Goal: Communication & Community: Participate in discussion

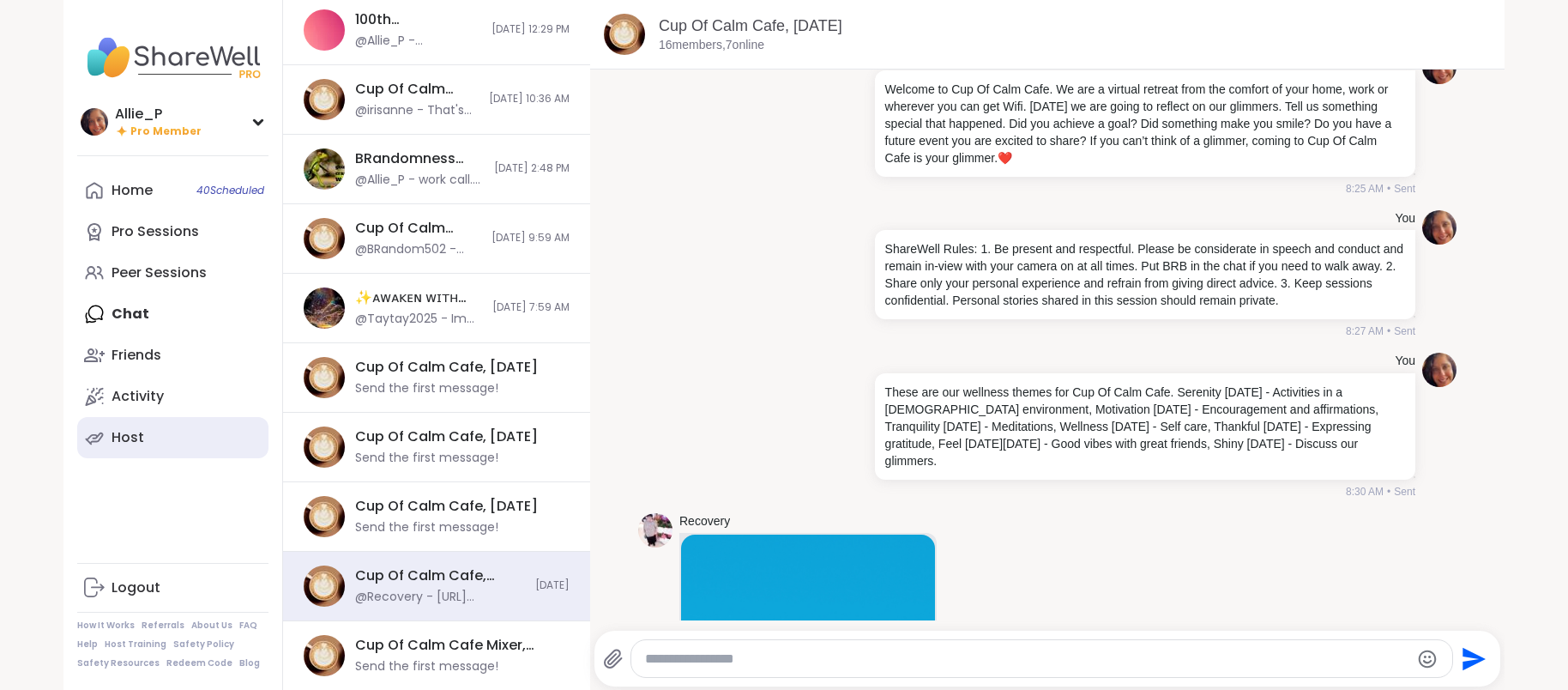
click at [130, 442] on div "Host" at bounding box center [127, 438] width 32 height 19
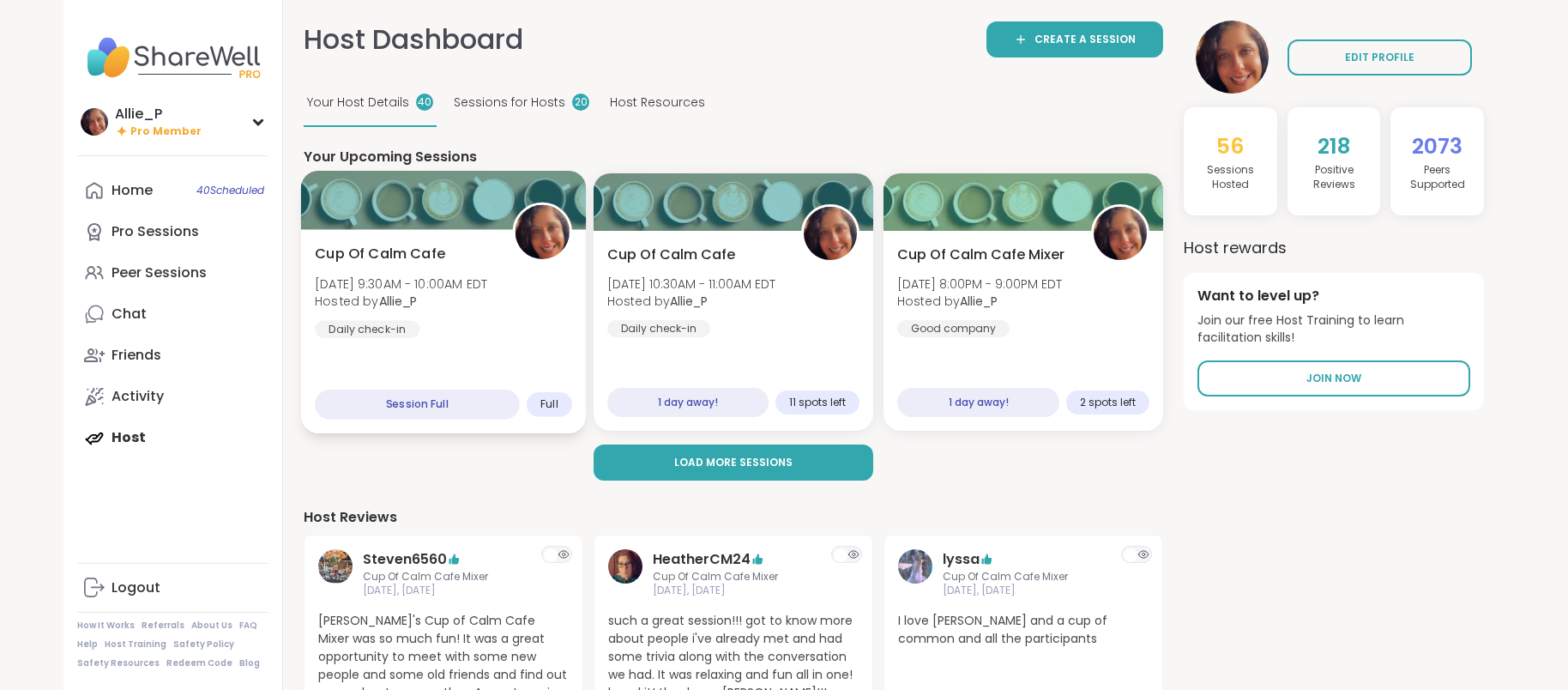
click at [465, 345] on div "Cup Of Calm Cafe Sat, Sep 06 | 9:30AM - 10:00AM EDT Hosted by Allie_P Daily che…" at bounding box center [443, 332] width 285 height 204
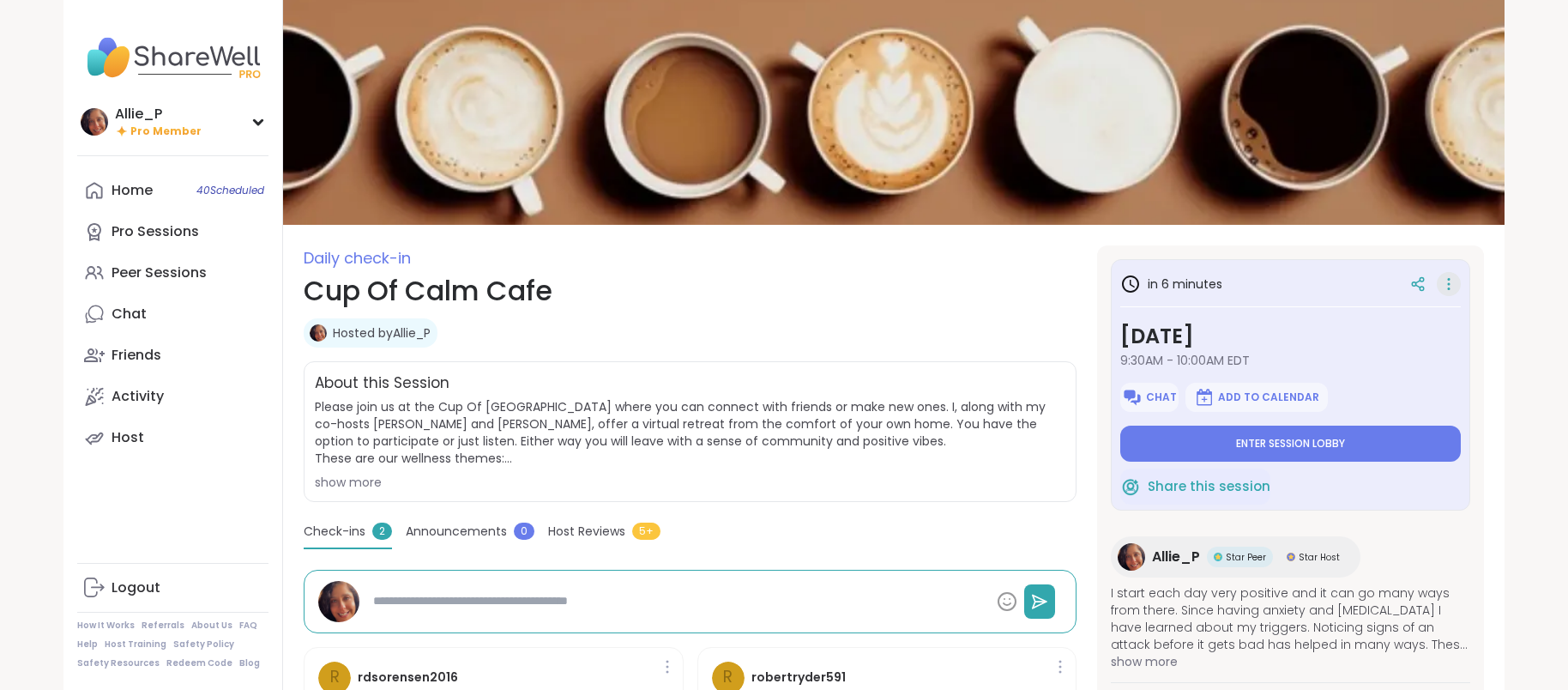
click at [1449, 290] on icon at bounding box center [1449, 284] width 17 height 24
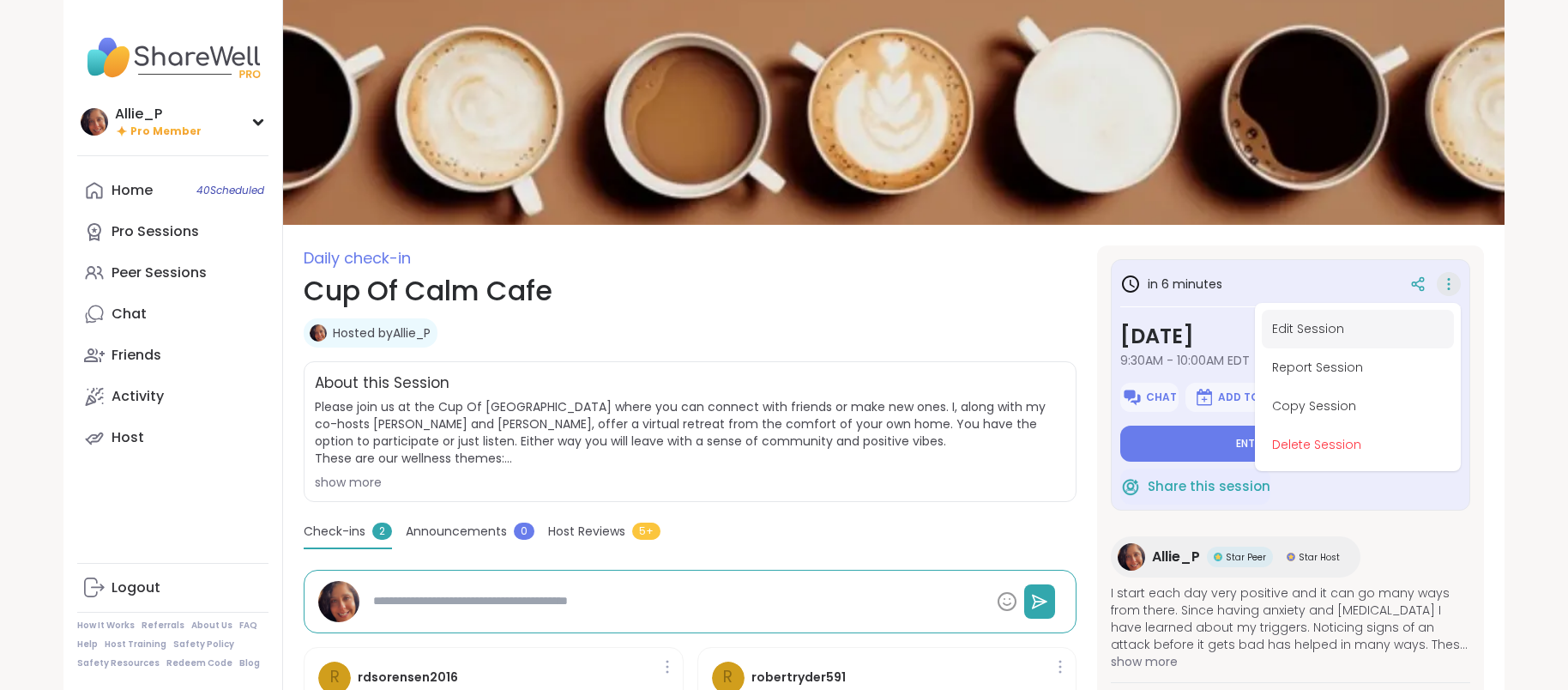
click at [1336, 335] on button "Edit Session" at bounding box center [1358, 329] width 192 height 38
type textarea "*"
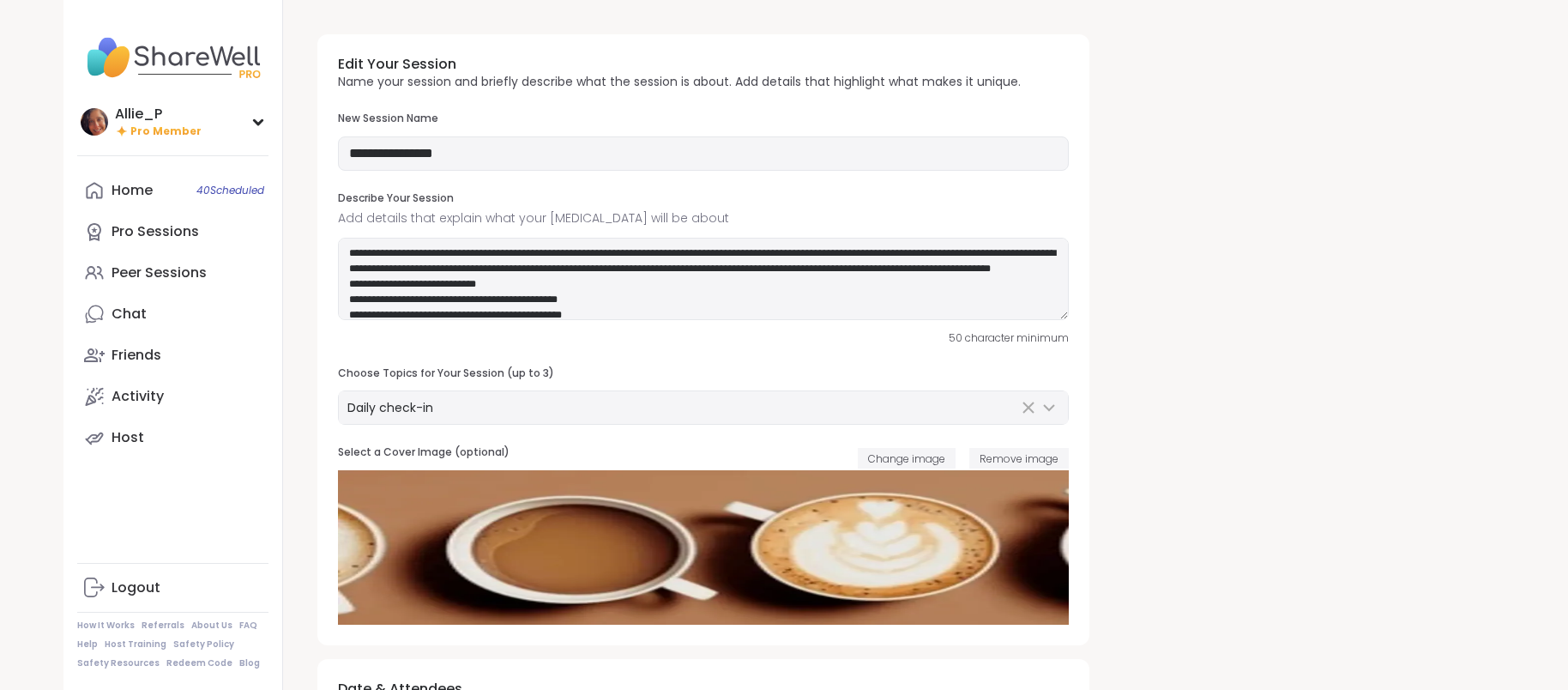
type input "**********"
type textarea "**********"
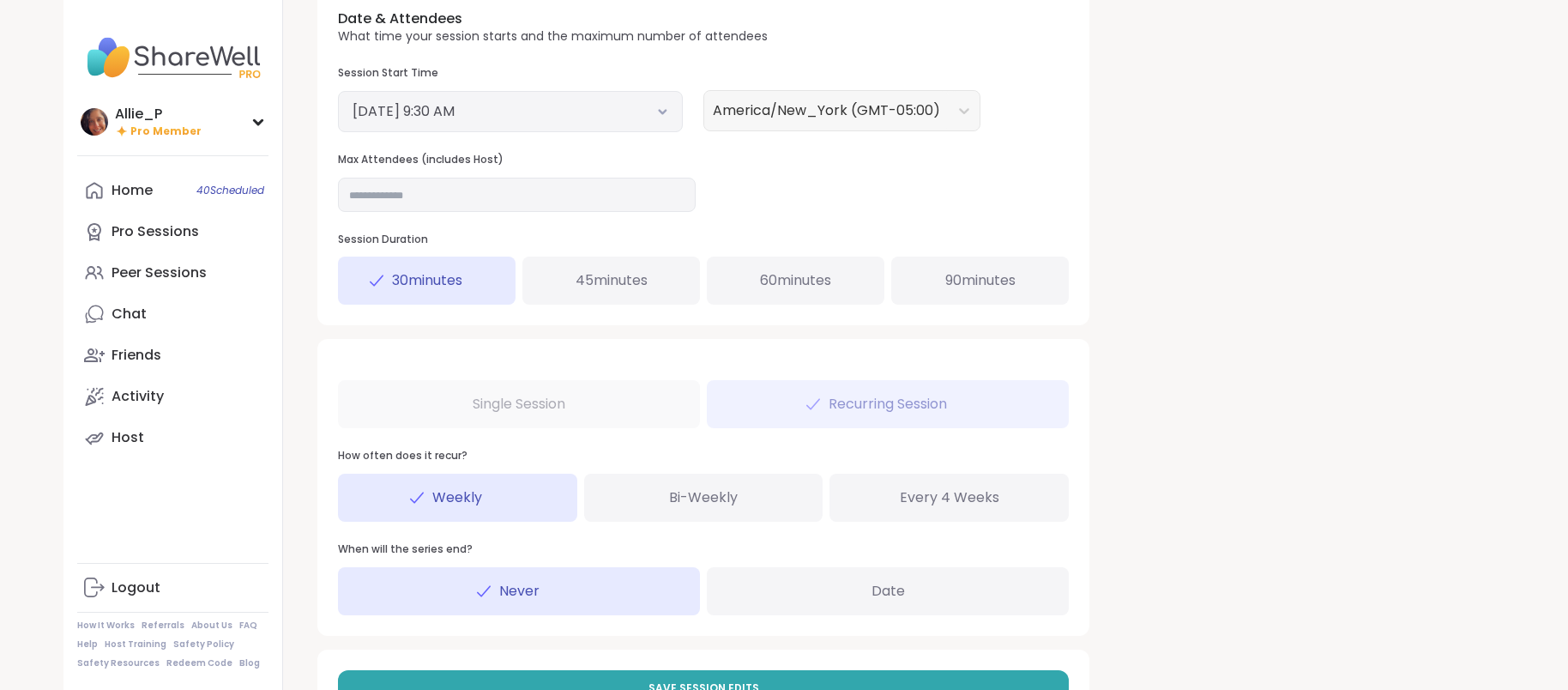
scroll to position [671, 0]
click at [417, 188] on input "**" at bounding box center [516, 194] width 358 height 34
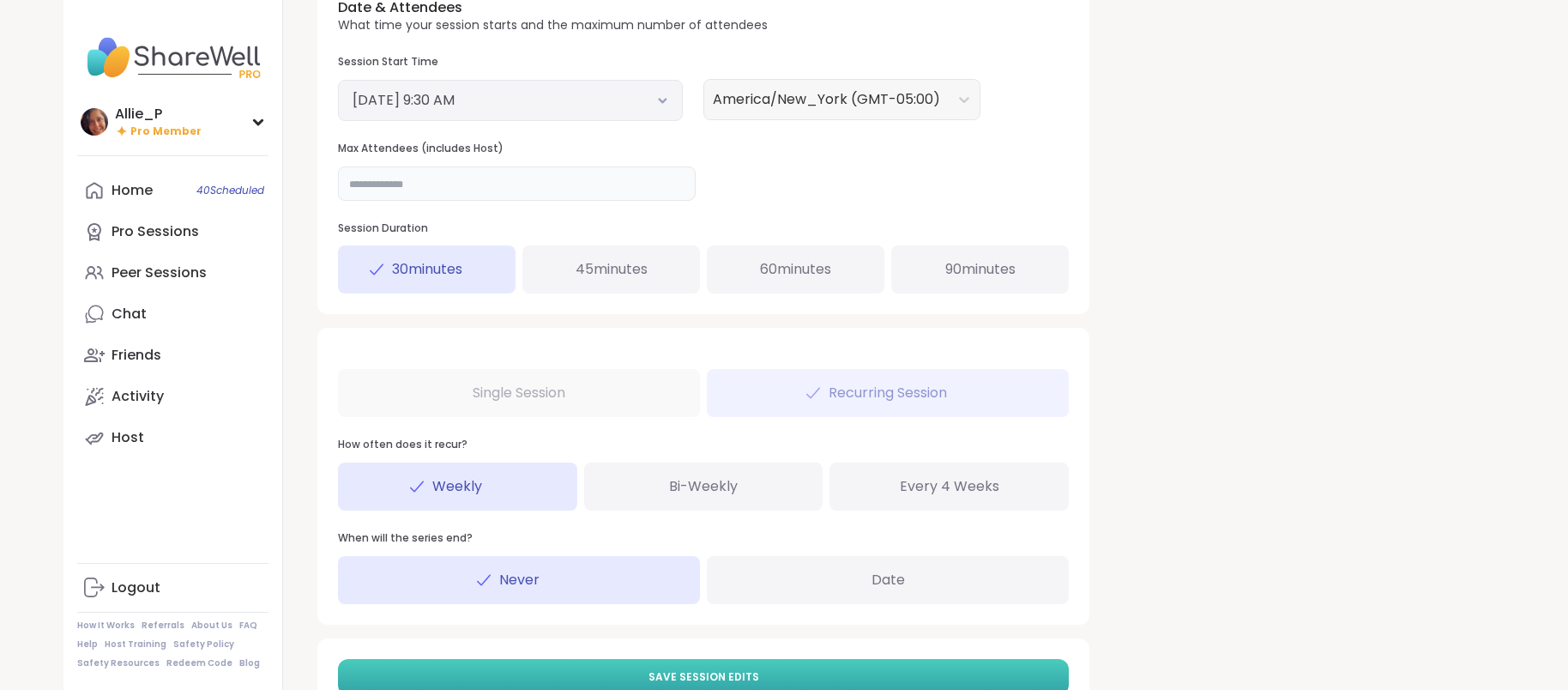
scroll to position [695, 0]
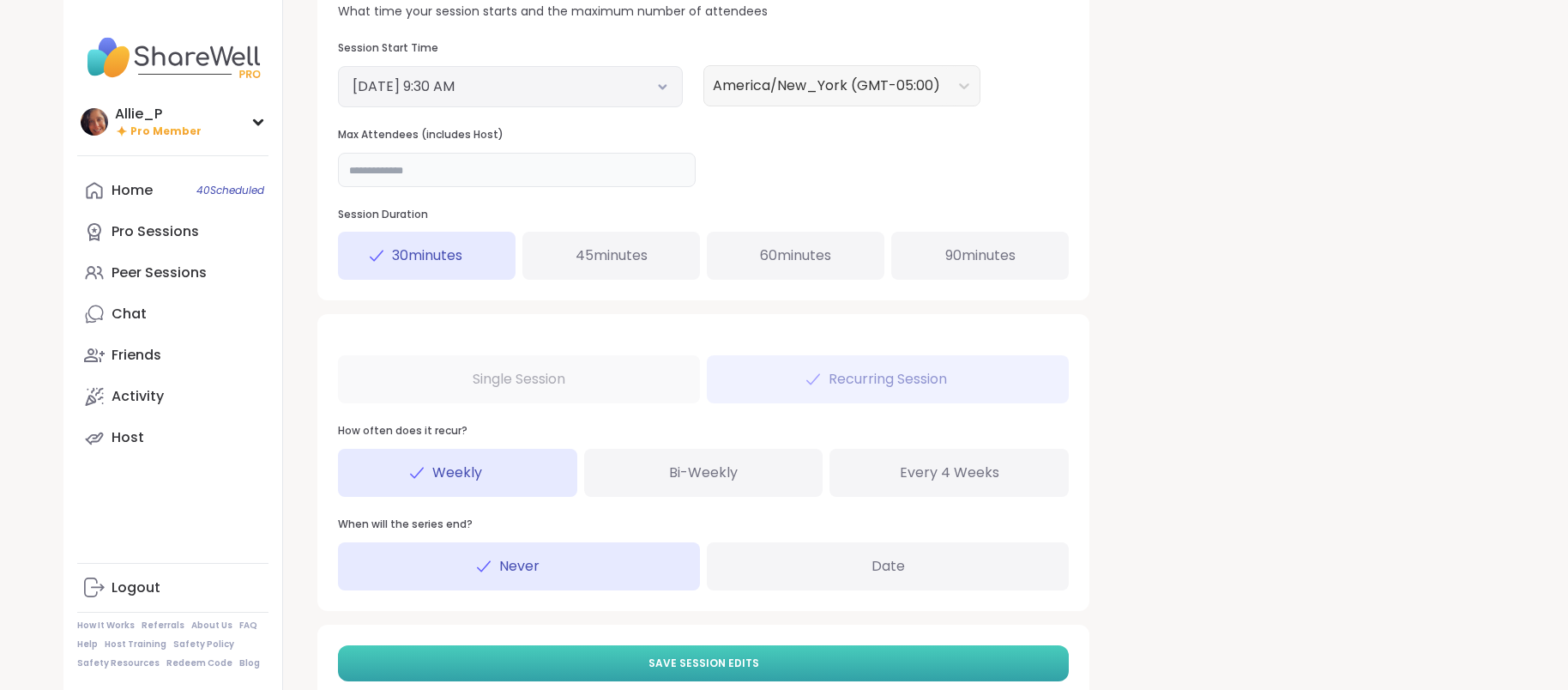
type input "**"
click at [712, 666] on span "Save Session Edits" at bounding box center [703, 663] width 111 height 16
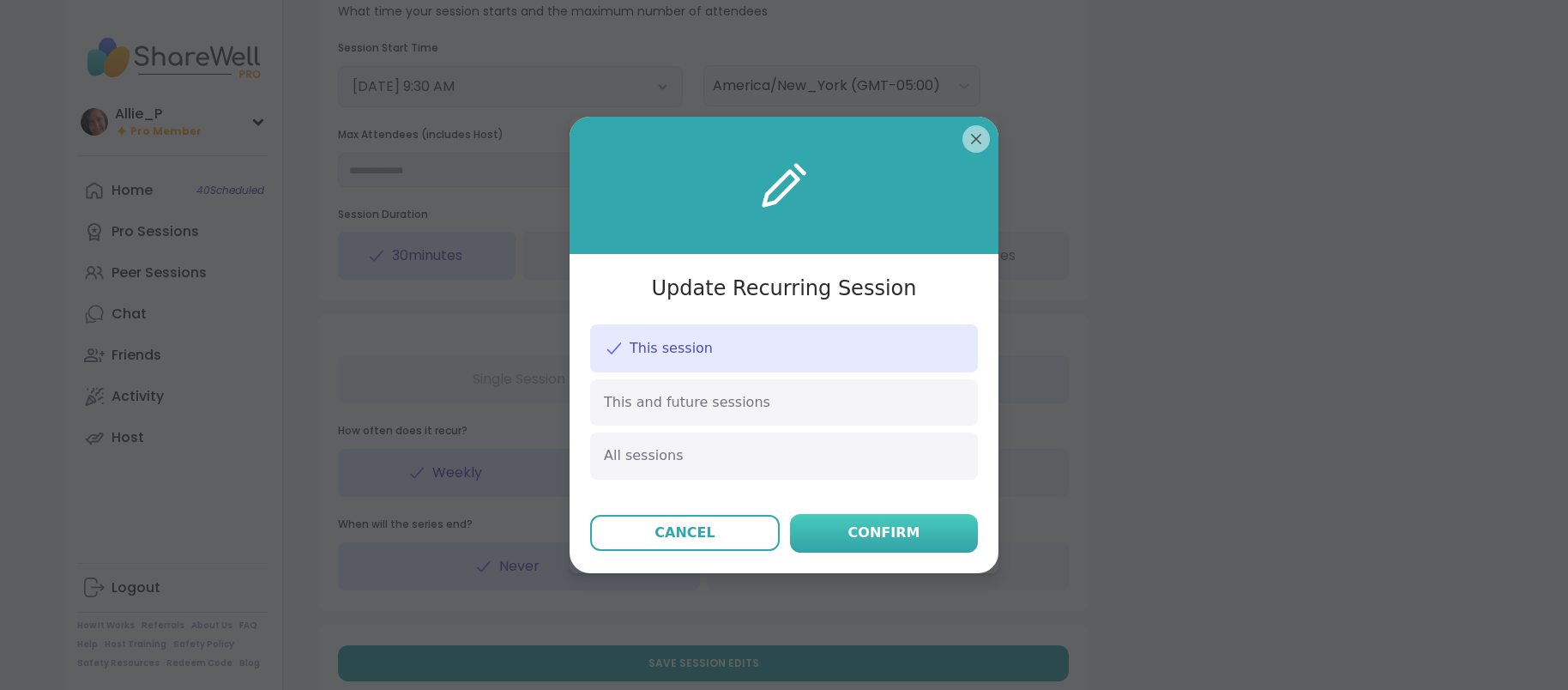
click at [903, 540] on div "Confirm" at bounding box center [884, 533] width 72 height 21
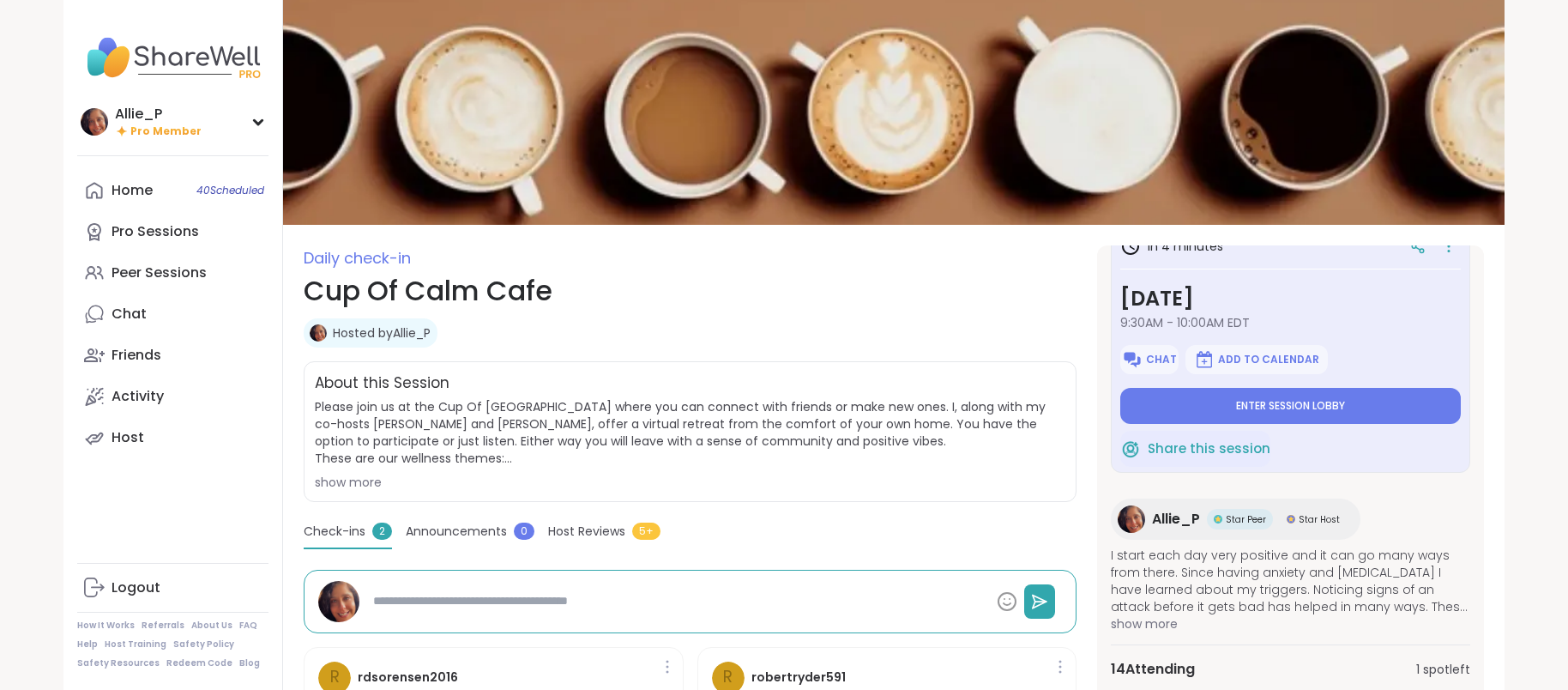
scroll to position [550, 0]
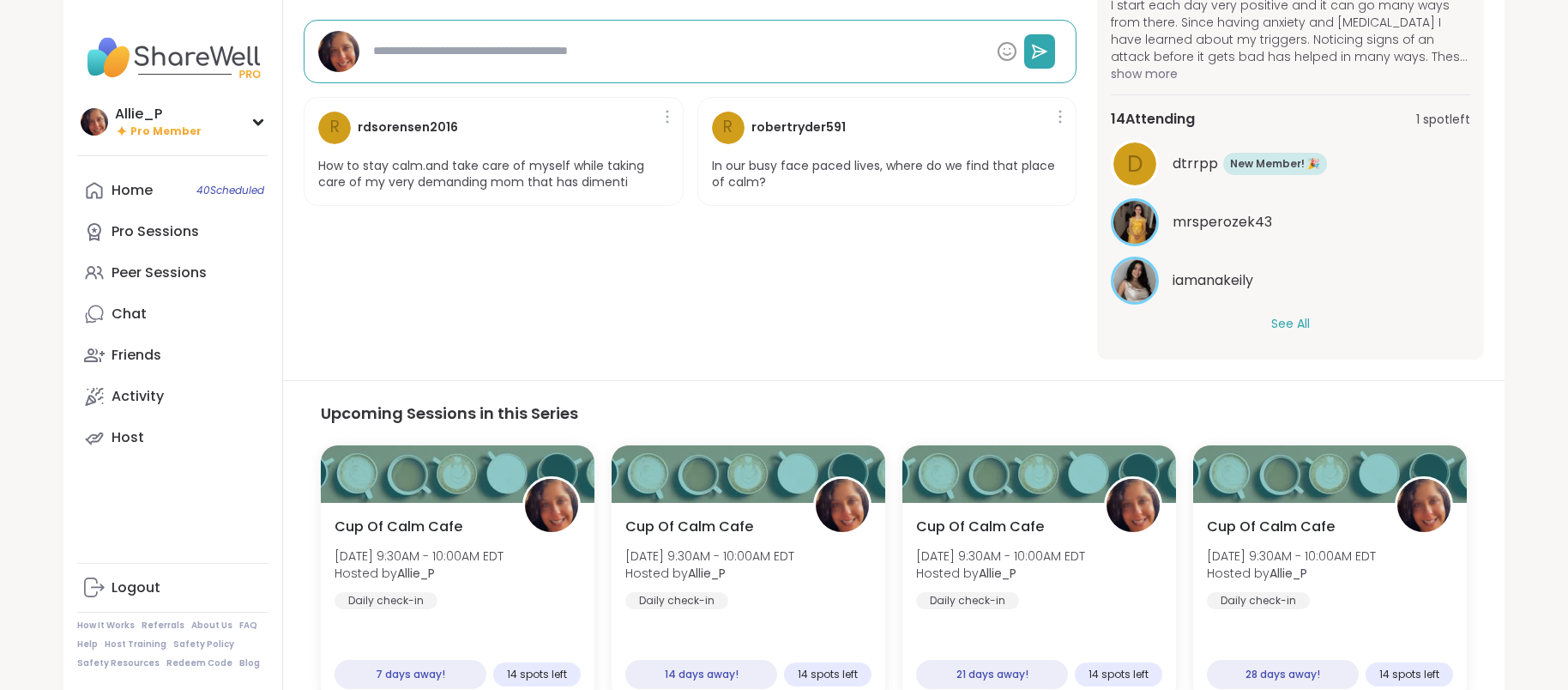
click at [1287, 326] on button "See All" at bounding box center [1290, 324] width 38 height 18
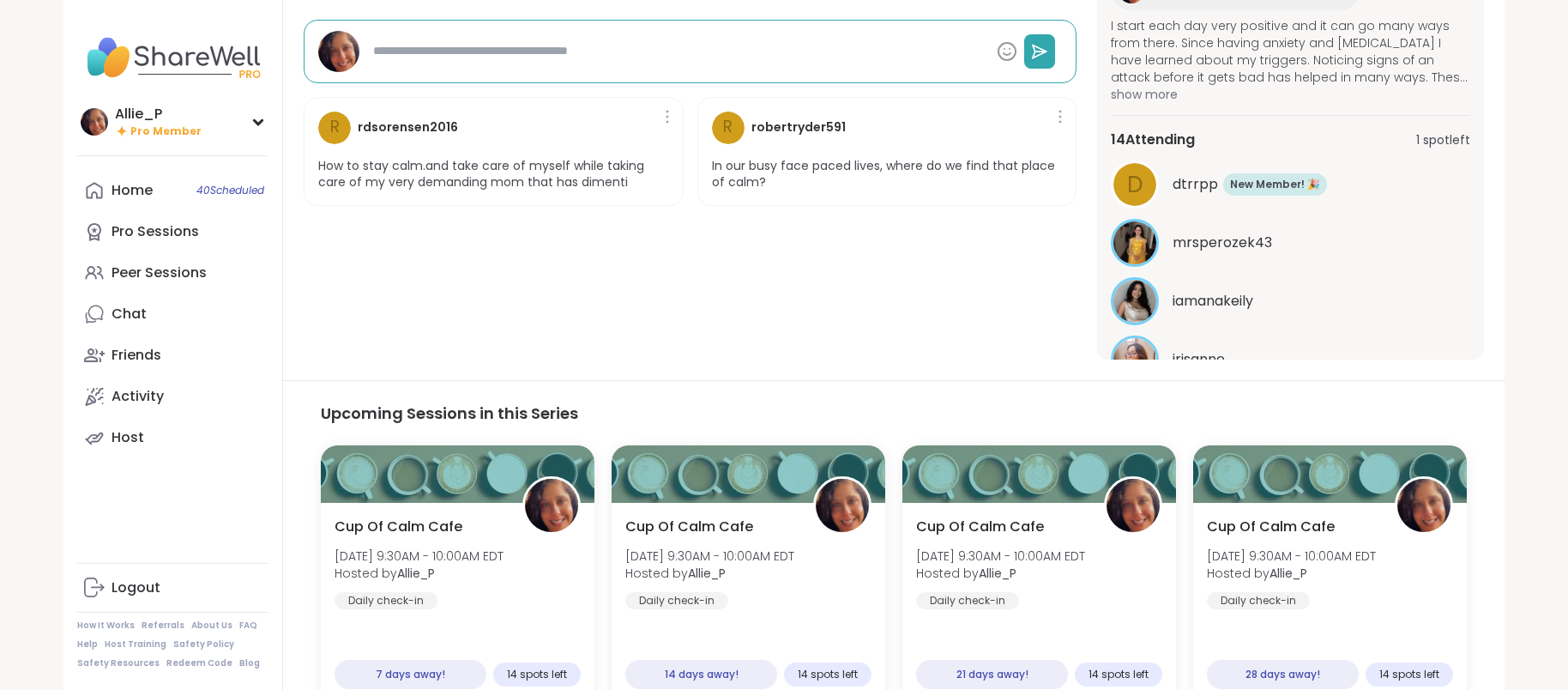
scroll to position [0, 0]
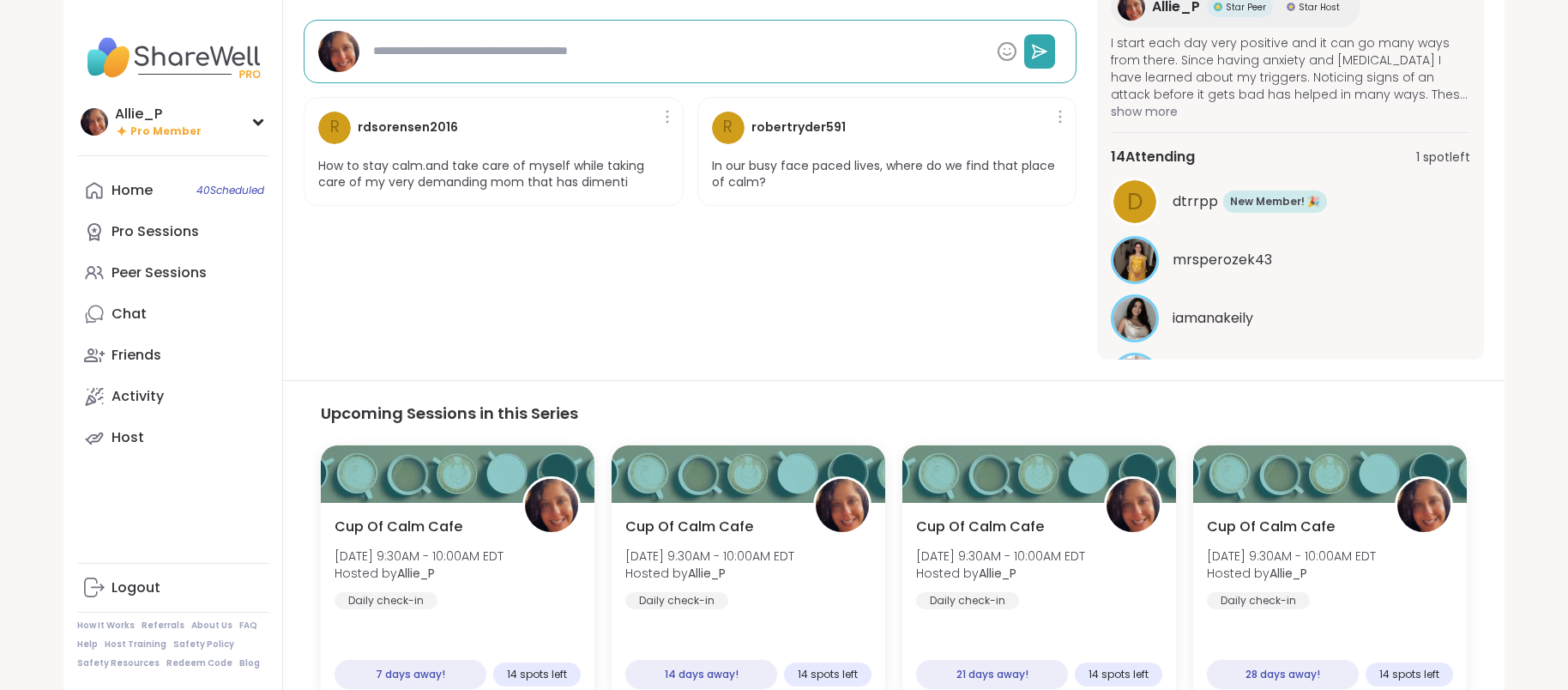
click at [1194, 205] on span "dtrrpp" at bounding box center [1195, 202] width 45 height 21
type textarea "*"
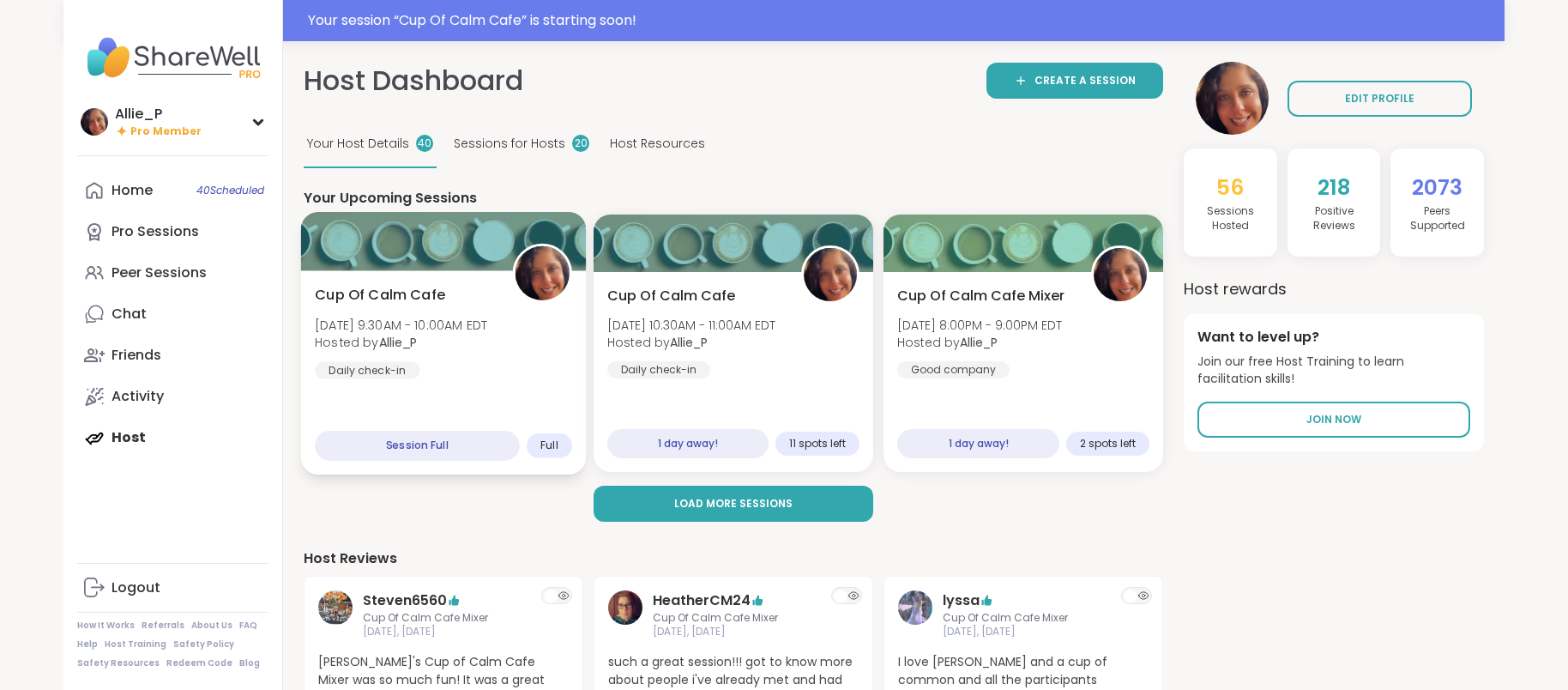
click at [427, 358] on div "Cup Of Calm Cafe Sat, Sep 06 | 9:30AM - 10:00AM EDT Hosted by Allie_P Daily che…" at bounding box center [443, 331] width 257 height 94
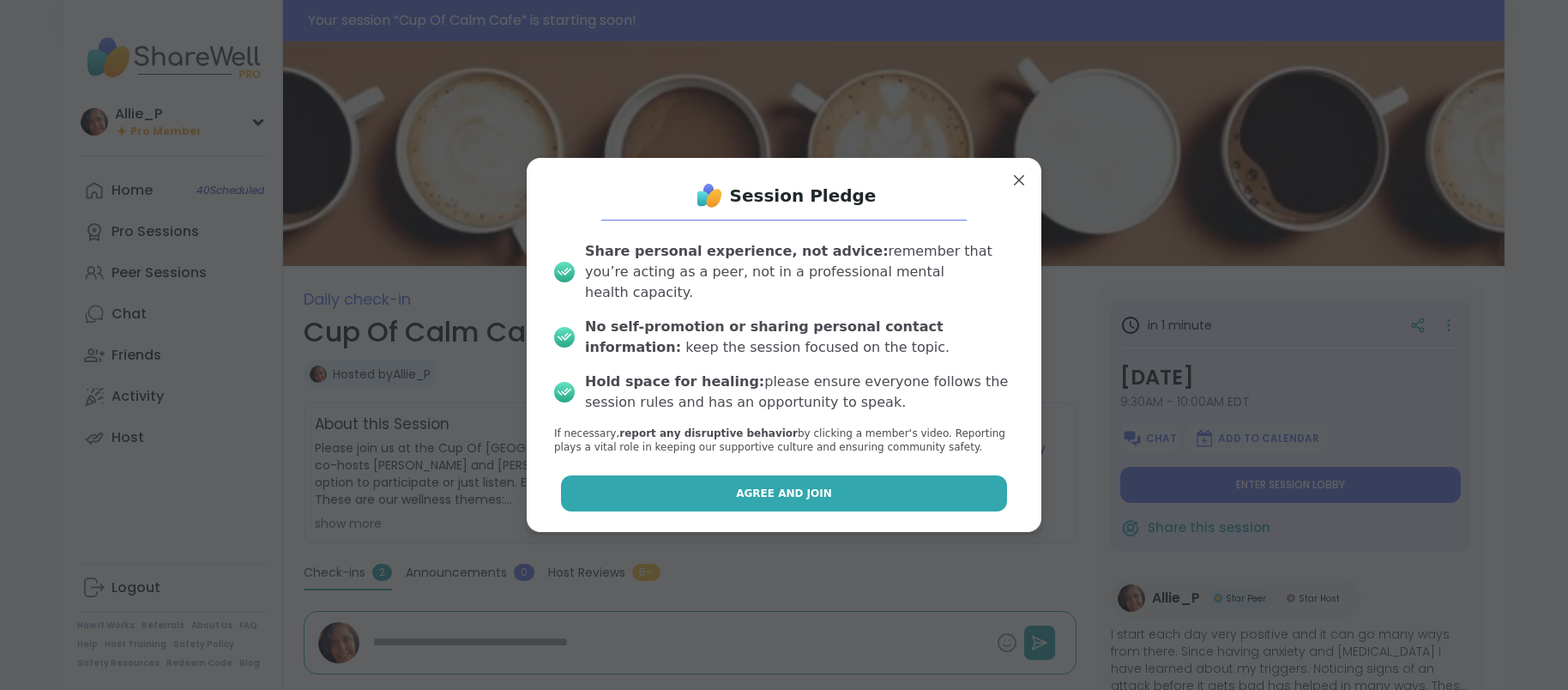
click at [759, 491] on button "Agree and Join" at bounding box center [784, 493] width 447 height 36
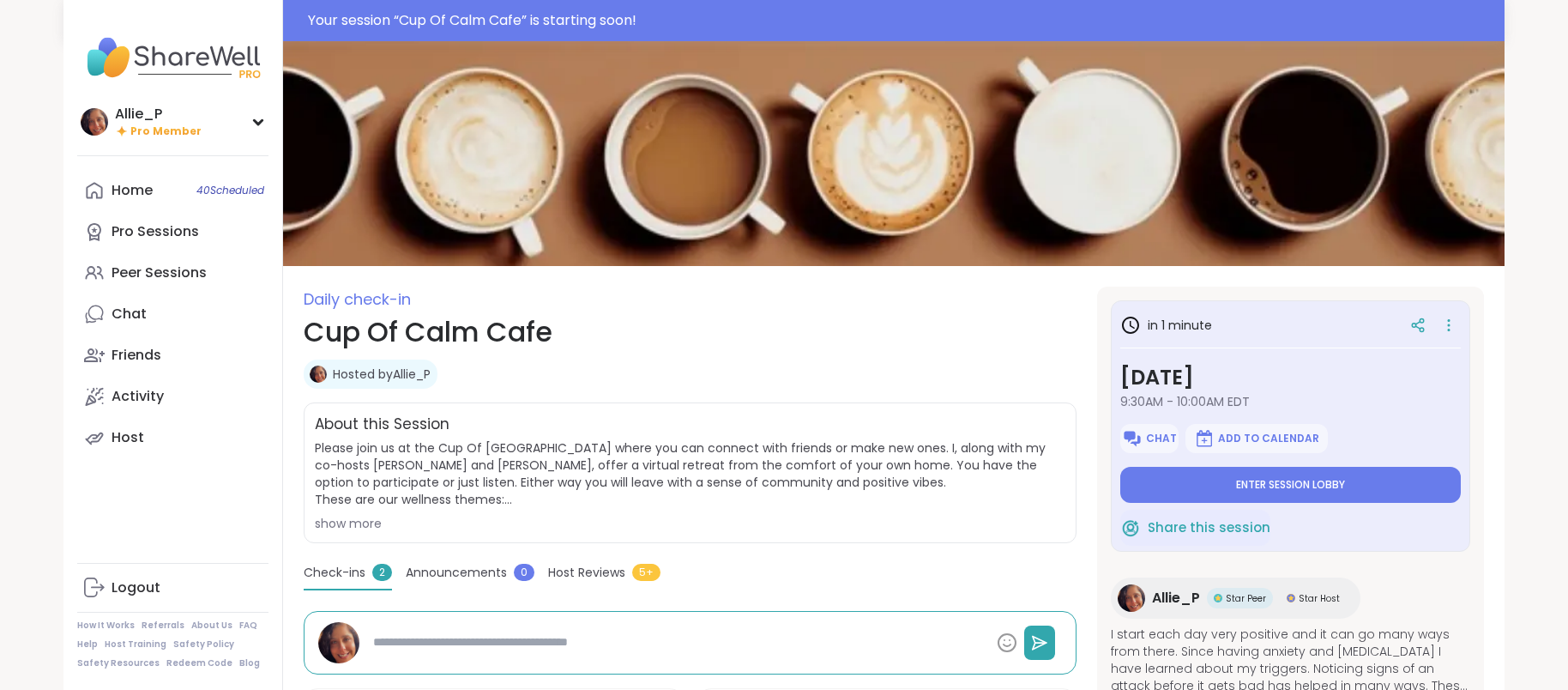
type textarea "*"
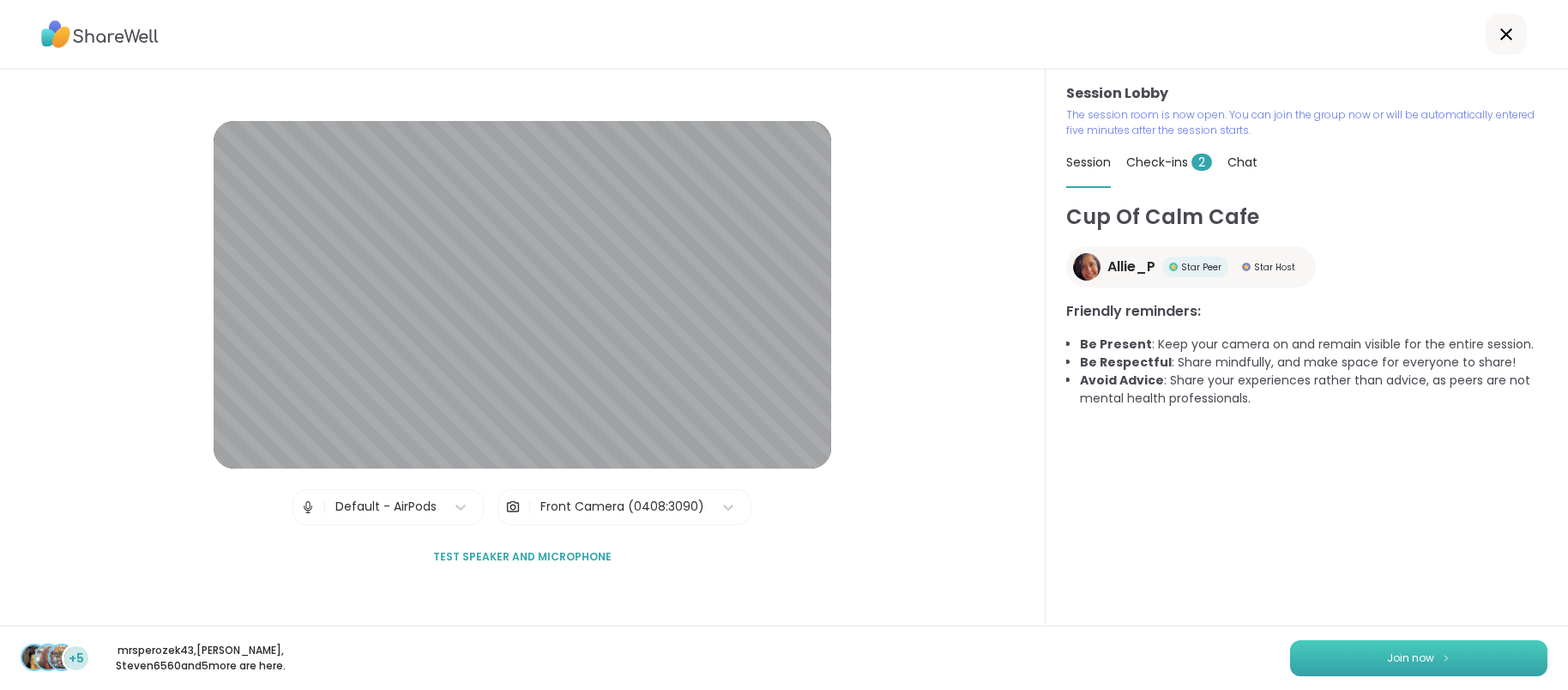
click at [1427, 663] on span "Join now" at bounding box center [1410, 658] width 47 height 16
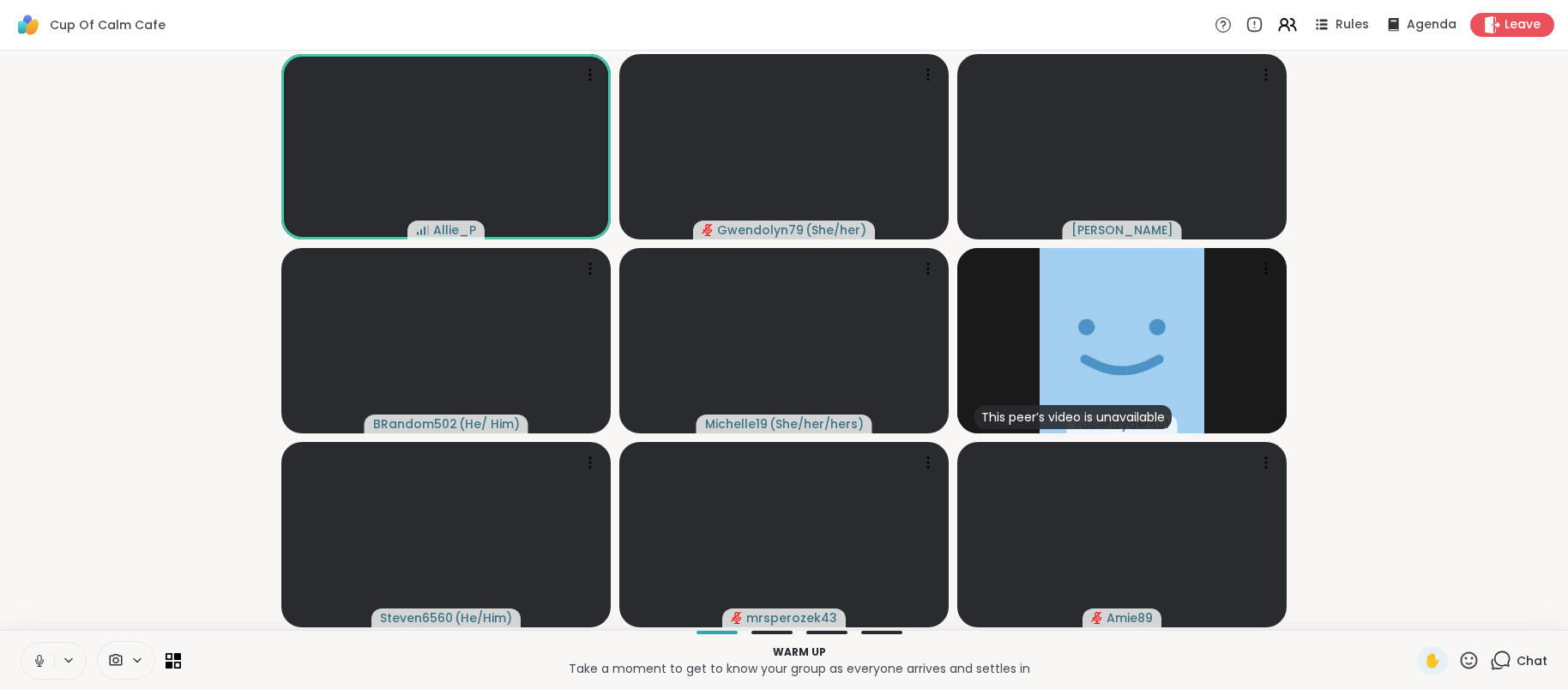
click at [1348, 532] on video-player-container "Allie_P Gwendolyn79 ( She/her ) dodi BRandom502 ( He/ Him ) Michelle19 ( She/he…" at bounding box center [784, 340] width 1547 height 565
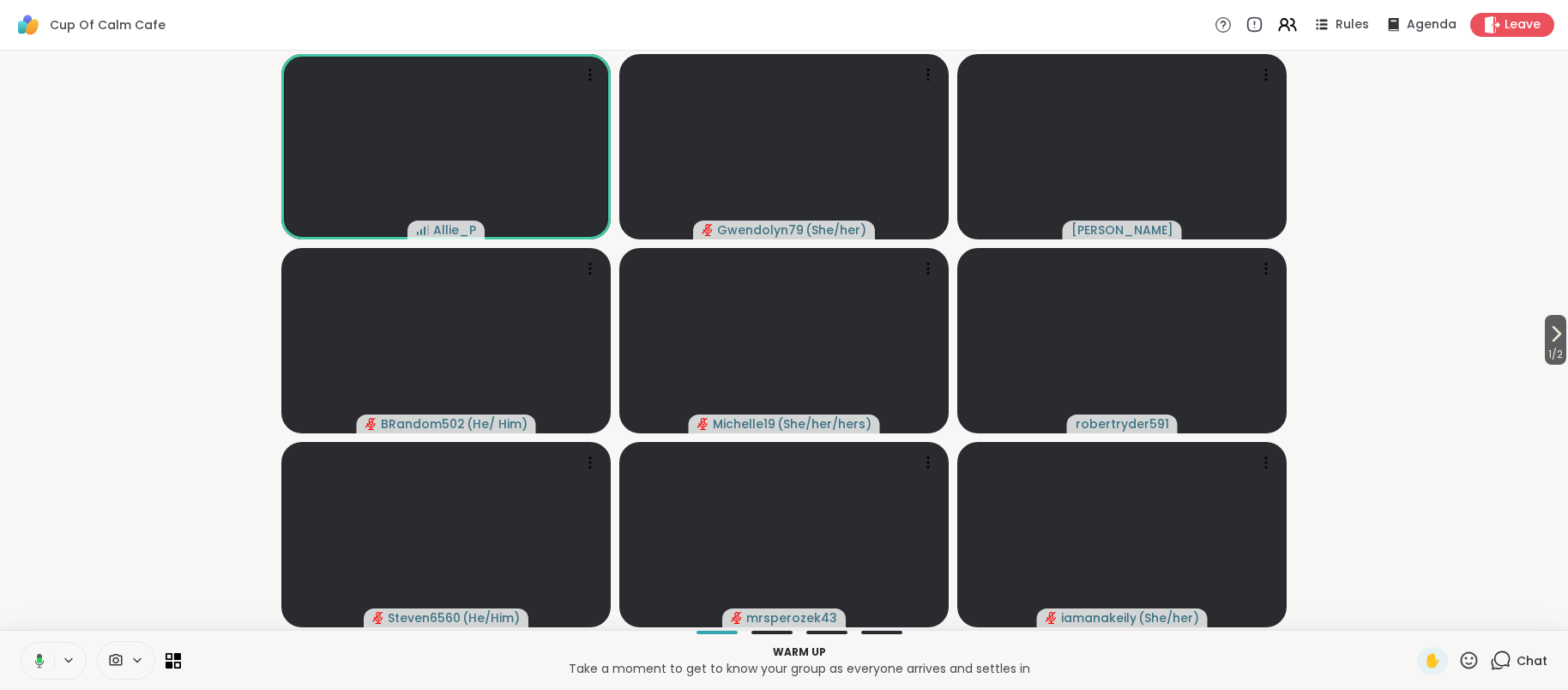
click at [1517, 661] on span "Chat" at bounding box center [1531, 660] width 31 height 17
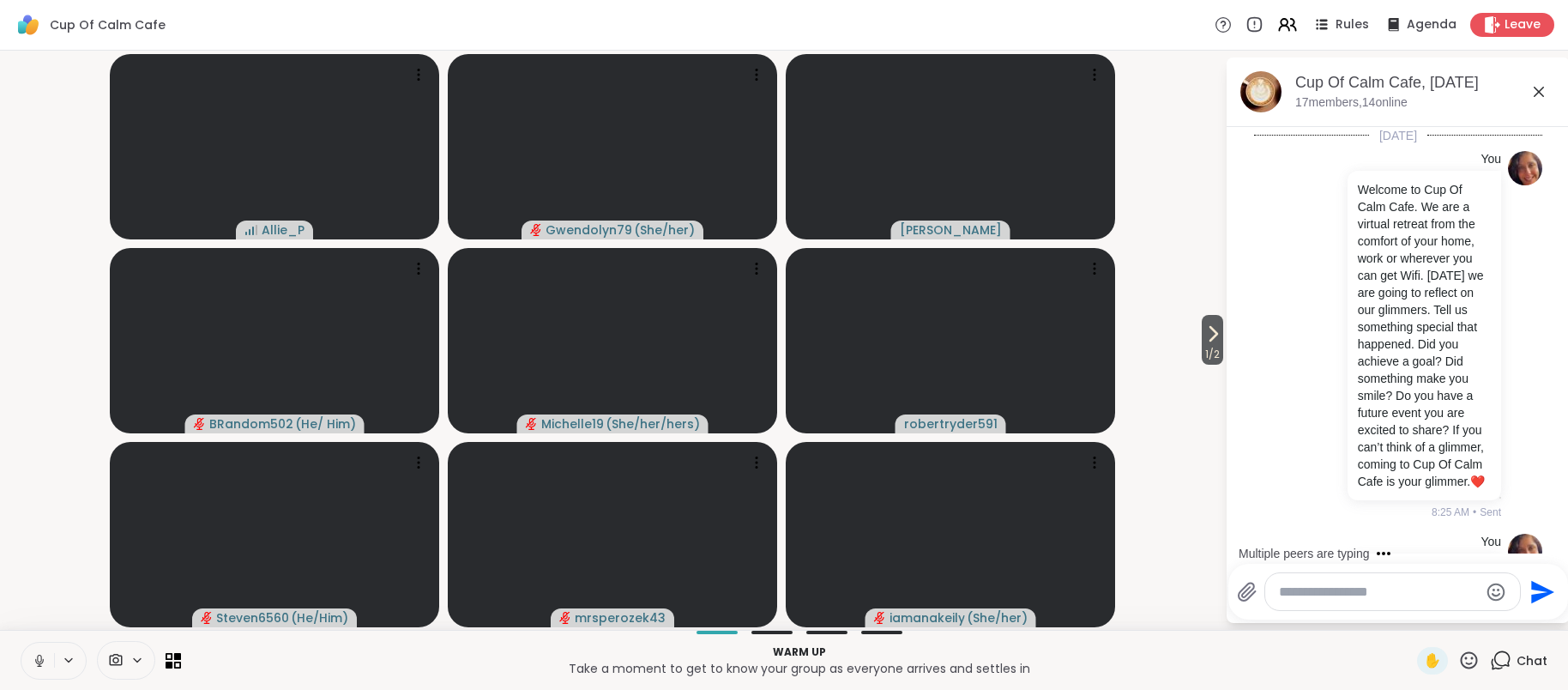
scroll to position [1110, 0]
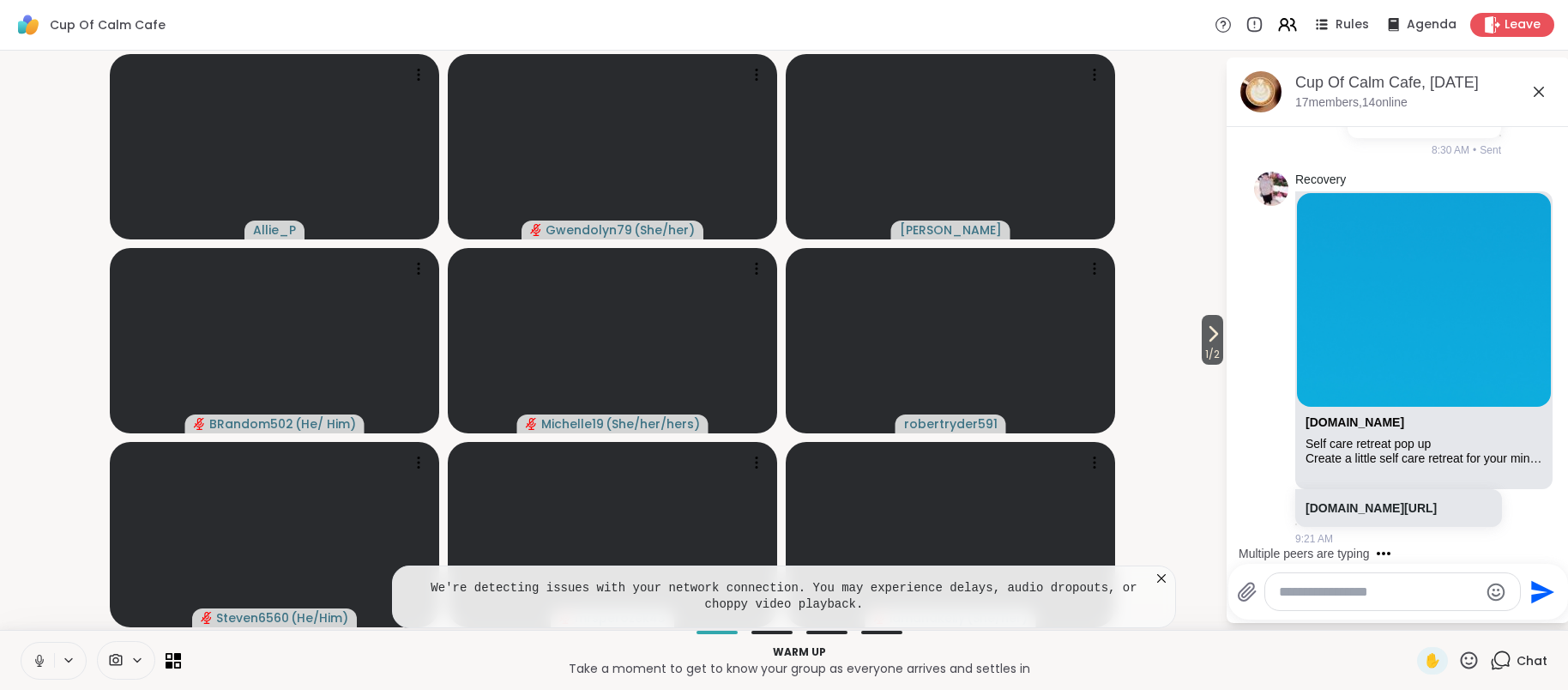
click at [1164, 580] on icon at bounding box center [1162, 578] width 17 height 17
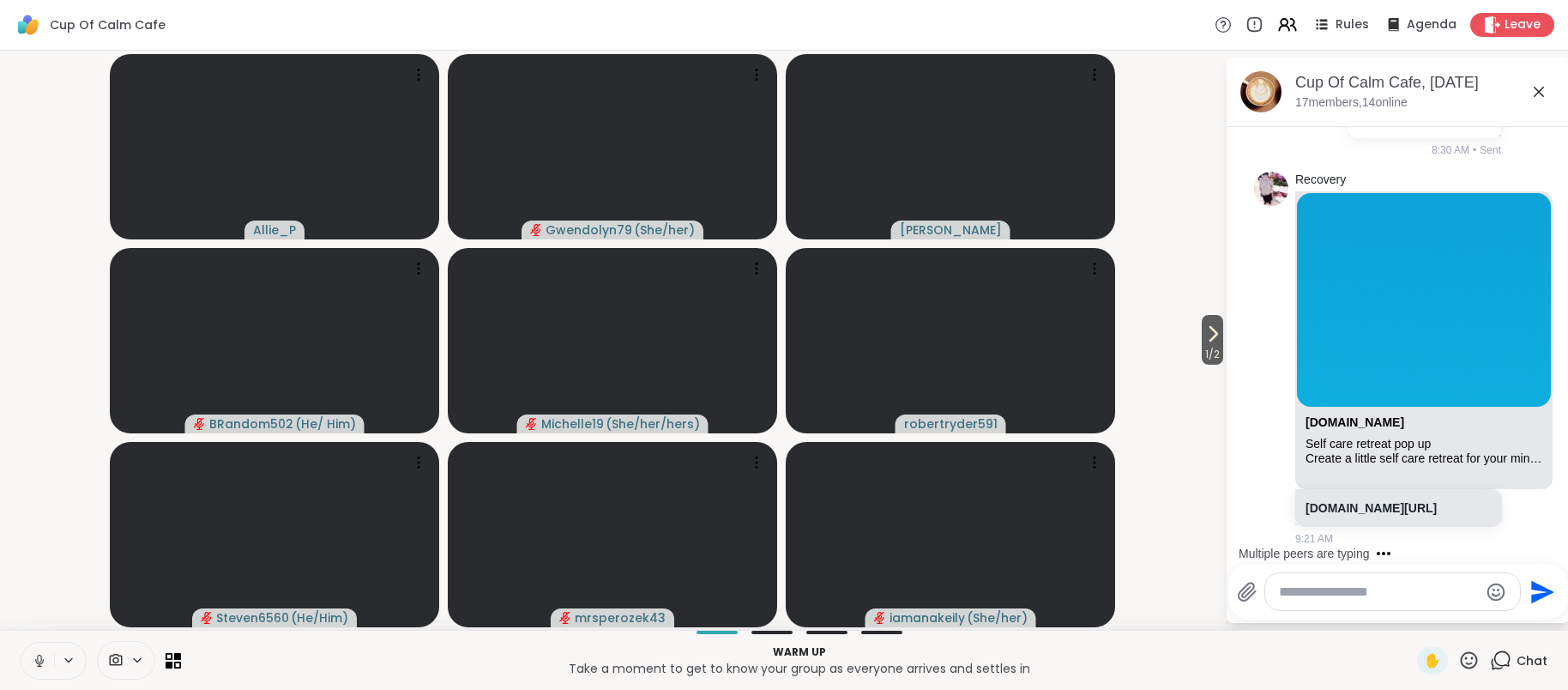
click at [1328, 591] on textarea "Type your message" at bounding box center [1378, 592] width 200 height 17
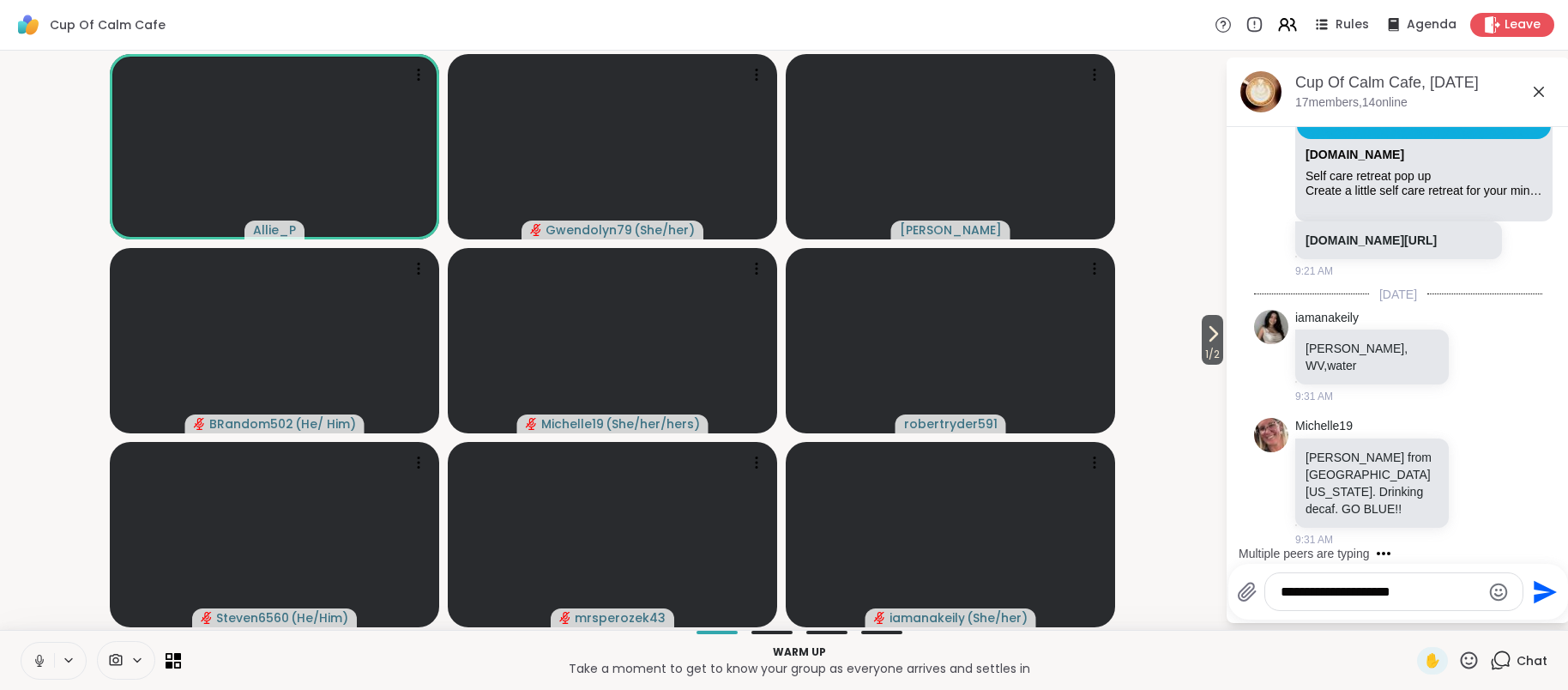
scroll to position [1470, 0]
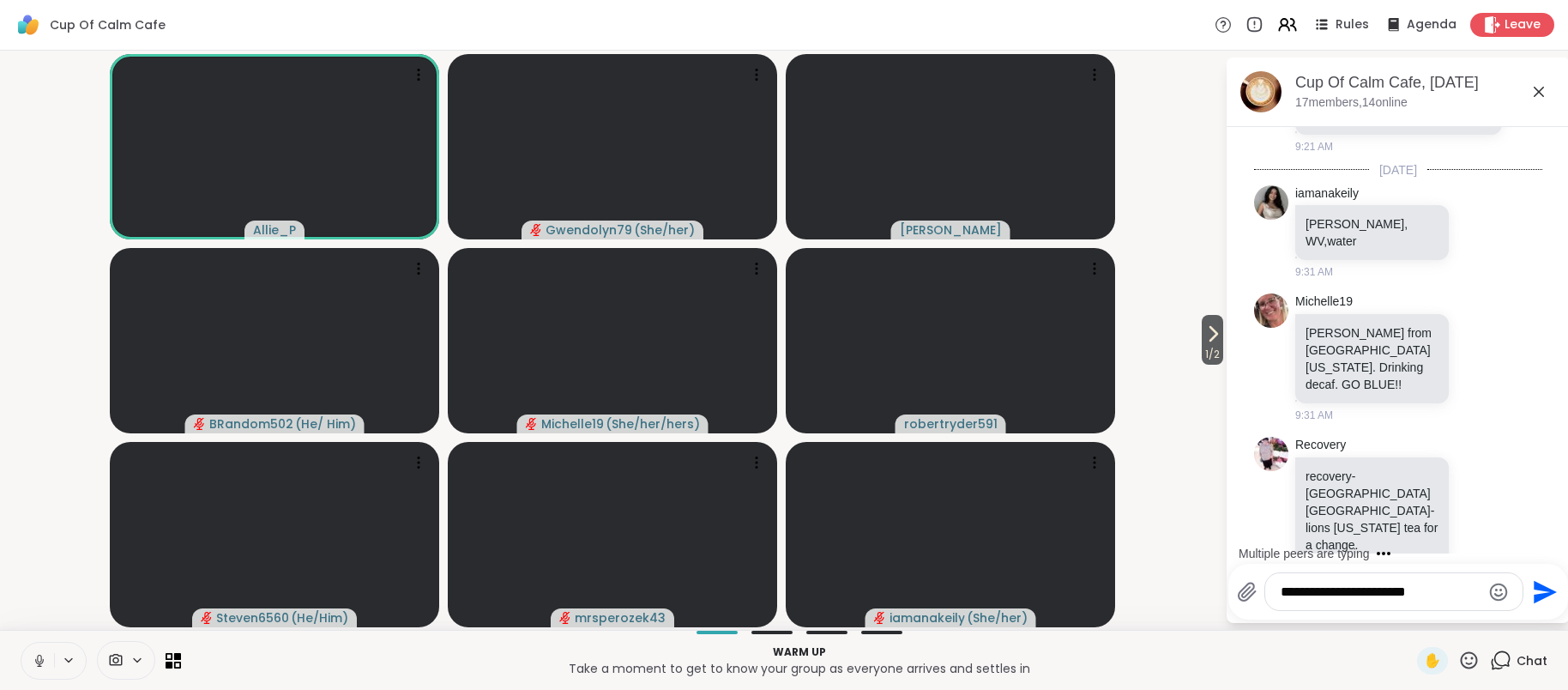
type textarea "**********"
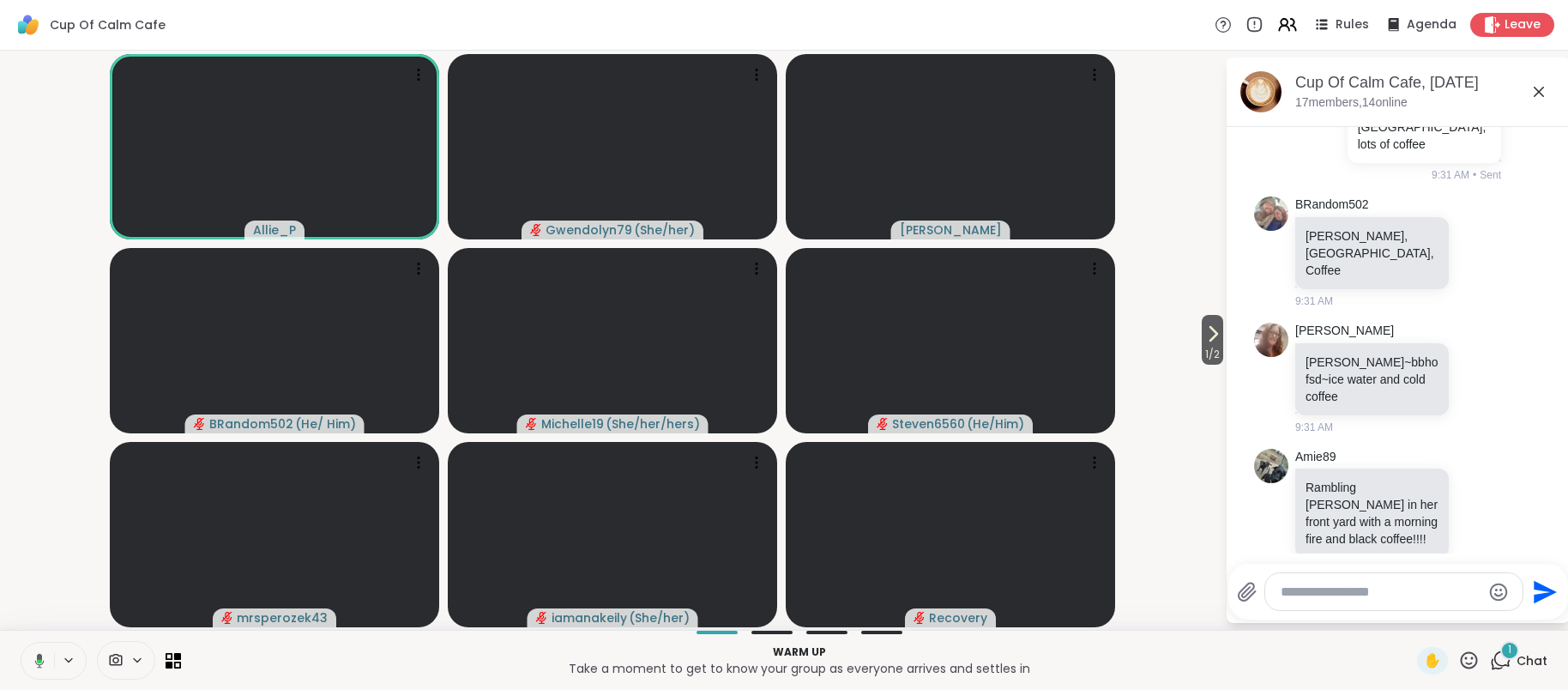
scroll to position [2437, 0]
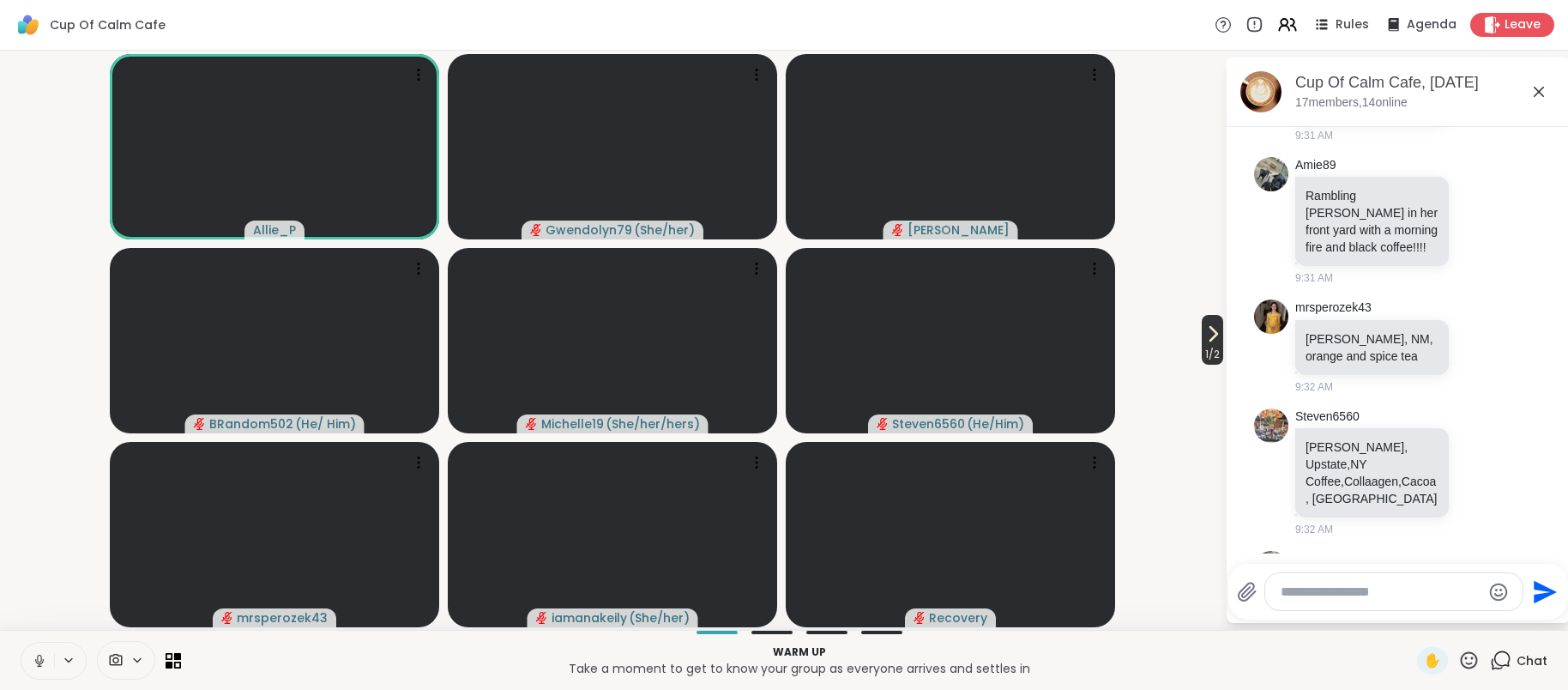
click at [1213, 347] on span "1 / 2" at bounding box center [1212, 354] width 22 height 21
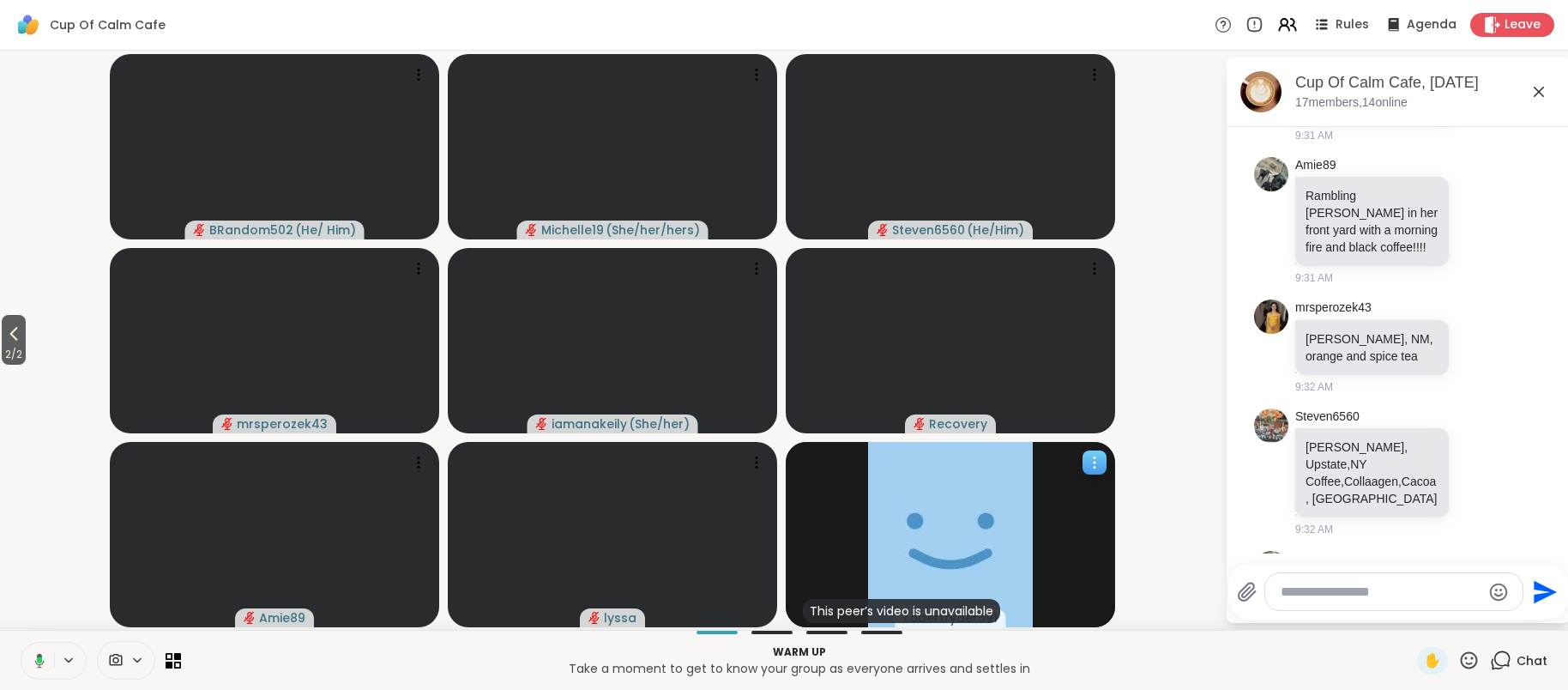
click at [1093, 465] on icon at bounding box center [1094, 462] width 17 height 17
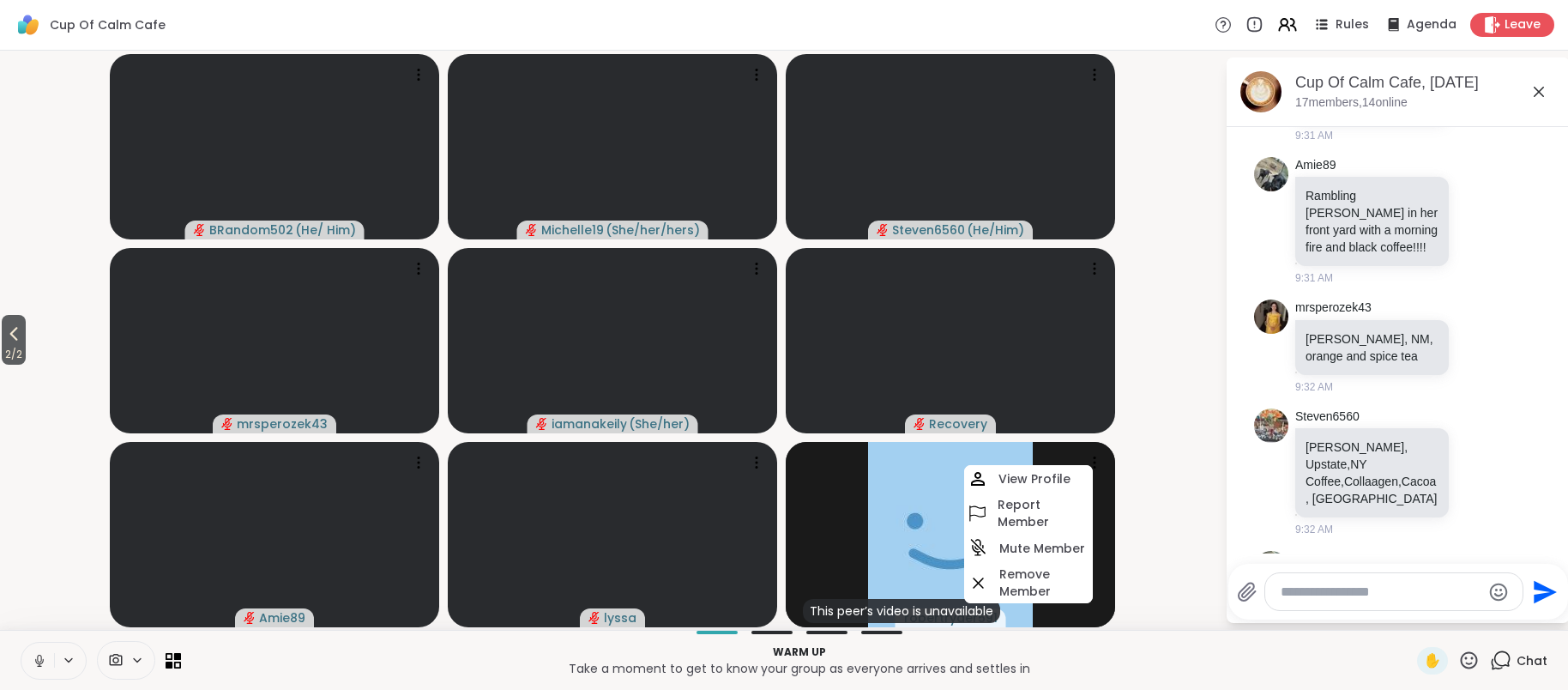
click at [1129, 351] on video-player-container "2 / 2 BRandom502 ( He/ Him ) Michelle19 ( She/her/hers ) Steven6560 ( He/Him ) …" at bounding box center [612, 340] width 1204 height 565
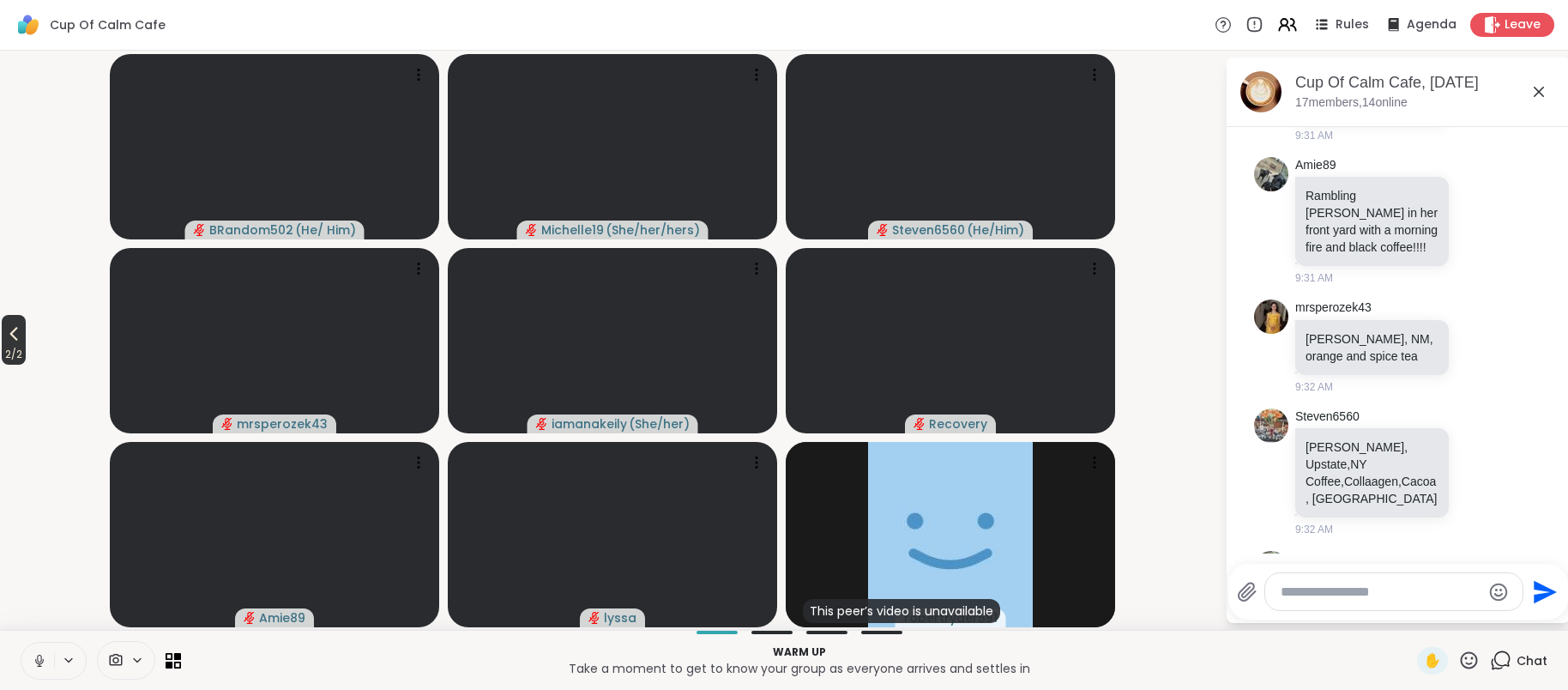
click at [26, 352] on span "2 / 2" at bounding box center [14, 354] width 24 height 21
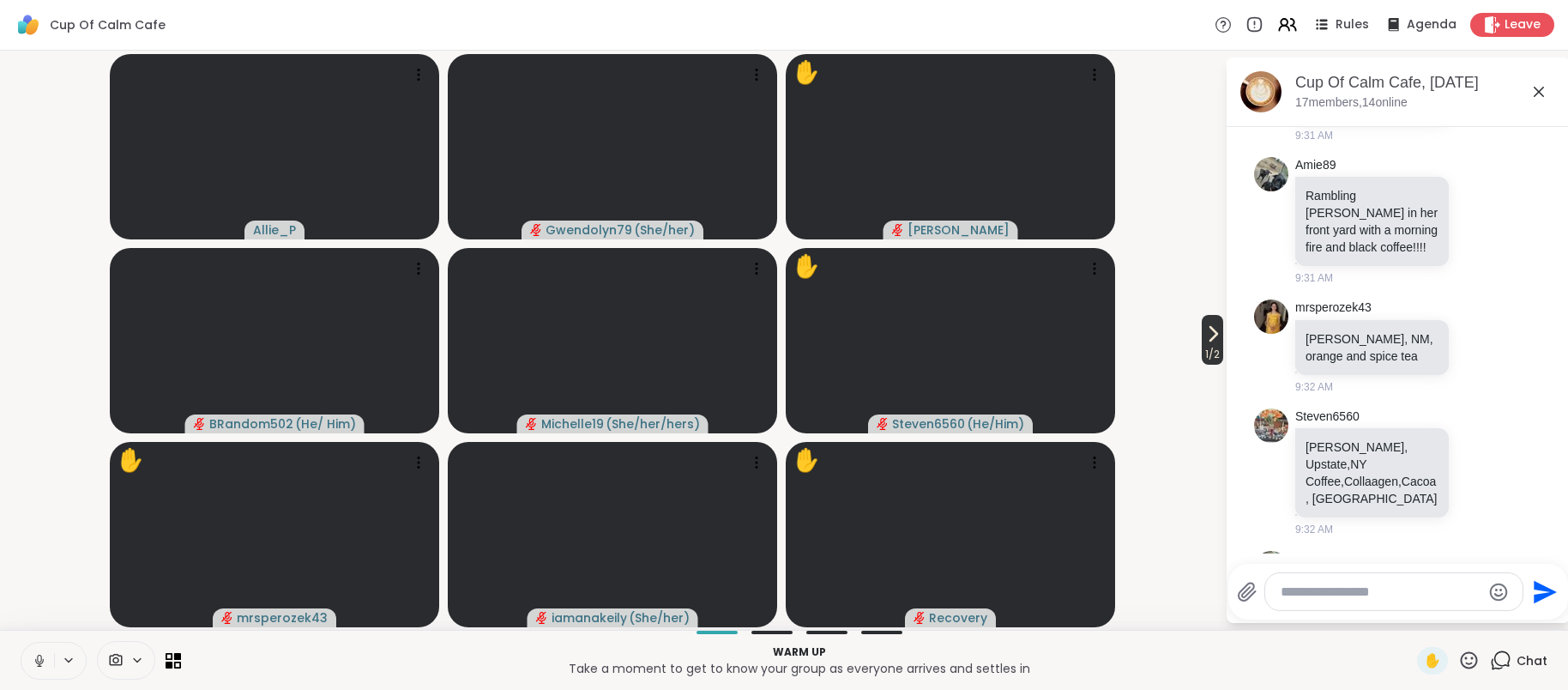
click at [1211, 348] on span "1 / 2" at bounding box center [1212, 354] width 22 height 21
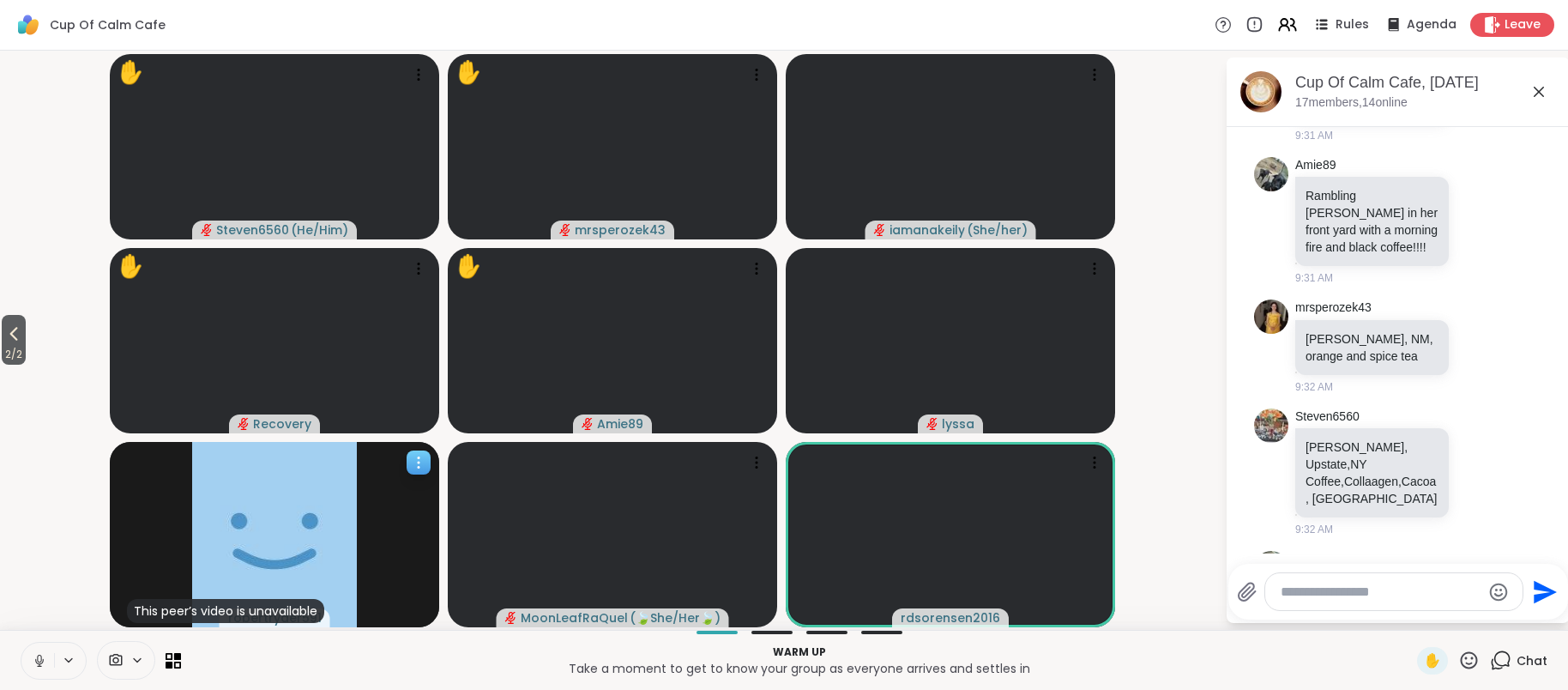
click at [419, 463] on icon at bounding box center [419, 462] width 17 height 17
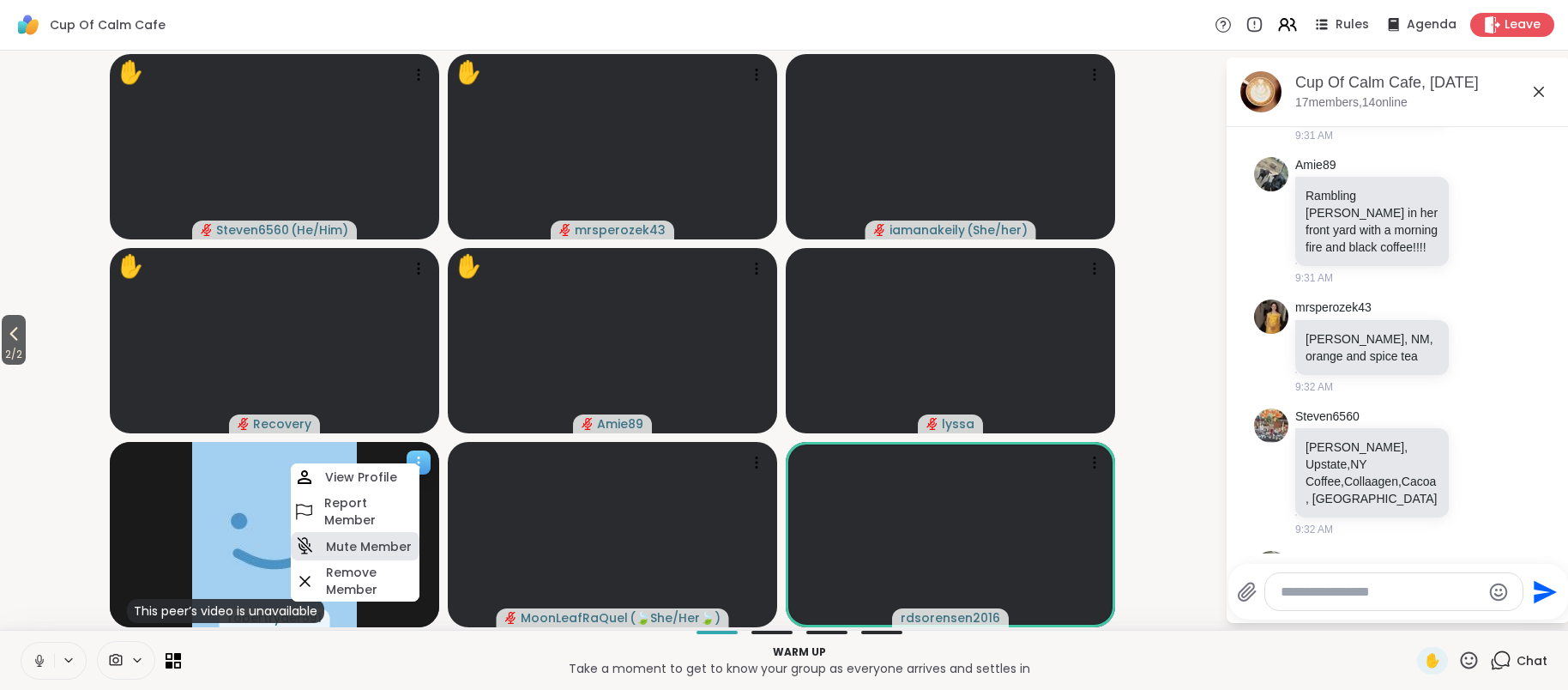
click at [371, 552] on h4 "Mute Member" at bounding box center [369, 547] width 85 height 17
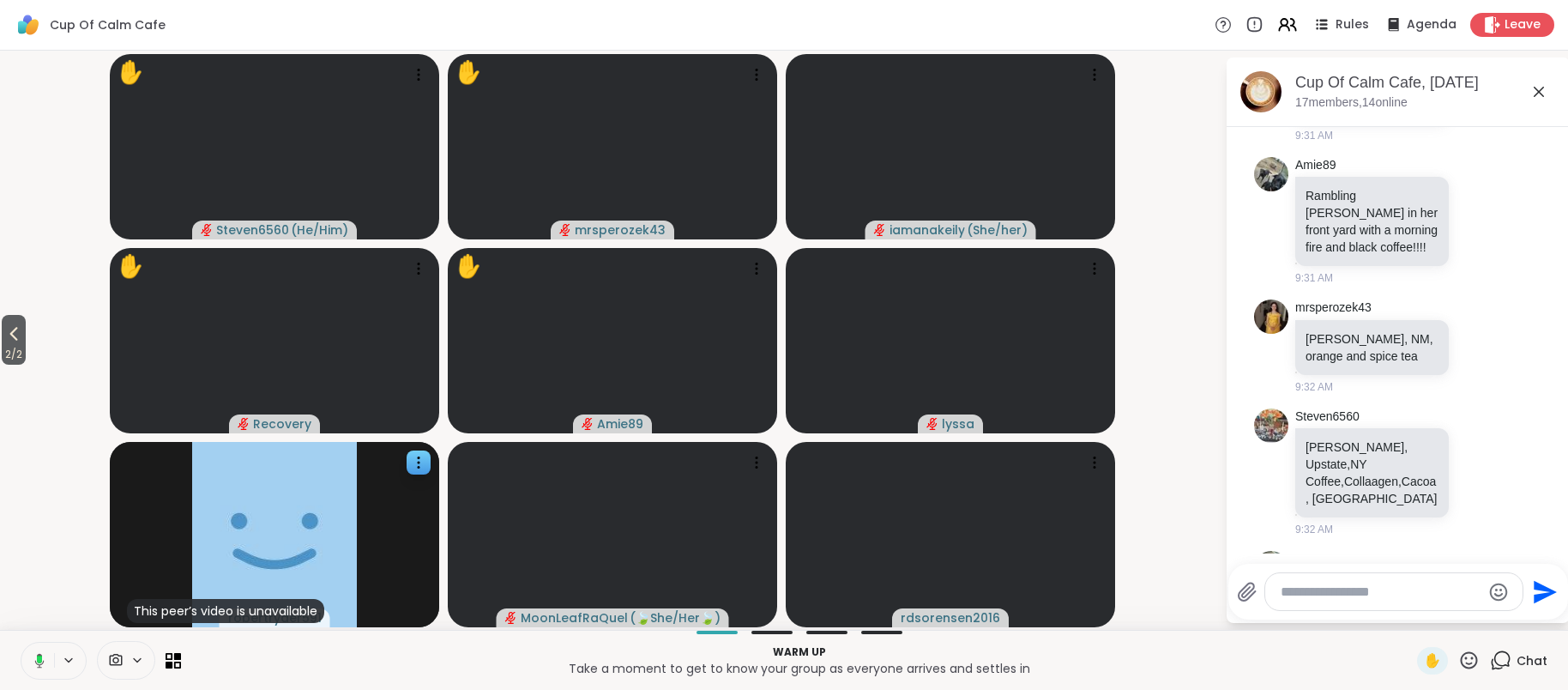
click at [1312, 597] on textarea "Type your message" at bounding box center [1380, 592] width 200 height 17
type textarea "**********"
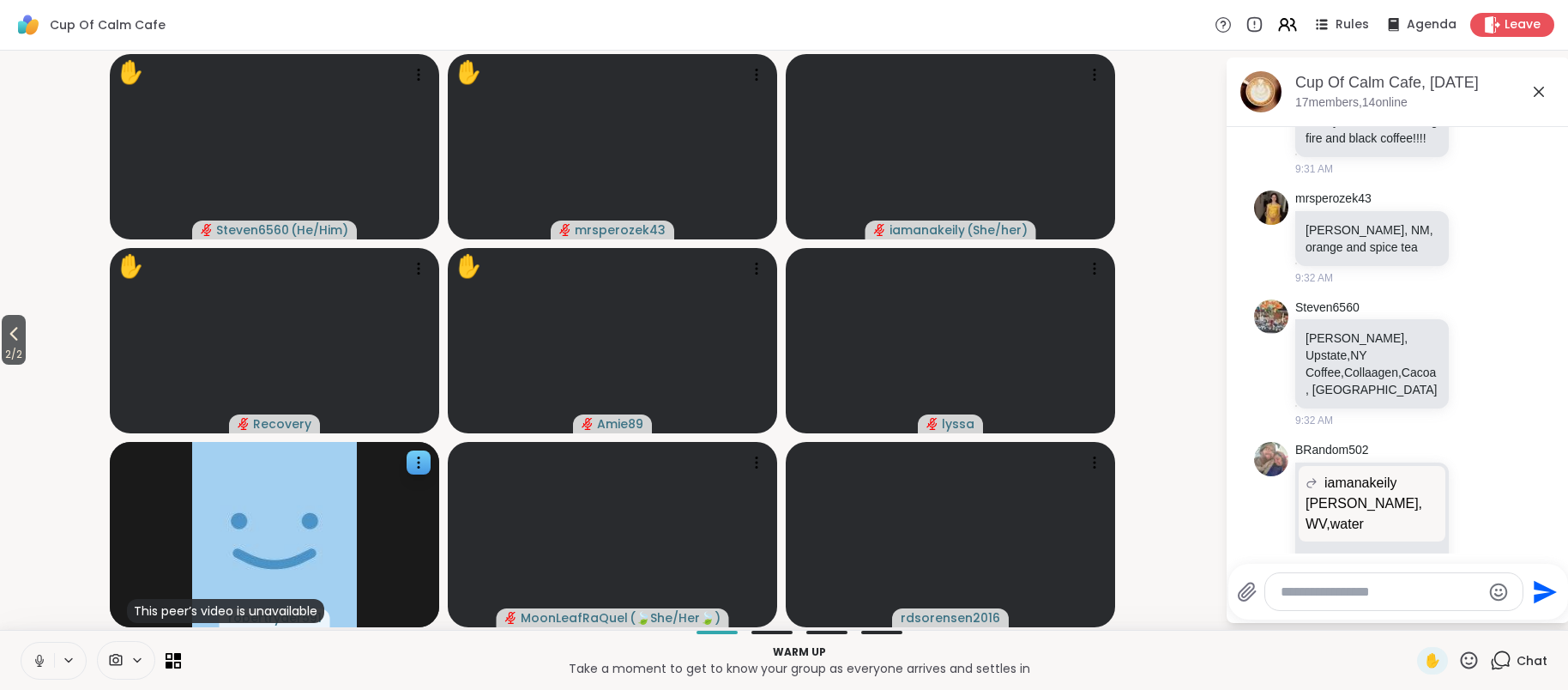
click at [1320, 588] on textarea "Type your message" at bounding box center [1380, 592] width 200 height 17
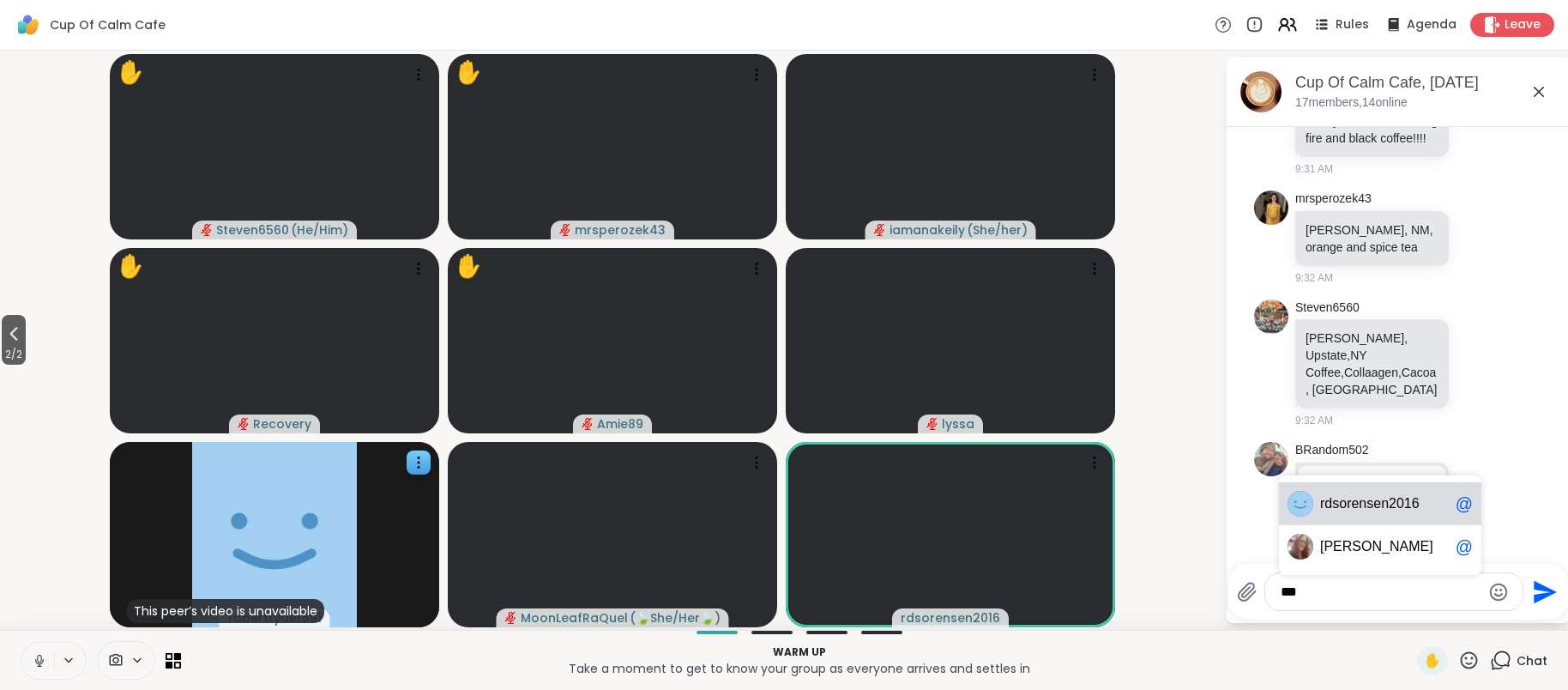
click at [1352, 501] on span "sorensen2016" at bounding box center [1374, 503] width 86 height 17
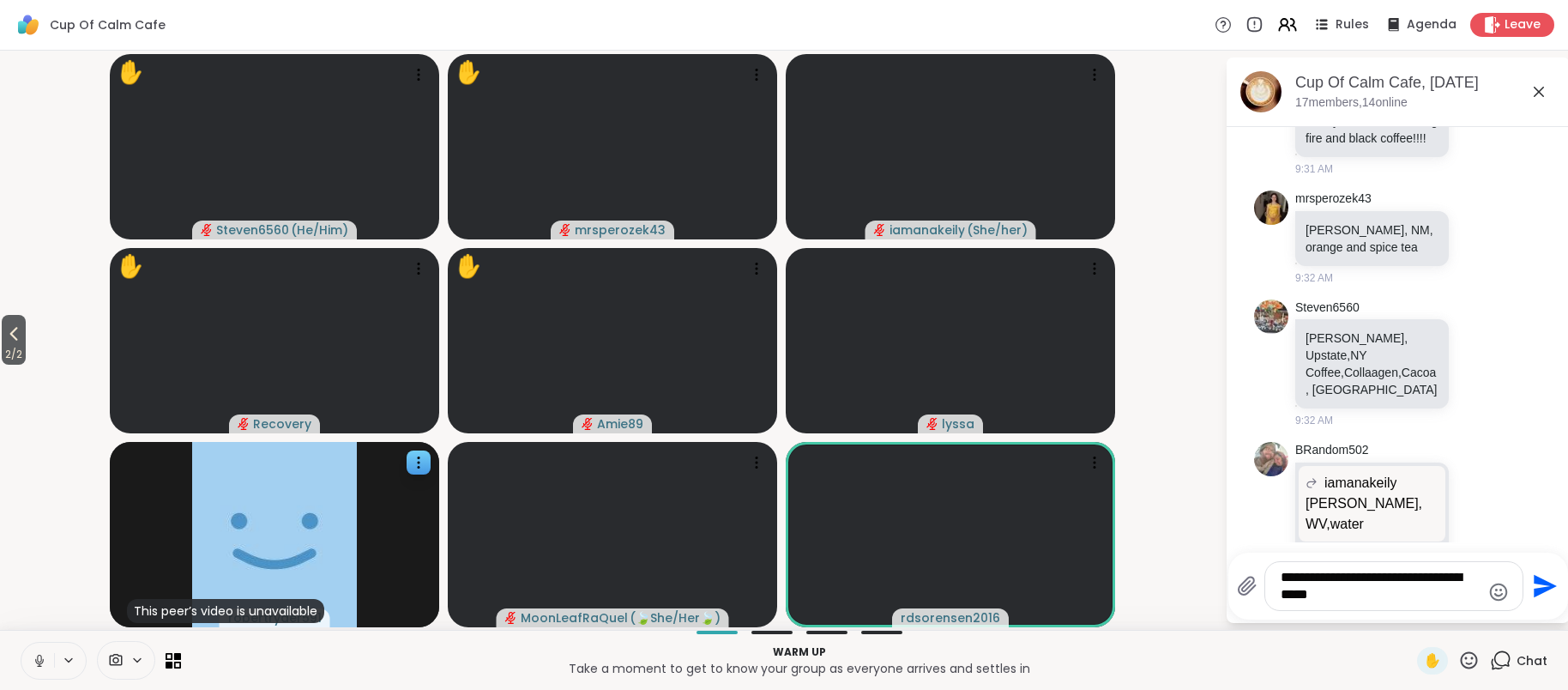
type textarea "**********"
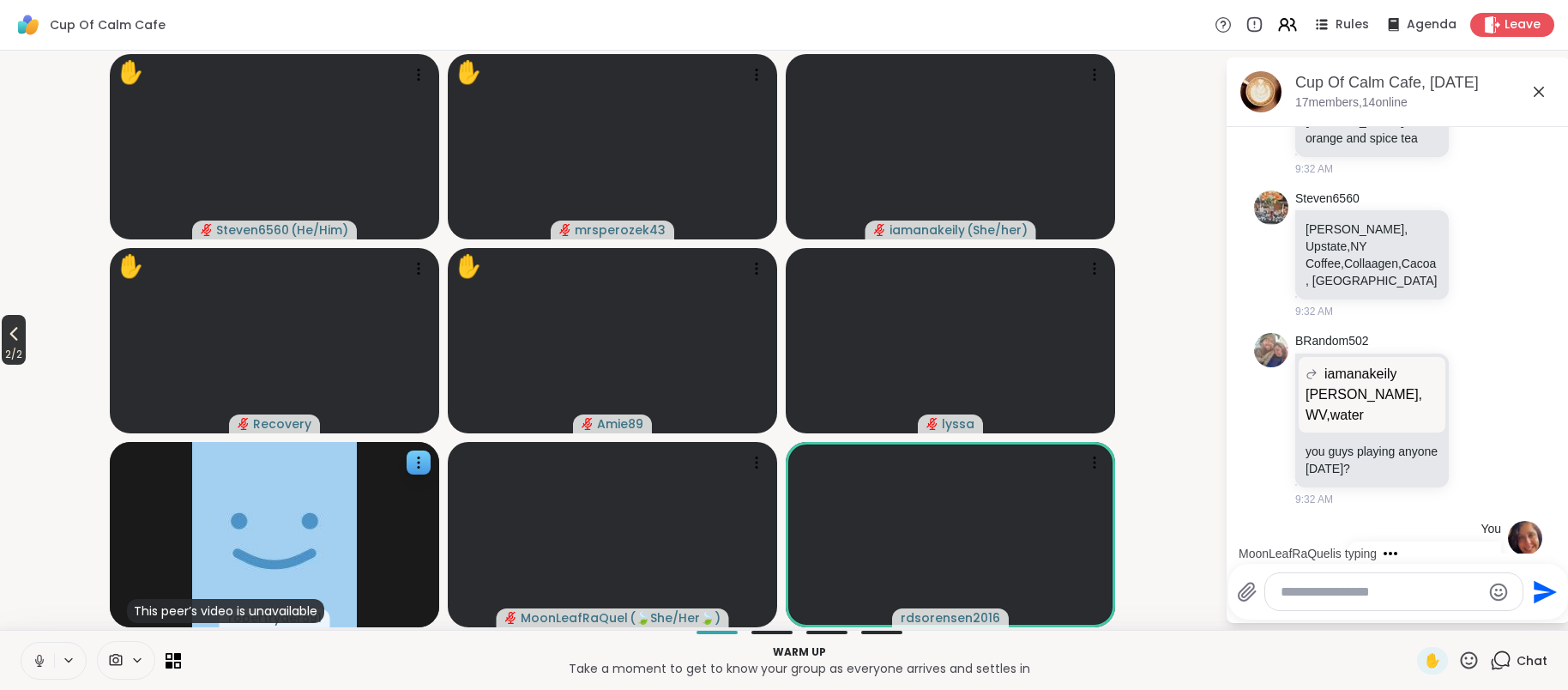
click at [17, 344] on span "2 / 2" at bounding box center [14, 354] width 24 height 21
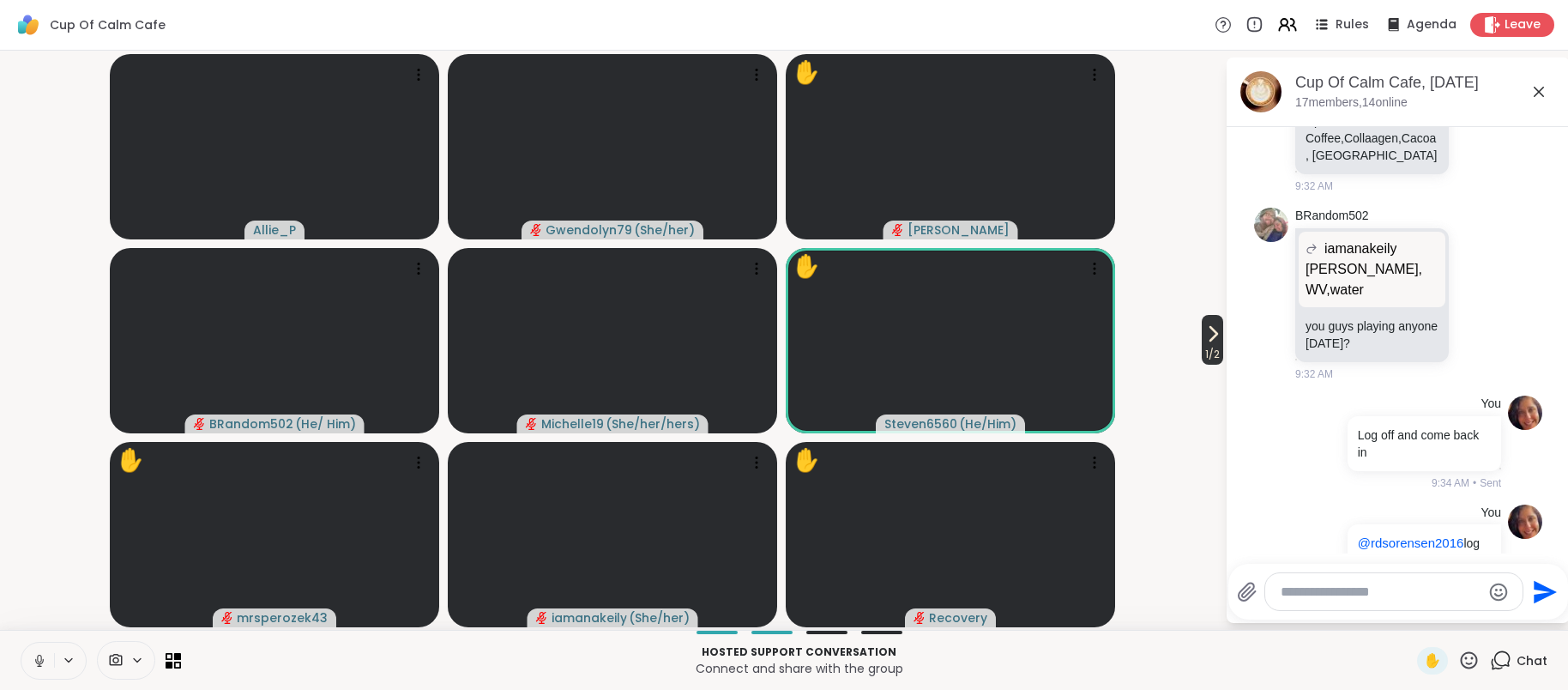
scroll to position [2888, 0]
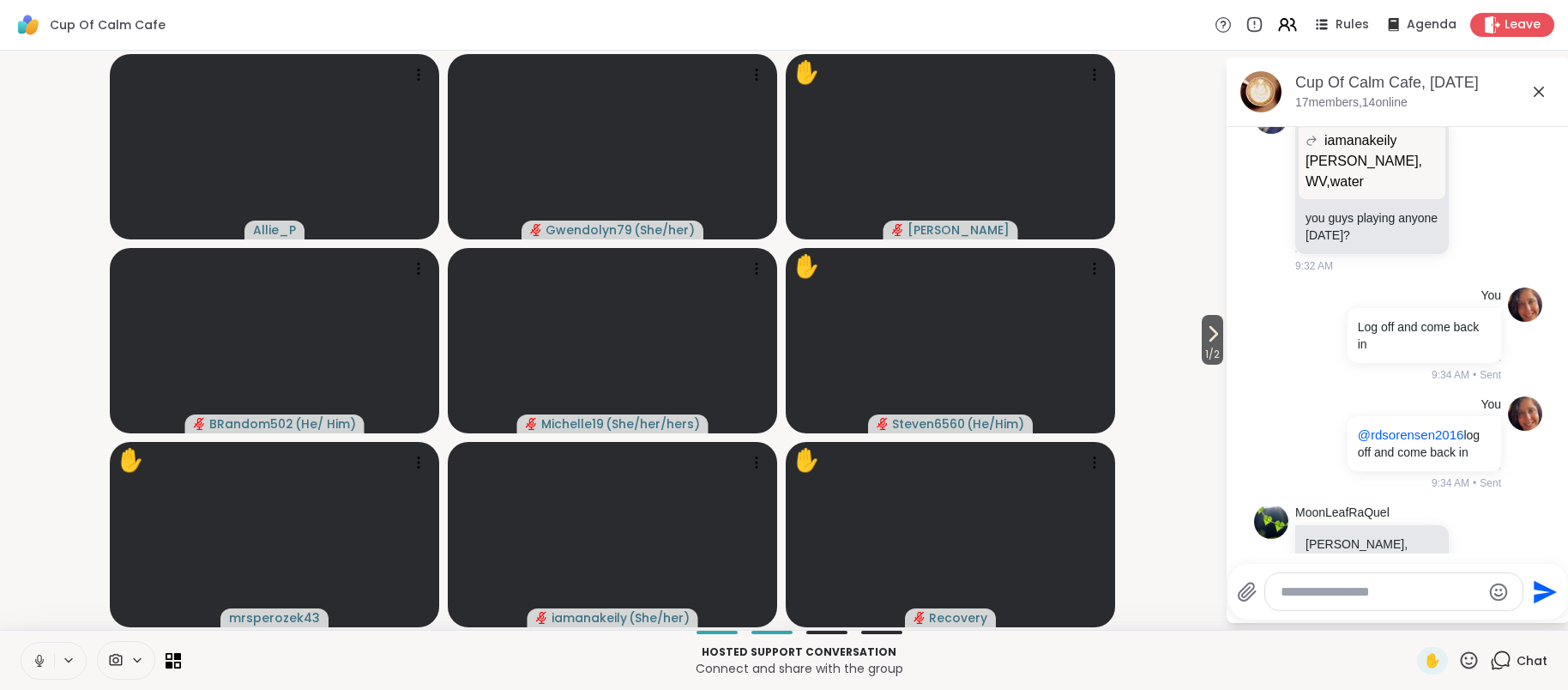
click at [1313, 596] on textarea "Type your message" at bounding box center [1380, 592] width 200 height 17
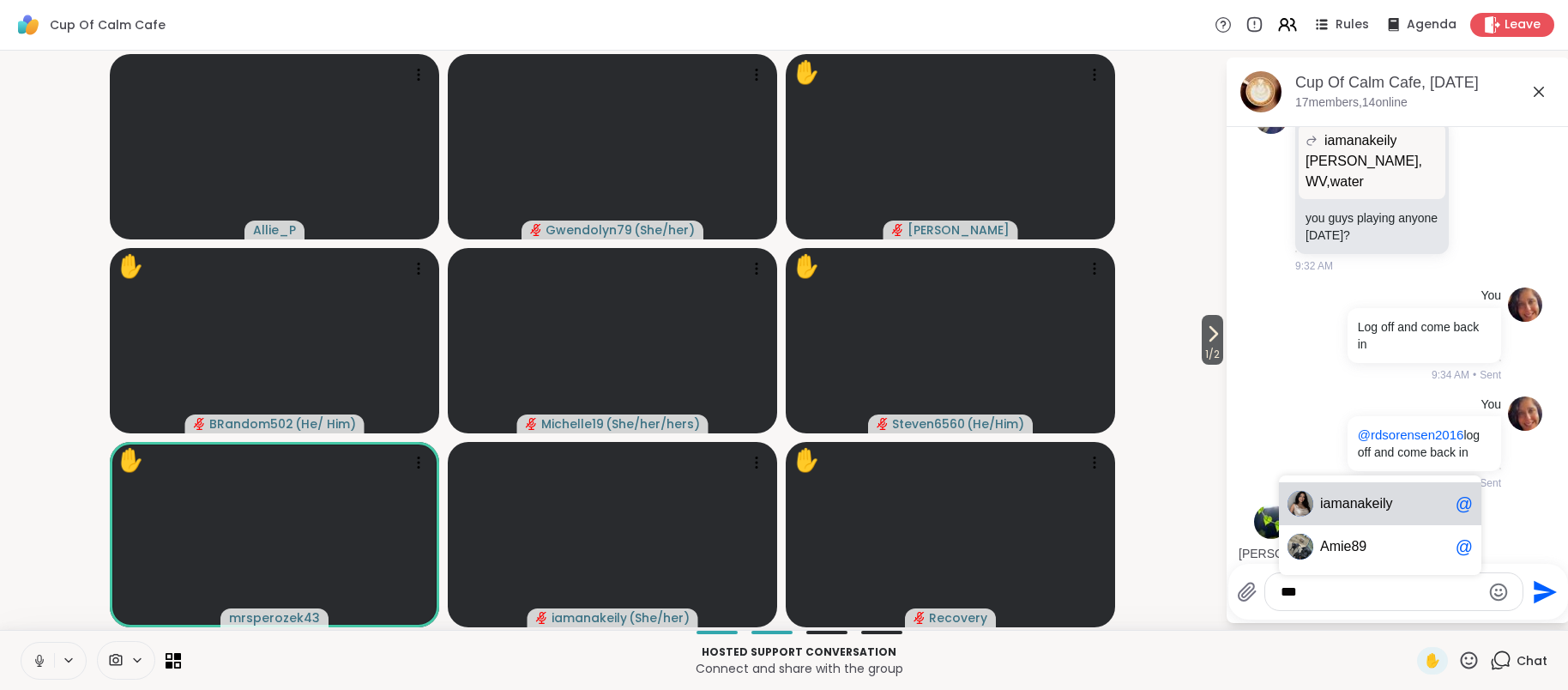
click at [1360, 554] on span "ie89" at bounding box center [1353, 547] width 26 height 17
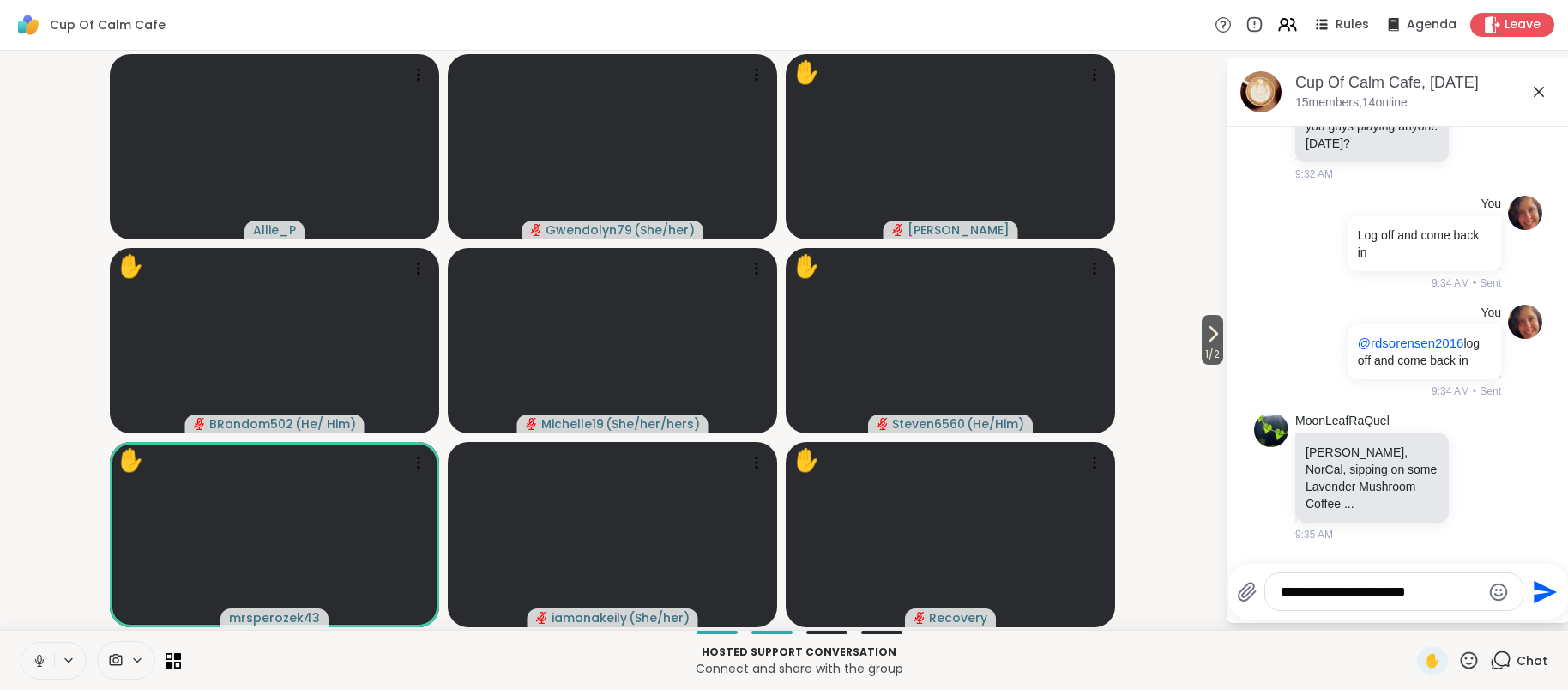
scroll to position [3004, 0]
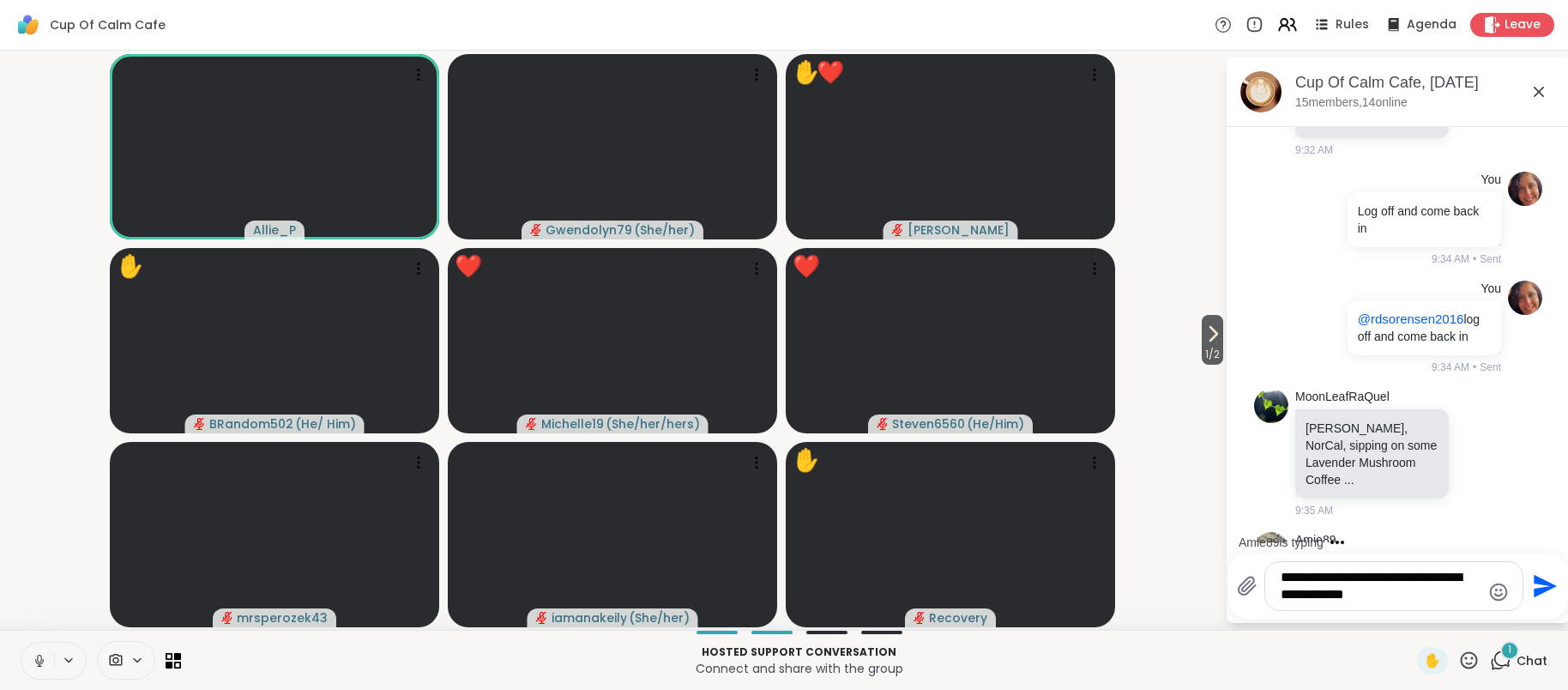
type textarea "**********"
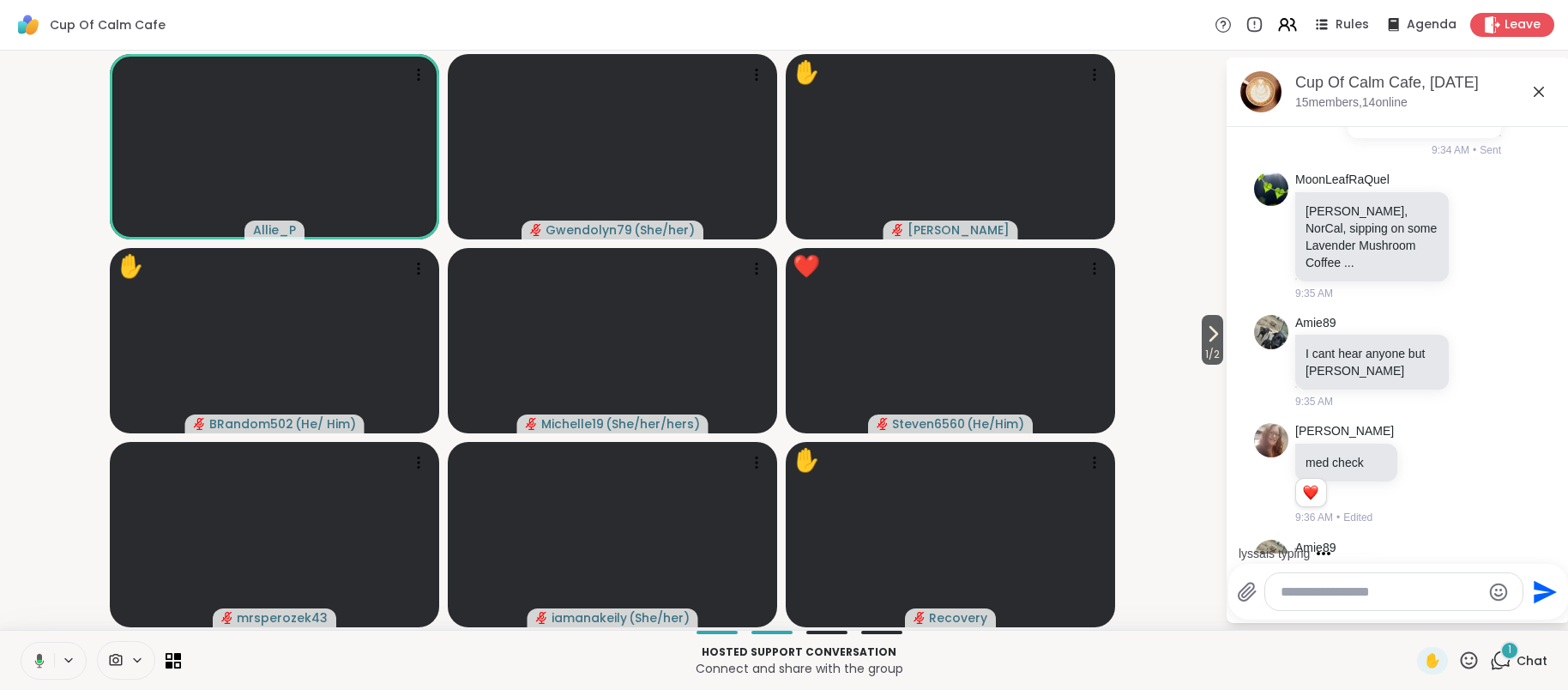
scroll to position [3312, 0]
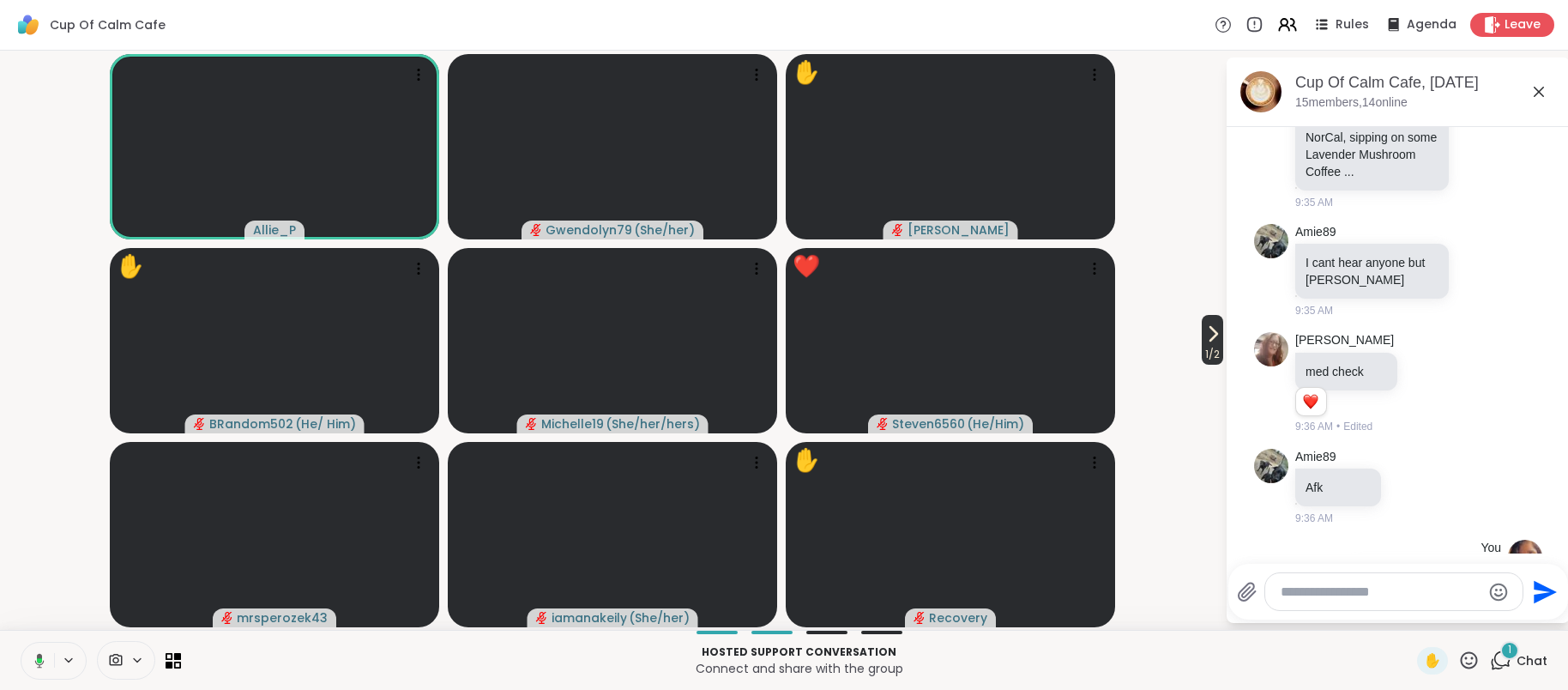
click at [1211, 346] on span "1 / 2" at bounding box center [1212, 354] width 22 height 21
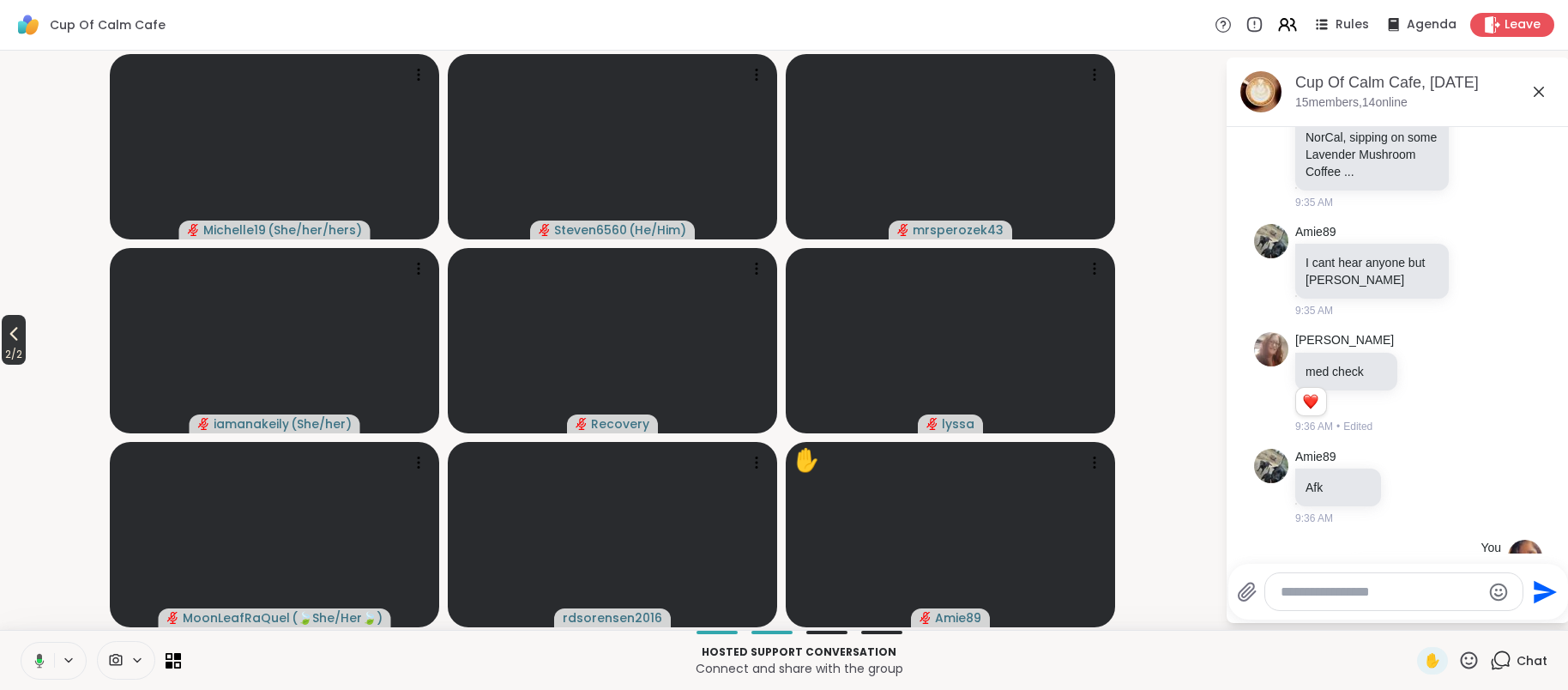
click at [18, 352] on span "2 / 2" at bounding box center [14, 354] width 24 height 21
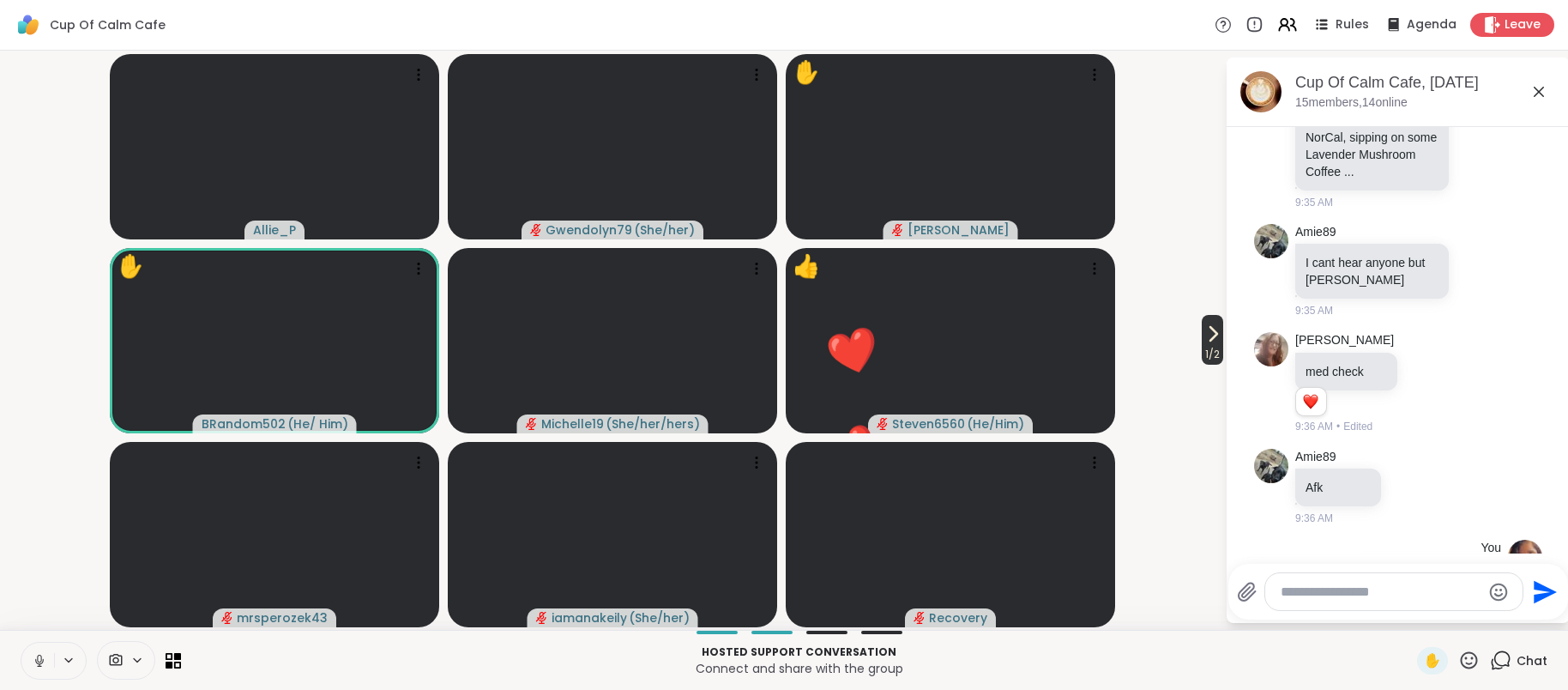
click at [1210, 344] on span "1 / 2" at bounding box center [1212, 354] width 22 height 21
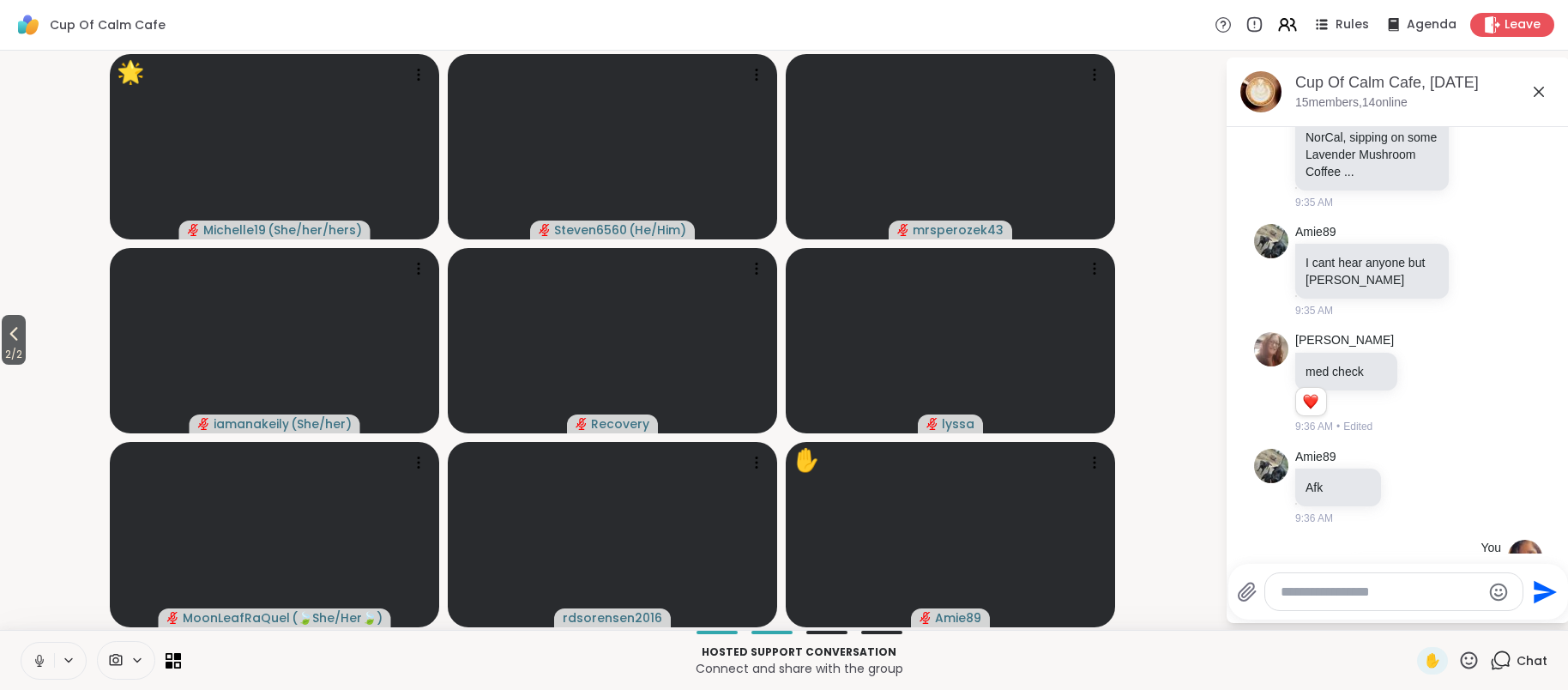
click at [1470, 664] on icon at bounding box center [1469, 659] width 22 height 22
click at [1418, 614] on span "❤️" at bounding box center [1419, 615] width 17 height 21
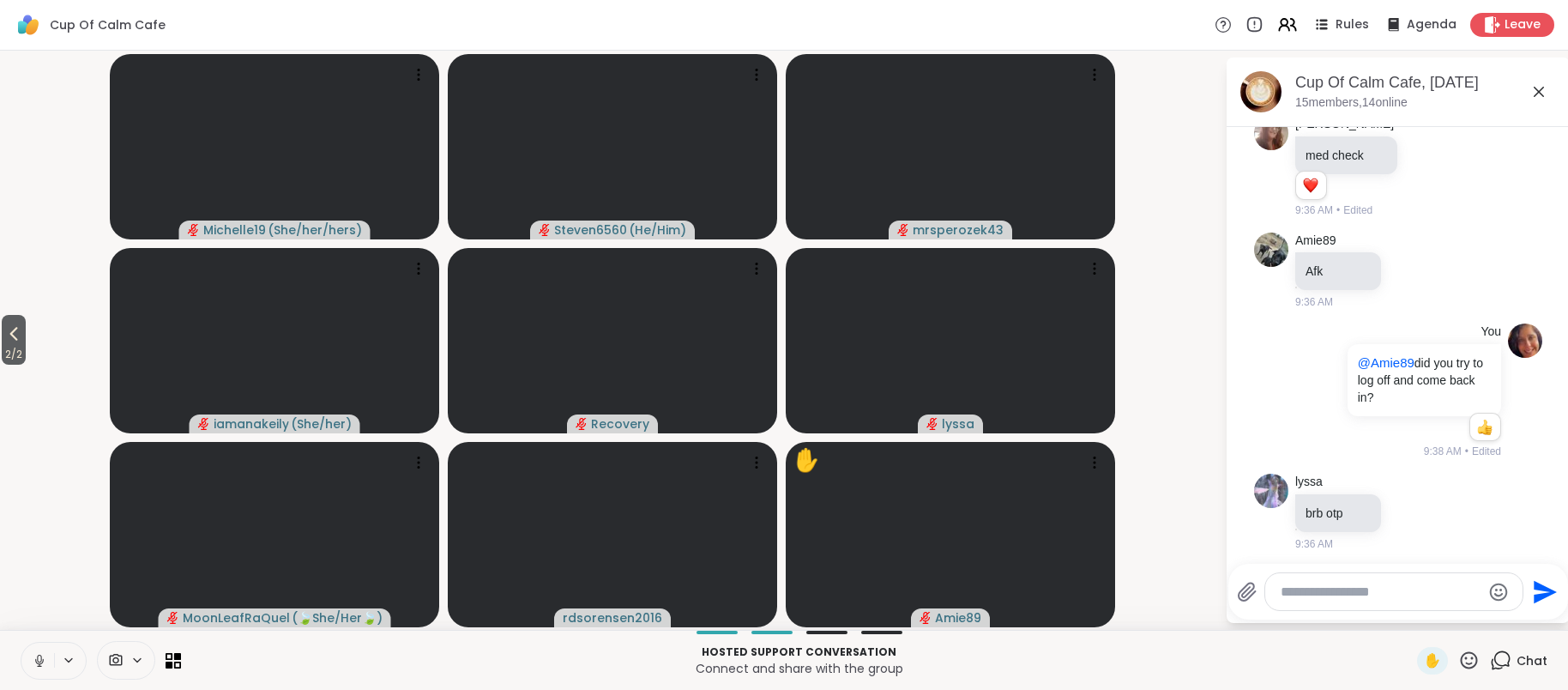
click at [1476, 645] on icon at bounding box center [1479, 653] width 16 height 17
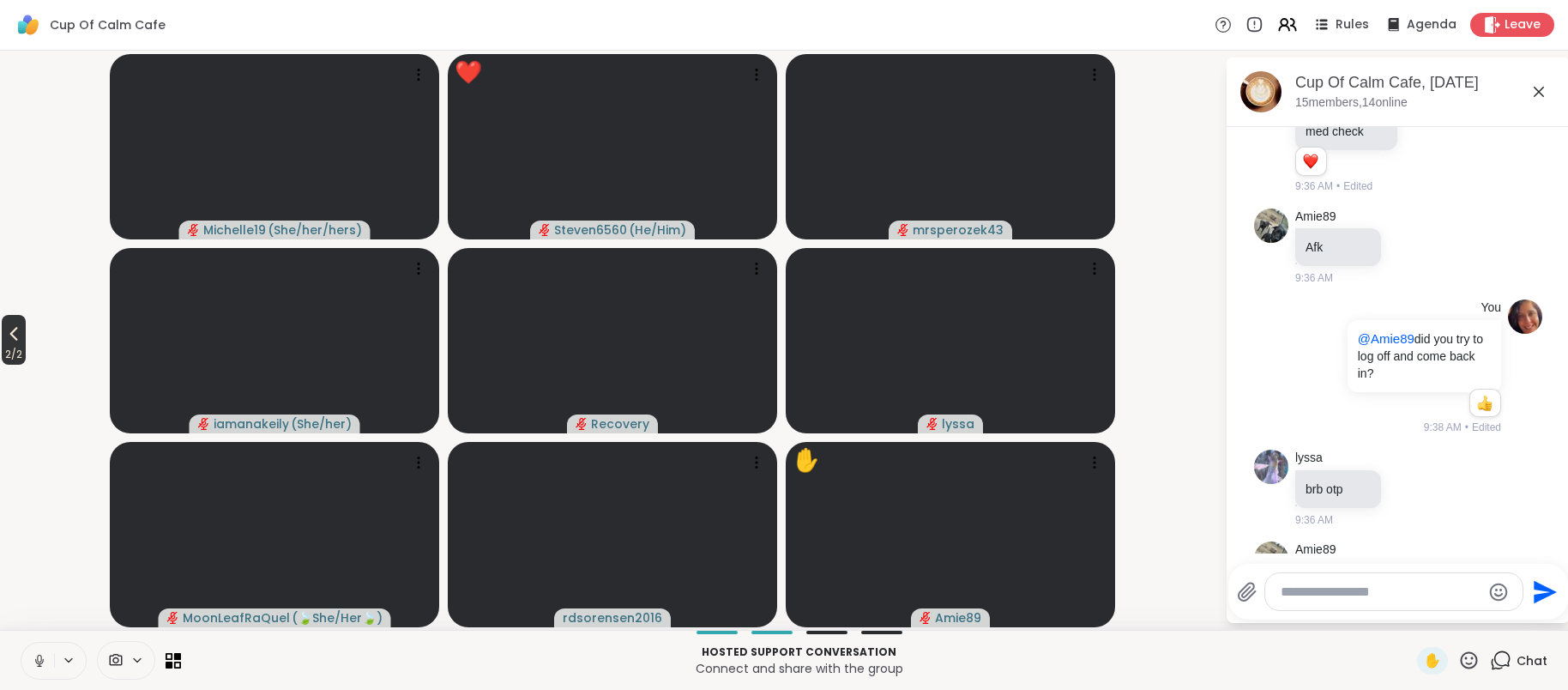
click at [21, 350] on span "2 / 2" at bounding box center [14, 354] width 24 height 21
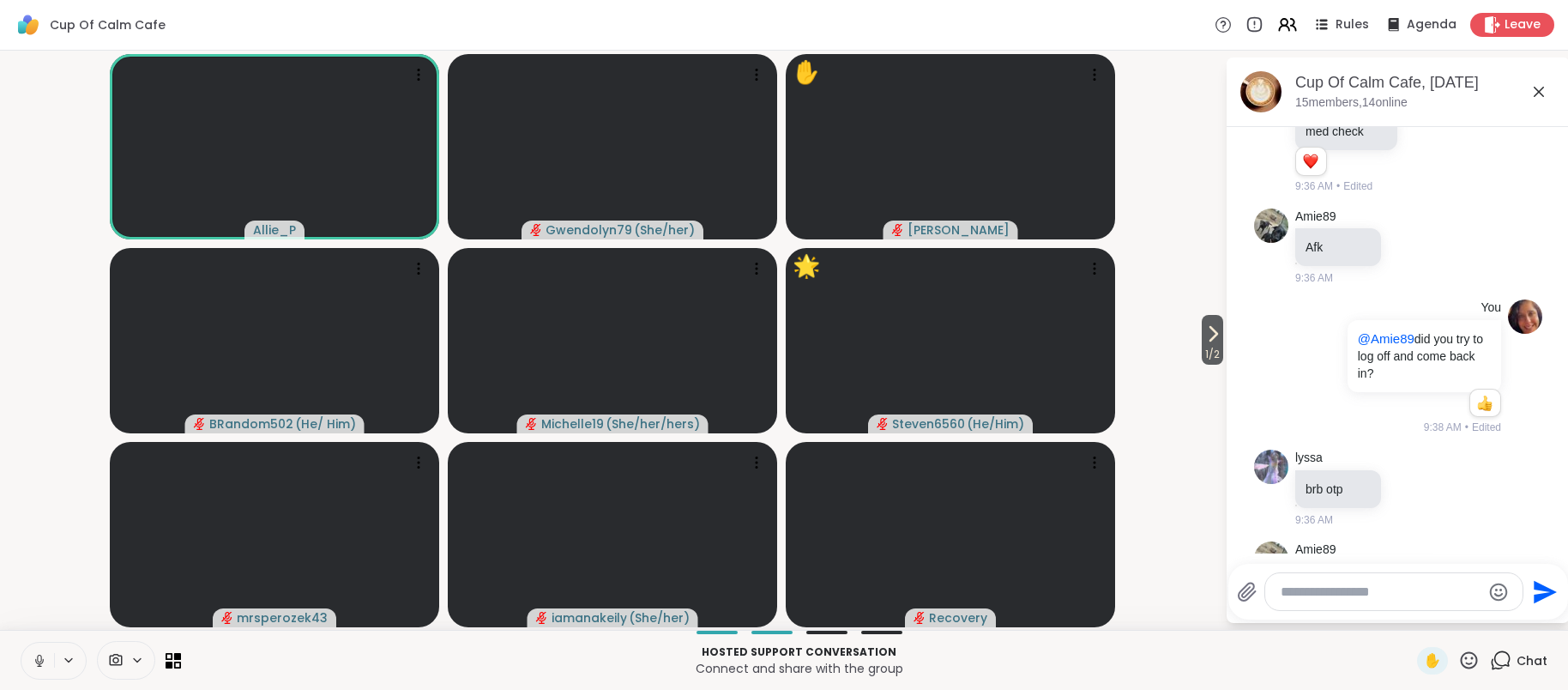
scroll to position [3644, 0]
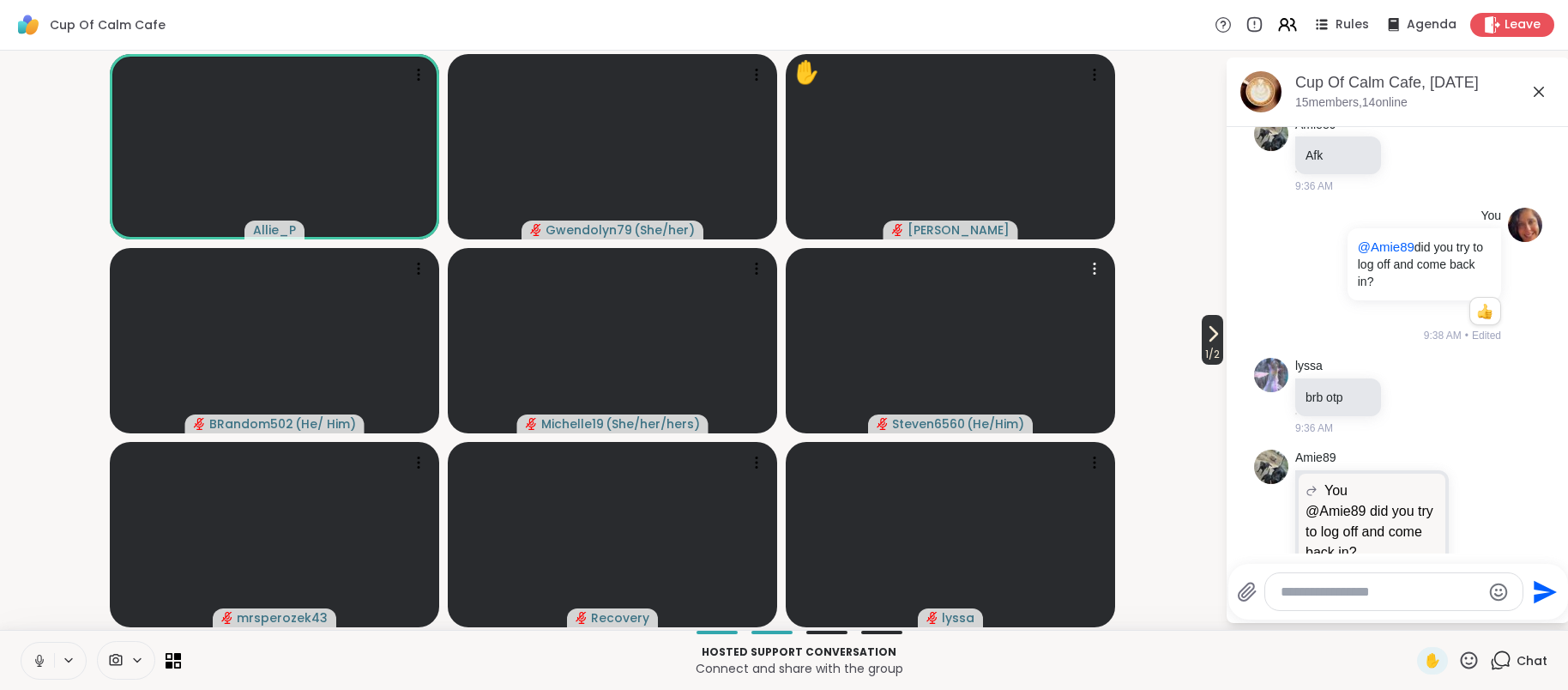
click at [1214, 345] on div "1 / 2 Allie_P Gwendolyn79 ( She/her ) ✋ dodi BRandom502 ( He/ Him ) Michelle19 …" at bounding box center [784, 340] width 1568 height 579
click at [1214, 345] on span "1 / 2" at bounding box center [1212, 354] width 22 height 21
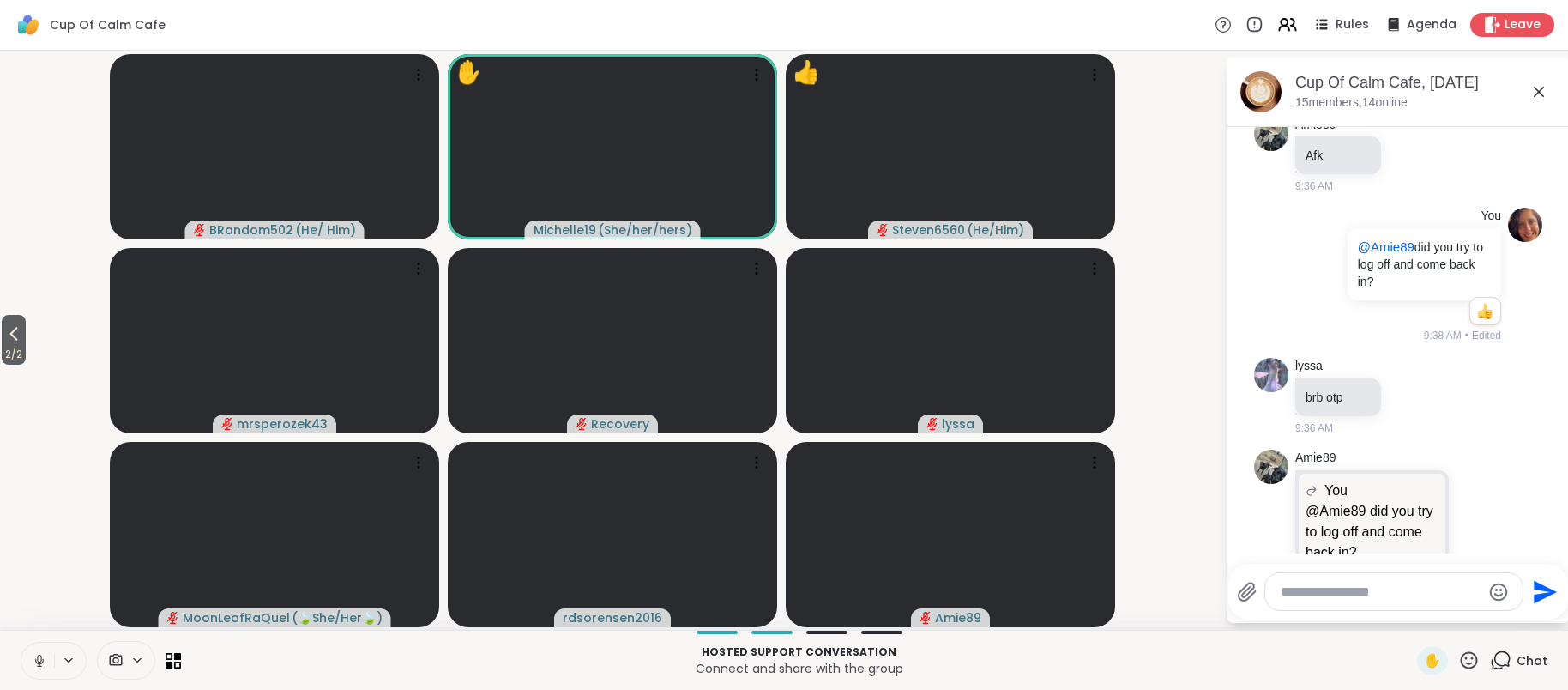
click at [1467, 665] on icon at bounding box center [1469, 659] width 22 height 22
click at [1498, 616] on span "🌟" at bounding box center [1494, 615] width 17 height 21
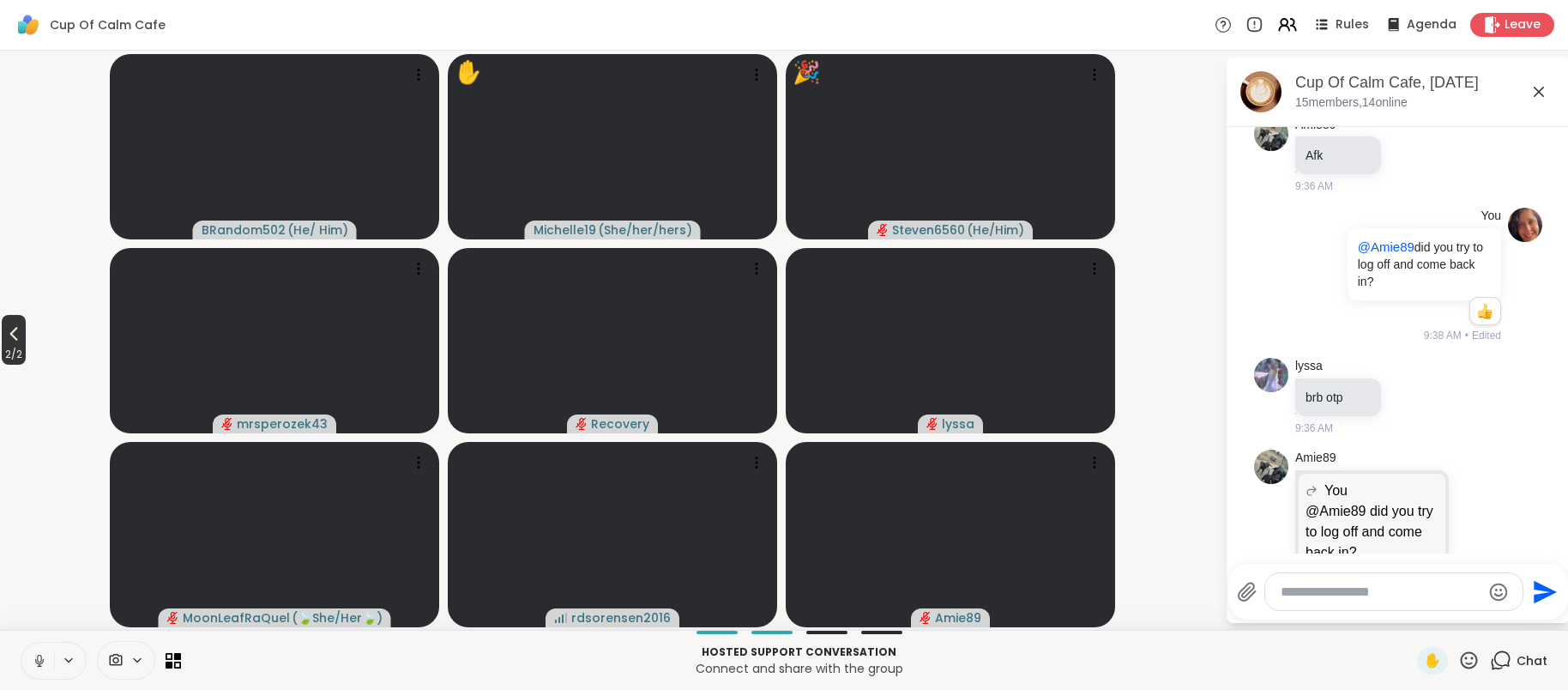
click at [12, 344] on span "2 / 2" at bounding box center [14, 354] width 24 height 21
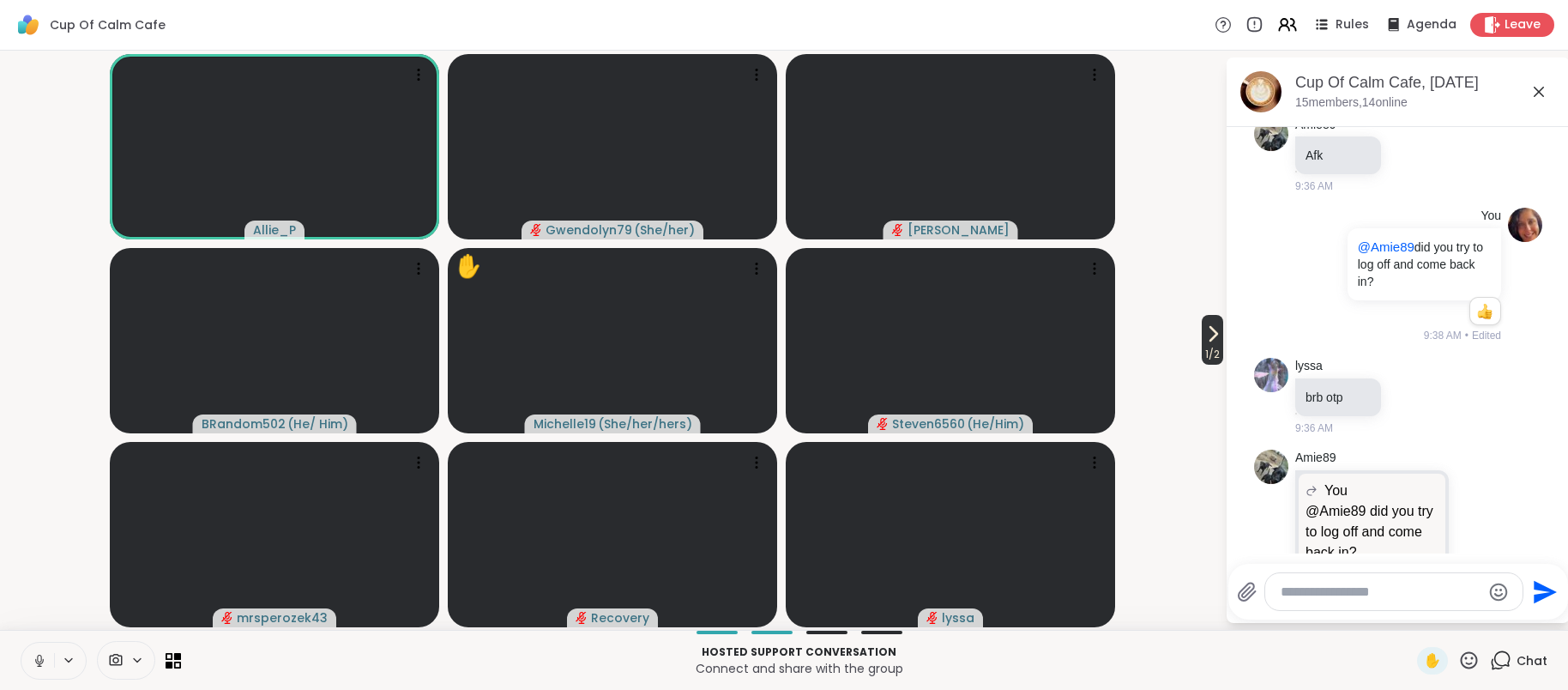
click at [1203, 340] on icon at bounding box center [1213, 334] width 21 height 21
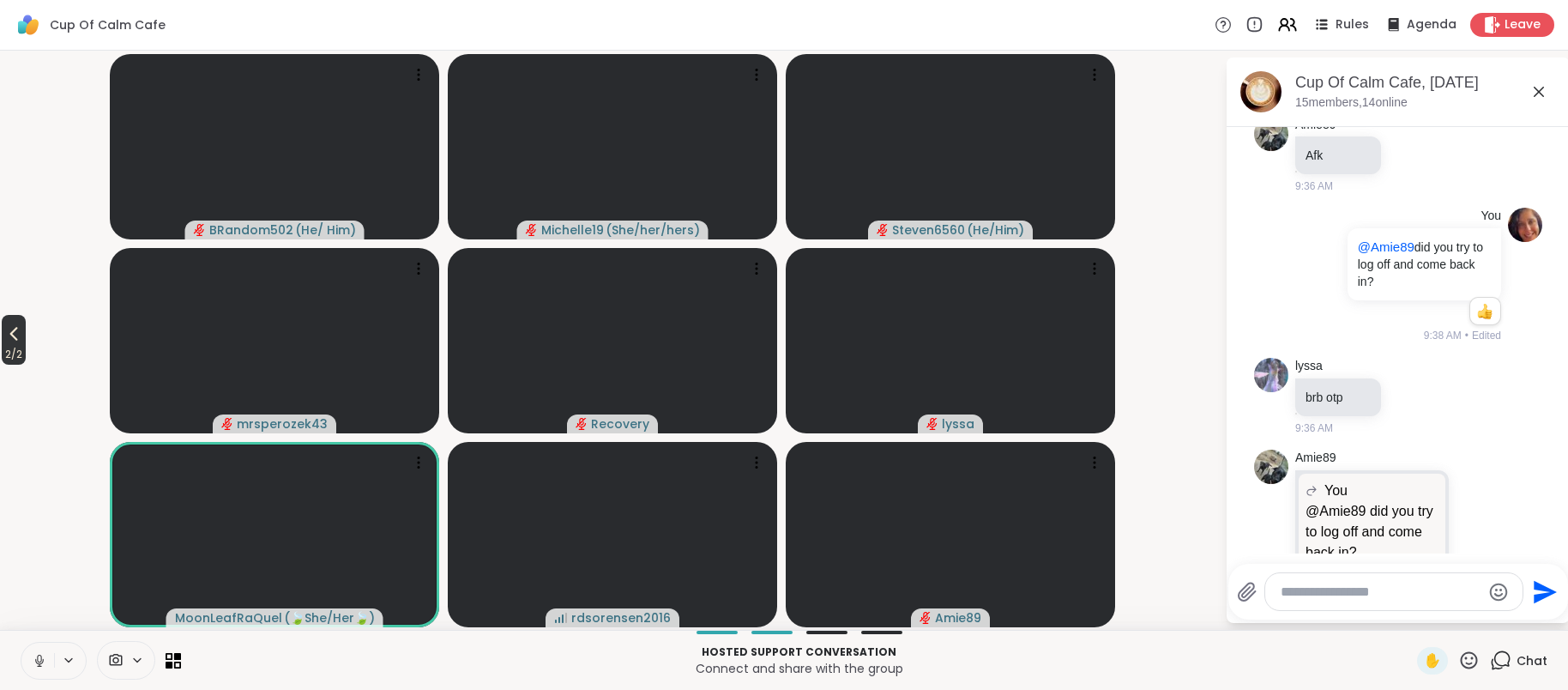
click at [13, 348] on span "2 / 2" at bounding box center [14, 354] width 24 height 21
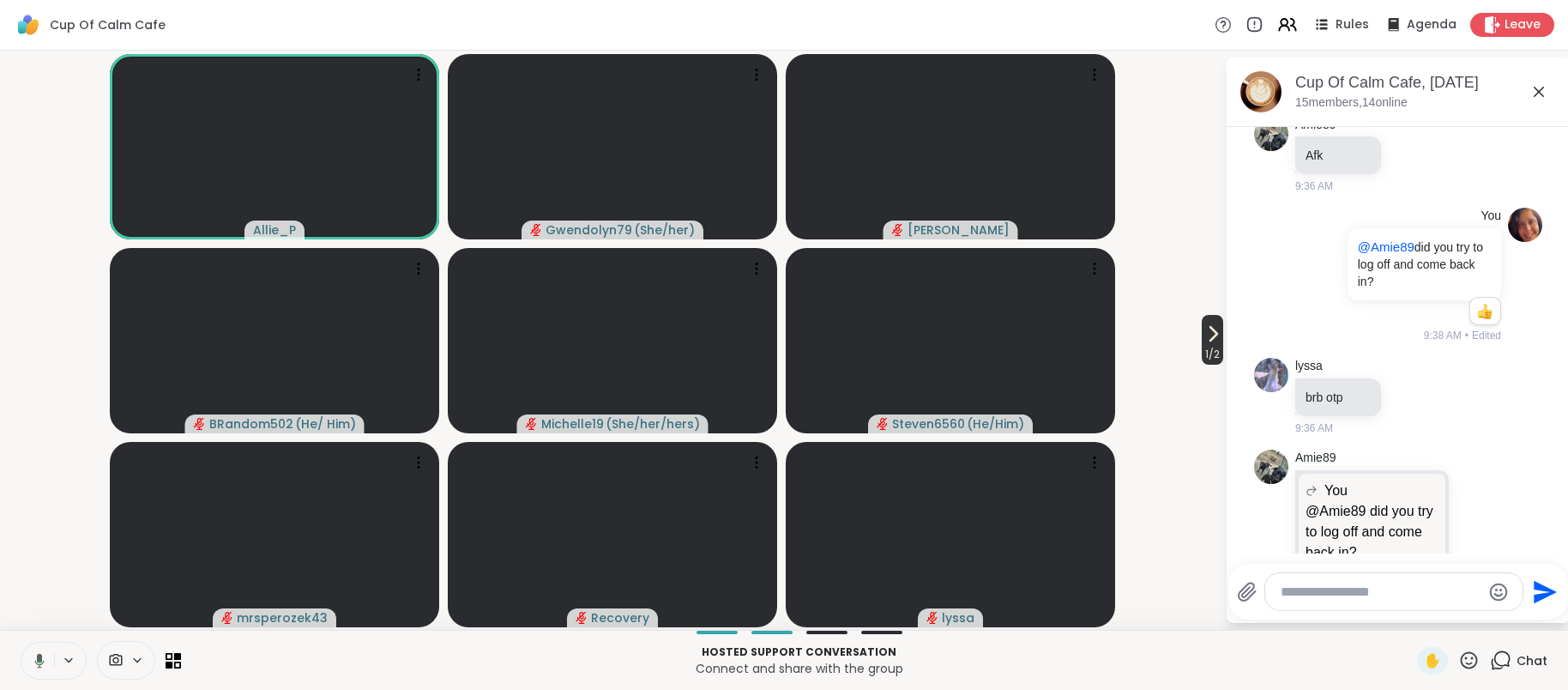
click at [1211, 350] on span "1 / 2" at bounding box center [1212, 354] width 22 height 21
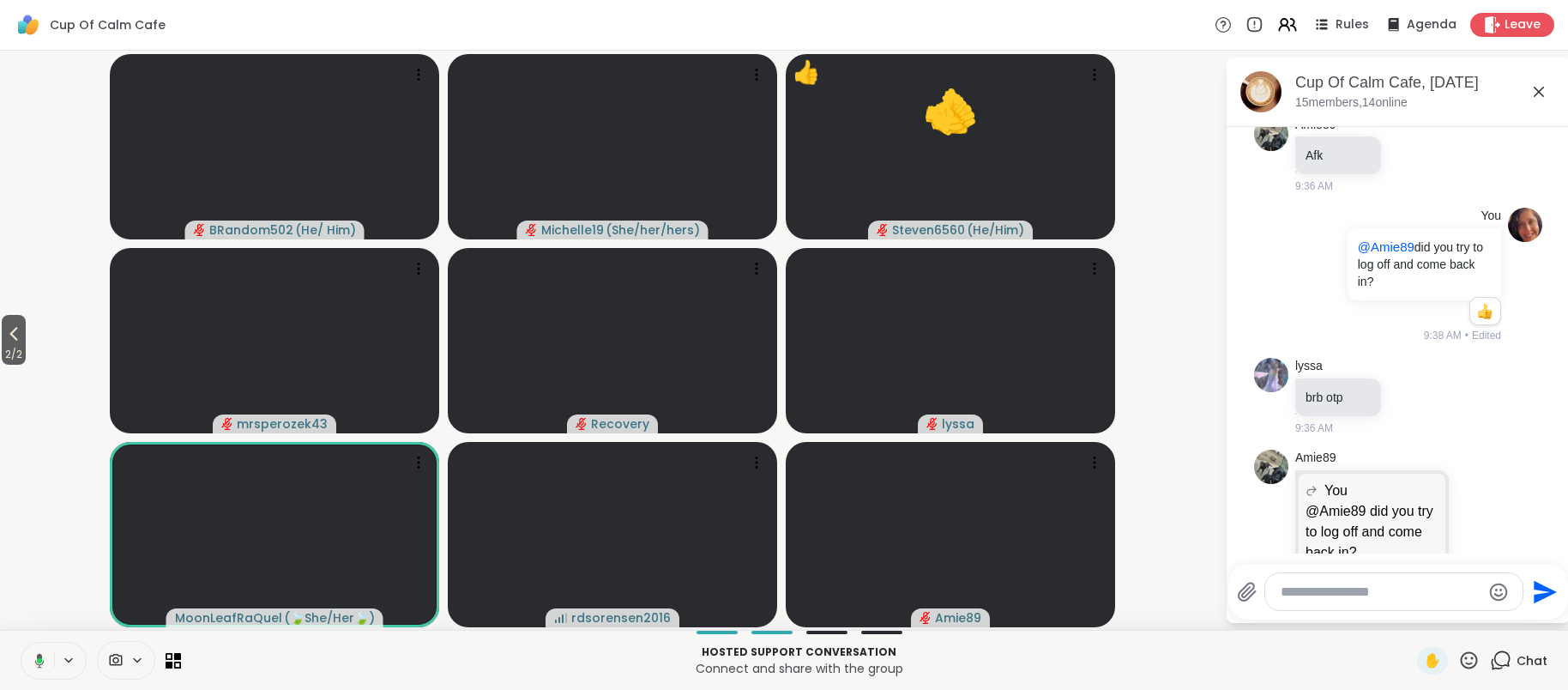
click at [1467, 663] on icon at bounding box center [1469, 659] width 17 height 17
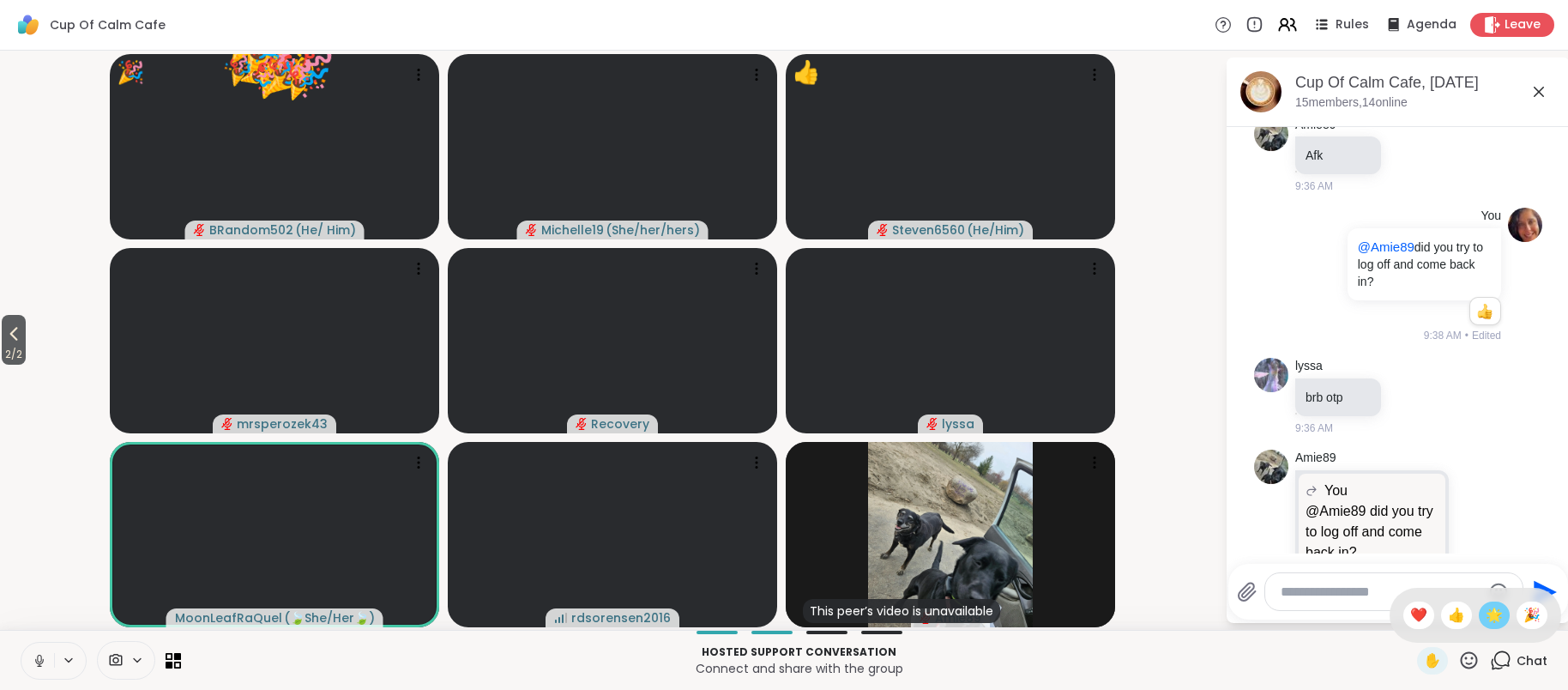
click at [1490, 620] on span "🌟" at bounding box center [1494, 615] width 17 height 21
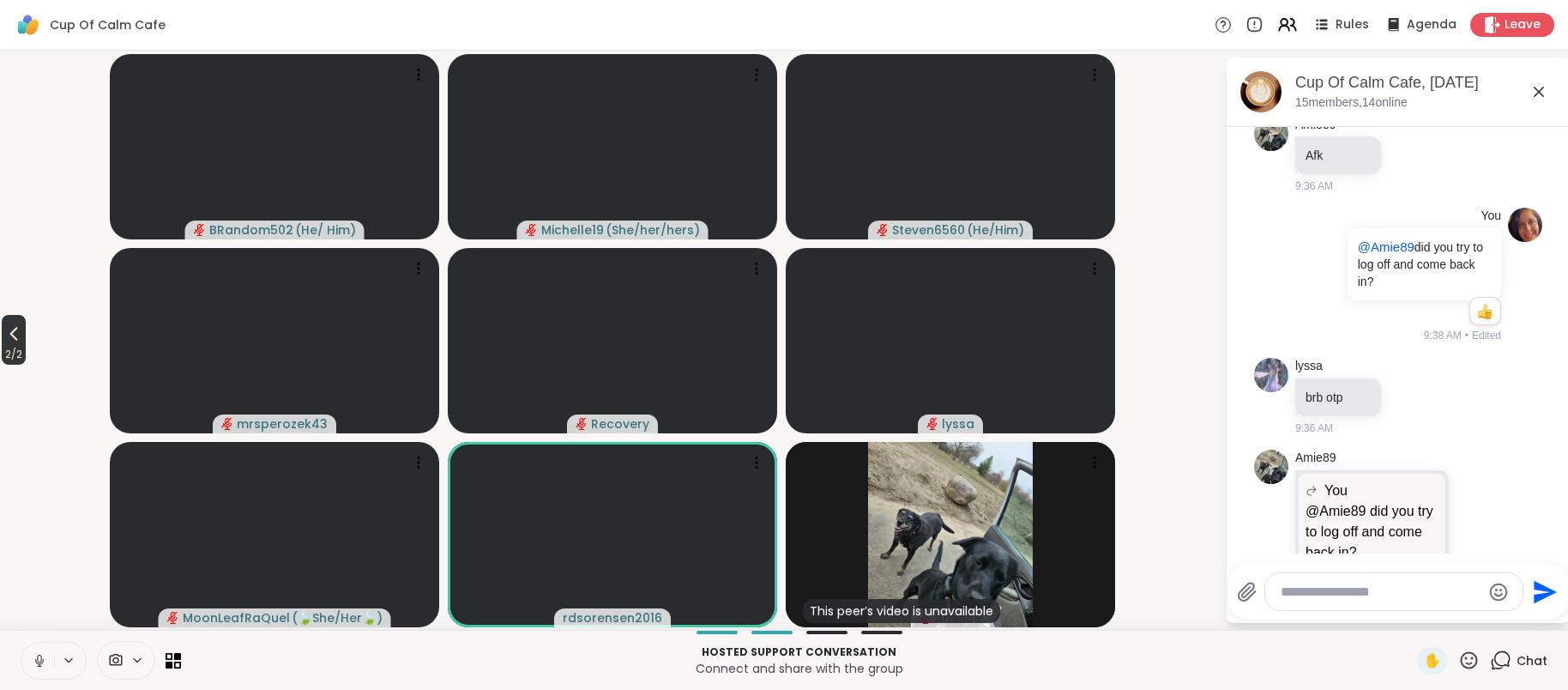
click at [17, 345] on span "2 / 2" at bounding box center [14, 354] width 24 height 21
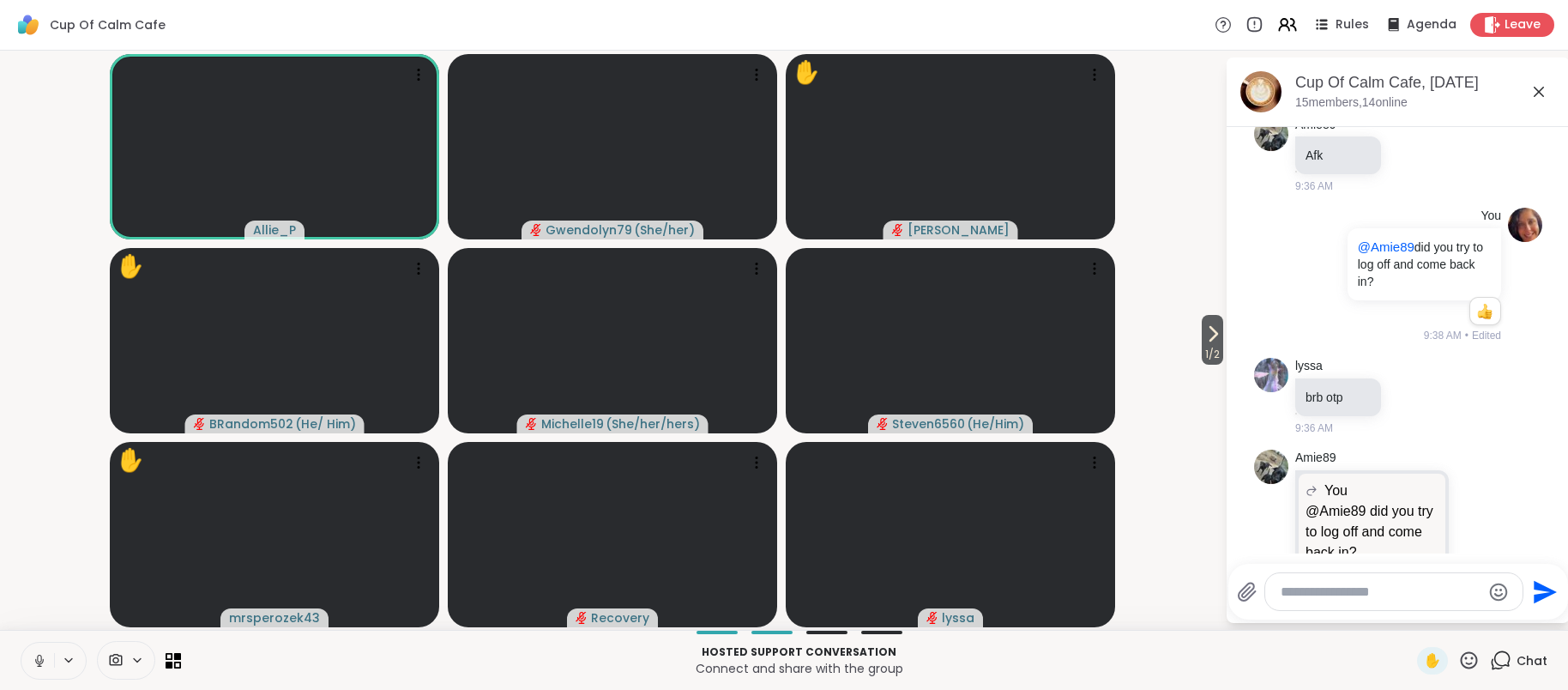
scroll to position [3668, 0]
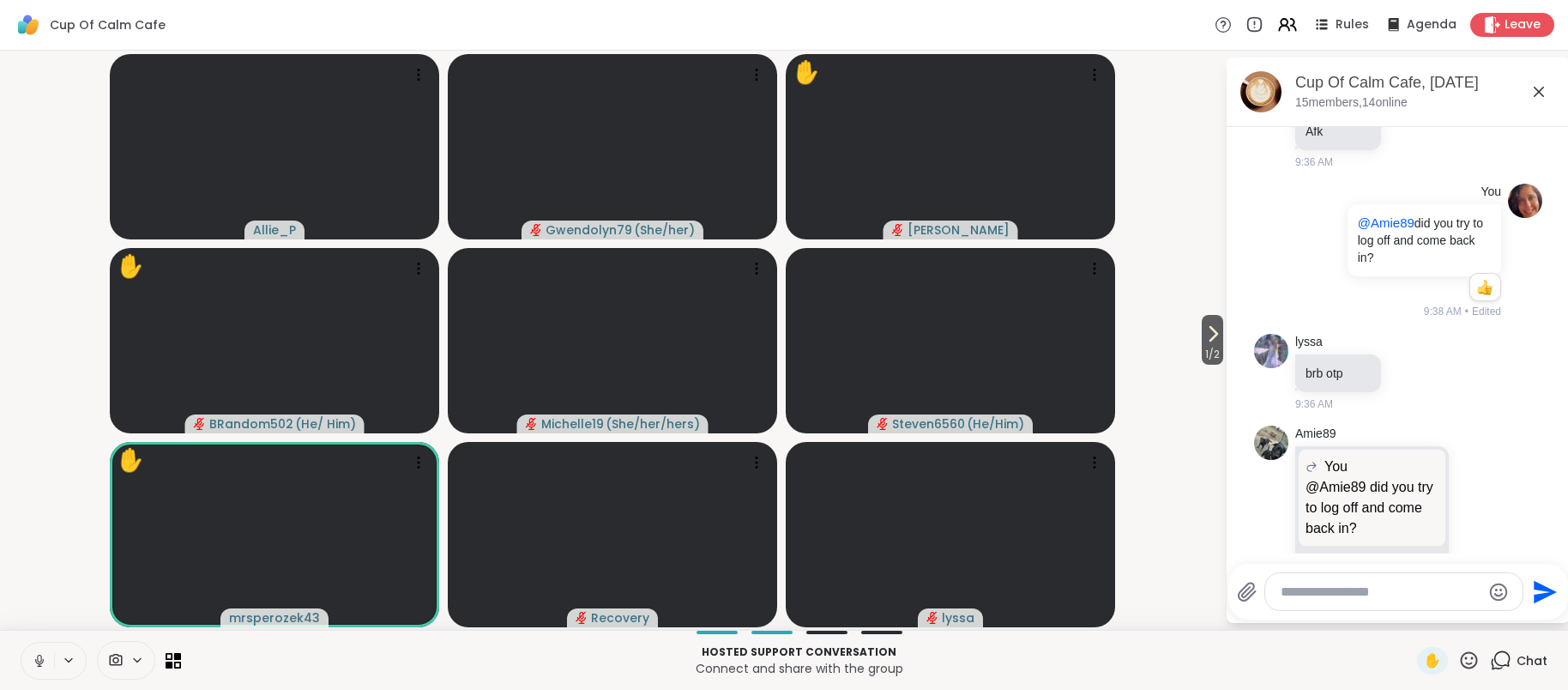
click at [1407, 683] on icon at bounding box center [1411, 692] width 16 height 17
click at [1374, 656] on div "Select Reaction: Thumbs up" at bounding box center [1374, 664] width 16 height 16
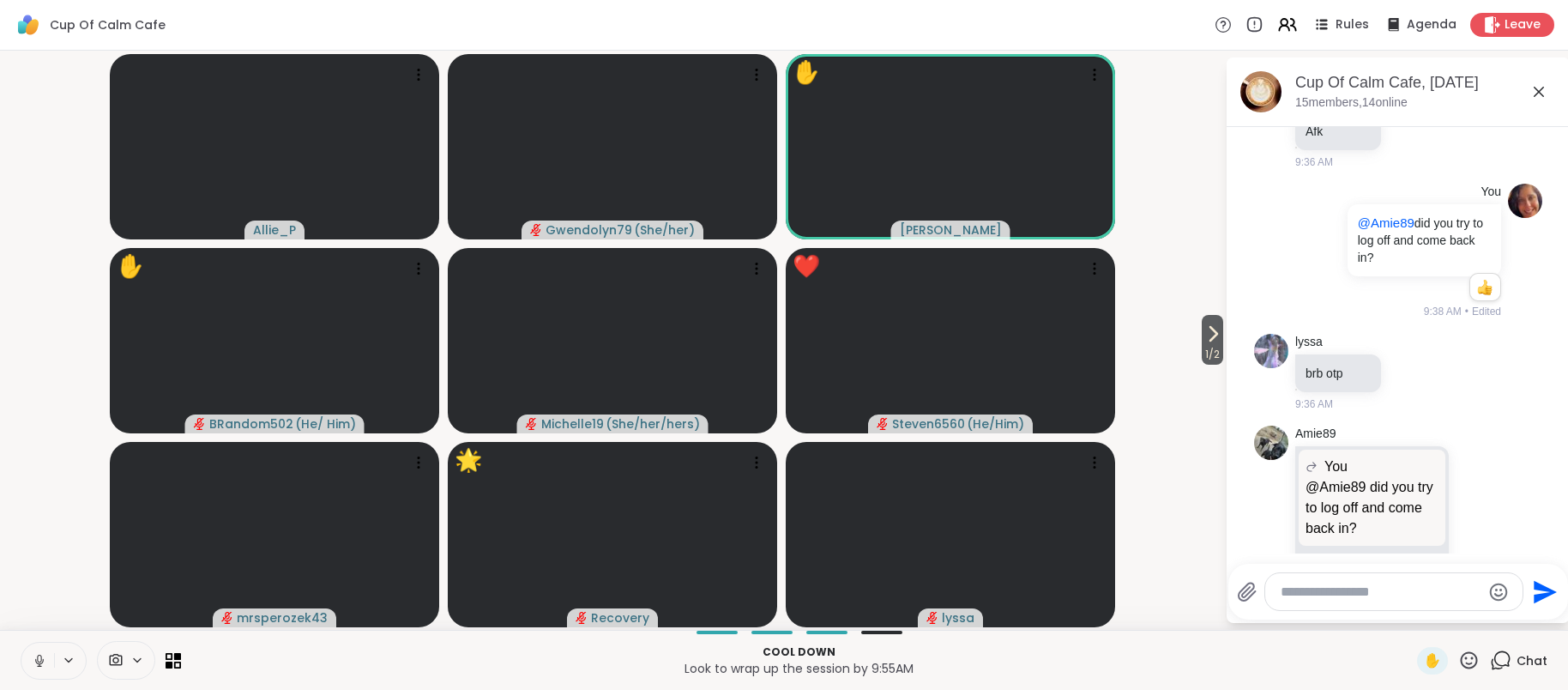
click at [1466, 659] on icon at bounding box center [1469, 659] width 22 height 22
click at [1420, 614] on span "❤️" at bounding box center [1419, 615] width 17 height 21
click at [1213, 345] on span "1 / 2" at bounding box center [1212, 354] width 22 height 21
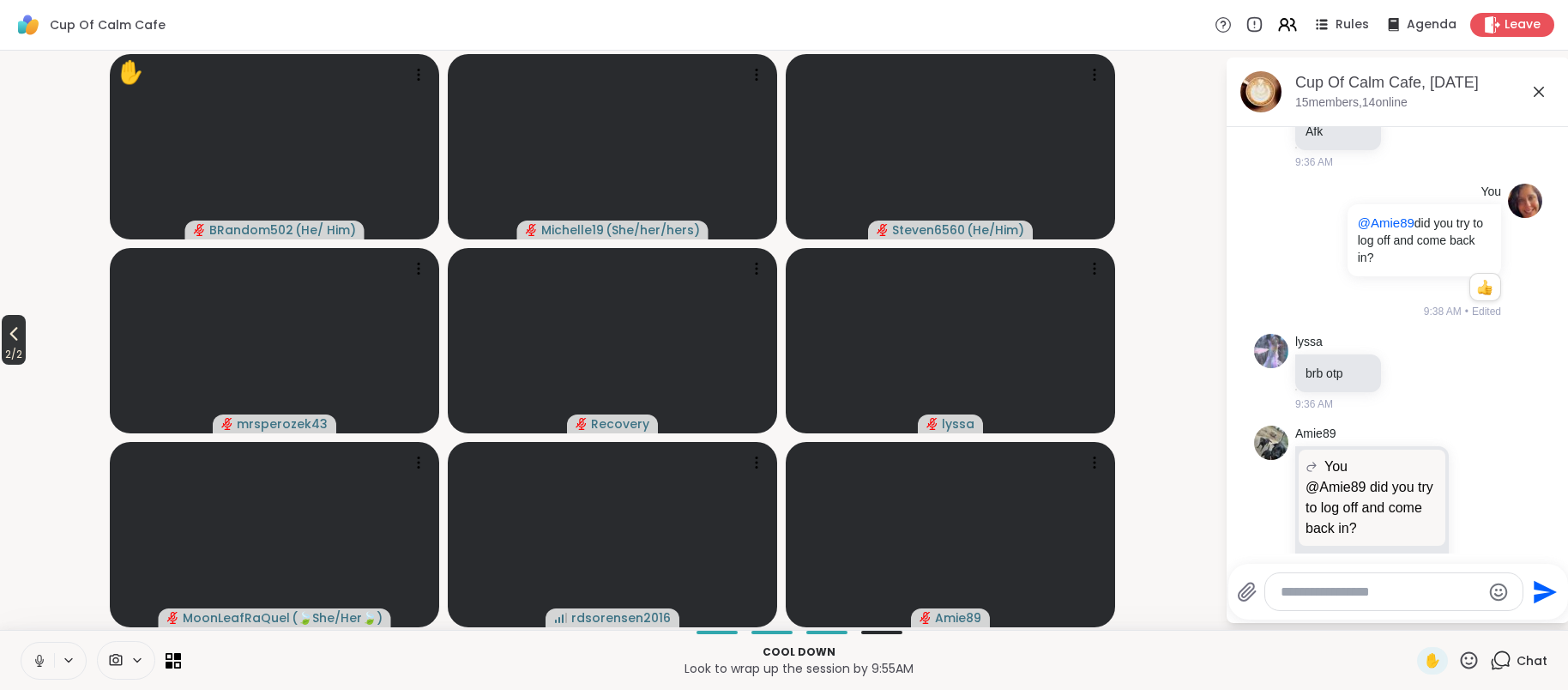
click at [15, 344] on span "2 / 2" at bounding box center [14, 354] width 24 height 21
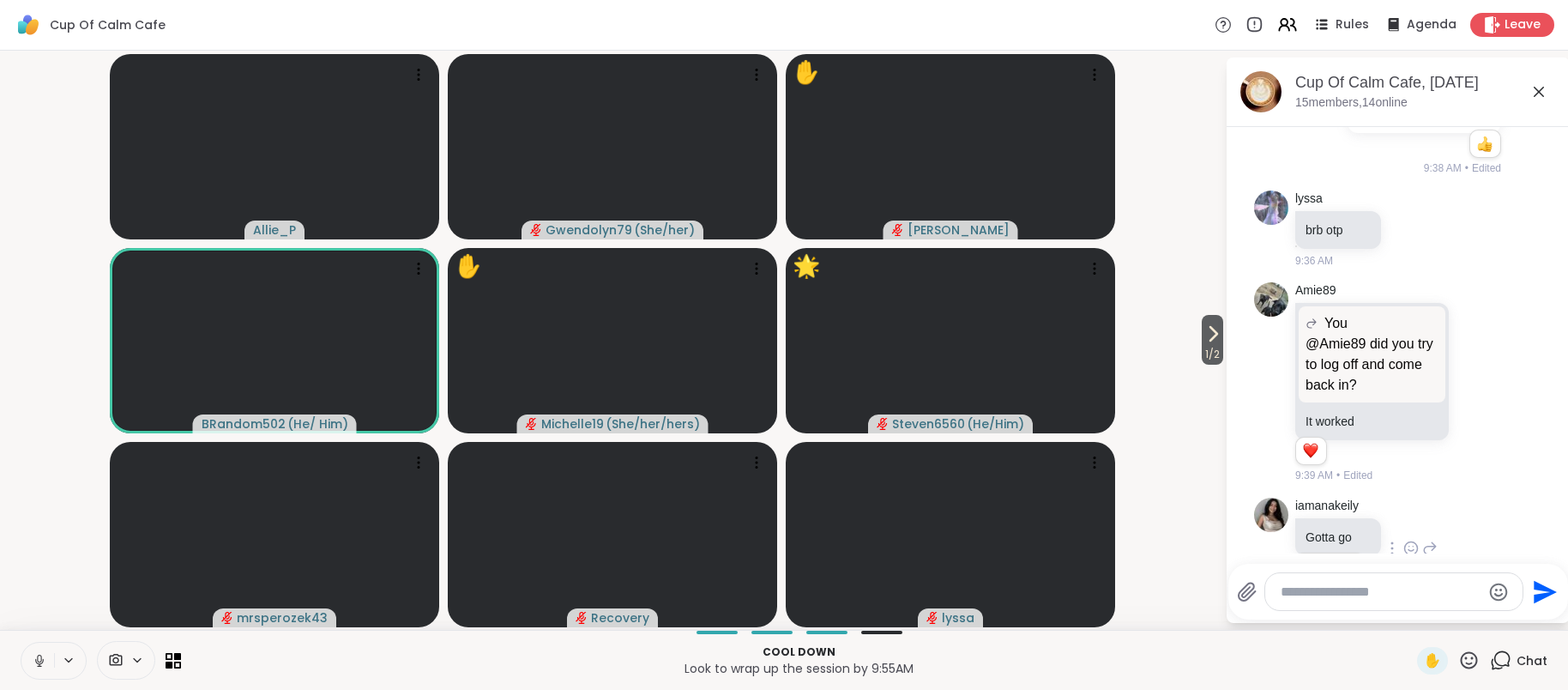
scroll to position [3836, 0]
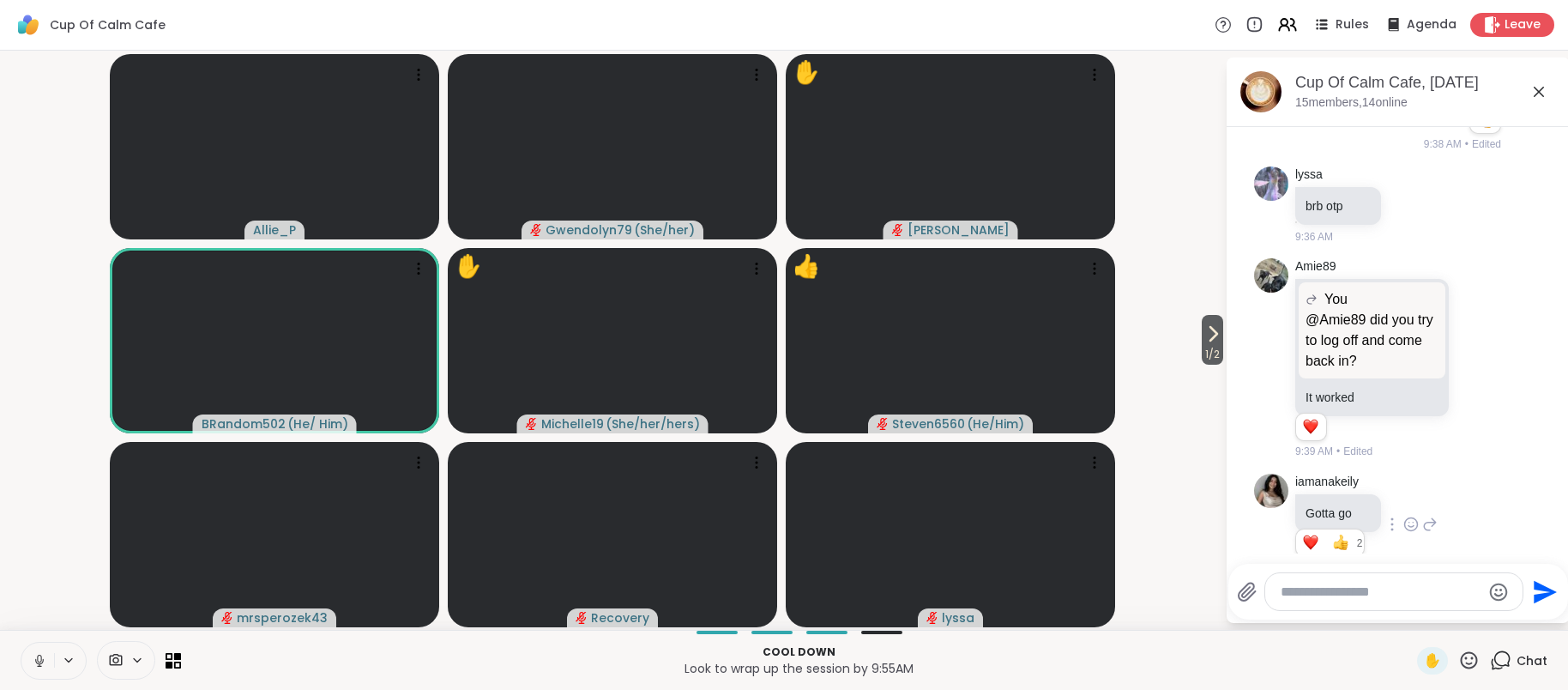
click at [1470, 662] on icon at bounding box center [1469, 659] width 17 height 17
click at [1493, 618] on span "🌟" at bounding box center [1494, 615] width 17 height 21
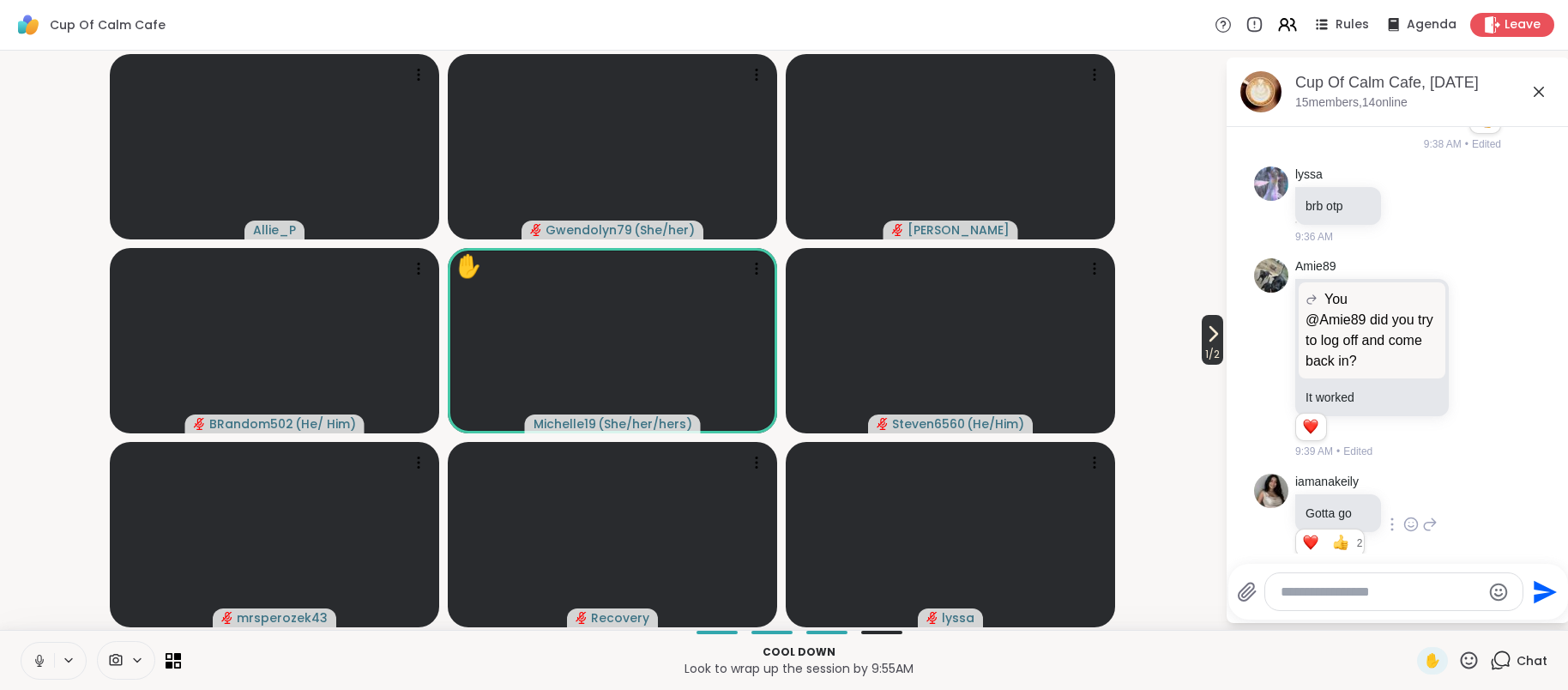
click at [1211, 341] on icon at bounding box center [1213, 334] width 21 height 21
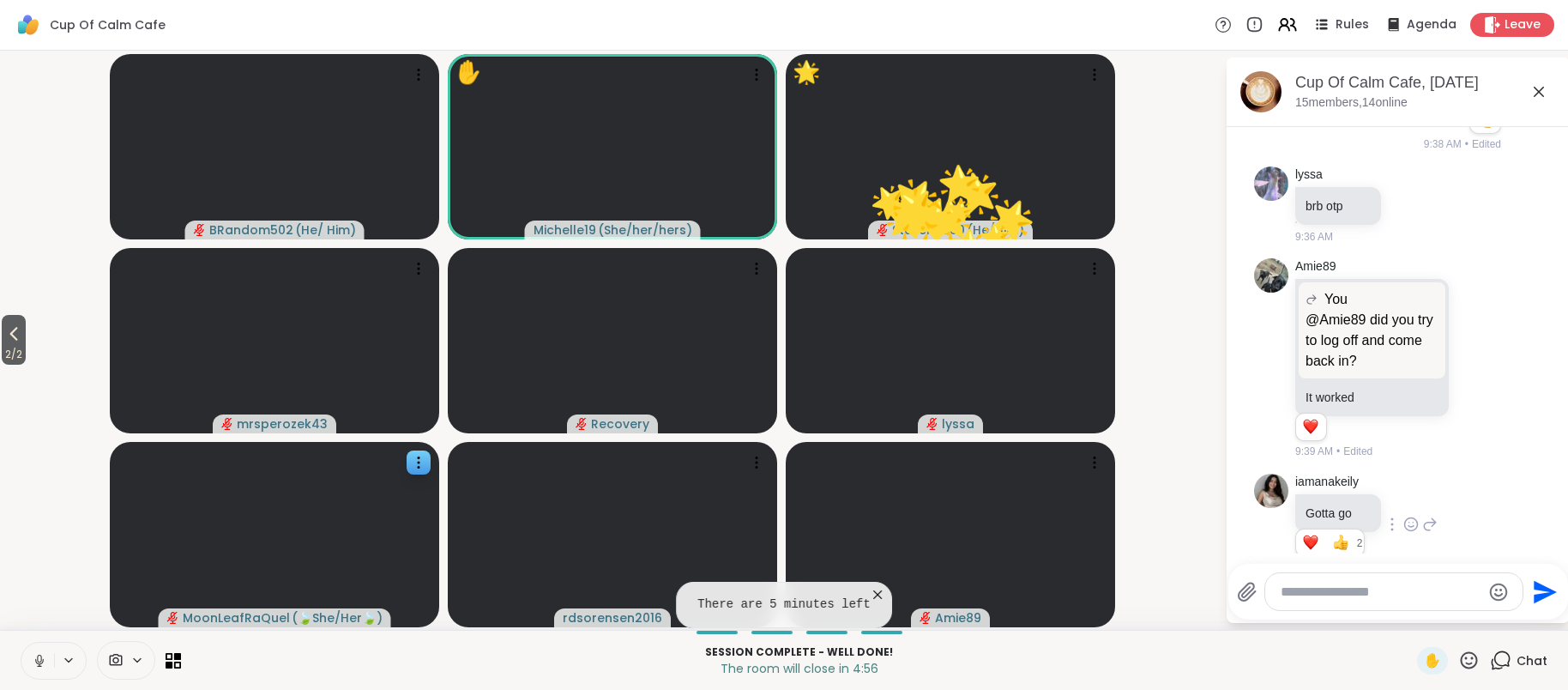
click at [875, 595] on icon at bounding box center [877, 595] width 17 height 17
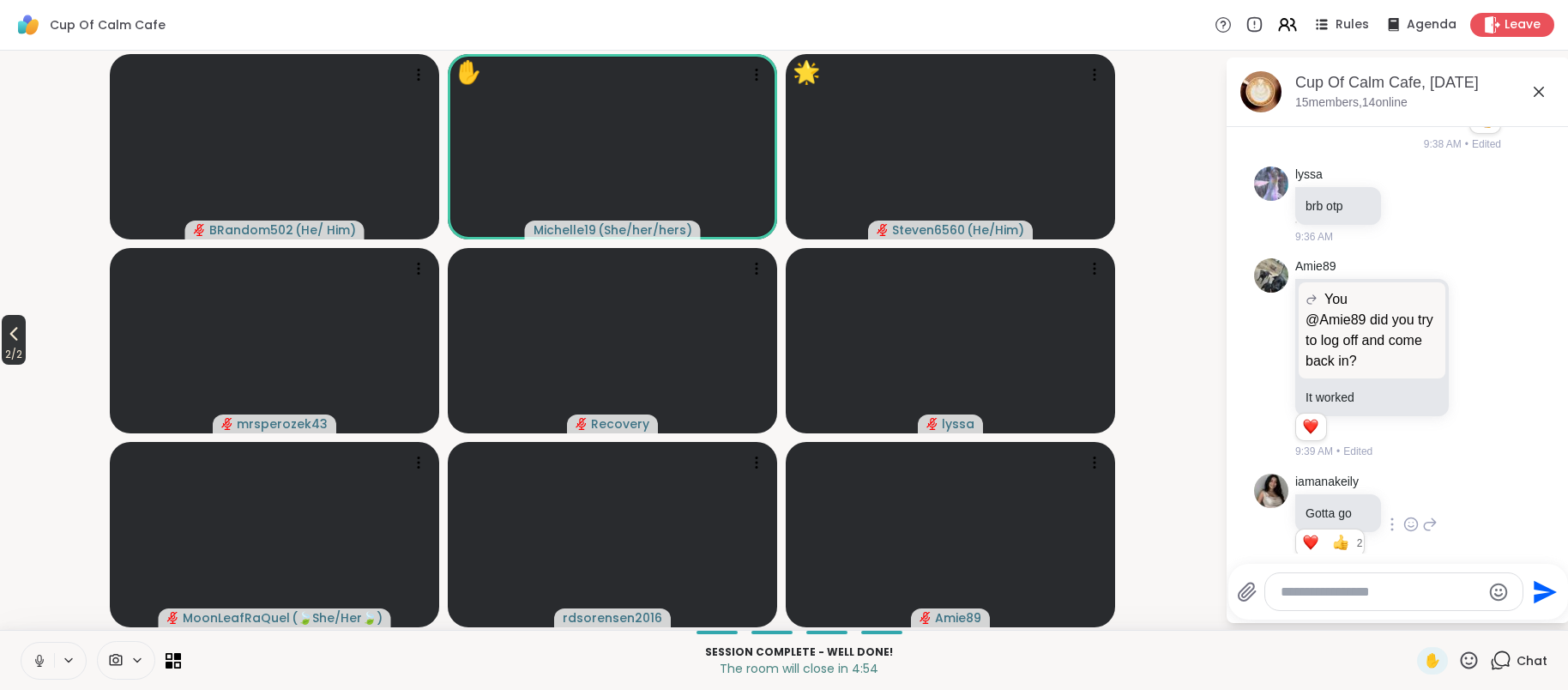
click at [19, 354] on span "2 / 2" at bounding box center [14, 354] width 24 height 21
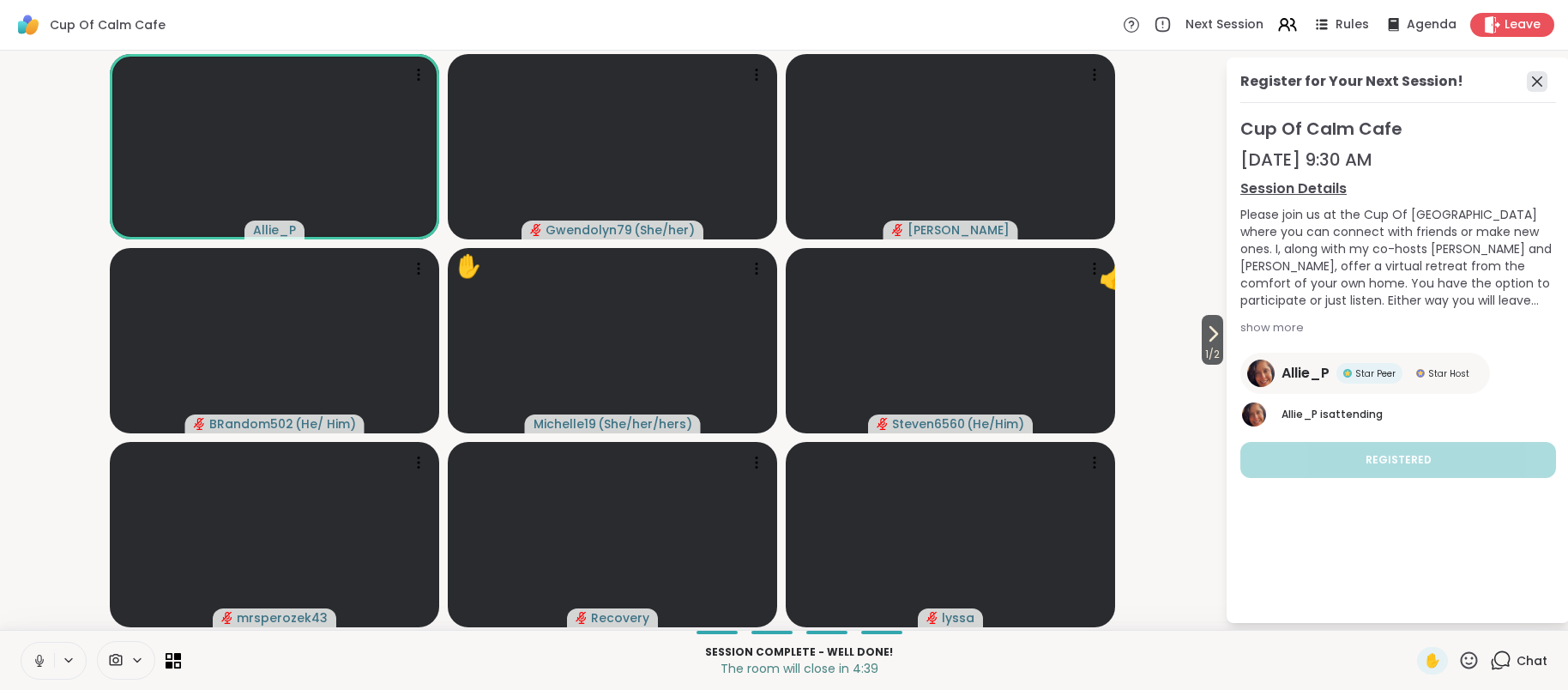
click at [1541, 81] on icon at bounding box center [1537, 82] width 21 height 21
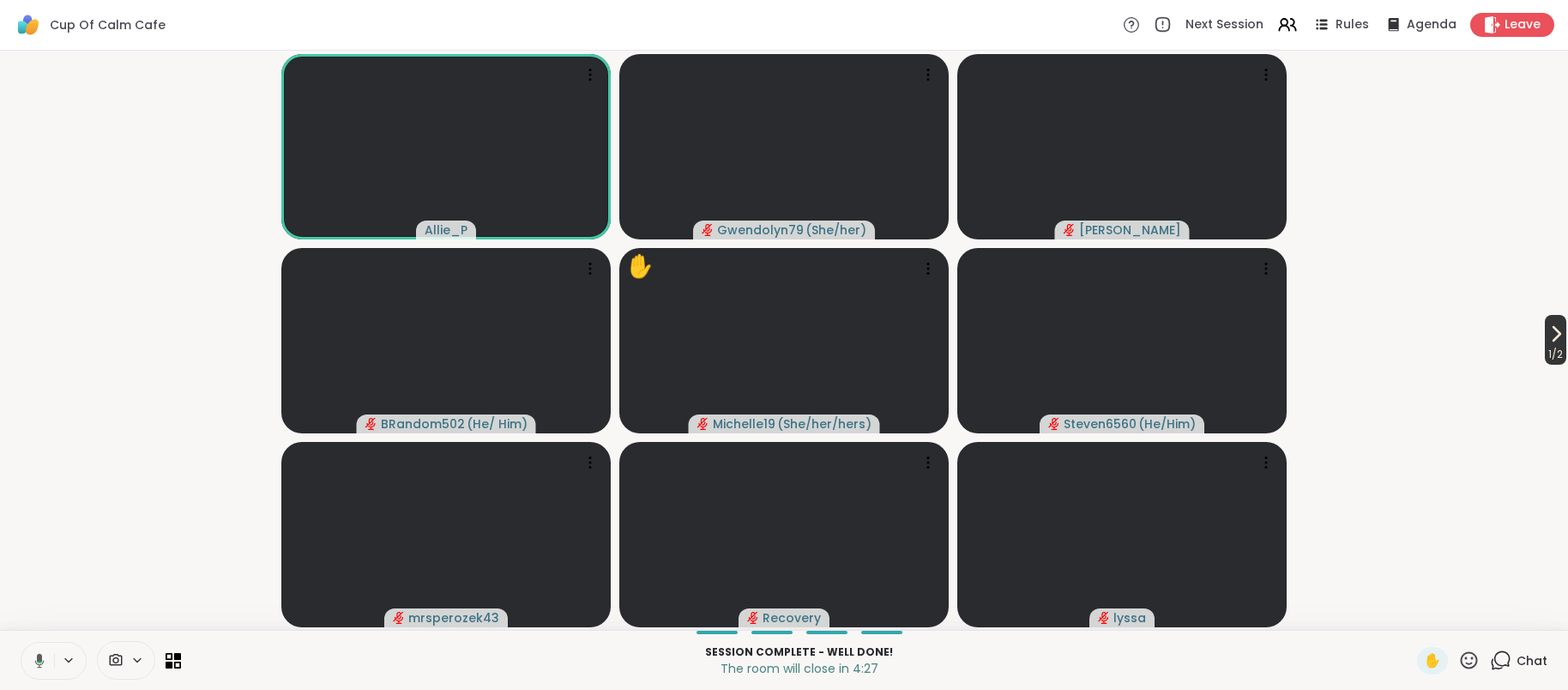
click at [1557, 340] on icon at bounding box center [1556, 334] width 21 height 21
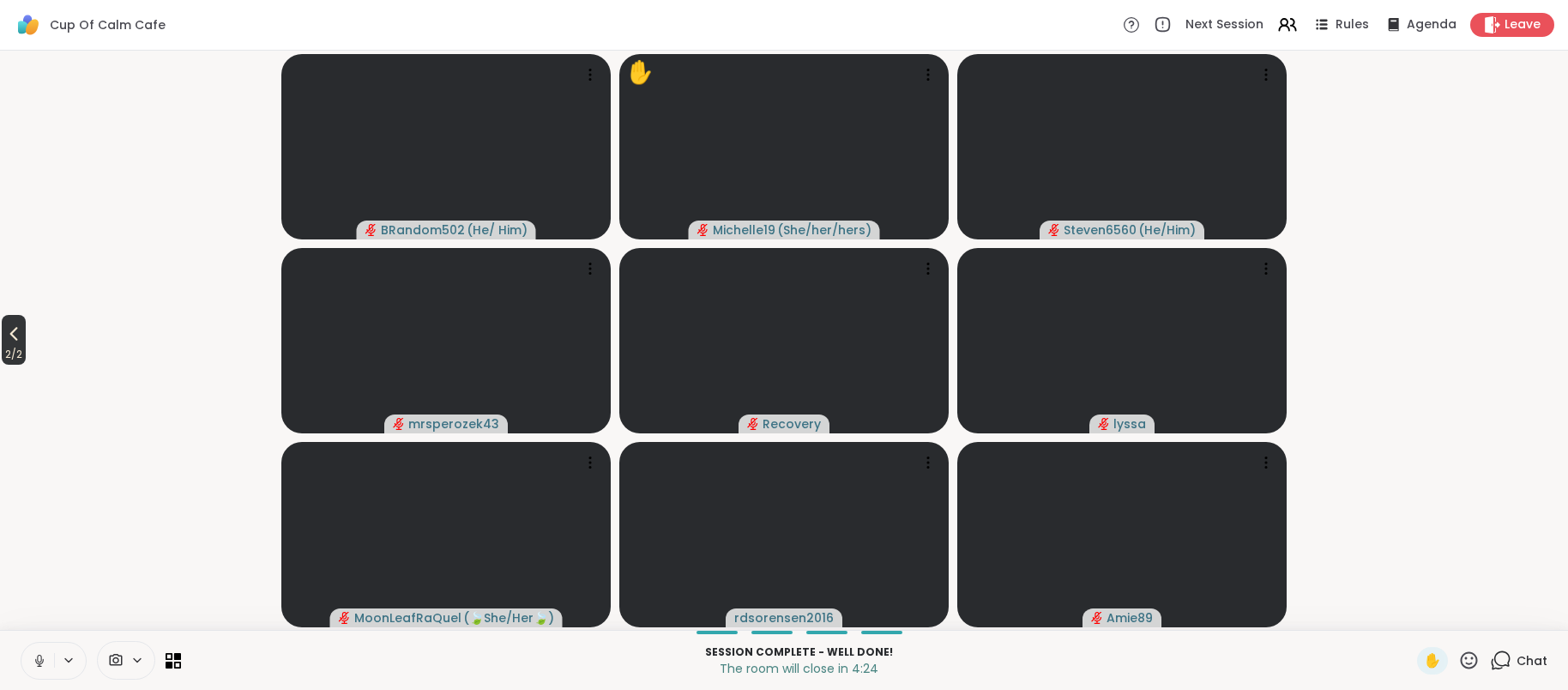
click at [26, 352] on span "2 / 2" at bounding box center [14, 354] width 24 height 21
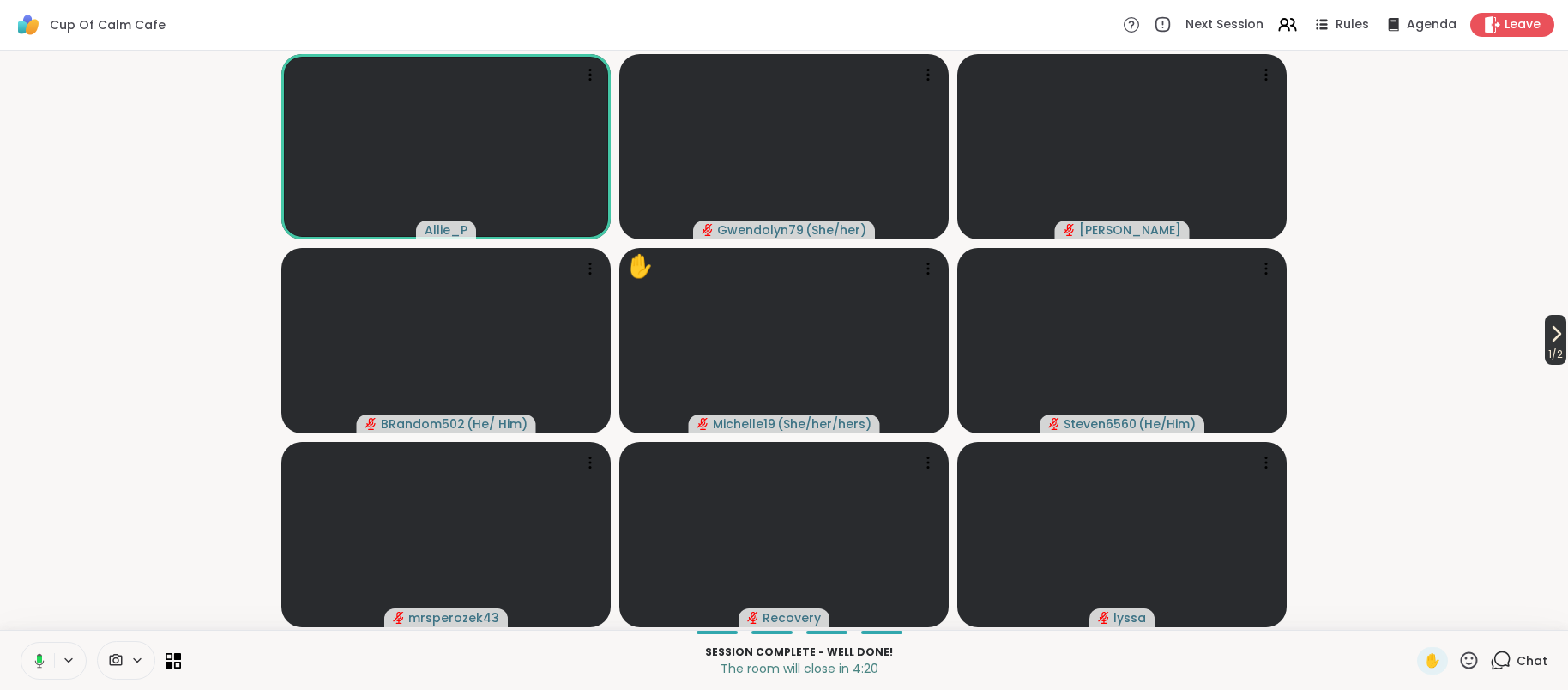
click at [1552, 351] on span "1 / 2" at bounding box center [1555, 354] width 22 height 21
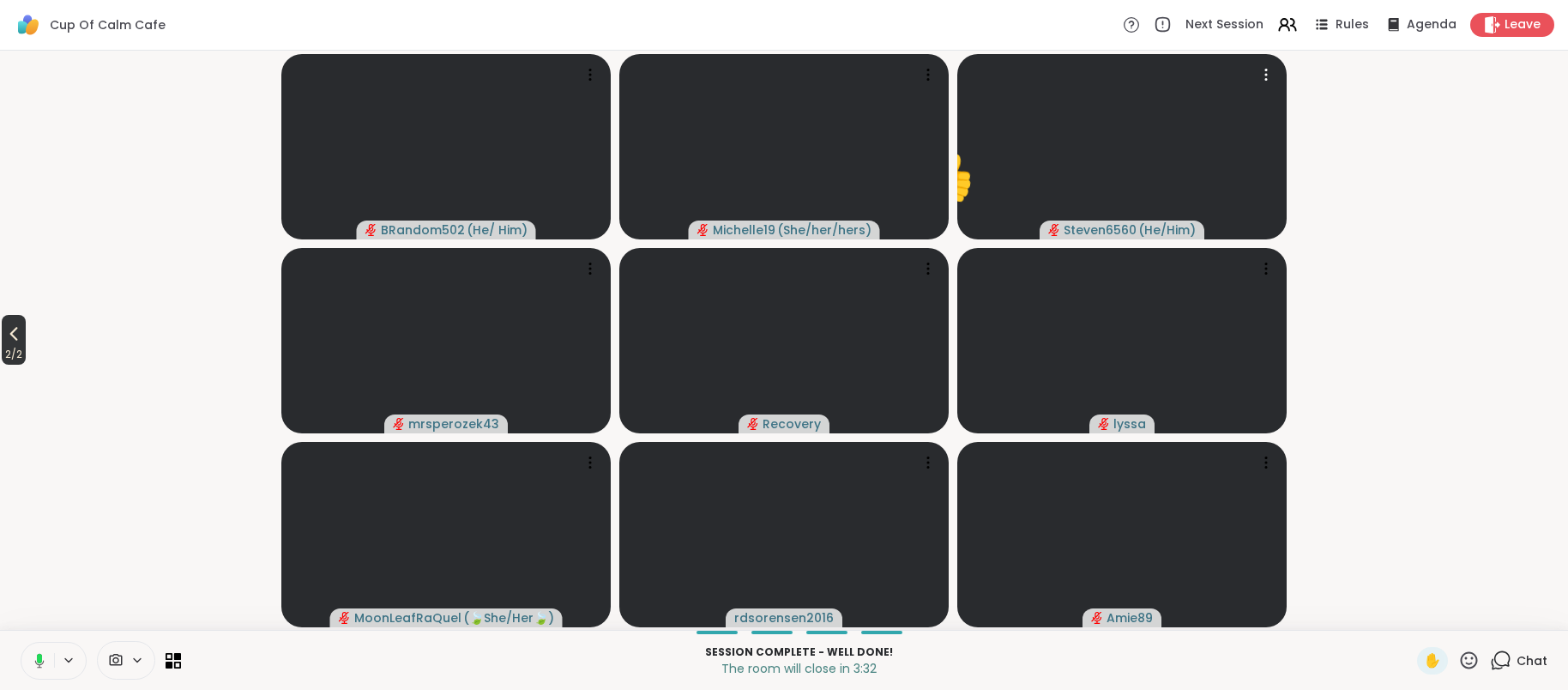
click at [9, 349] on button "2 / 2" at bounding box center [14, 339] width 24 height 50
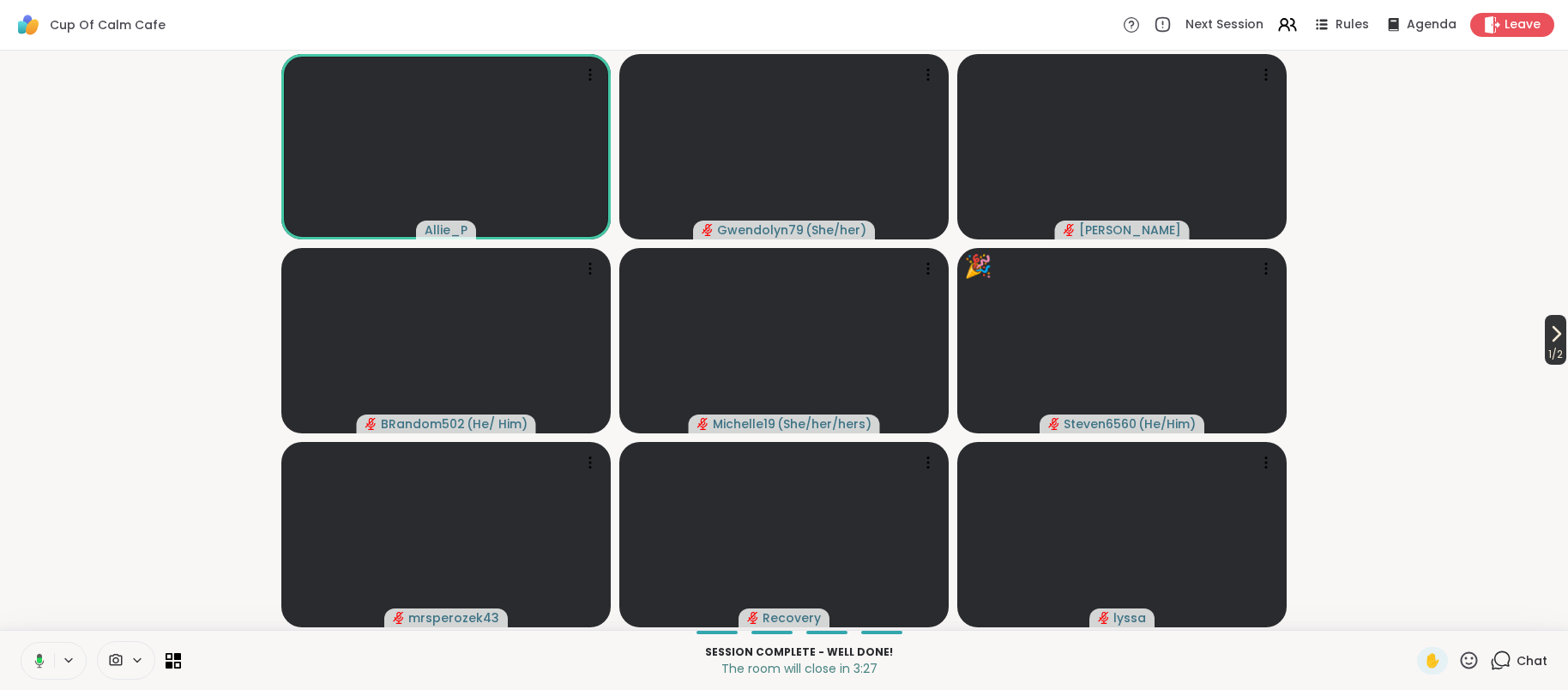
click at [1554, 353] on span "1 / 2" at bounding box center [1555, 354] width 22 height 21
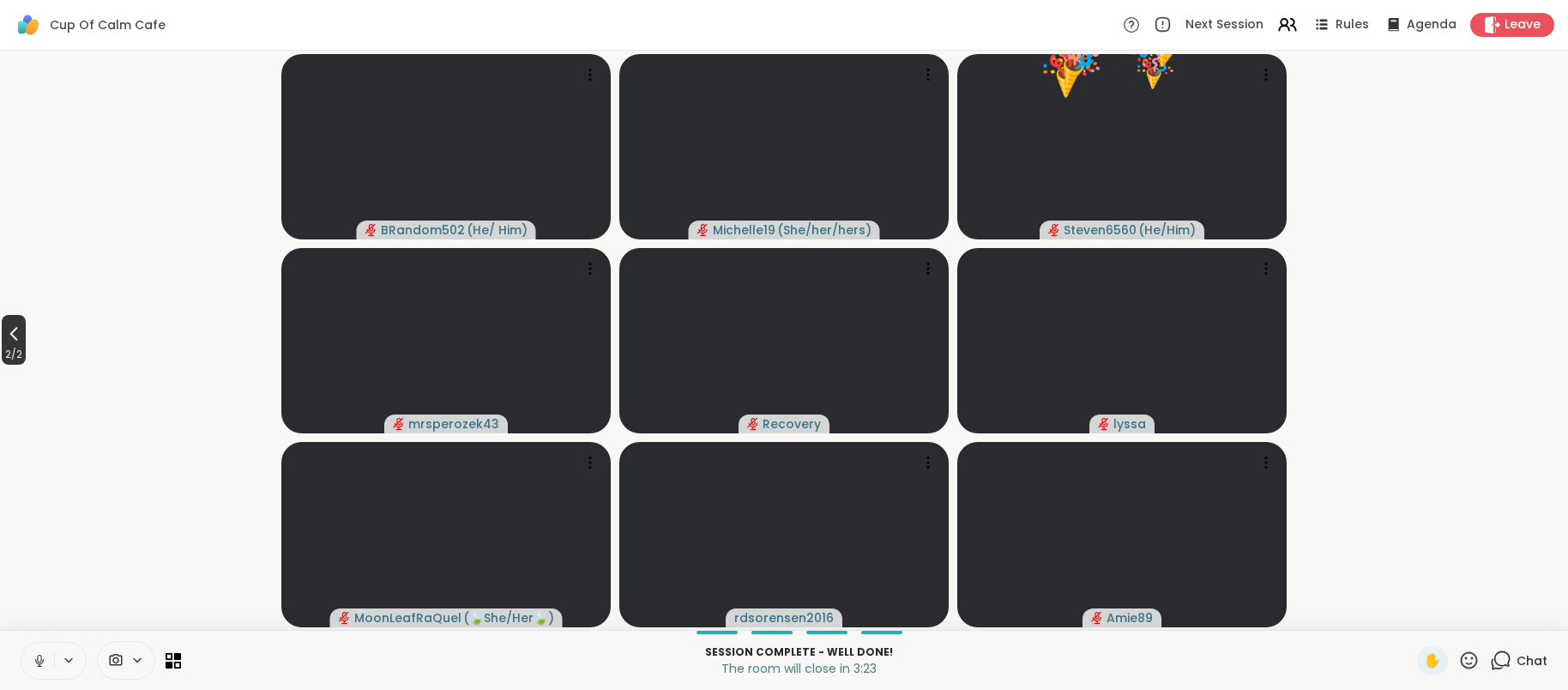
click at [17, 354] on span "2 / 2" at bounding box center [14, 354] width 24 height 21
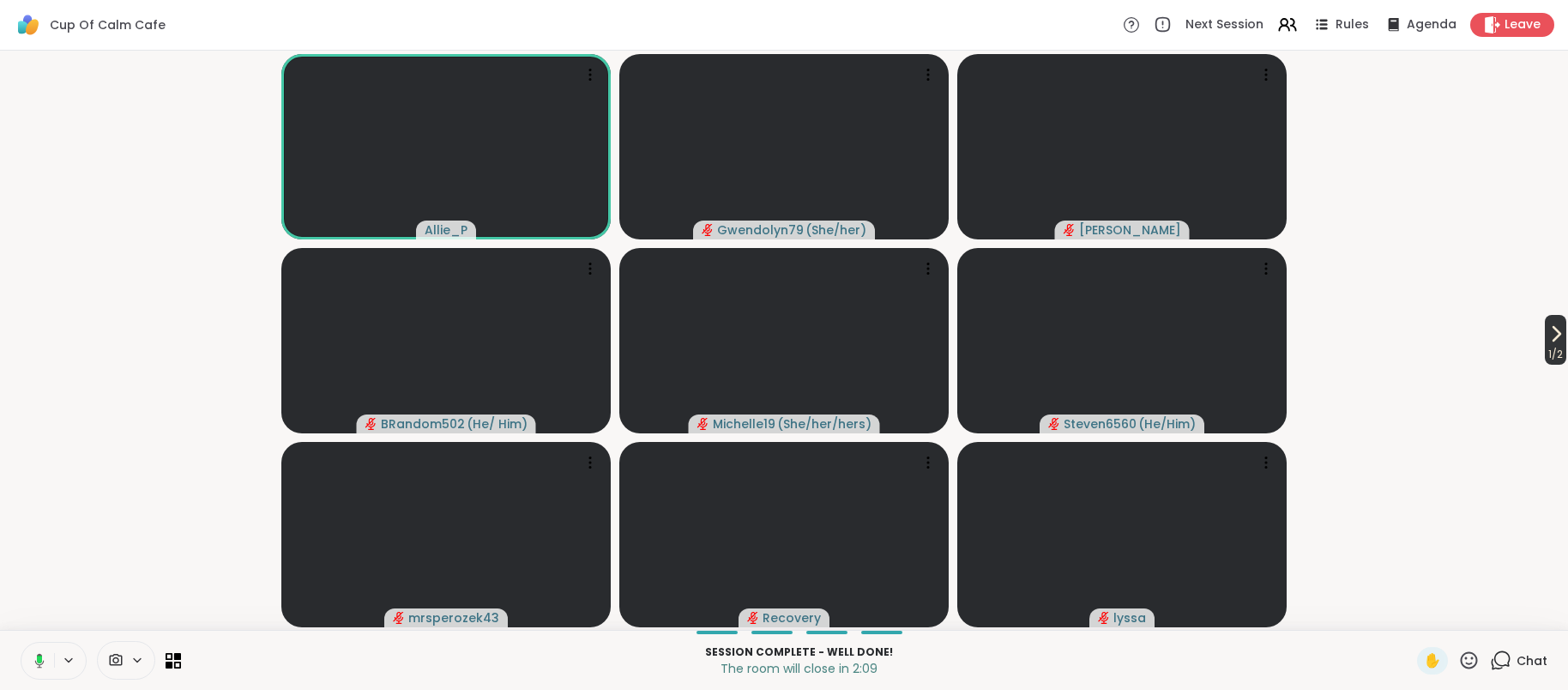
click at [1551, 352] on span "1 / 2" at bounding box center [1555, 354] width 22 height 21
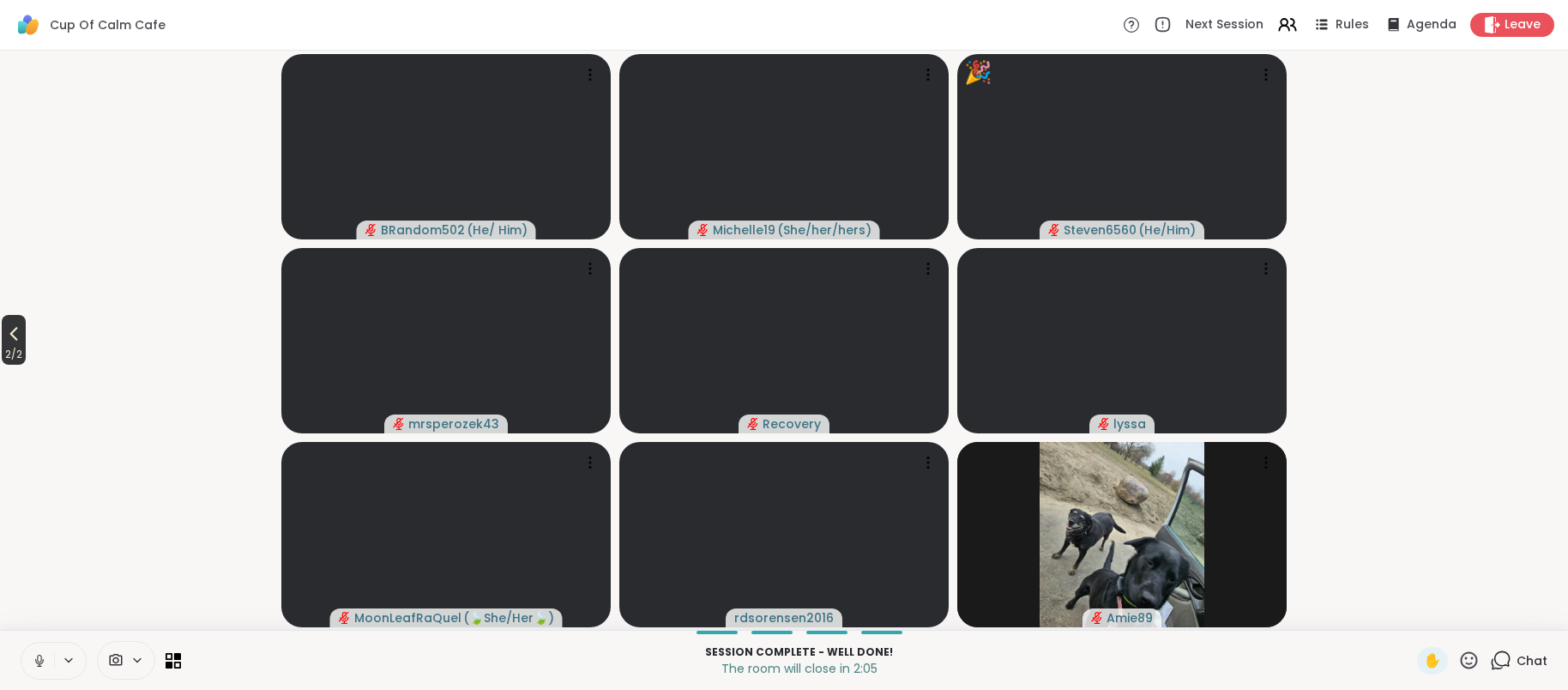
click at [16, 356] on span "2 / 2" at bounding box center [14, 354] width 24 height 21
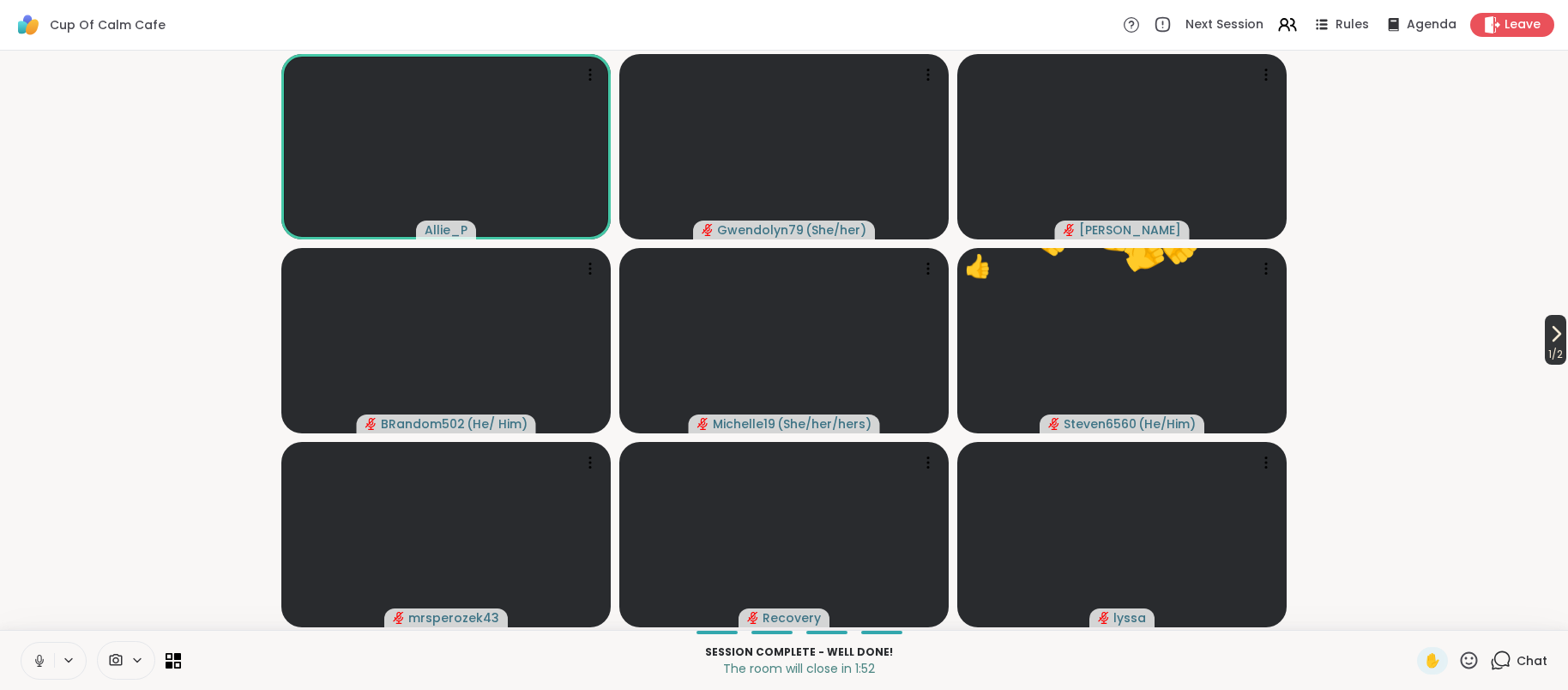
click at [1551, 349] on span "1 / 2" at bounding box center [1555, 354] width 22 height 21
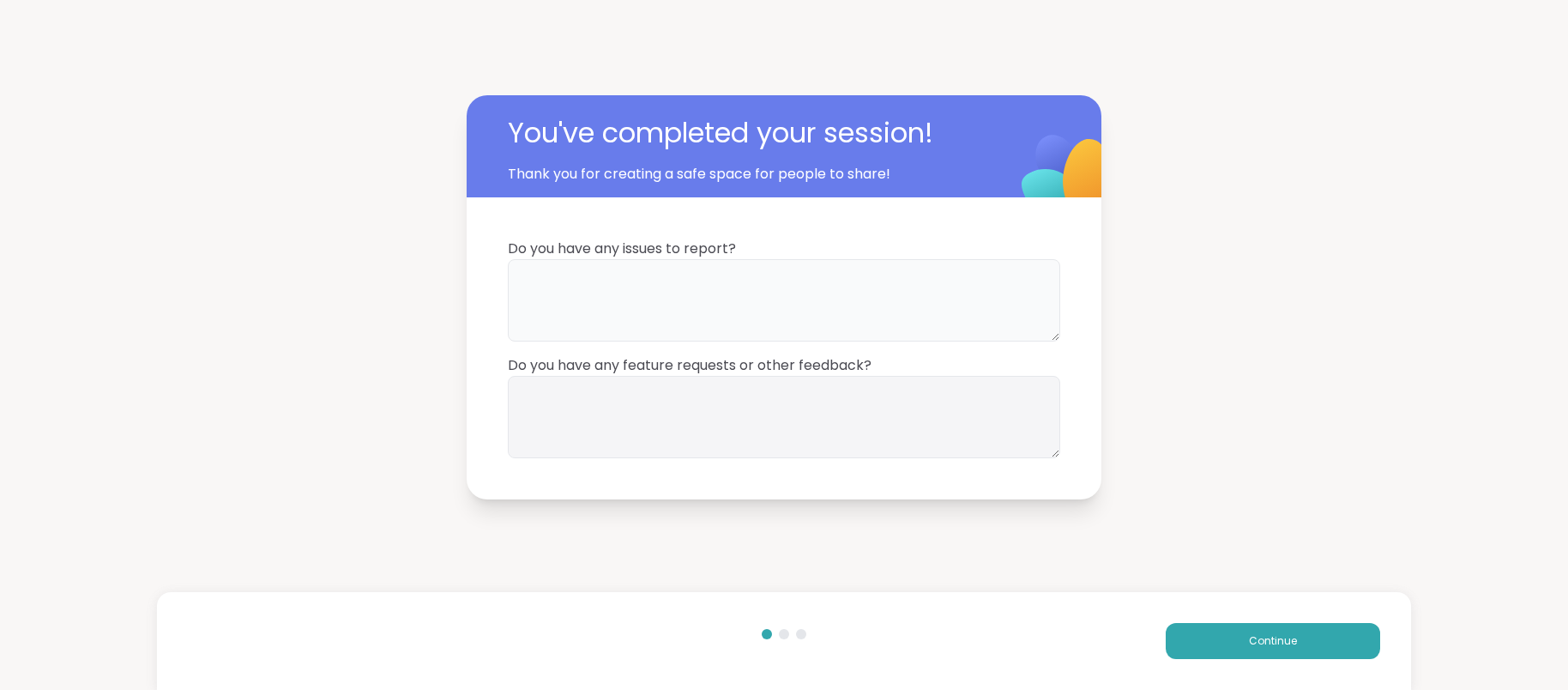
click at [691, 311] on textarea at bounding box center [783, 300] width 552 height 82
type textarea "**********"
click at [577, 429] on textarea at bounding box center [783, 416] width 552 height 82
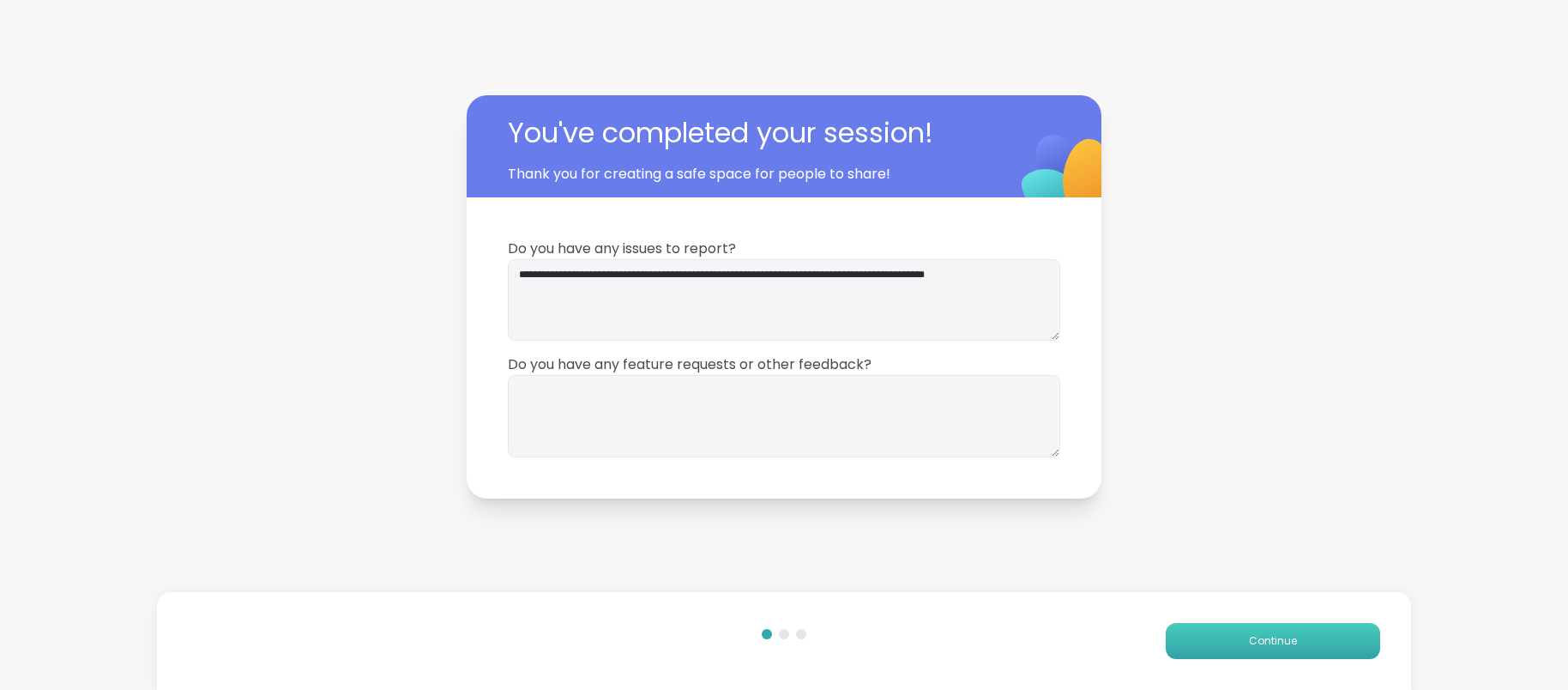
click at [1276, 645] on span "Continue" at bounding box center [1272, 641] width 48 height 16
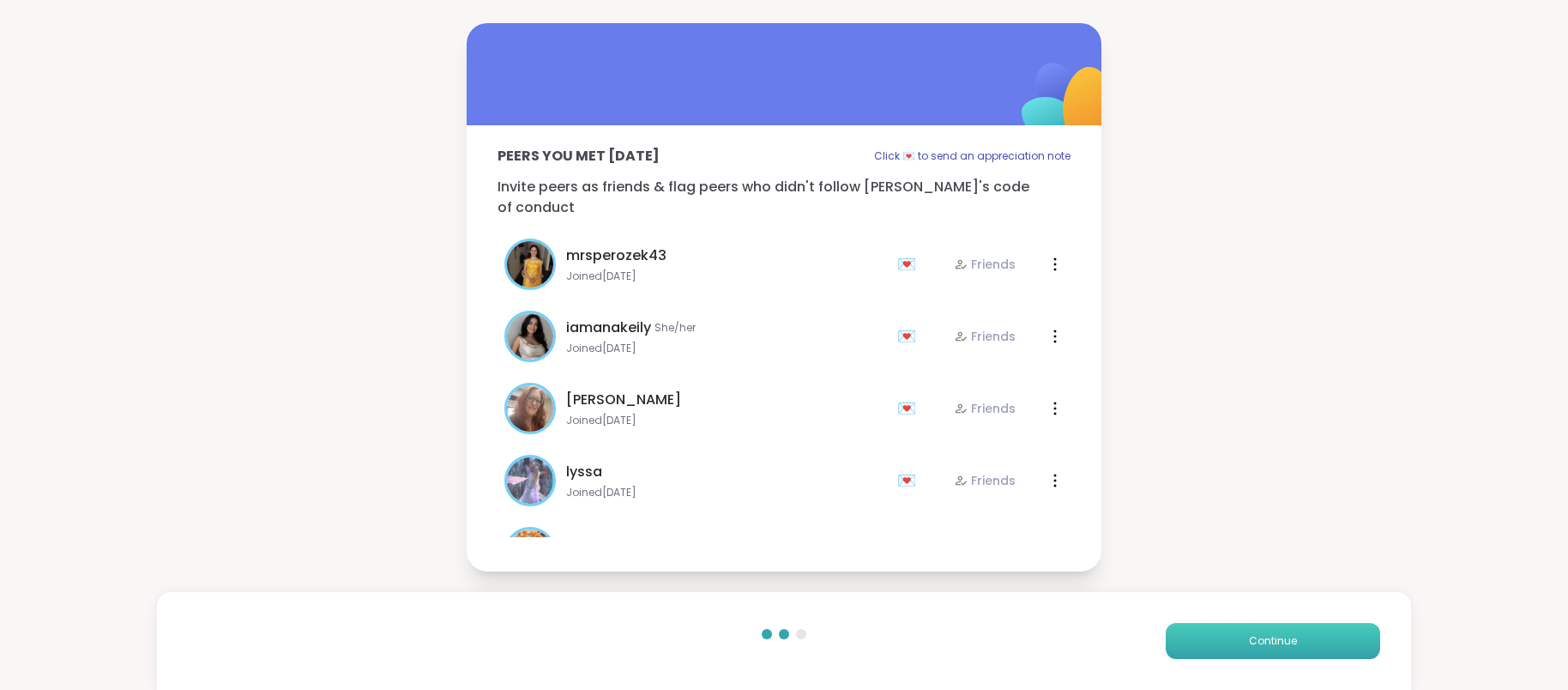
click at [1276, 645] on span "Continue" at bounding box center [1272, 641] width 48 height 16
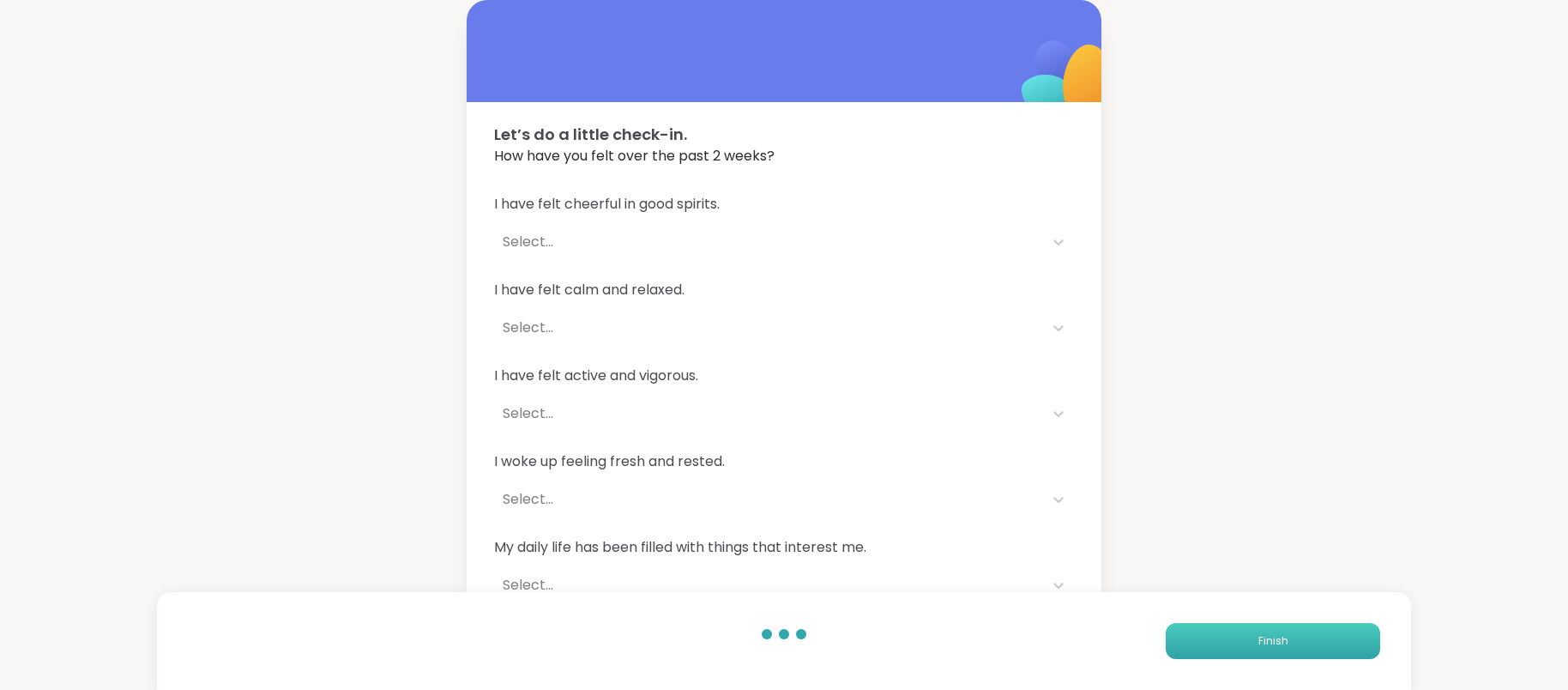
click at [1276, 645] on span "Finish" at bounding box center [1273, 641] width 30 height 16
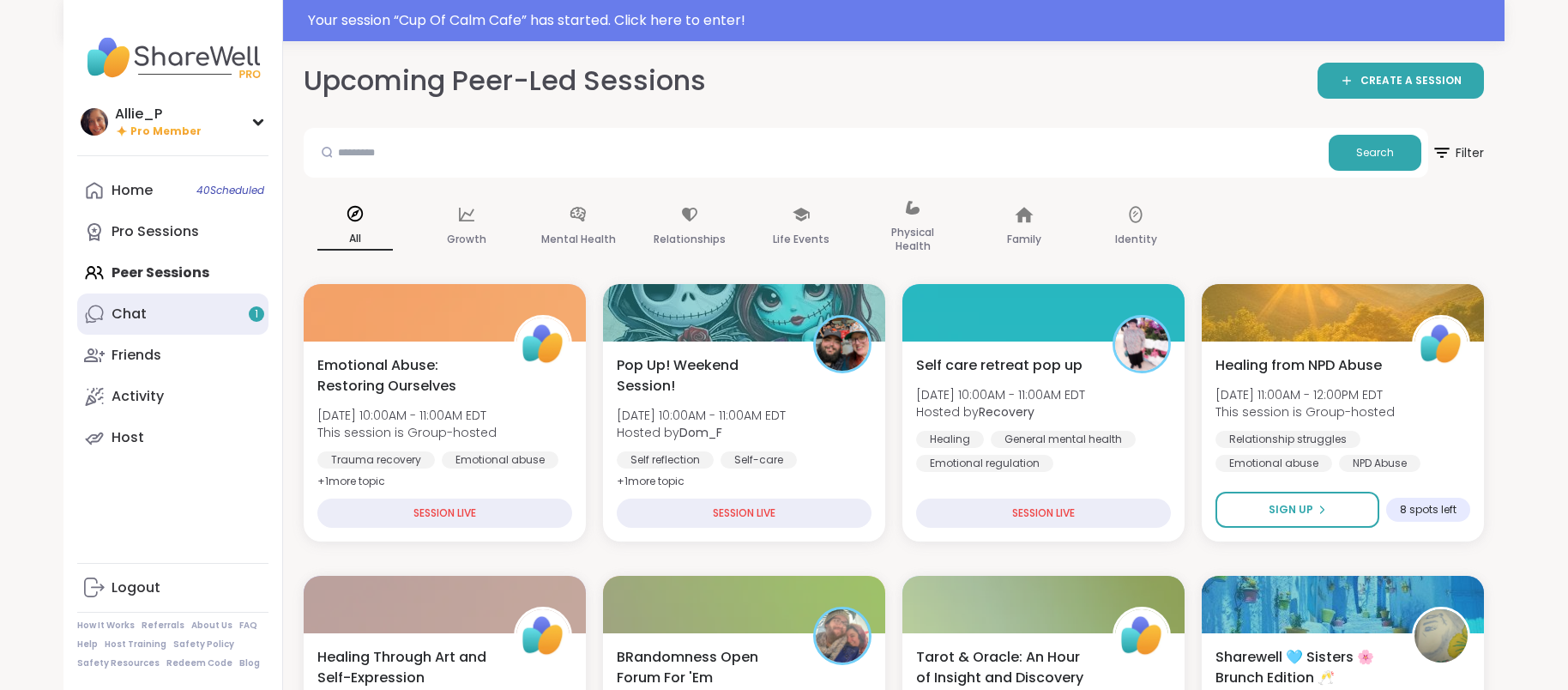
click at [134, 317] on div "Chat 1" at bounding box center [129, 314] width 35 height 19
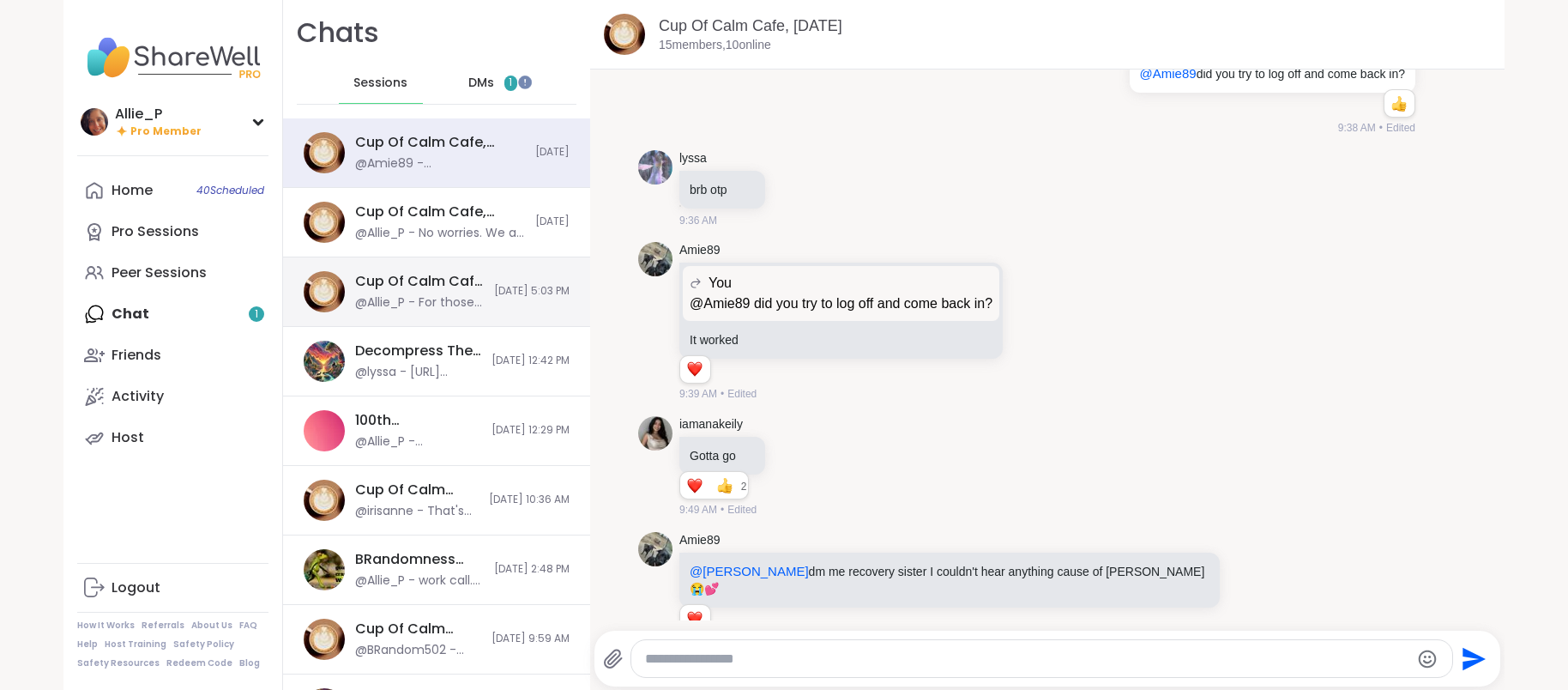
click at [387, 290] on div "Cup Of Calm Cafe Mixer, Sep 05 @Allie_P - For those who wanted a weekend cafe m…" at bounding box center [419, 291] width 129 height 39
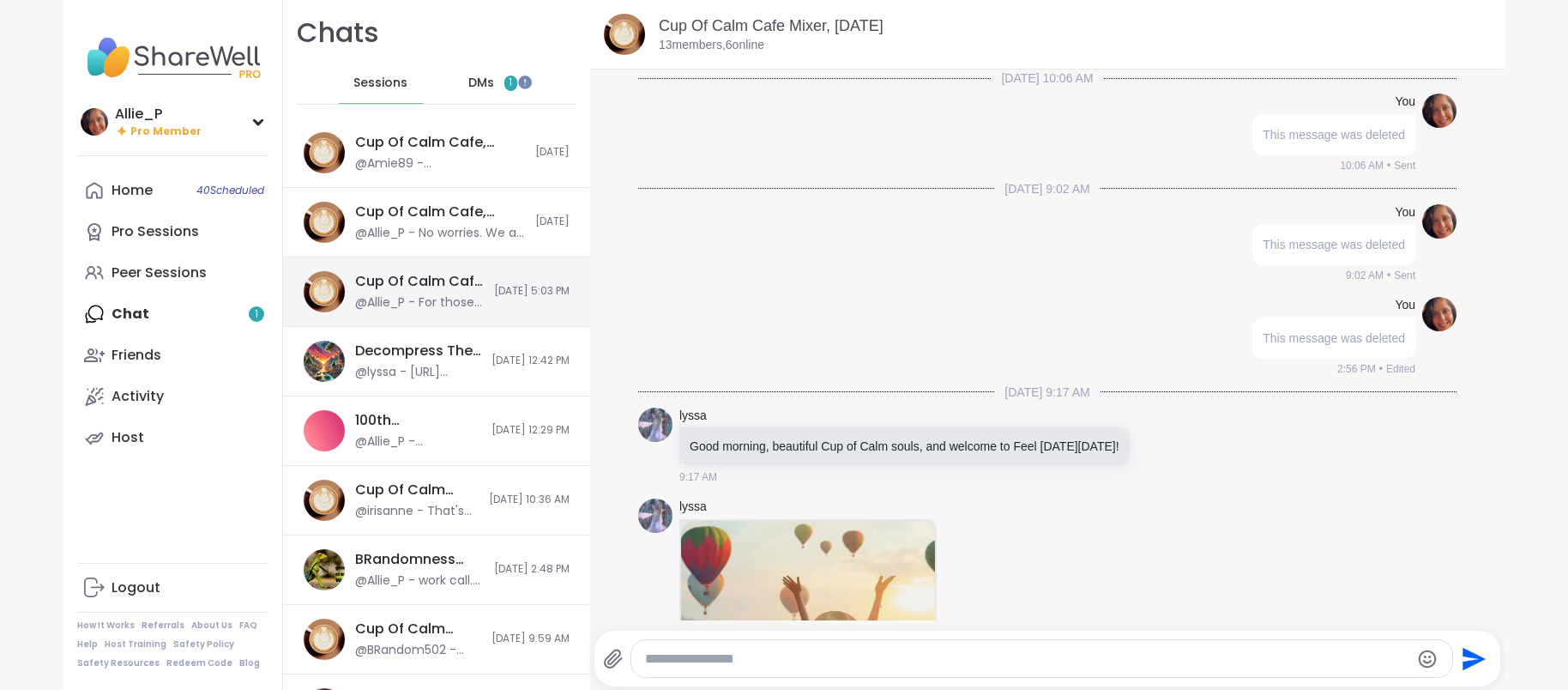
scroll to position [3854, 0]
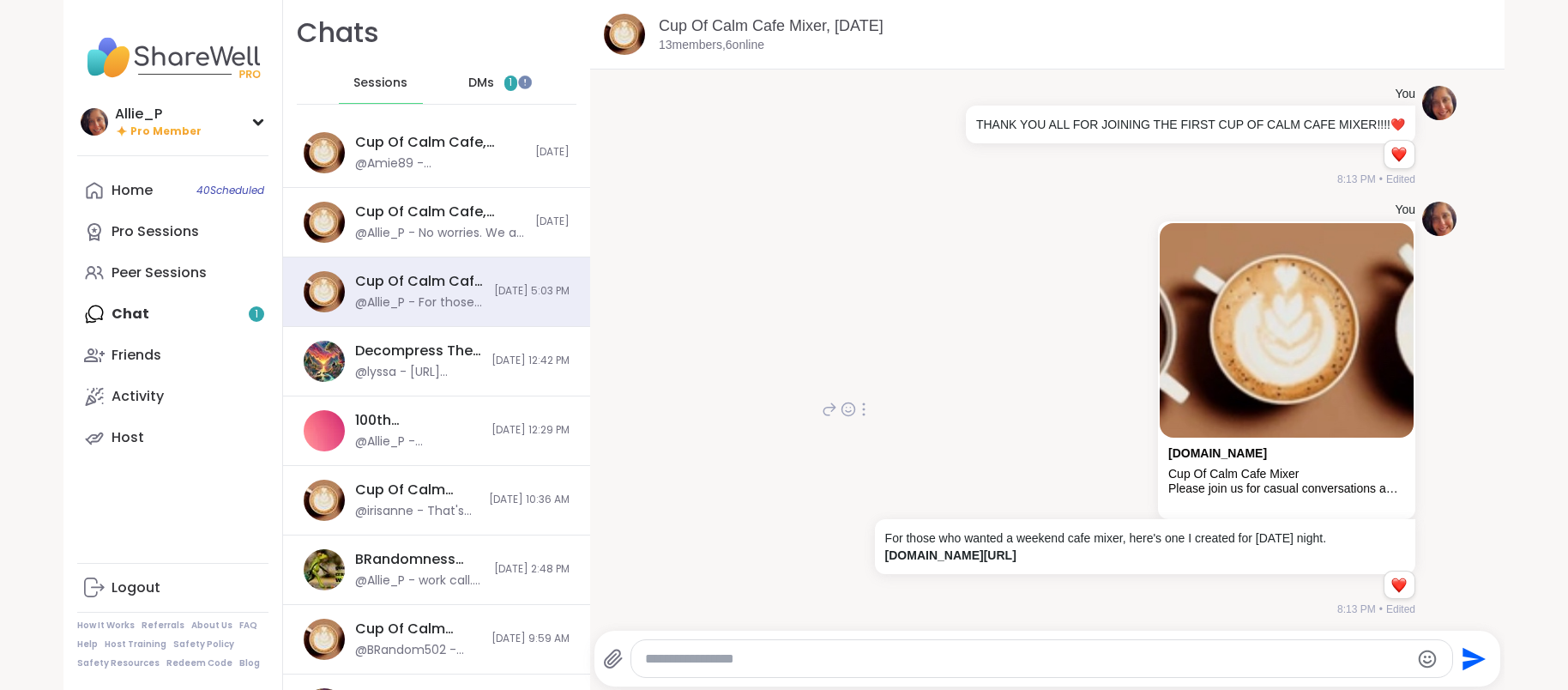
drag, startPoint x: 887, startPoint y: 529, endPoint x: 1297, endPoint y: 557, distance: 411.0
click at [1297, 557] on p "For those who wanted a weekend cafe mixer, here's one I created for Sunday nigh…" at bounding box center [1145, 546] width 520 height 34
copy p "For those who wanted a weekend cafe mixer, here's one I created for Sunday nigh…"
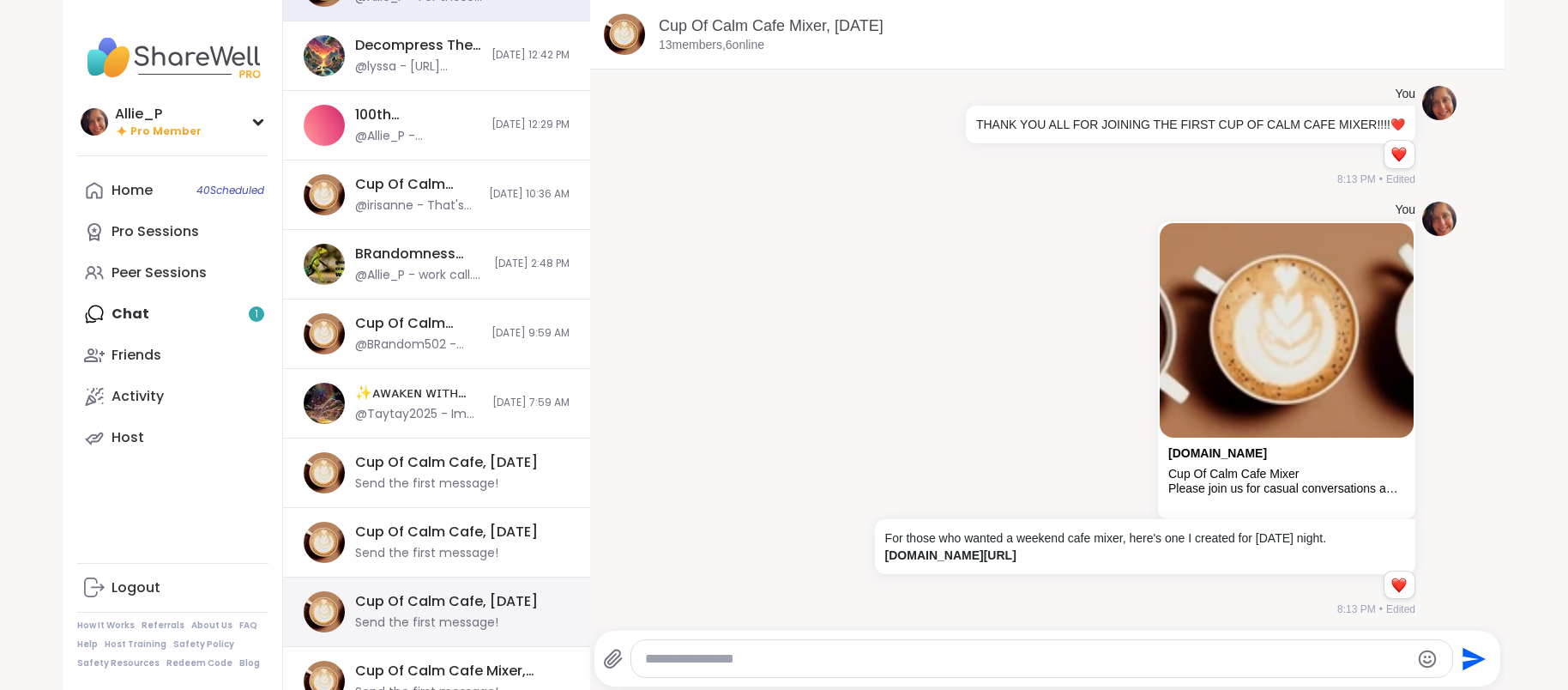
scroll to position [331, 0]
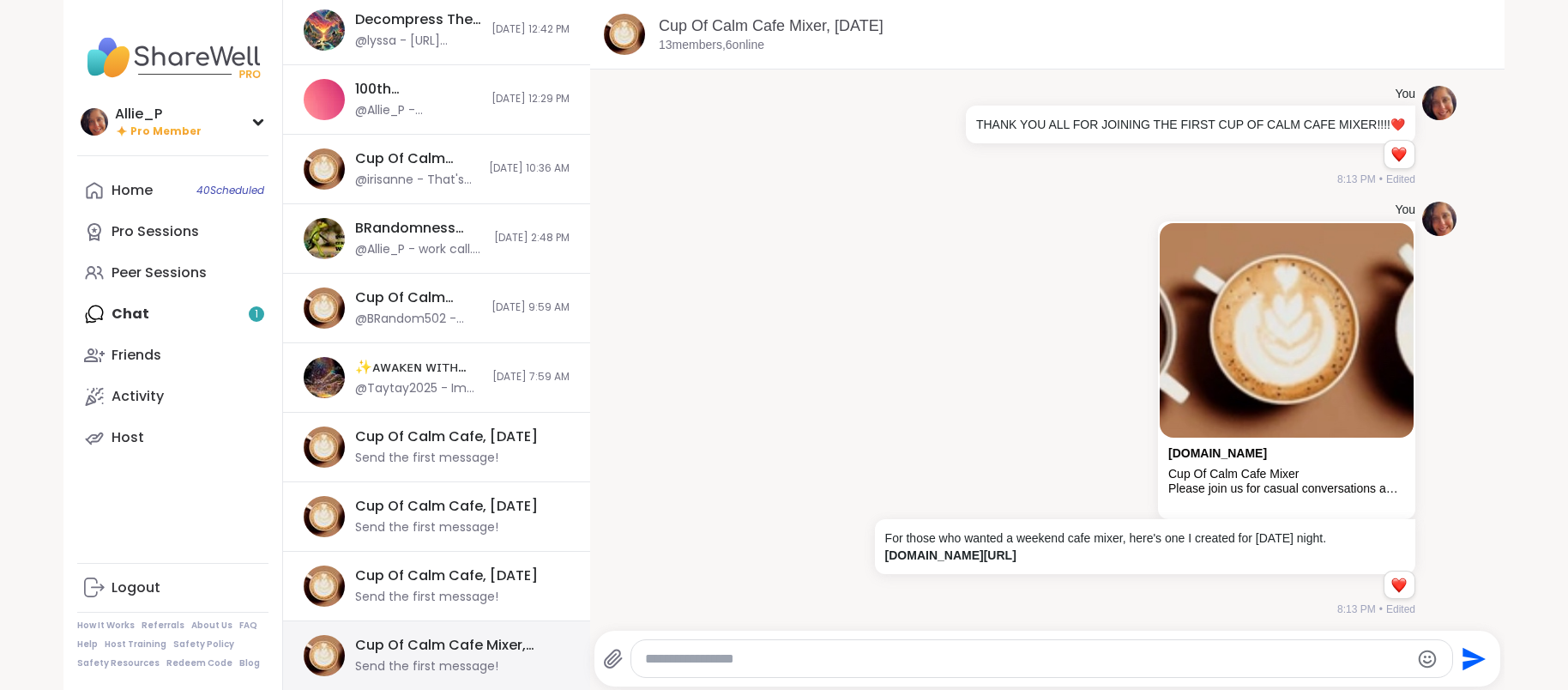
click at [416, 648] on div "Cup Of Calm Cafe Mixer, [DATE]" at bounding box center [457, 646] width 204 height 19
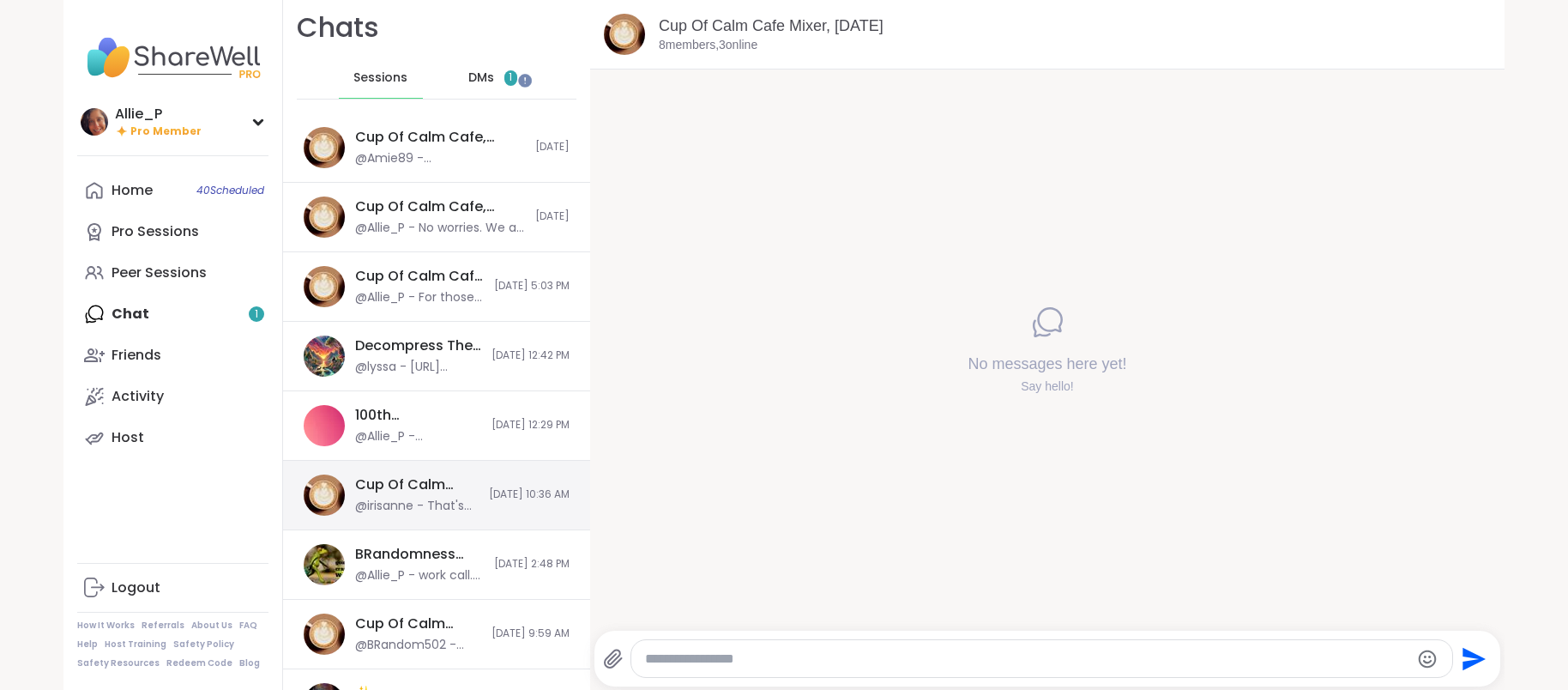
scroll to position [0, 0]
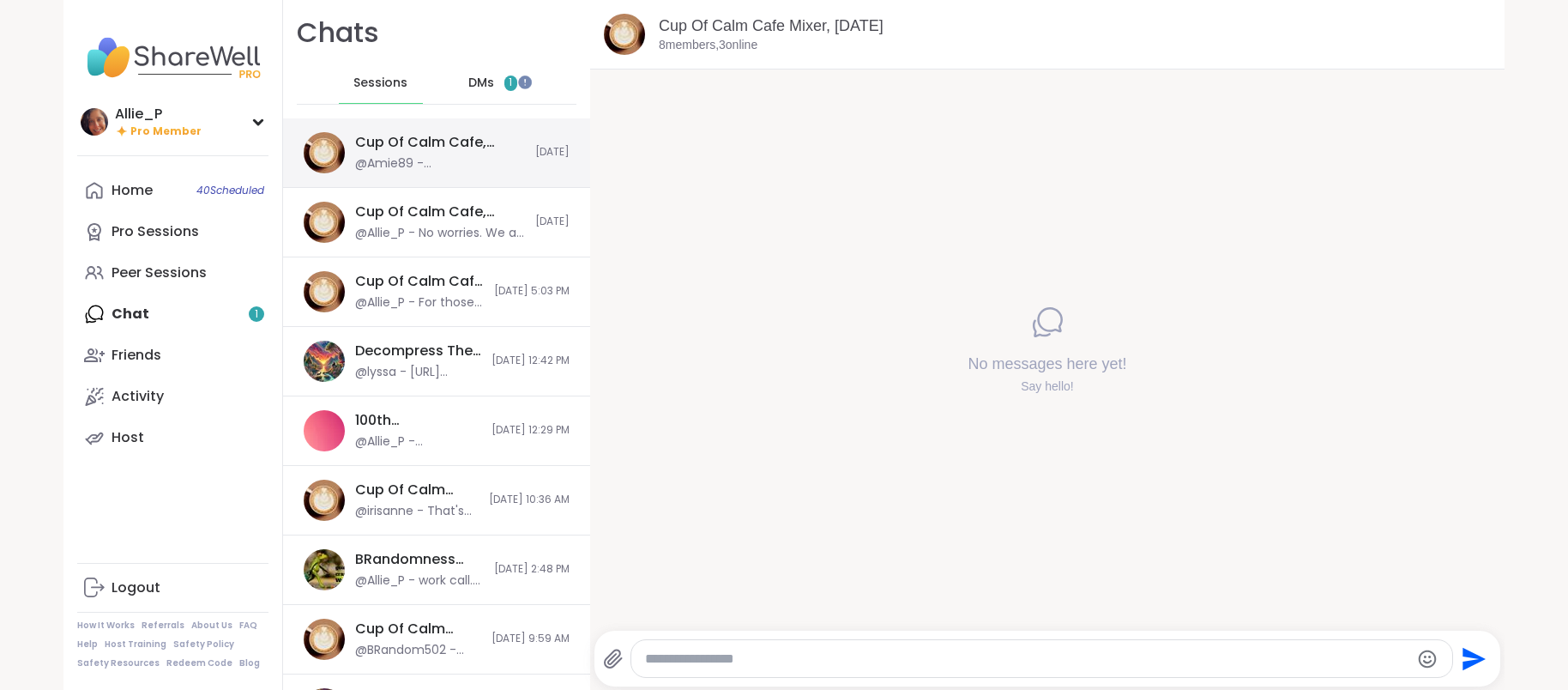
click at [429, 147] on div "Cup Of Calm Cafe, [DATE]" at bounding box center [440, 142] width 170 height 19
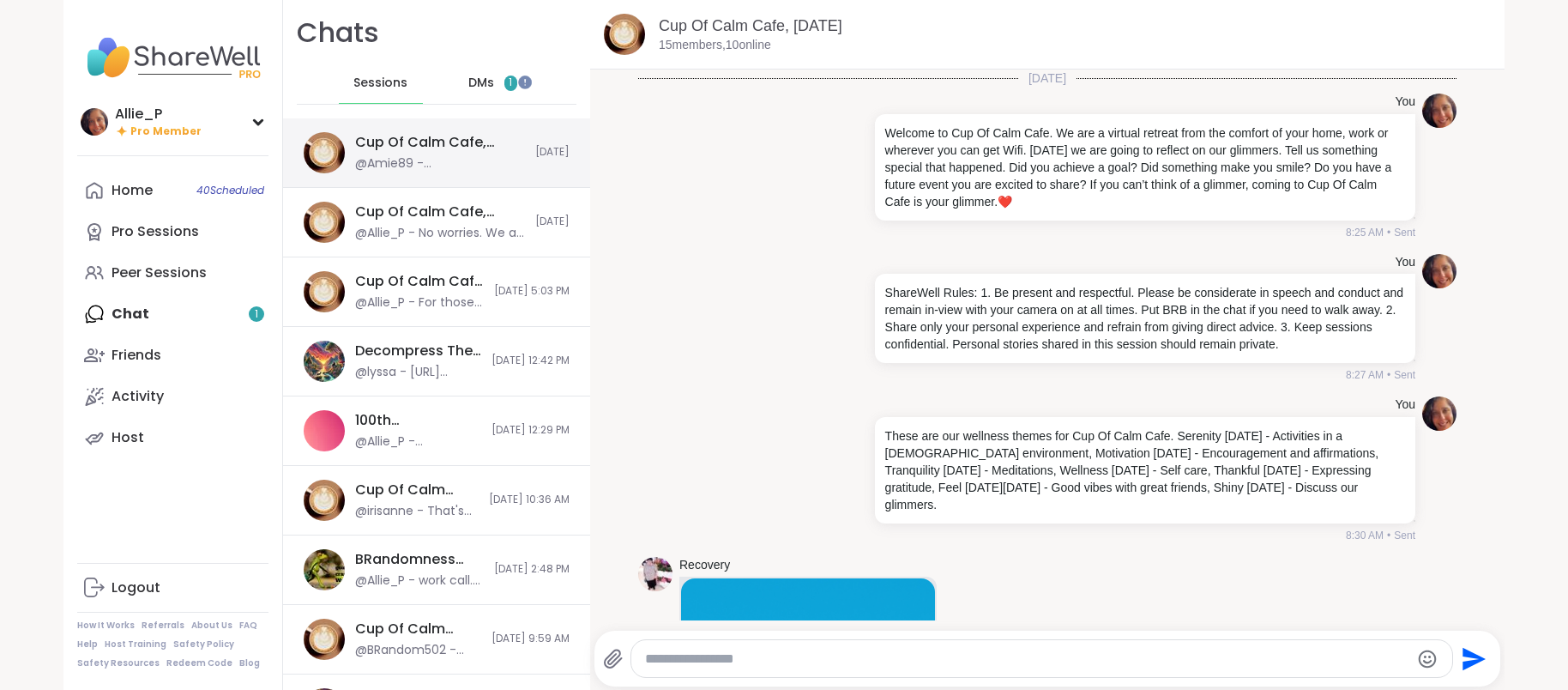
scroll to position [2572, 0]
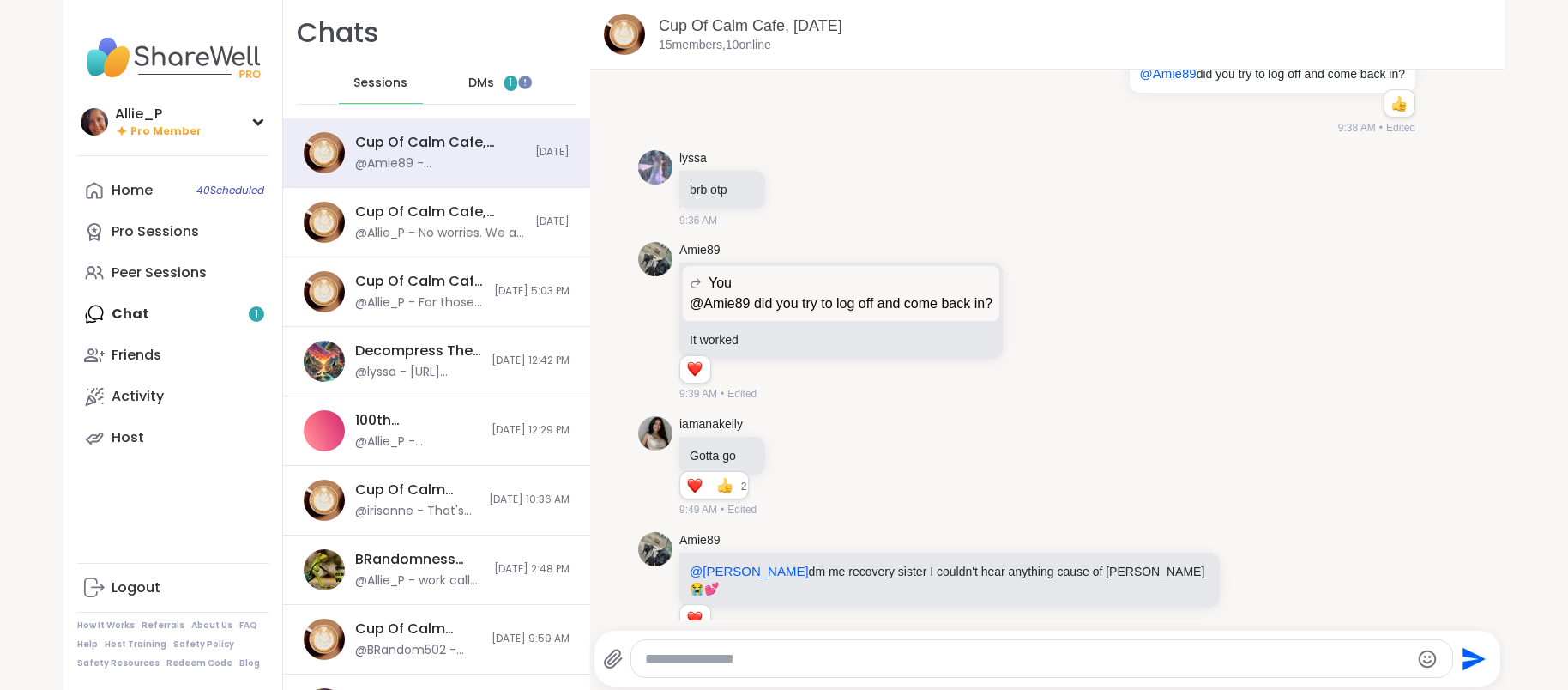
click at [706, 656] on textarea "Type your message" at bounding box center [1026, 659] width 763 height 17
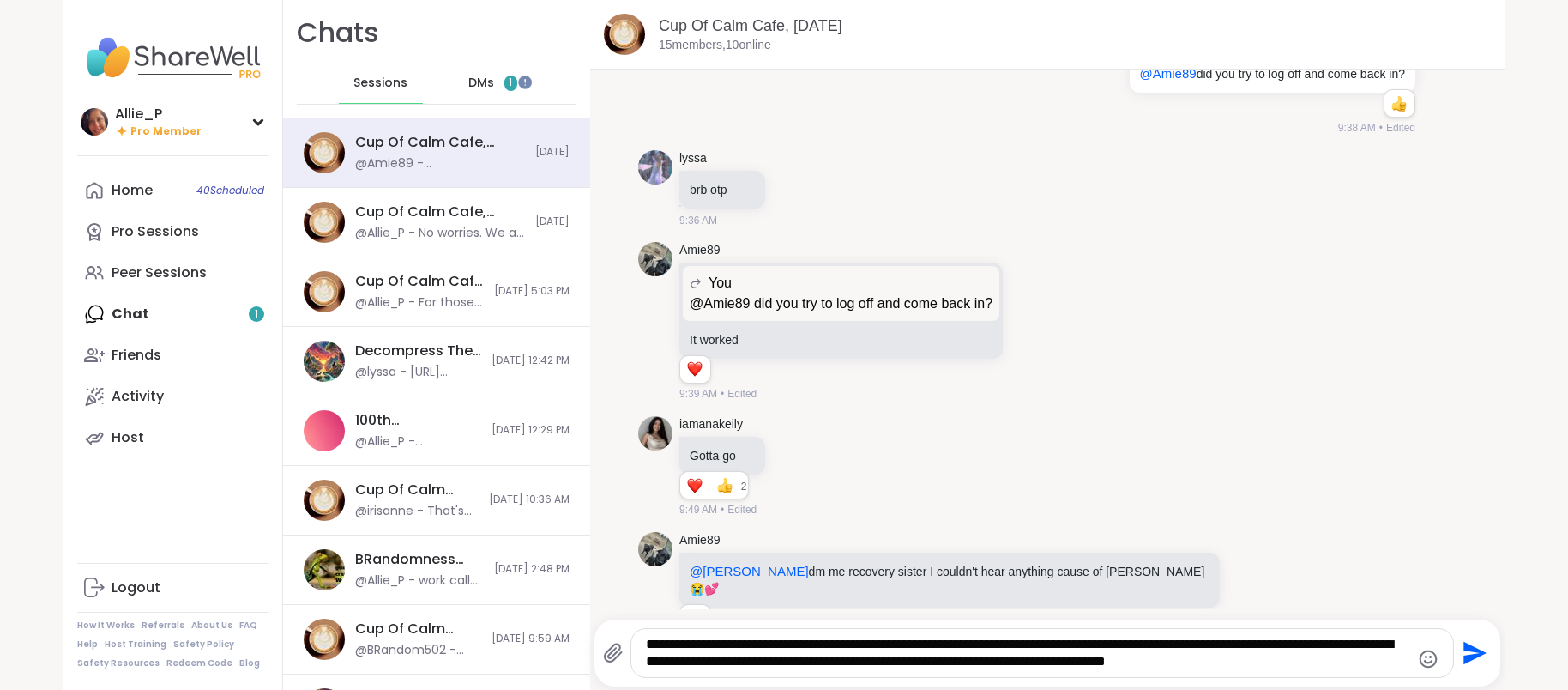
click at [1130, 648] on textarea "**********" at bounding box center [1026, 652] width 763 height 34
click at [1388, 664] on textarea "**********" at bounding box center [1026, 652] width 763 height 34
paste textarea "**********"
type textarea "**********"
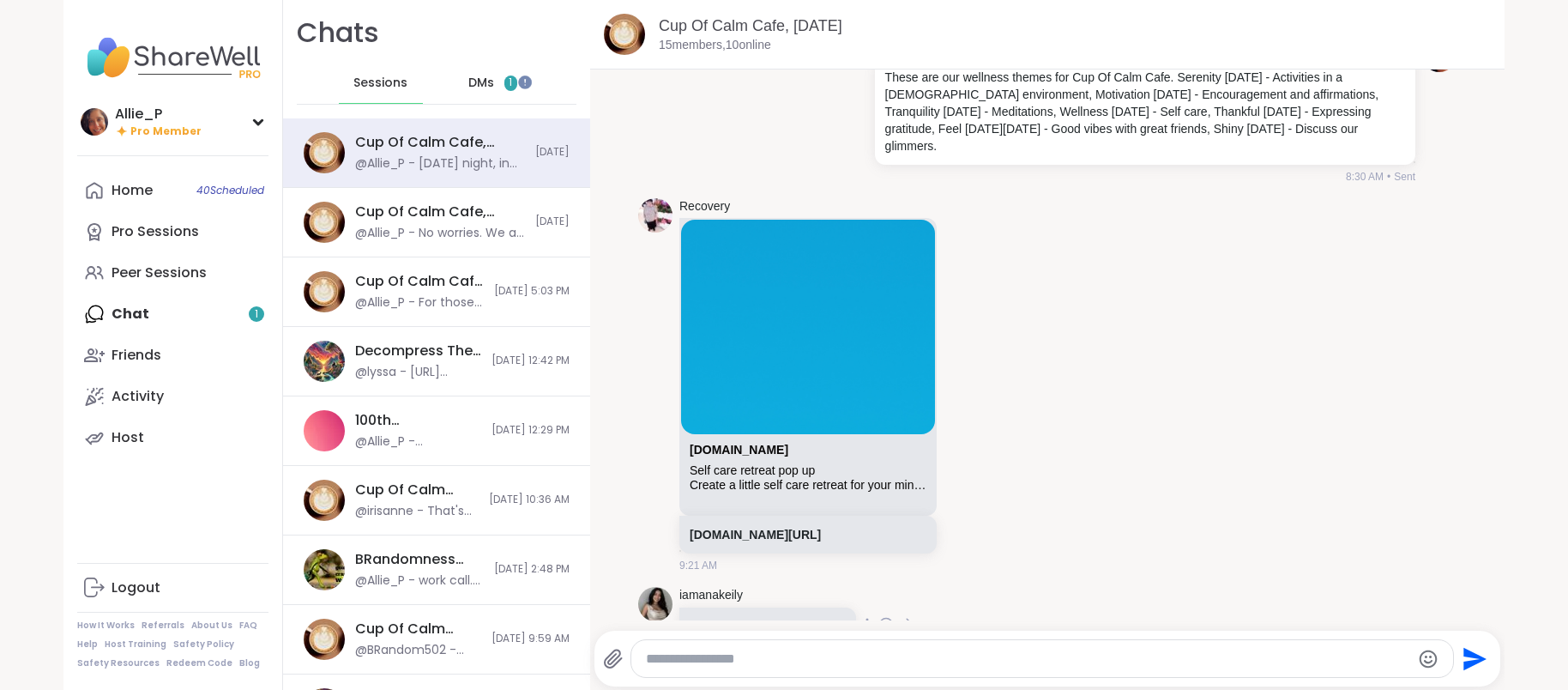
scroll to position [359, 0]
click at [821, 527] on link "[DOMAIN_NAME][URL]" at bounding box center [755, 534] width 131 height 14
click at [969, 386] on icon at bounding box center [966, 386] width 5 height 2
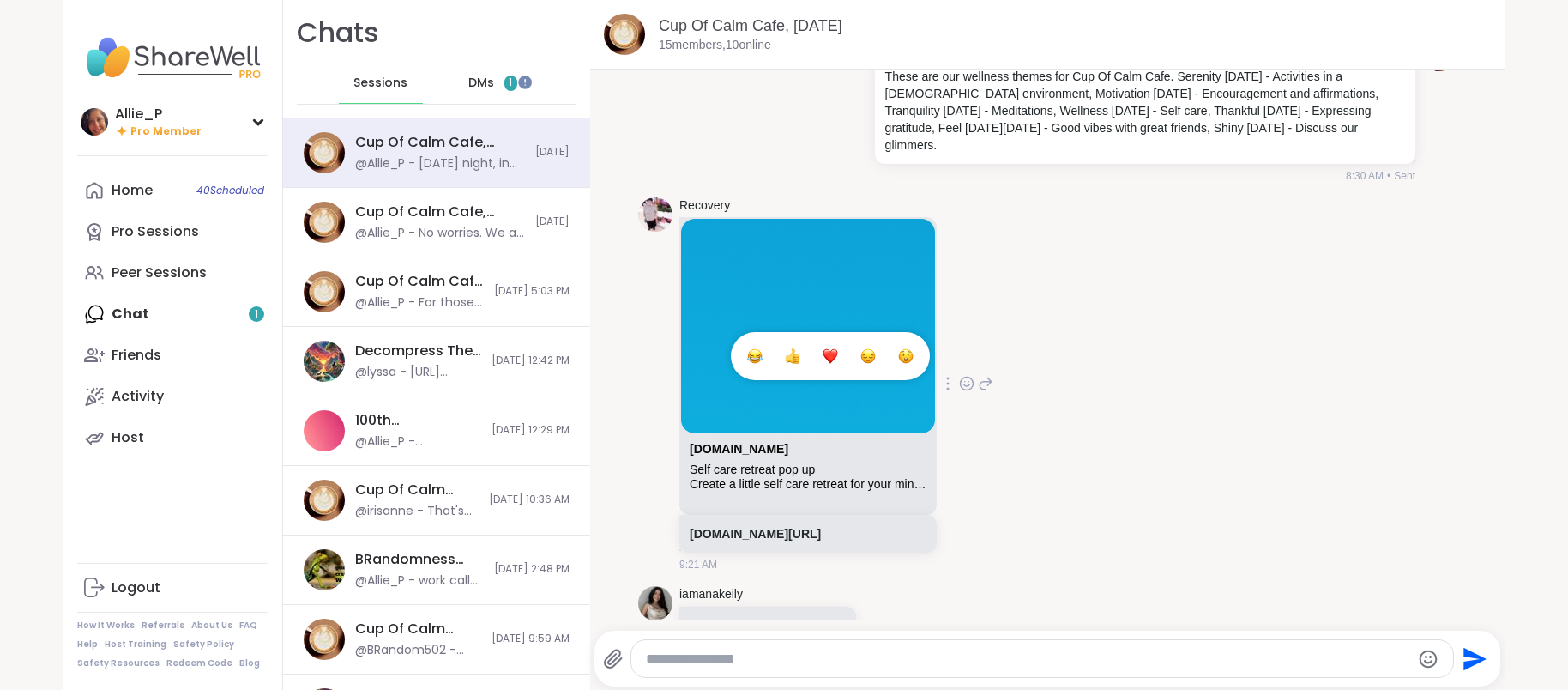
click at [838, 348] on div "Select Reaction: Heart" at bounding box center [830, 356] width 16 height 16
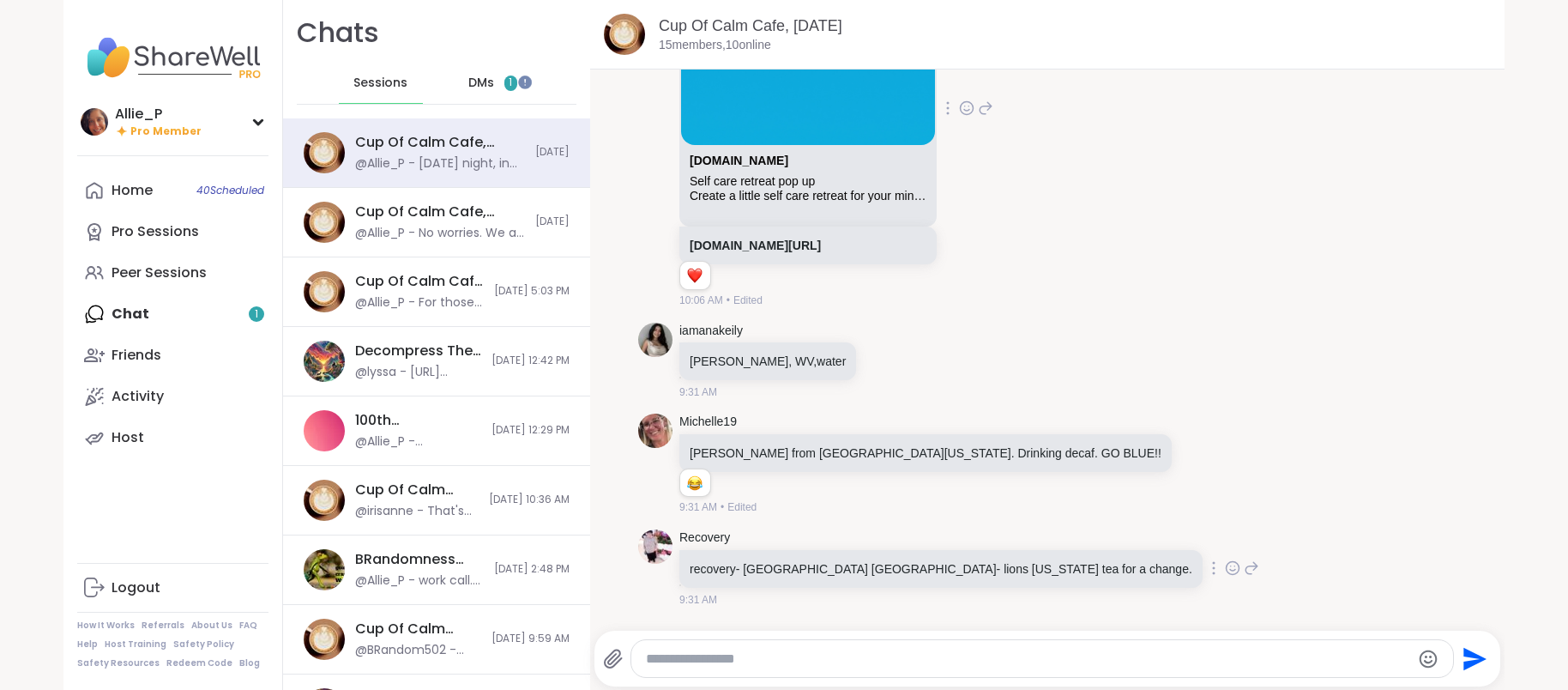
scroll to position [652, 0]
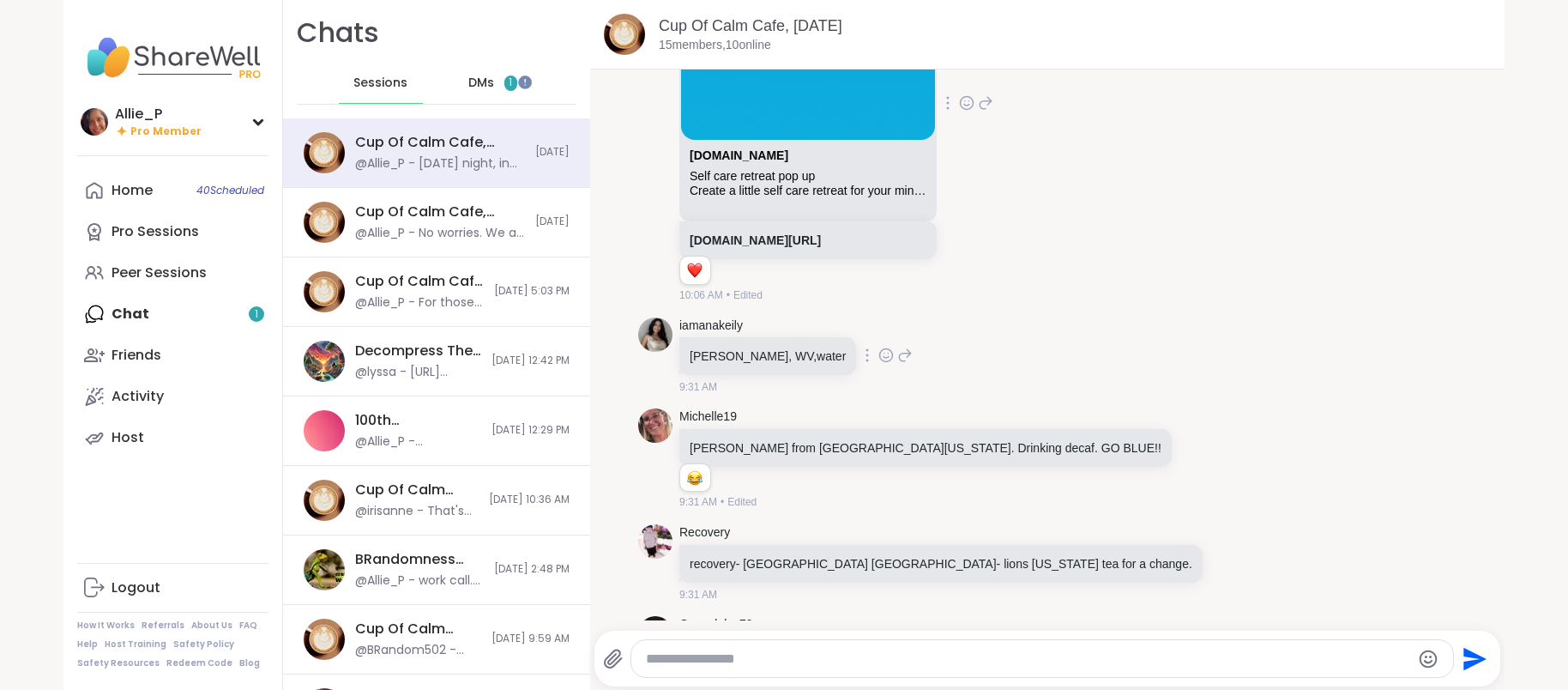
click at [883, 356] on icon at bounding box center [886, 357] width 5 height 2
click at [878, 320] on div "Select Reaction: Heart" at bounding box center [886, 328] width 16 height 16
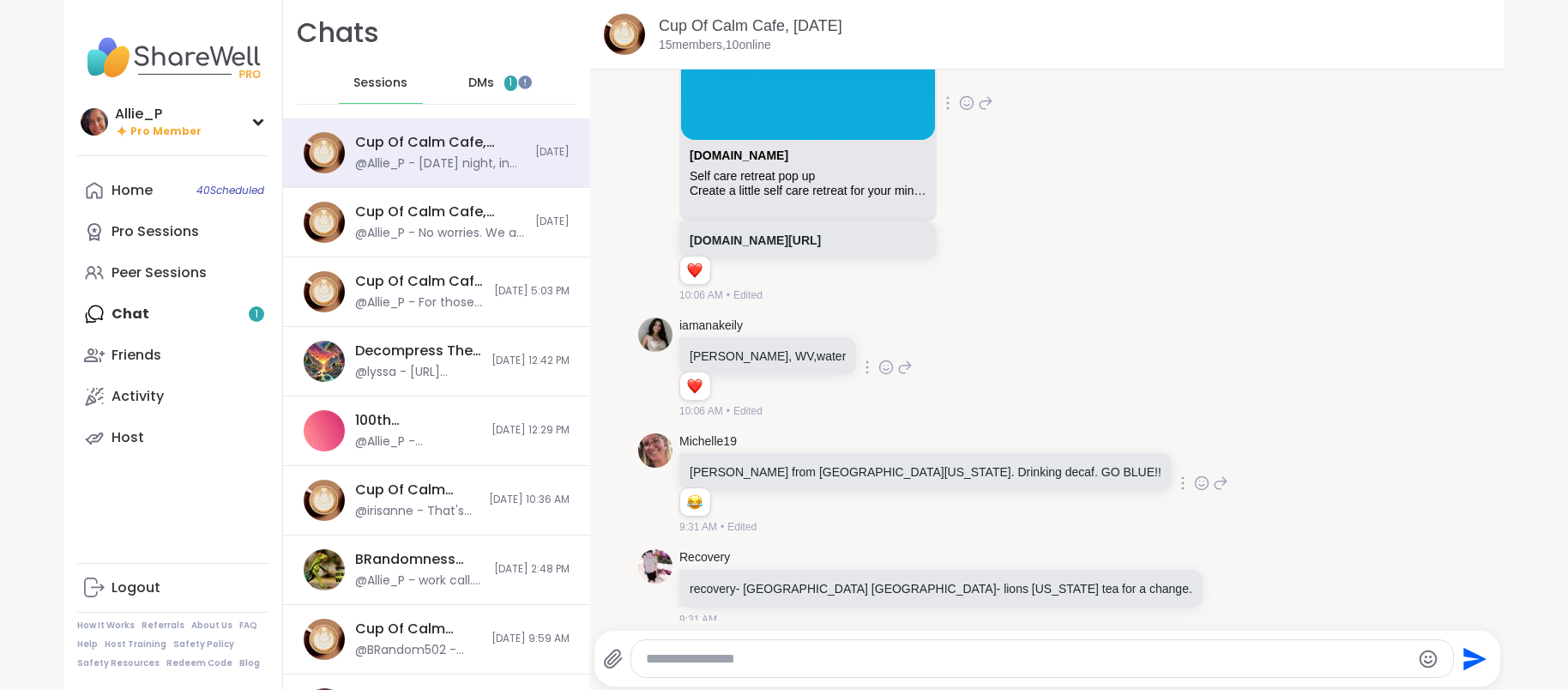
click at [1199, 485] on icon at bounding box center [1202, 486] width 5 height 2
click at [1058, 447] on div "Select Reaction: Heart" at bounding box center [1066, 455] width 16 height 16
click at [1225, 581] on icon at bounding box center [1231, 587] width 13 height 13
click at [1088, 551] on div "Select Reaction: Heart" at bounding box center [1096, 559] width 16 height 16
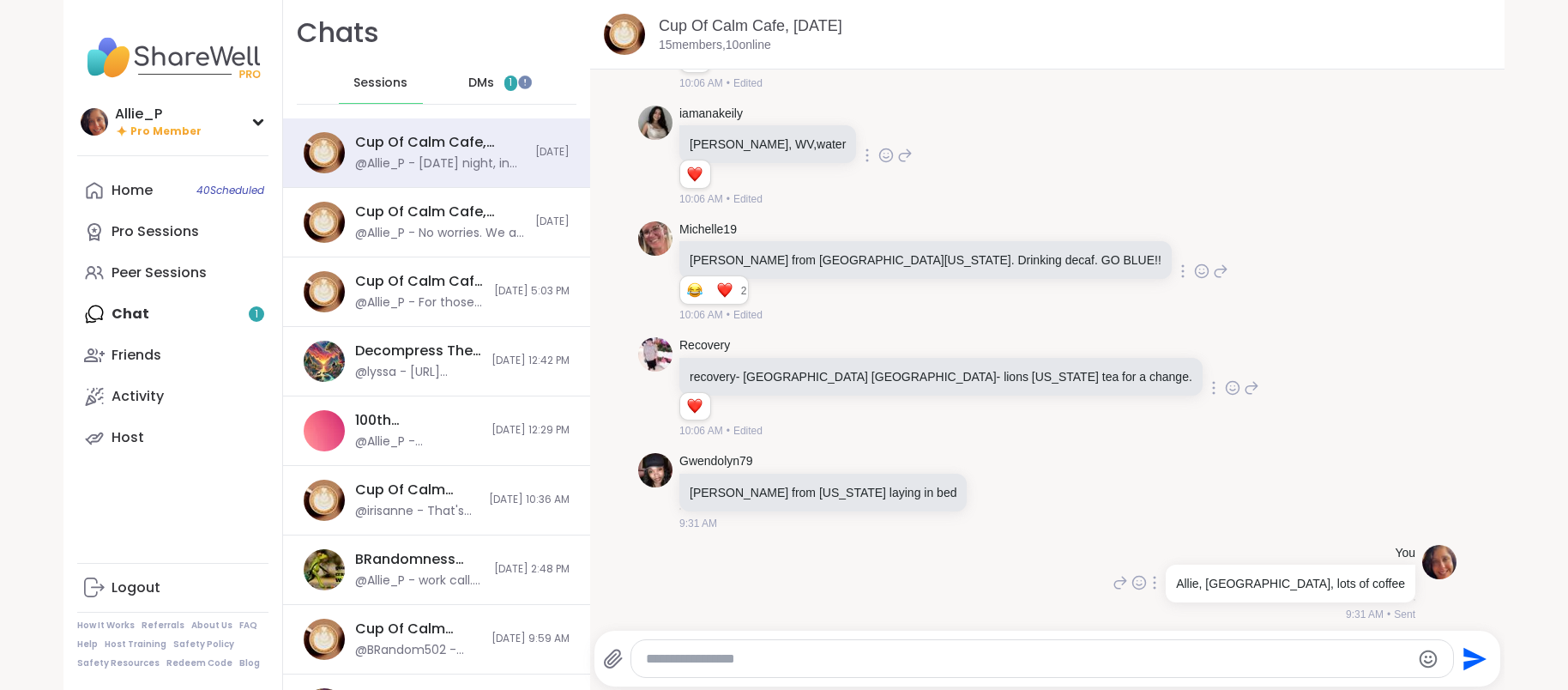
scroll to position [956, 0]
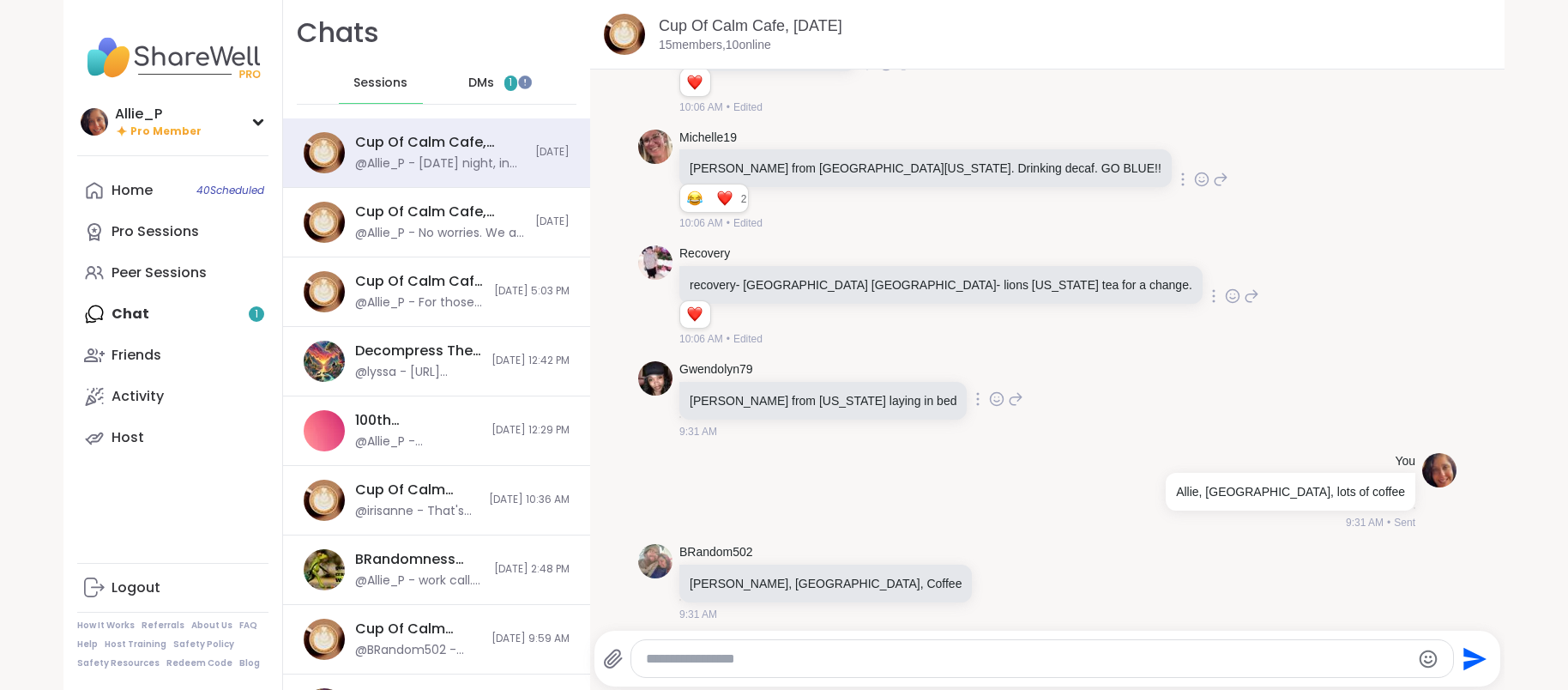
click at [991, 393] on icon at bounding box center [997, 399] width 13 height 13
click at [852, 364] on div "Select Reaction: Heart" at bounding box center [860, 372] width 16 height 16
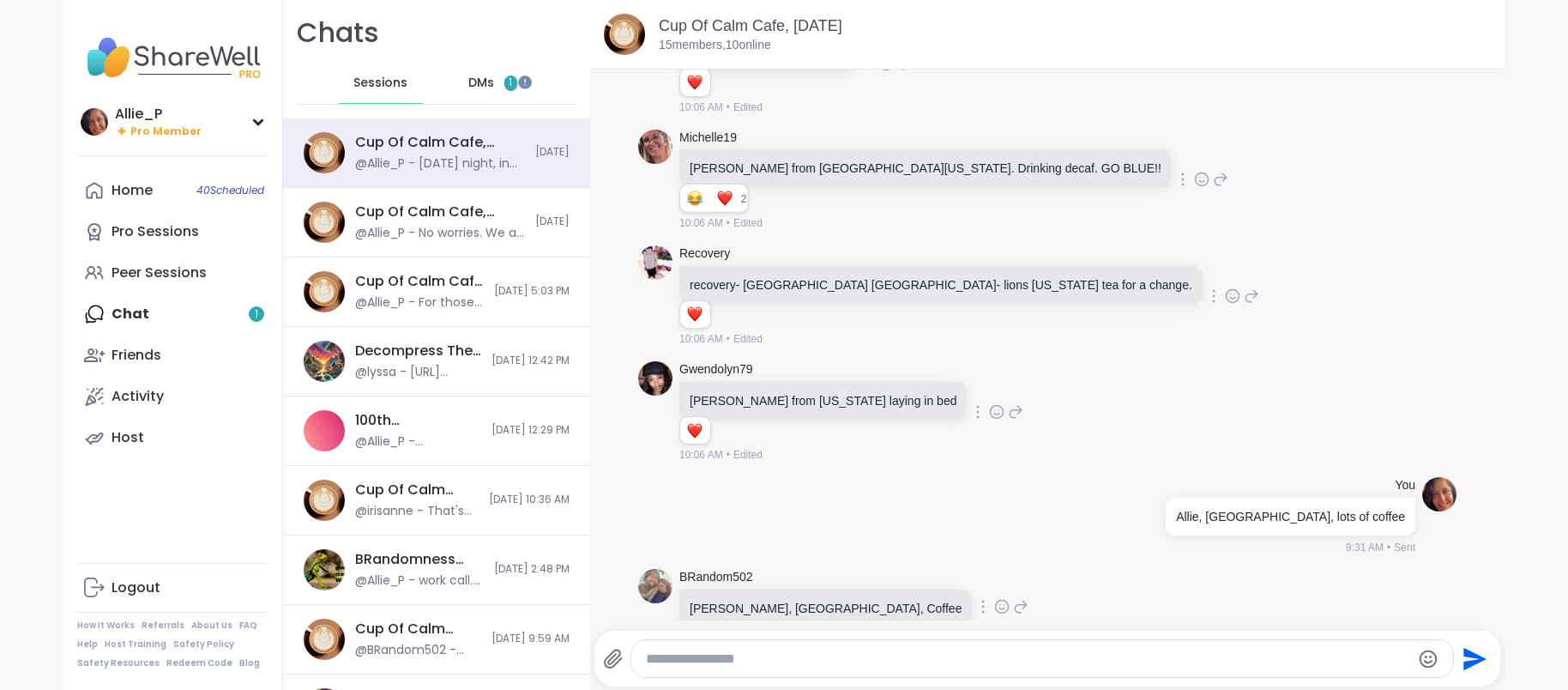
click at [996, 600] on icon at bounding box center [1002, 606] width 13 height 13
click at [994, 571] on div "Select Reaction: Heart" at bounding box center [1002, 579] width 16 height 16
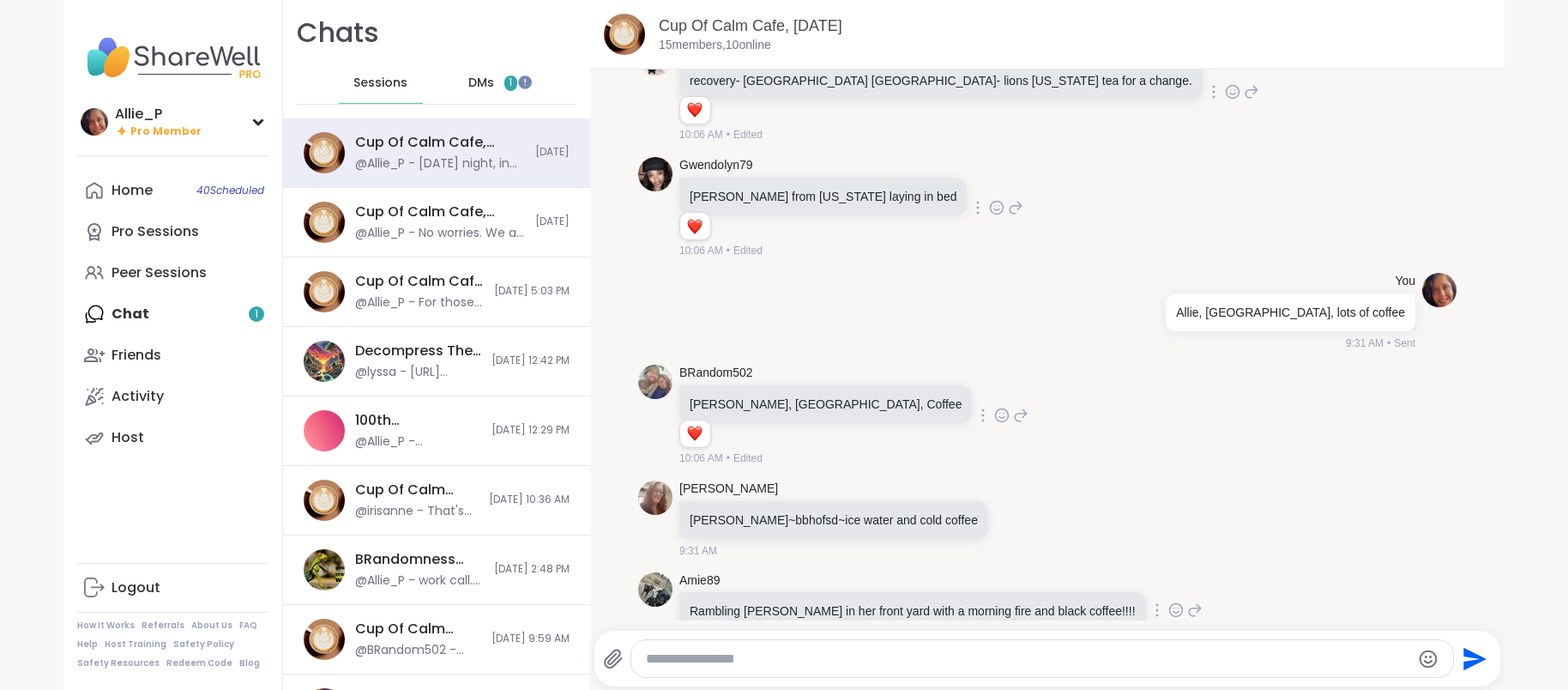
scroll to position [1225, 0]
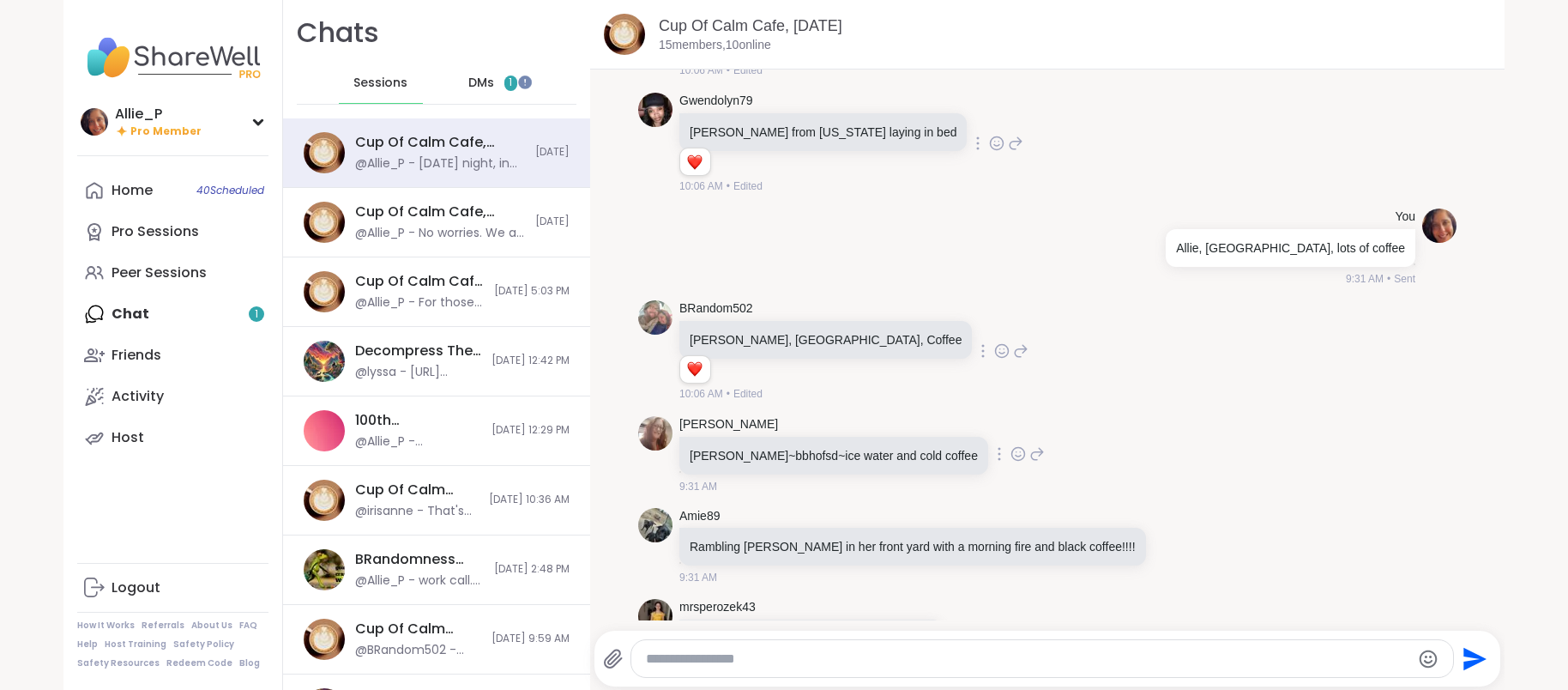
click at [1010, 445] on icon at bounding box center [1018, 454] width 16 height 17
click at [874, 419] on div "Select Reaction: Heart" at bounding box center [882, 427] width 16 height 16
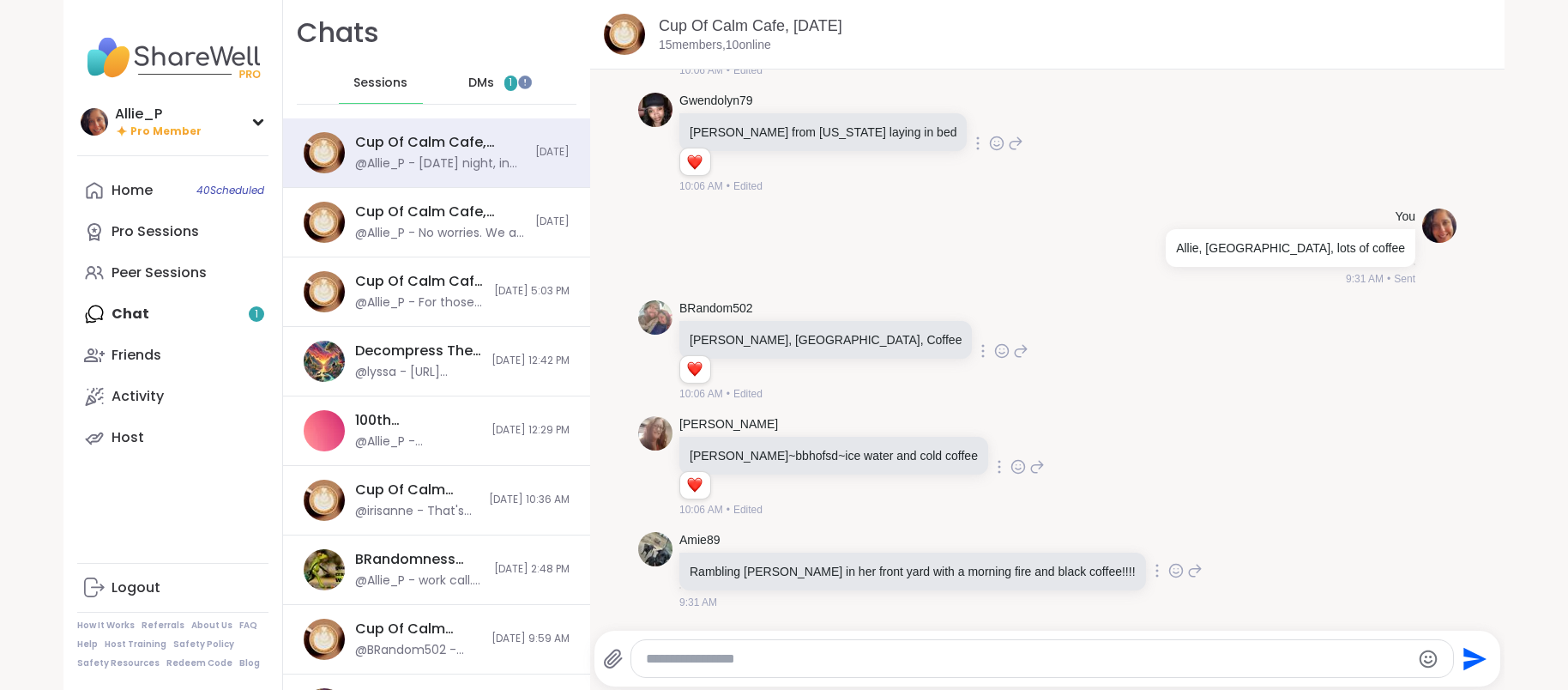
click at [1168, 562] on icon at bounding box center [1176, 570] width 16 height 17
click at [1032, 536] on div "Select Reaction: Heart" at bounding box center [1040, 543] width 16 height 16
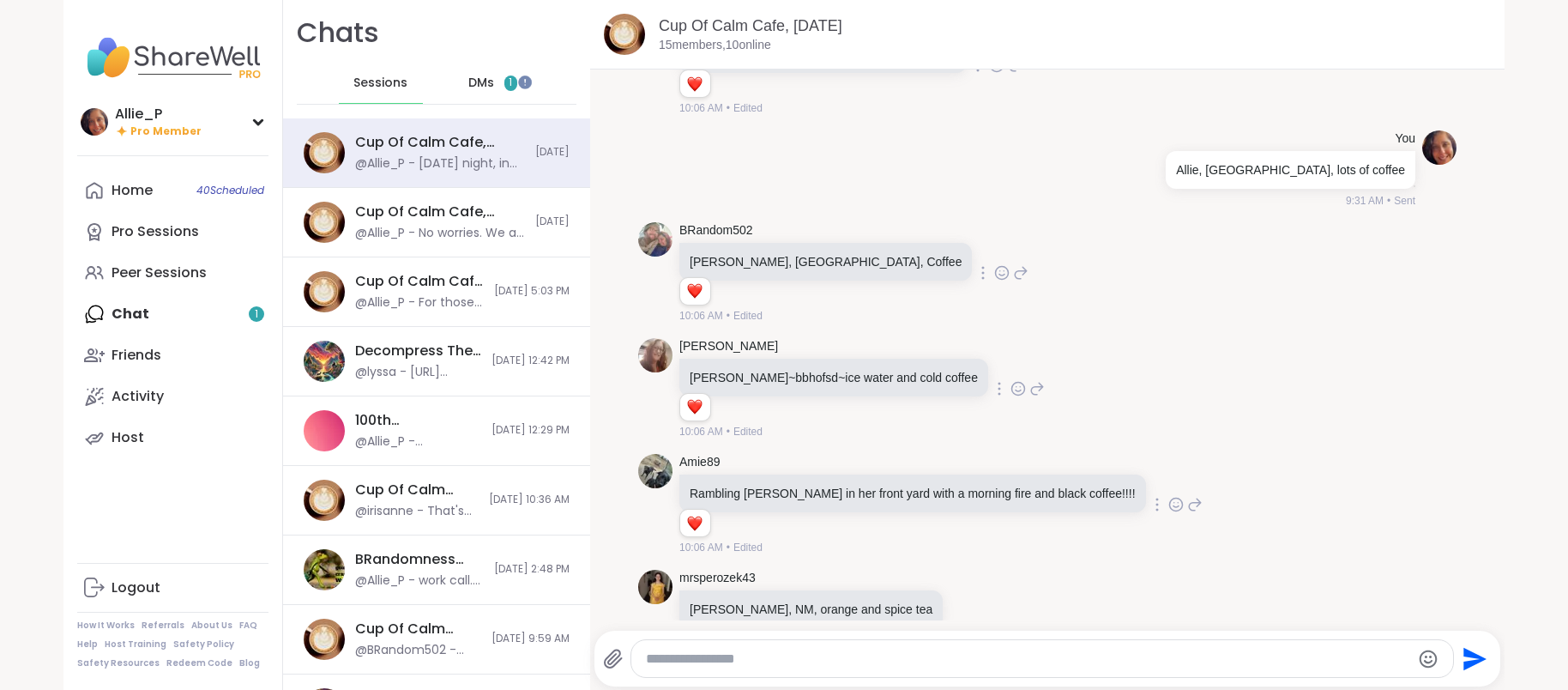
scroll to position [1308, 0]
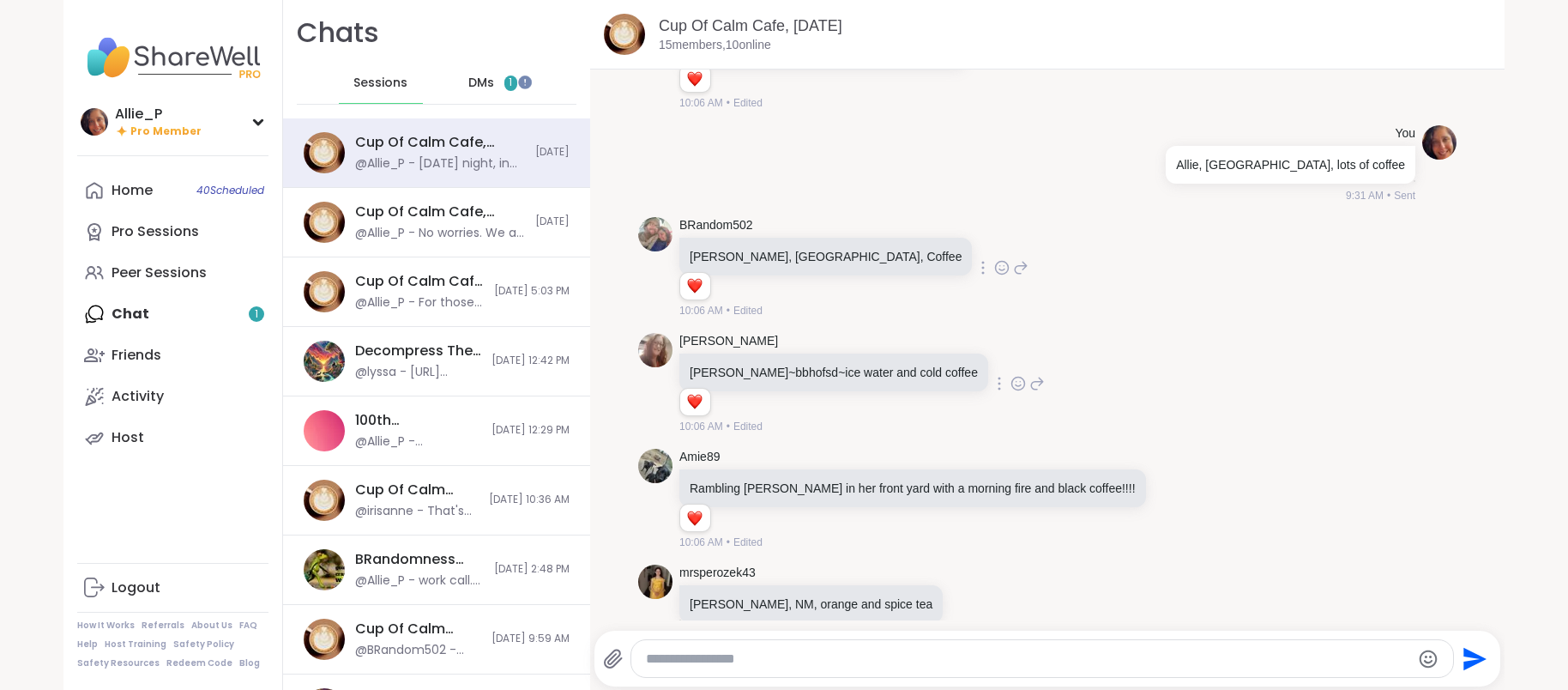
click at [1187, 489] on icon at bounding box center [1195, 500] width 16 height 21
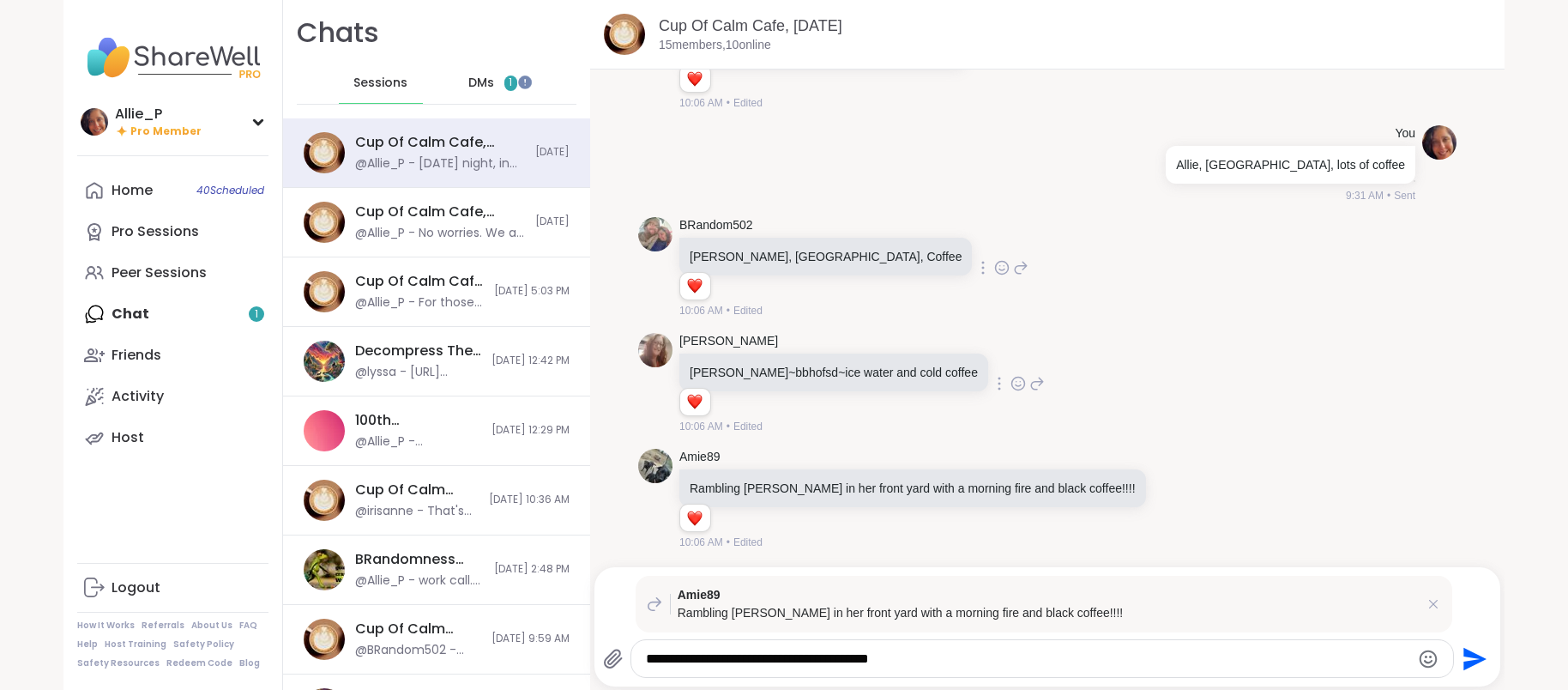
type textarea "**********"
click at [1472, 661] on icon "Send" at bounding box center [1476, 658] width 24 height 24
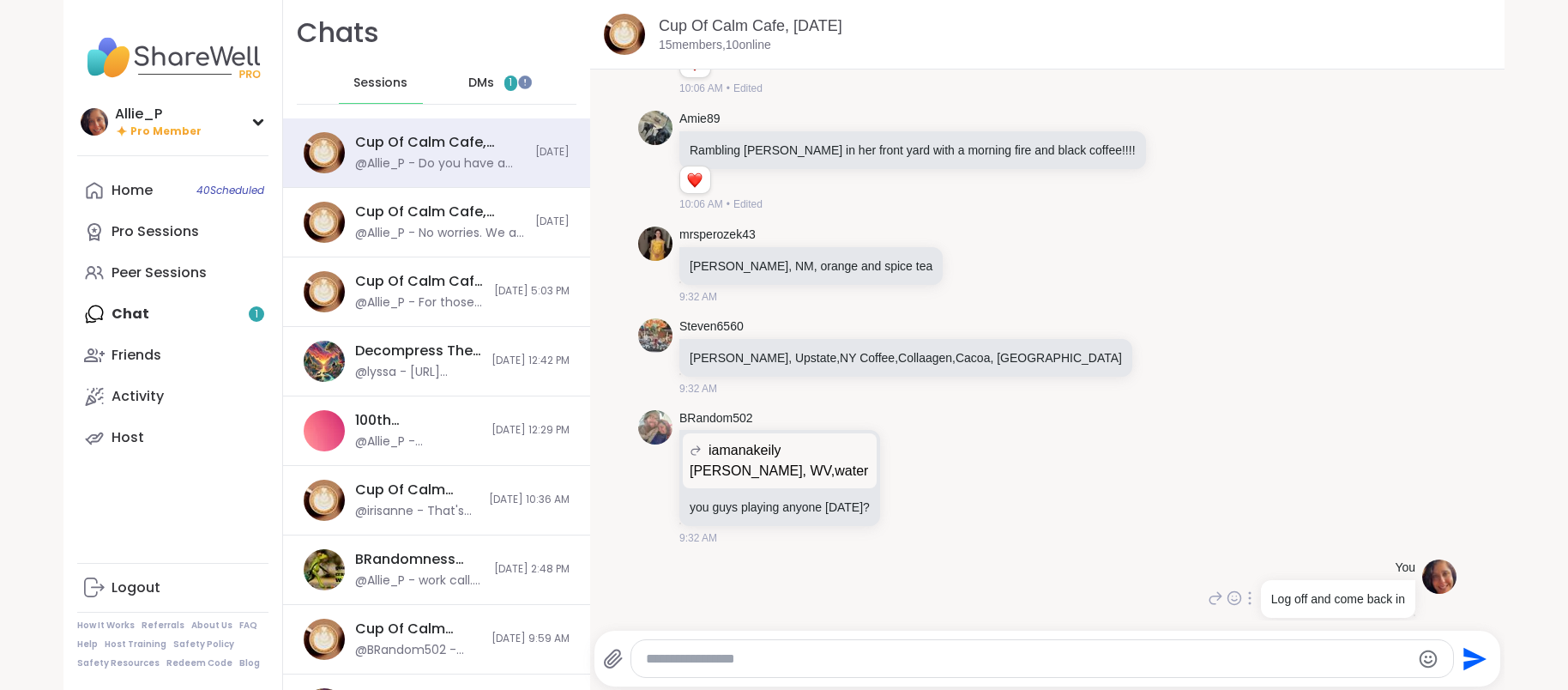
scroll to position [1643, 0]
click at [965, 259] on icon at bounding box center [972, 268] width 16 height 17
click at [828, 232] on div "Select Reaction: Heart" at bounding box center [836, 240] width 16 height 16
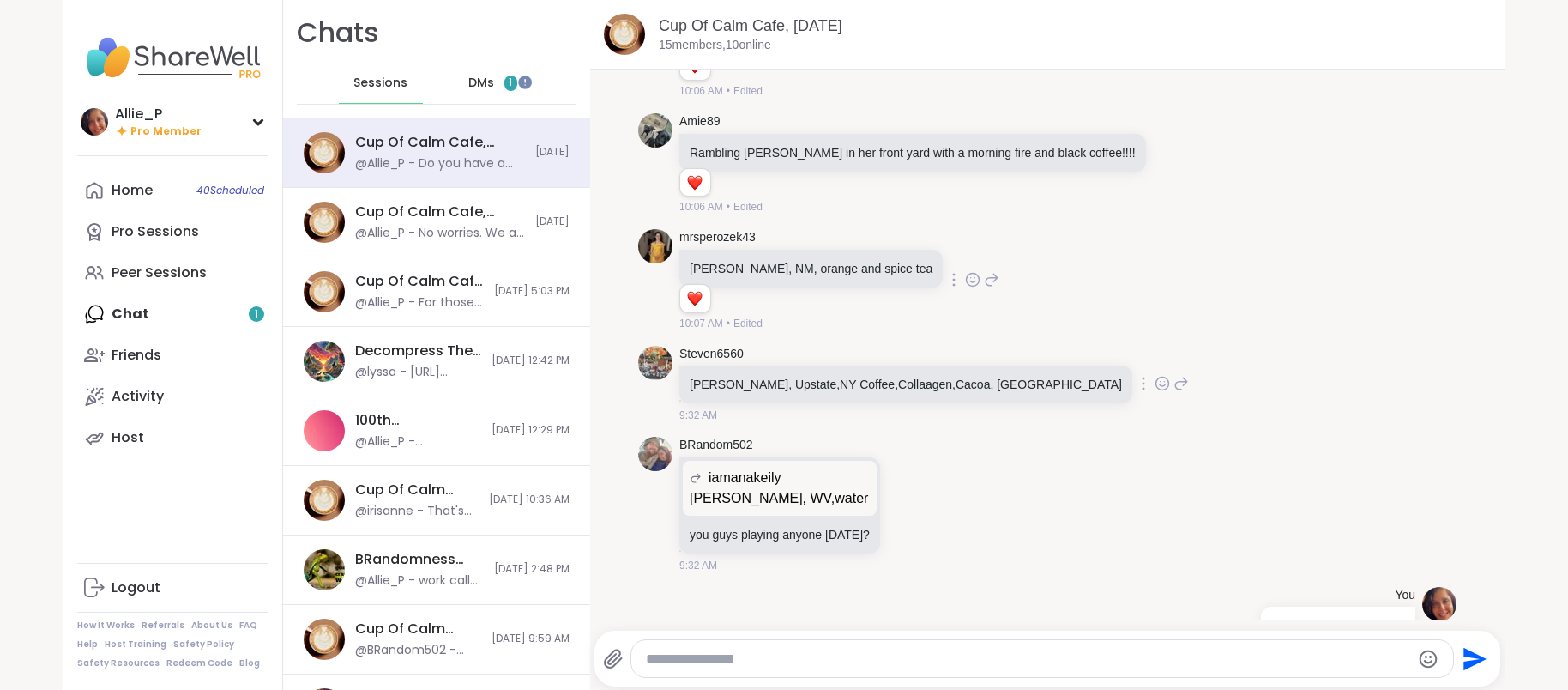
click at [1155, 375] on icon at bounding box center [1162, 384] width 16 height 17
click at [1018, 348] on div "Select Reaction: Heart" at bounding box center [1026, 356] width 16 height 16
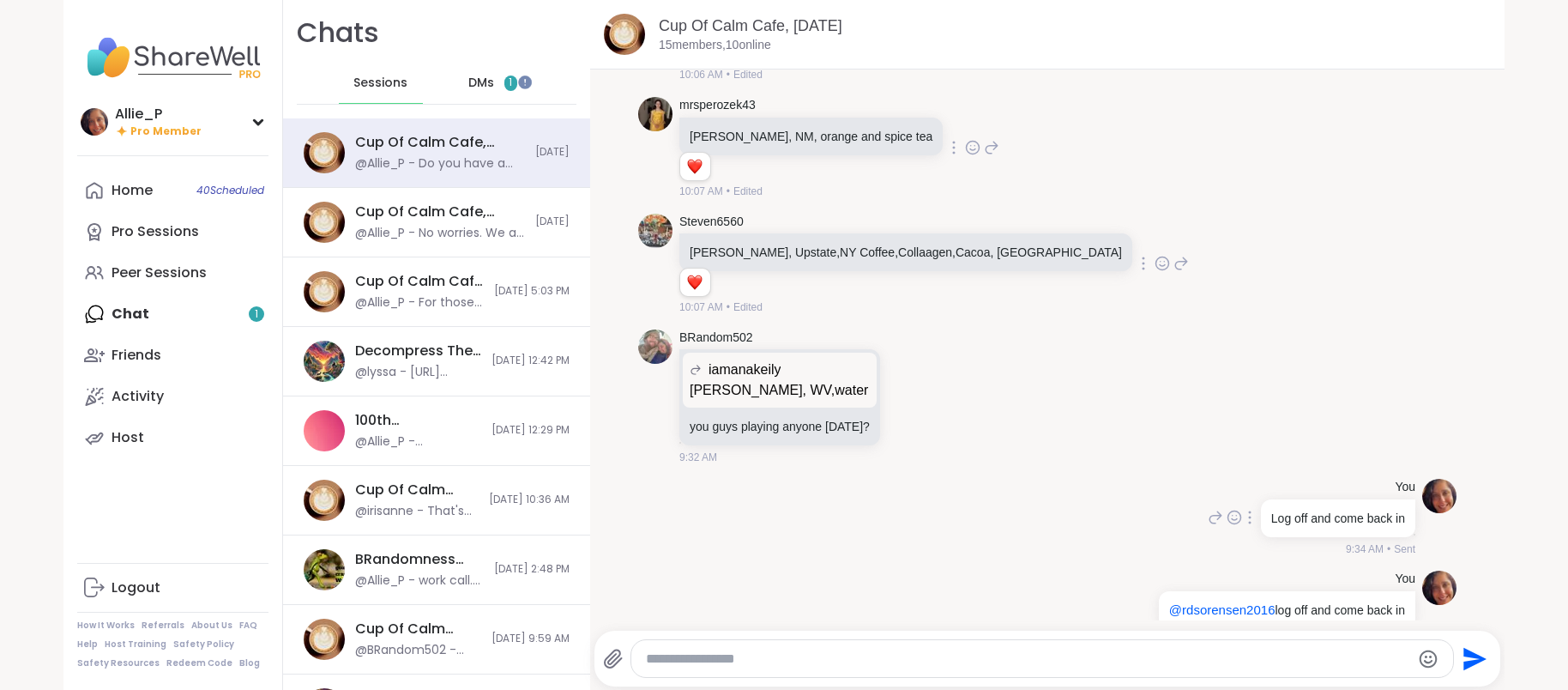
scroll to position [1797, 0]
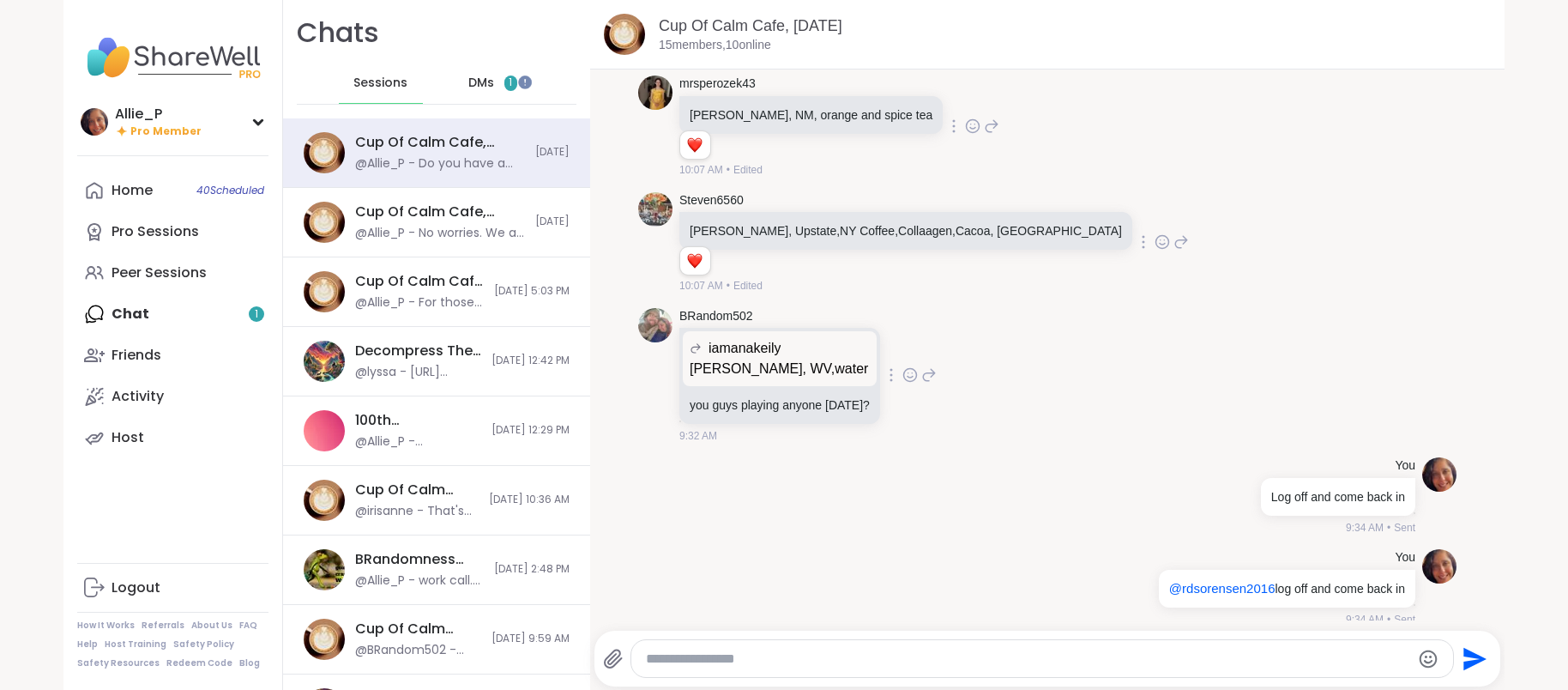
click at [903, 366] on icon at bounding box center [910, 375] width 16 height 17
click at [691, 339] on div "Select Reaction: Joy" at bounding box center [699, 347] width 16 height 16
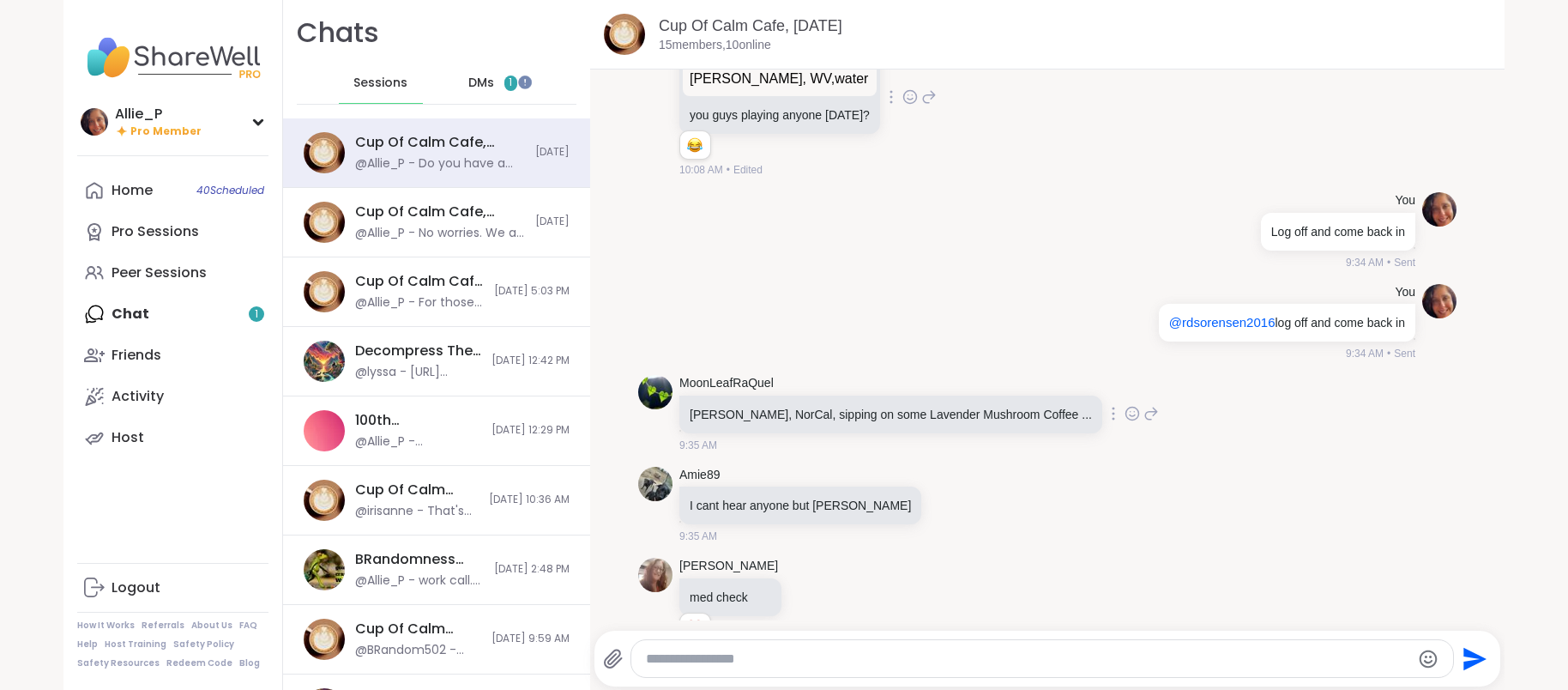
scroll to position [2171, 0]
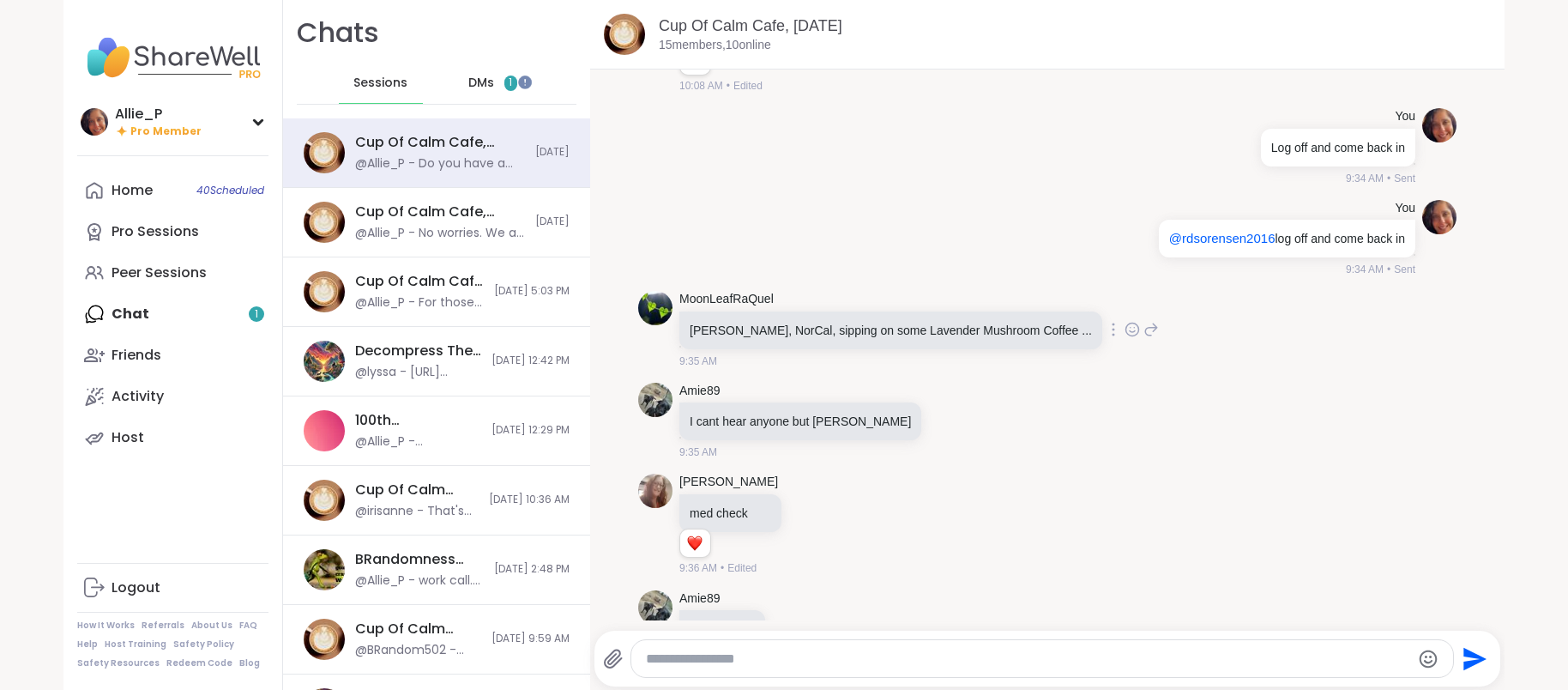
click at [1124, 321] on icon at bounding box center [1132, 330] width 16 height 17
click at [988, 294] on div "Select Reaction: Heart" at bounding box center [996, 302] width 16 height 16
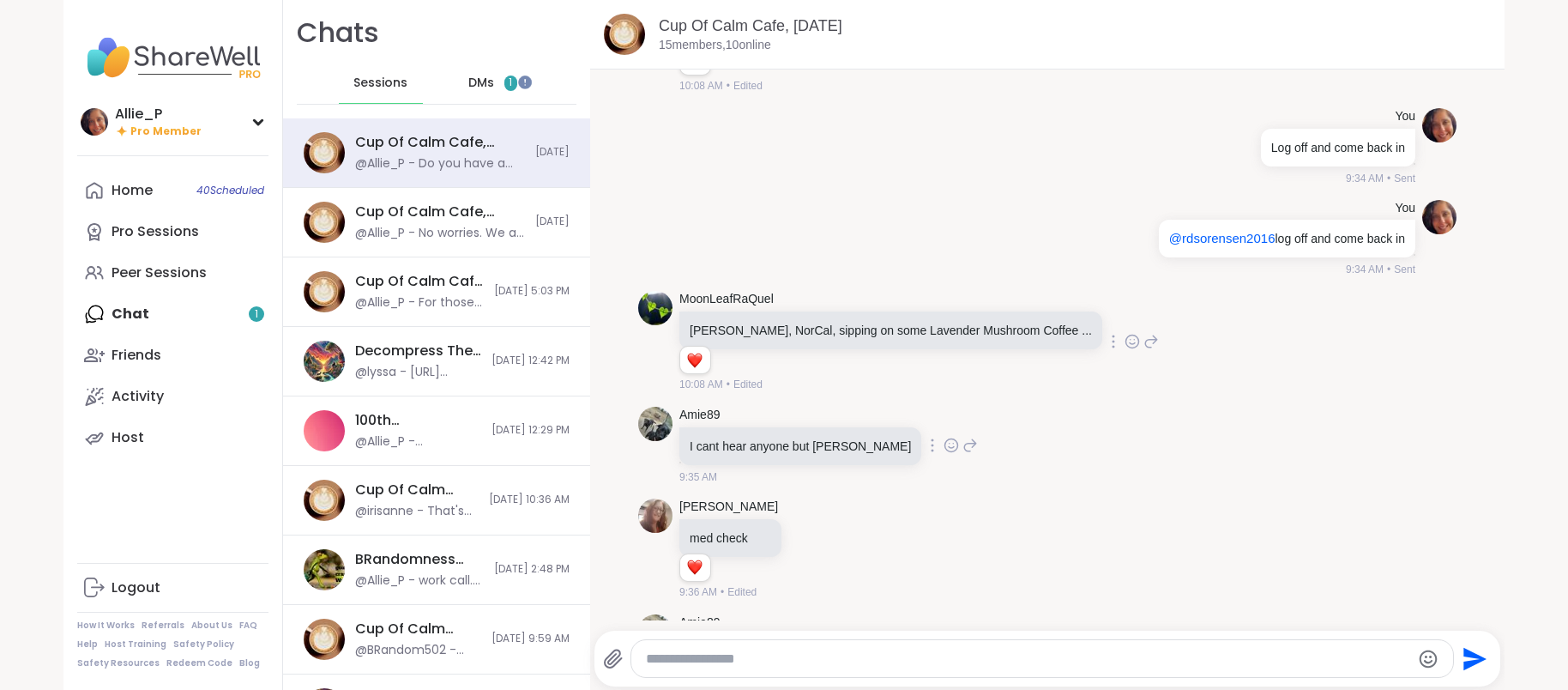
click at [944, 437] on icon at bounding box center [951, 446] width 16 height 17
click at [769, 410] on div "Select Reaction: Thumbs up" at bounding box center [777, 418] width 16 height 16
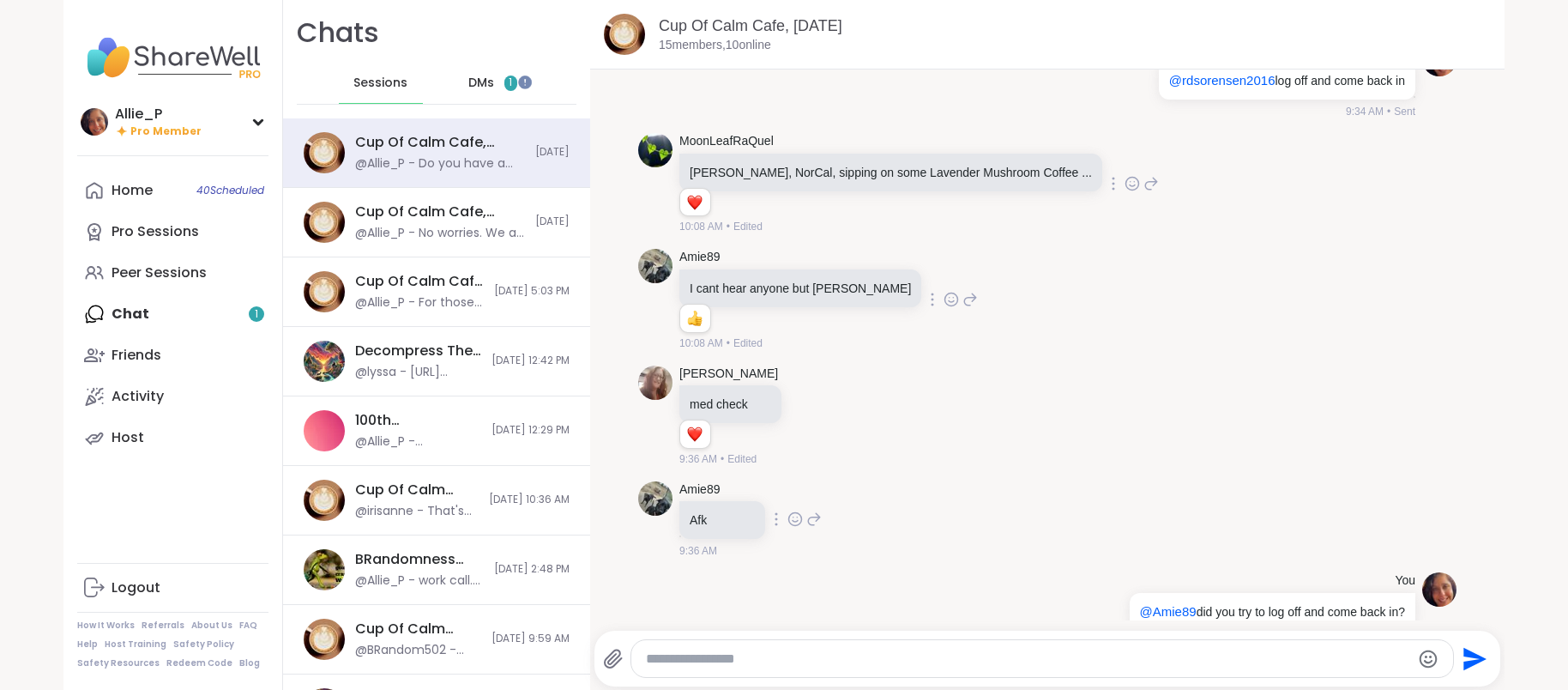
scroll to position [2480, 0]
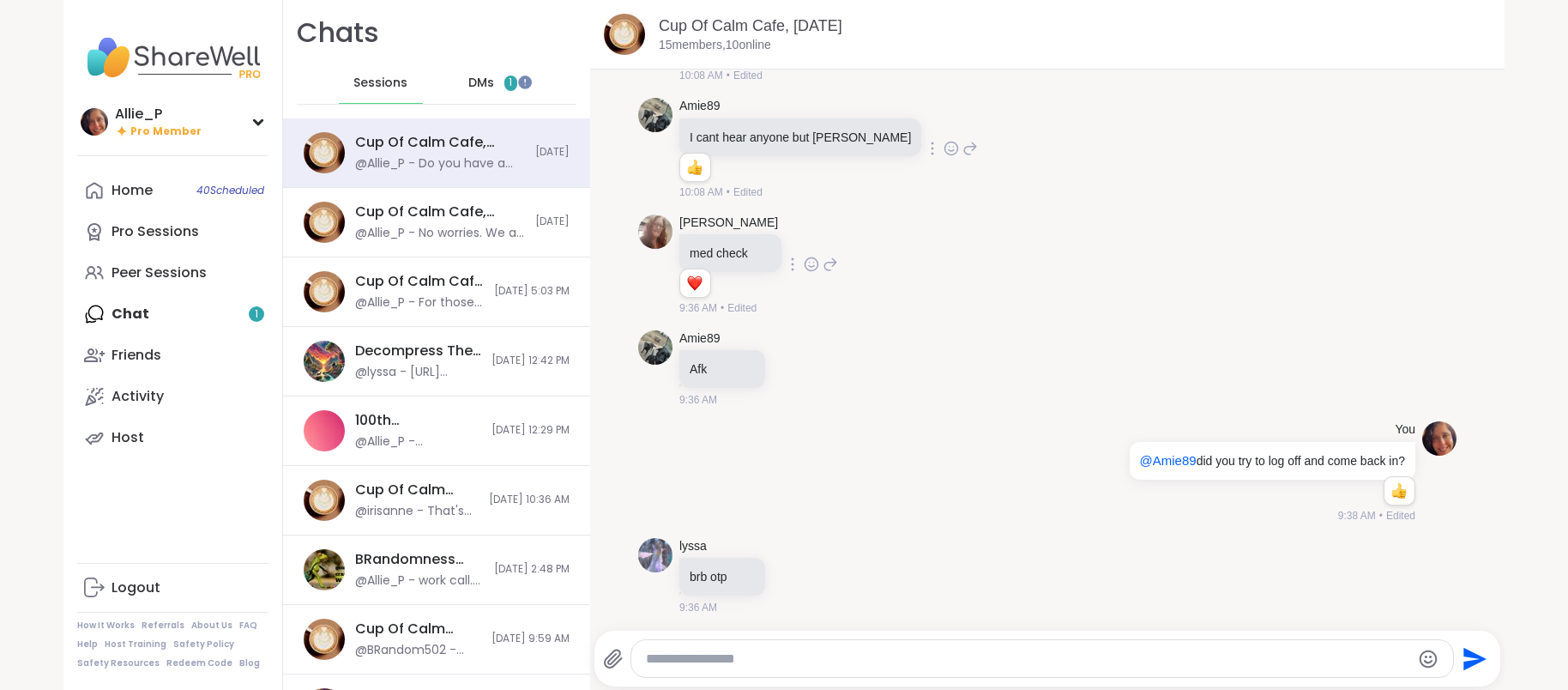
click at [803, 256] on icon at bounding box center [811, 264] width 16 height 17
click at [803, 229] on div "Select Reaction: Heart" at bounding box center [811, 237] width 16 height 16
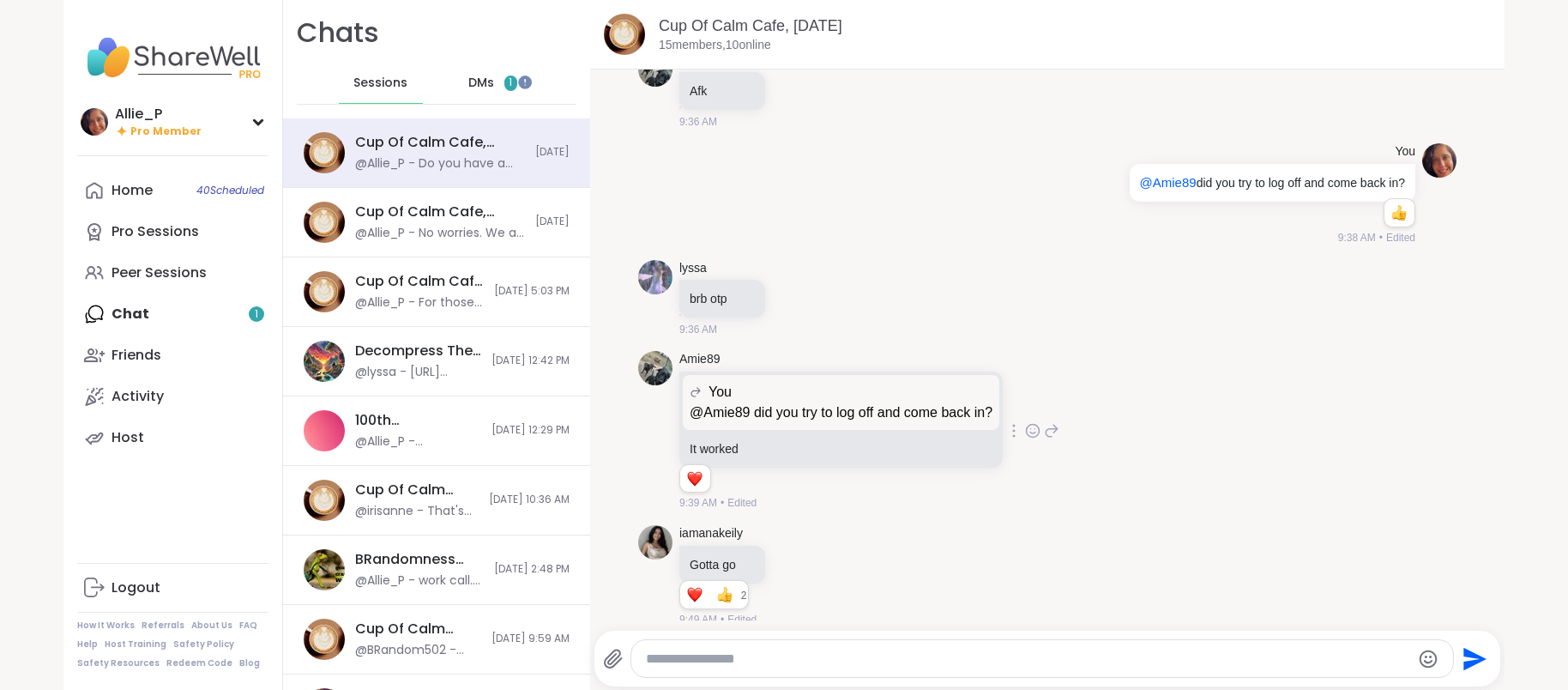
scroll to position [2761, 0]
click at [800, 288] on icon at bounding box center [795, 294] width 13 height 13
click at [764, 260] on div "Select Reaction: Thumbs up" at bounding box center [757, 268] width 16 height 16
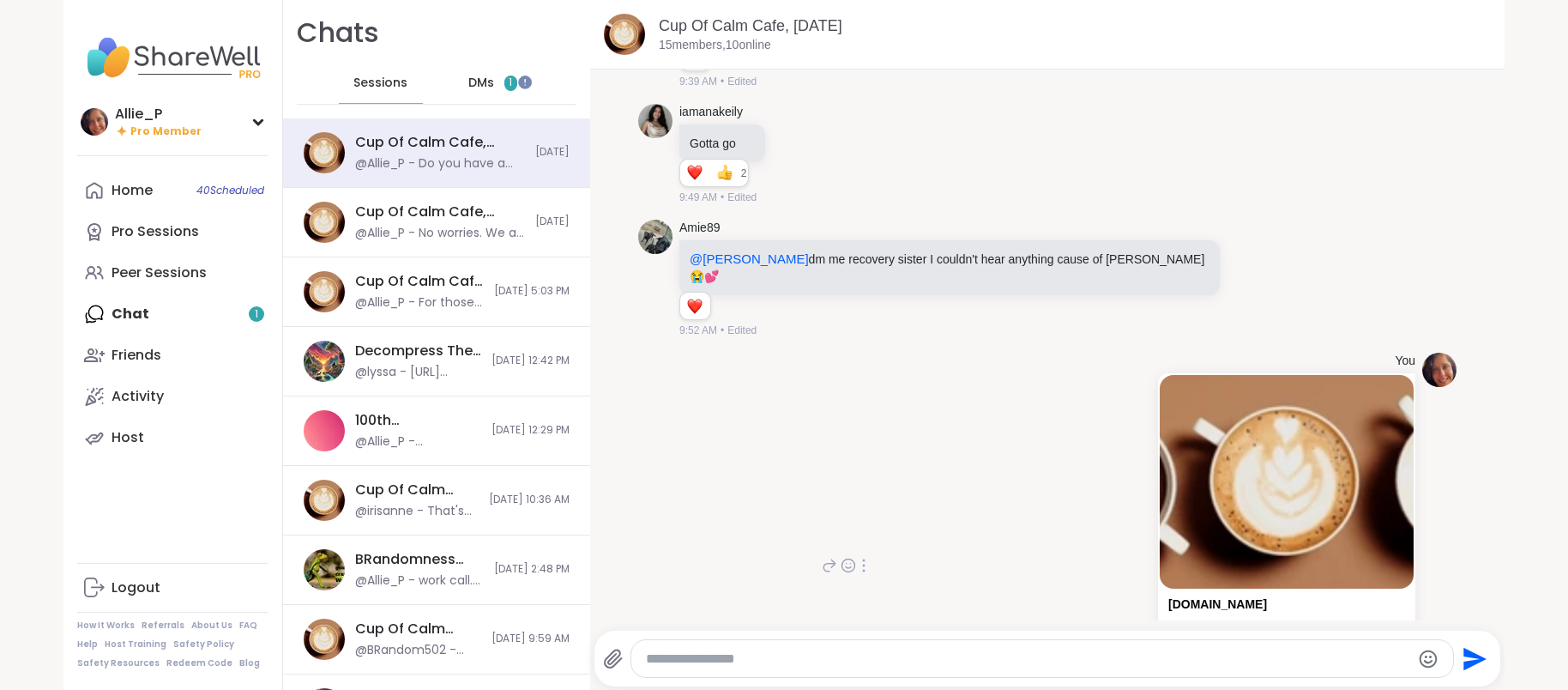
scroll to position [3227, 0]
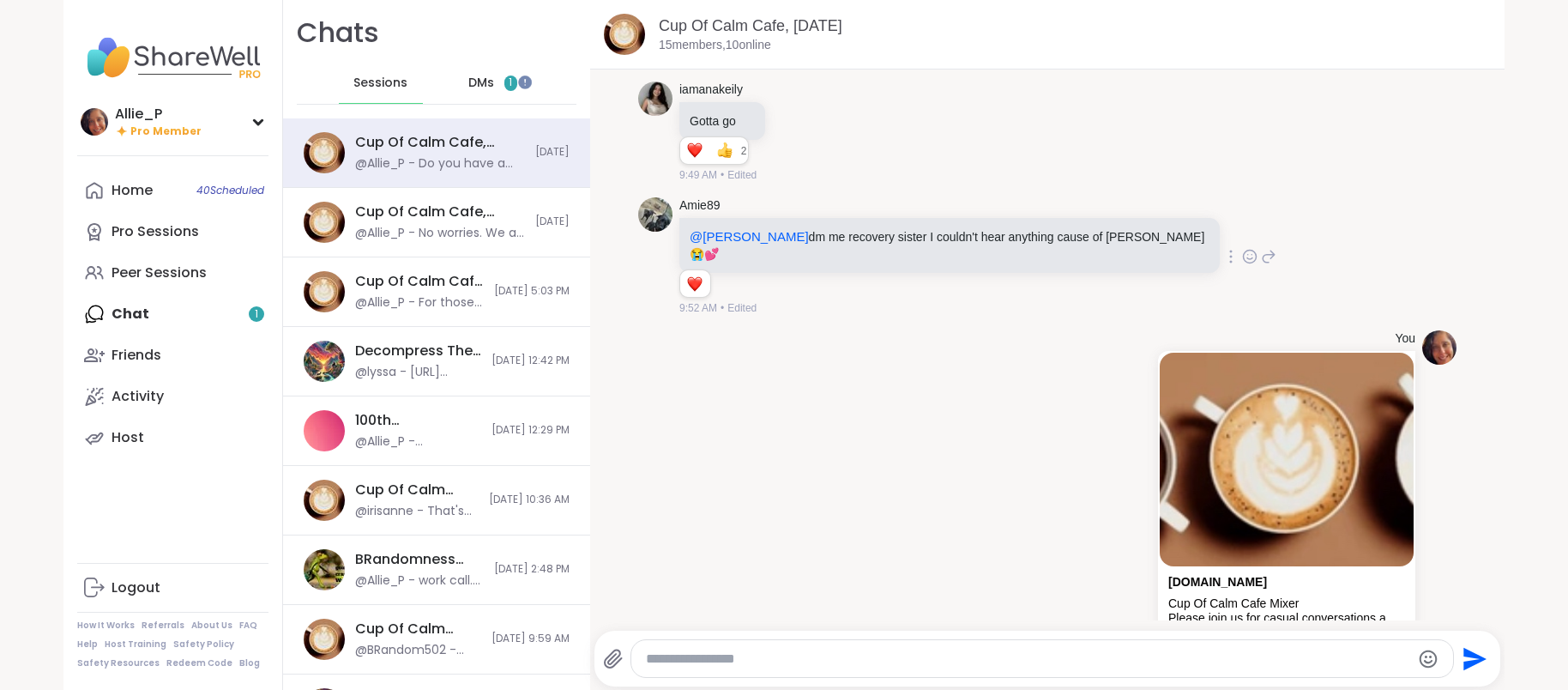
click at [1242, 248] on icon at bounding box center [1250, 256] width 16 height 17
click at [1106, 222] on div "Select Reaction: Heart" at bounding box center [1114, 229] width 16 height 16
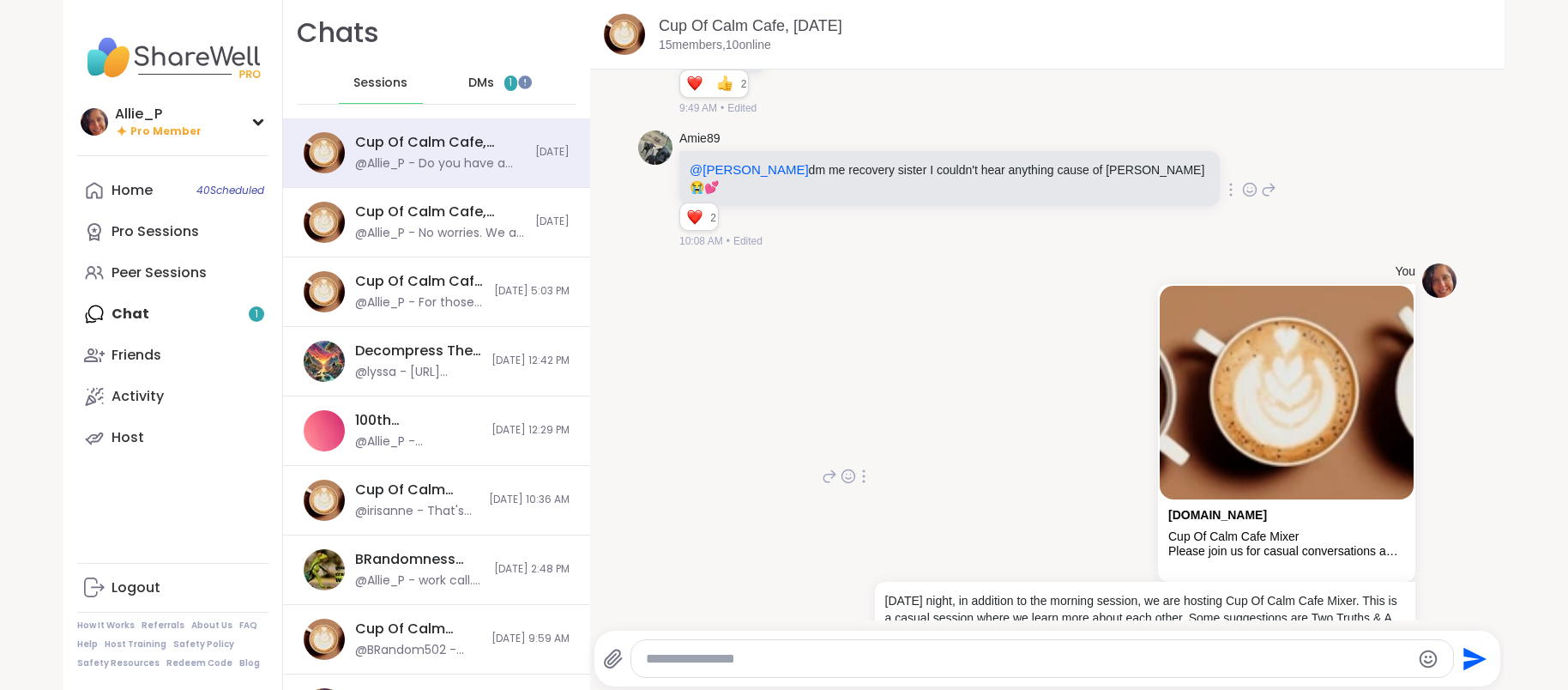
scroll to position [3498, 0]
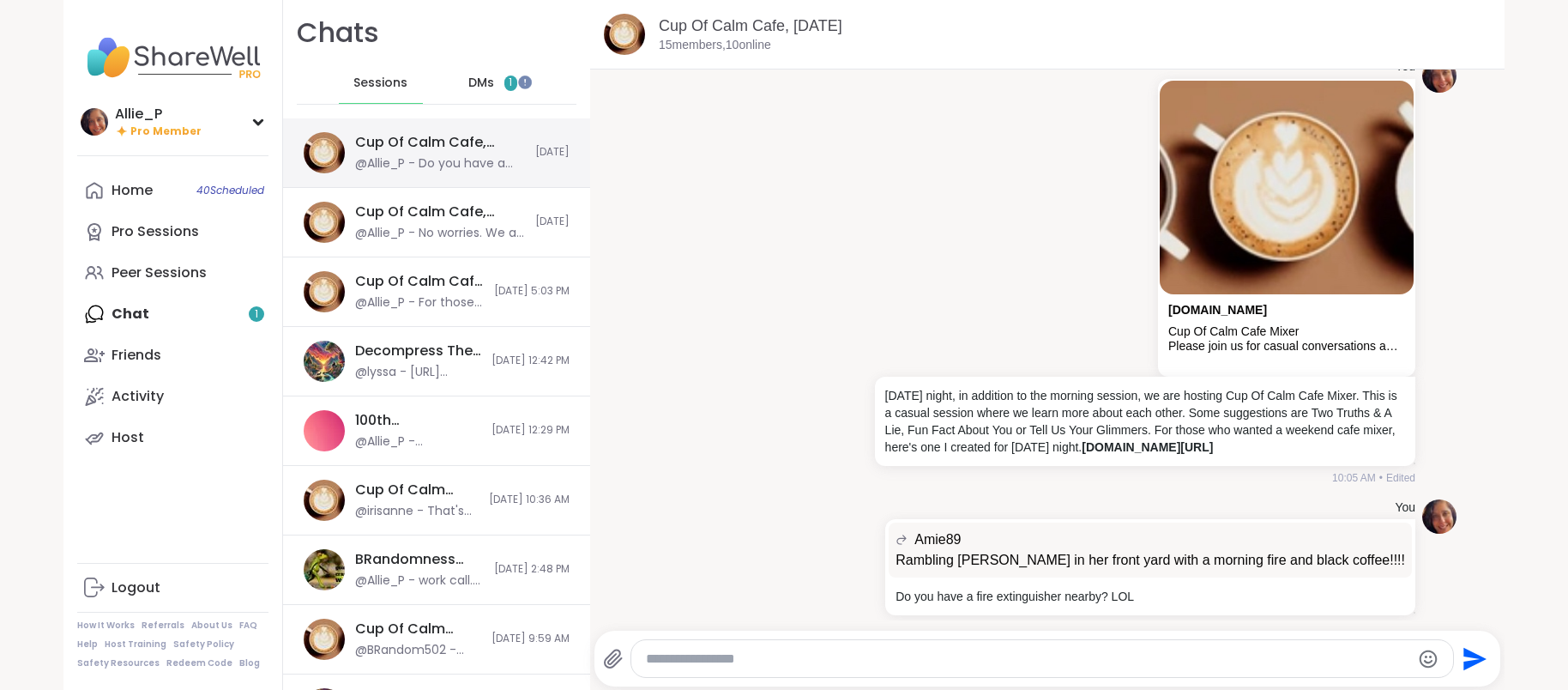
click at [443, 162] on div "@Allie_P - Do you have a fire extinguisher nearby? LOL" at bounding box center [440, 164] width 170 height 17
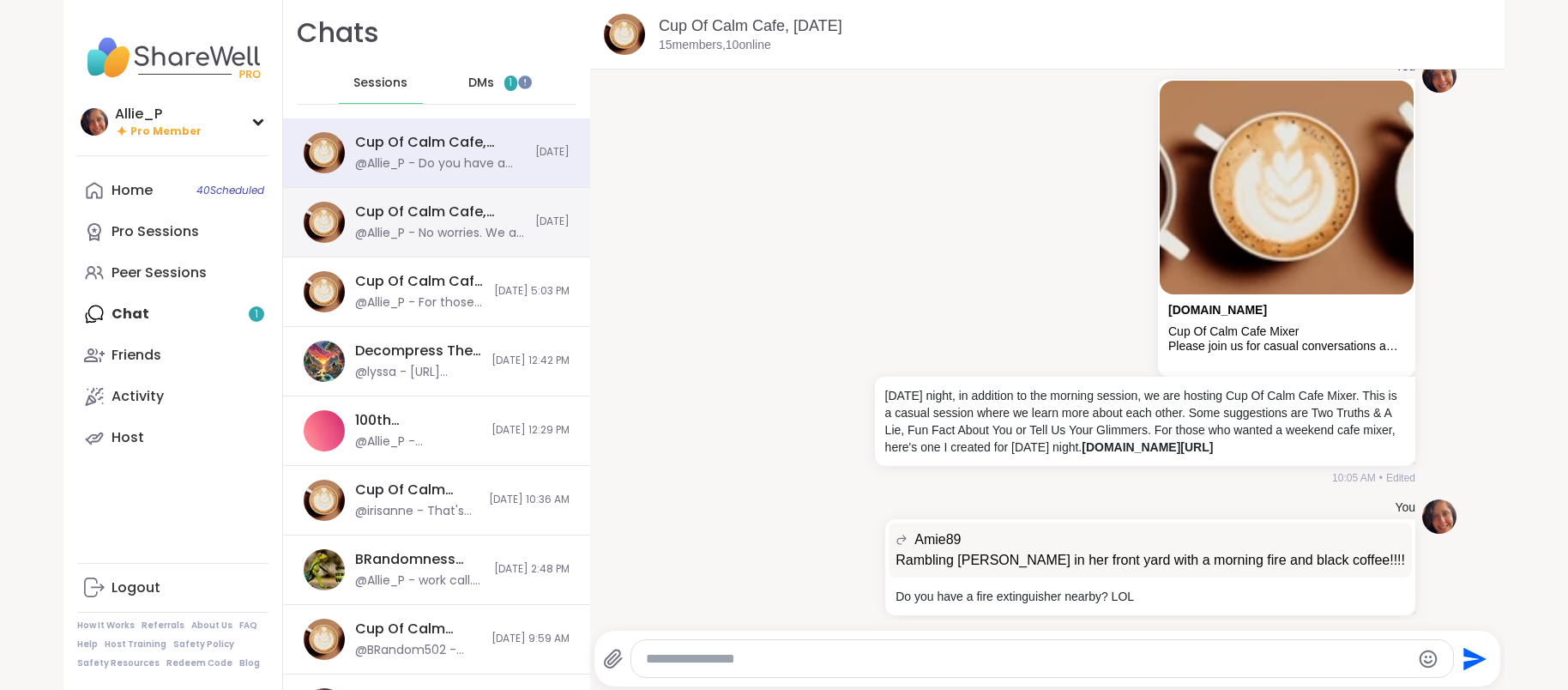
click at [439, 219] on div "Cup Of Calm Cafe, [DATE]" at bounding box center [440, 212] width 170 height 19
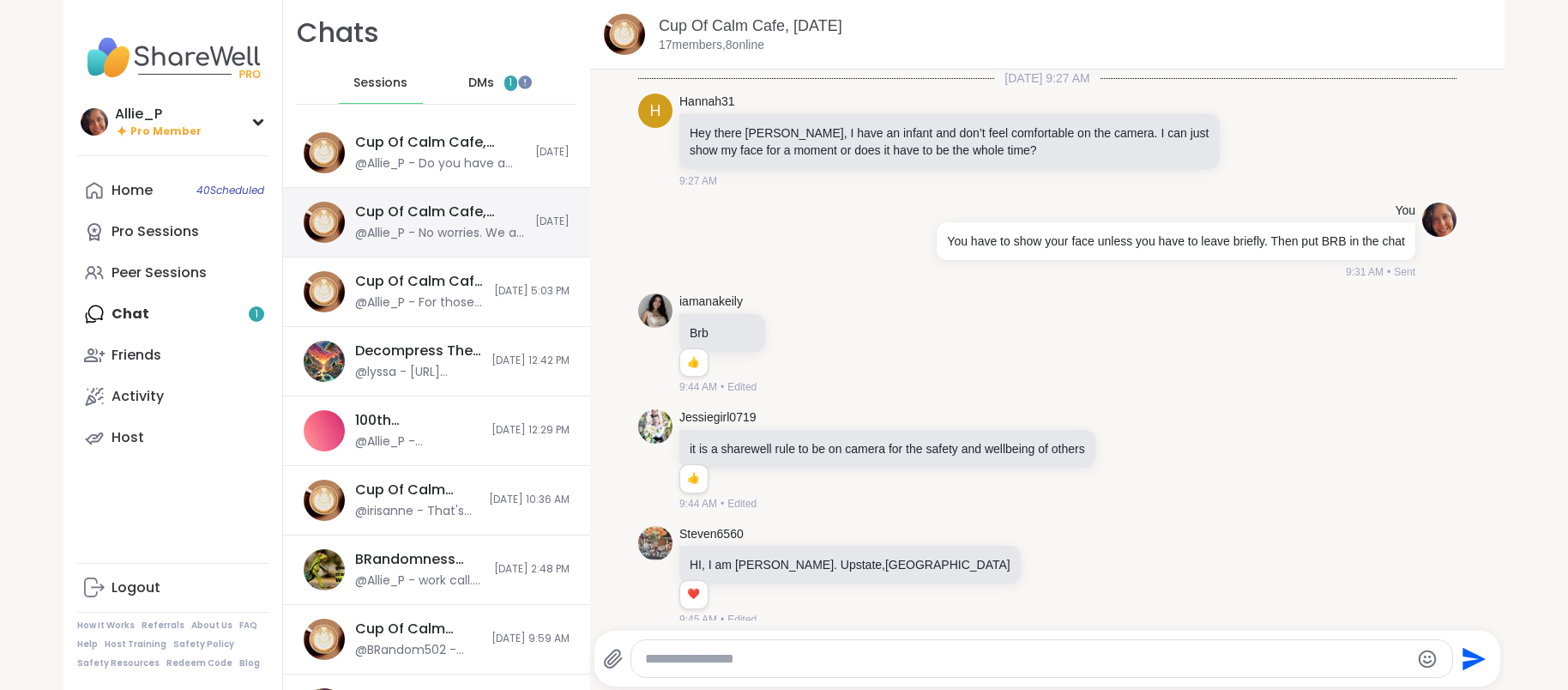
scroll to position [8835, 0]
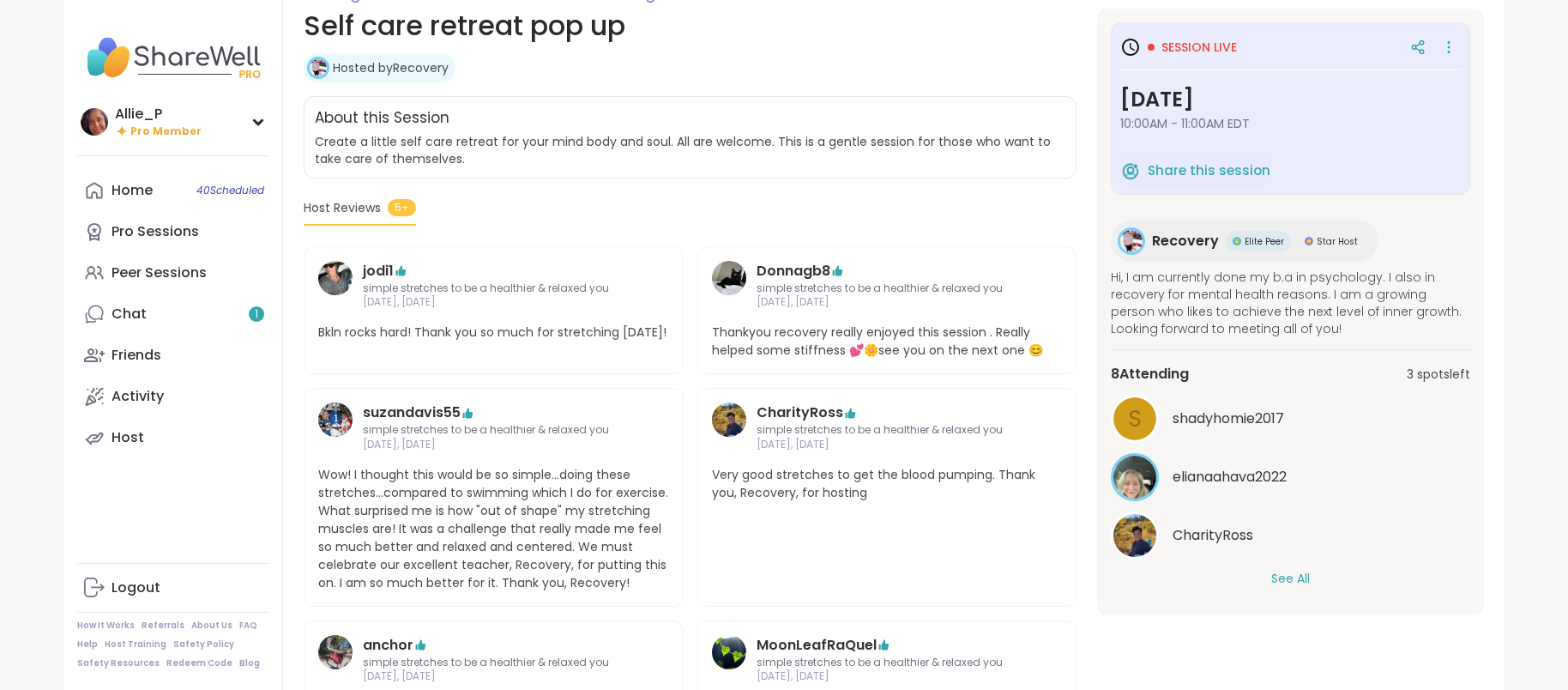
click at [1282, 584] on button "See All" at bounding box center [1290, 578] width 38 height 18
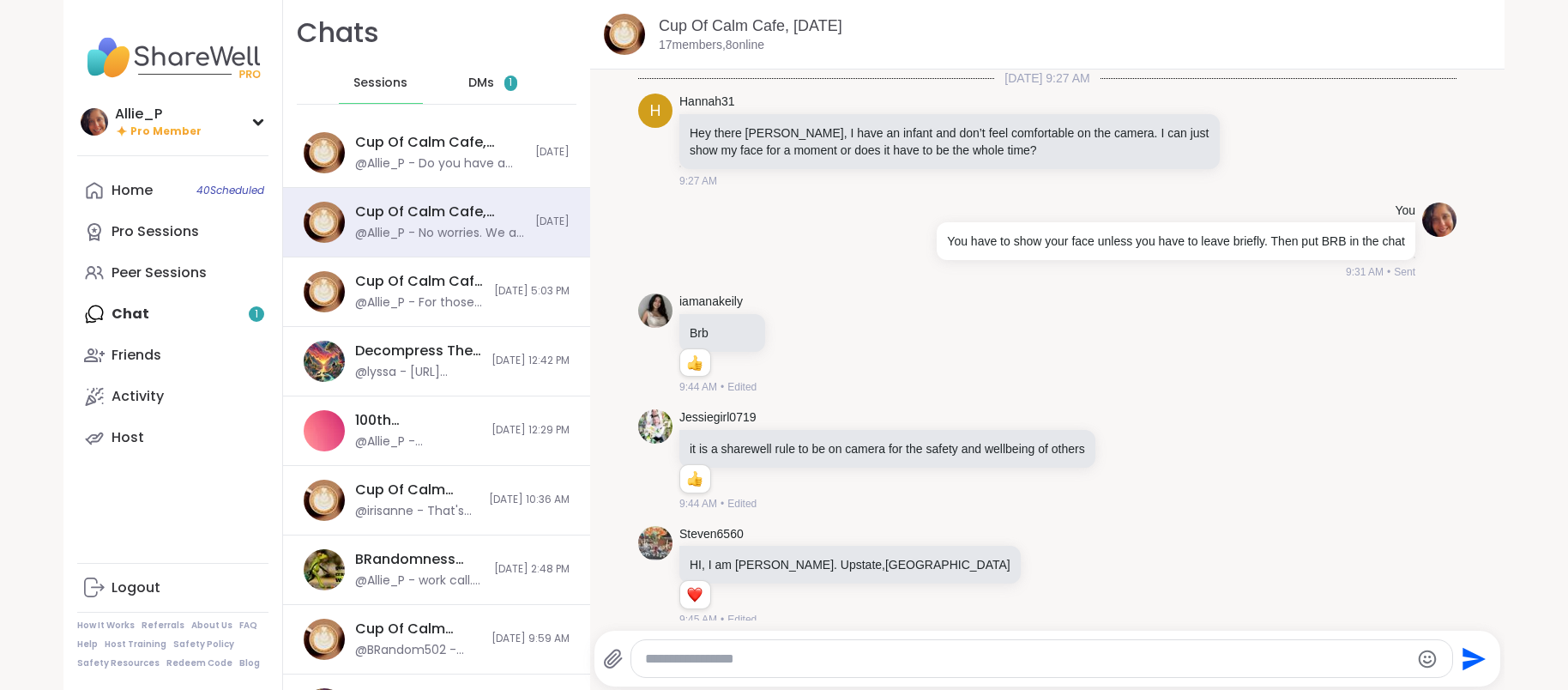
click at [441, 153] on div "Cup Of Calm Cafe, [DATE] @Allie_P - Do you have a fire extinguisher nearby? LOL" at bounding box center [440, 152] width 170 height 39
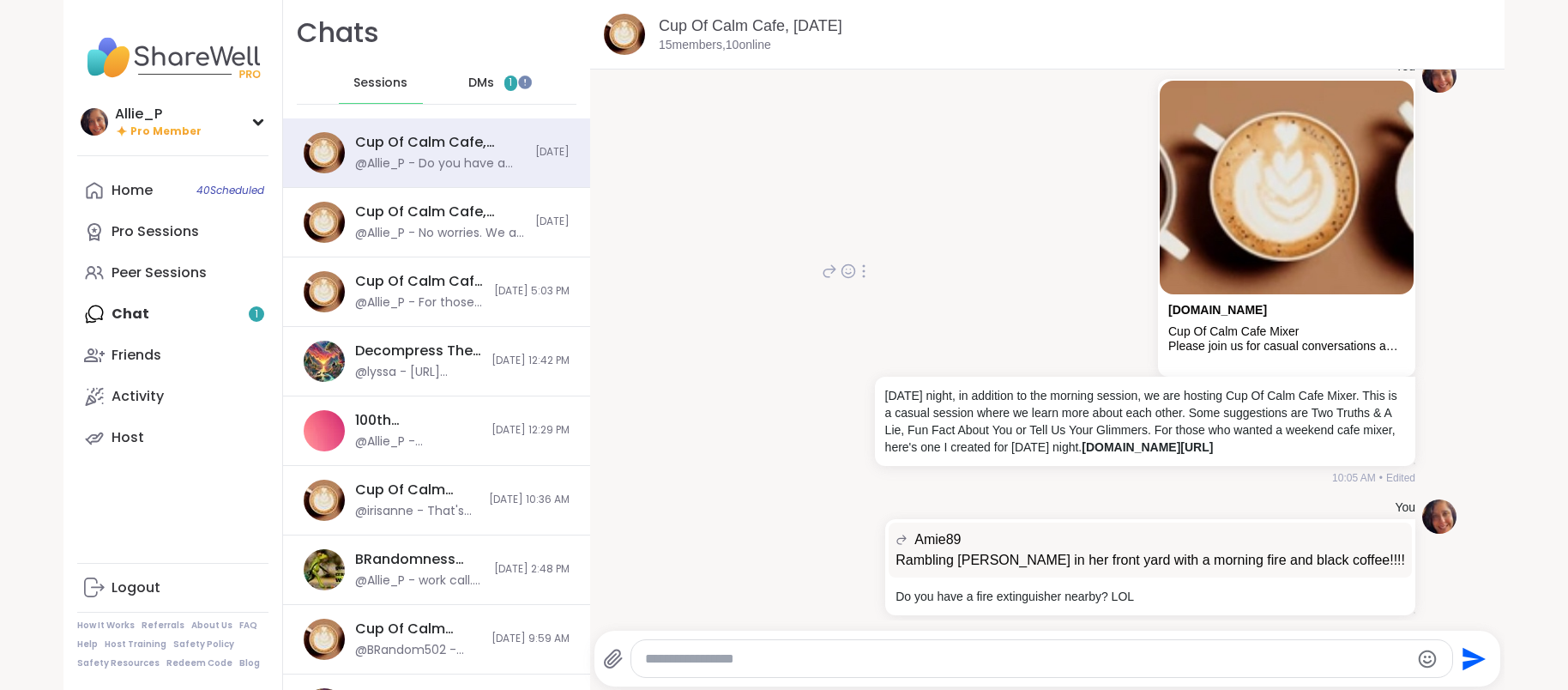
click at [867, 261] on div at bounding box center [863, 271] width 16 height 21
click at [881, 287] on icon at bounding box center [884, 296] width 17 height 17
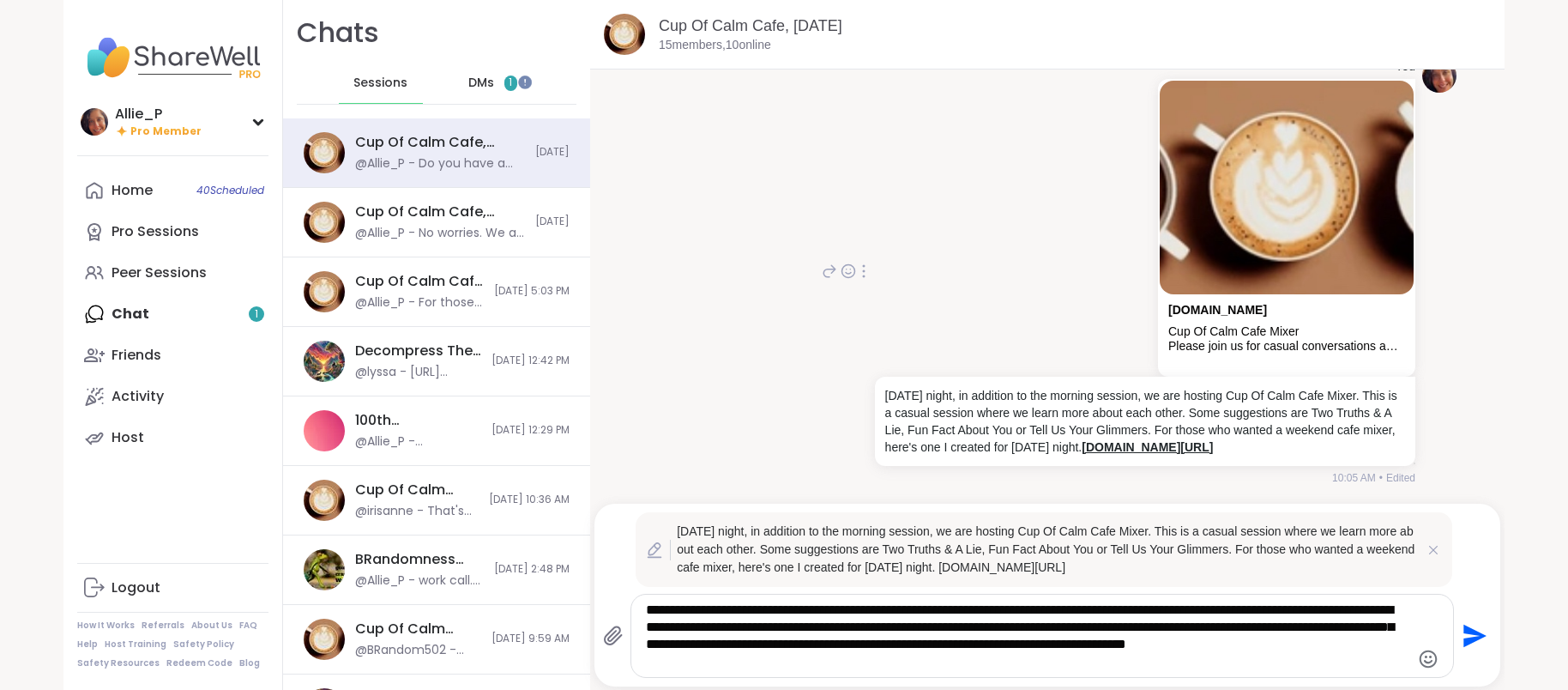
drag, startPoint x: 1077, startPoint y: 406, endPoint x: 1108, endPoint y: 400, distance: 31.6
click at [1082, 405] on p "[DATE] night, in addition to the morning session, we are hosting Cup Of Calm Ca…" at bounding box center [1145, 421] width 520 height 69
click at [1066, 404] on p "[DATE] night, in addition to the morning session, we are hosting Cup Of Calm Ca…" at bounding box center [1145, 421] width 520 height 69
click at [1073, 408] on p "[DATE] night, in addition to the morning session, we are hosting Cup Of Calm Ca…" at bounding box center [1145, 421] width 520 height 69
click at [1046, 407] on p "[DATE] night, in addition to the morning session, we are hosting Cup Of Calm Ca…" at bounding box center [1145, 421] width 520 height 69
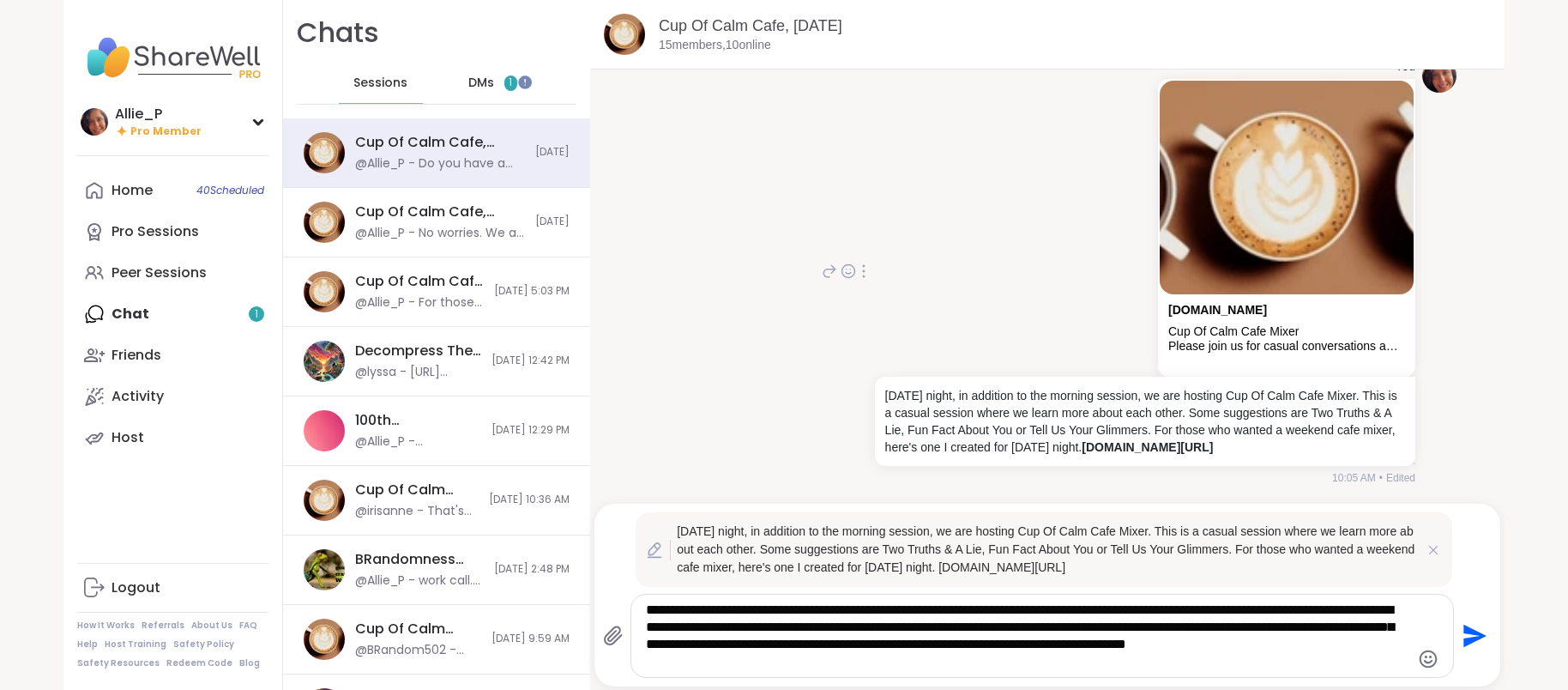
click at [1044, 407] on p "[DATE] night, in addition to the morning session, we are hosting Cup Of Calm Ca…" at bounding box center [1145, 421] width 520 height 69
click at [869, 261] on div at bounding box center [863, 271] width 16 height 21
click at [884, 287] on icon at bounding box center [884, 296] width 17 height 17
click at [1059, 405] on p "[DATE] night, in addition to the morning session, we are hosting Cup Of Calm Ca…" at bounding box center [1145, 421] width 520 height 69
click at [862, 265] on icon at bounding box center [863, 271] width 2 height 12
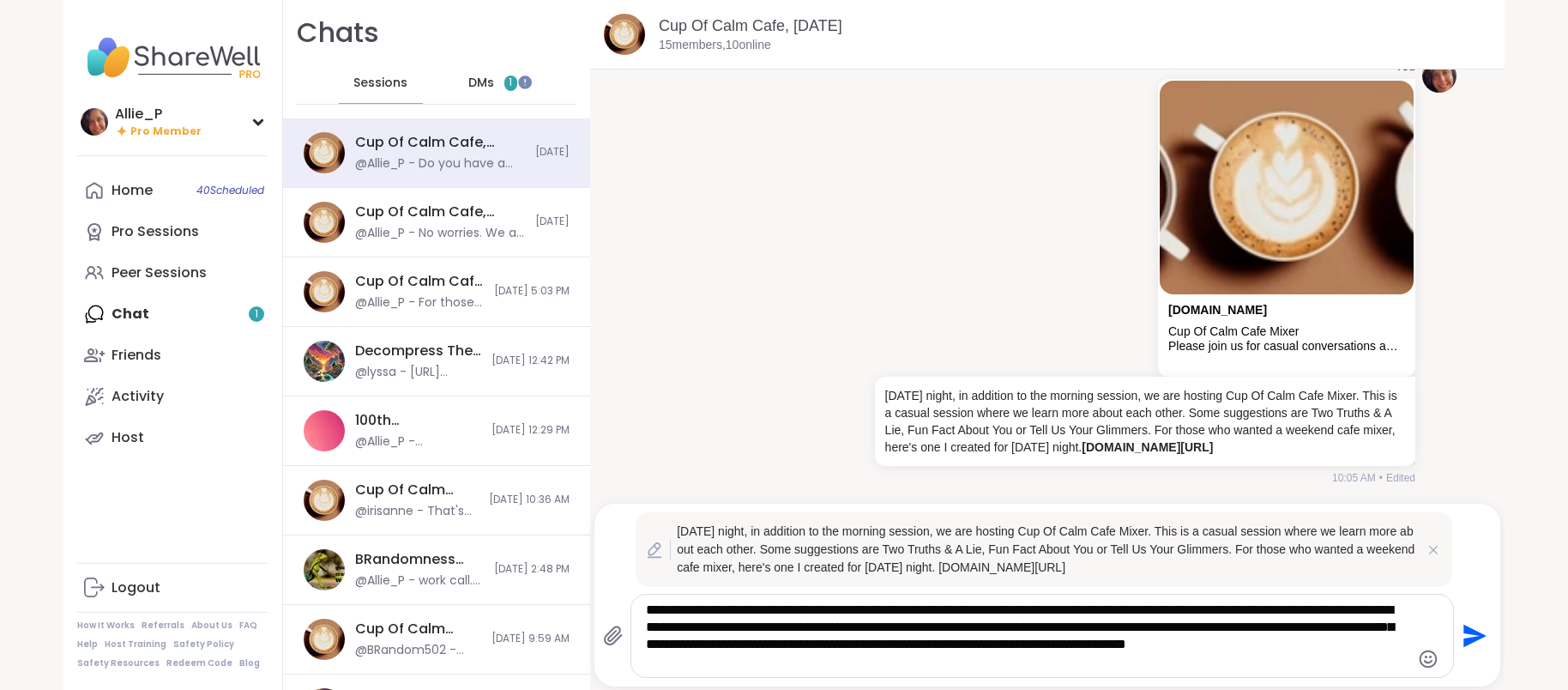
click at [888, 287] on icon at bounding box center [884, 296] width 17 height 17
click at [1019, 400] on p "[DATE] night, in addition to the morning session, we are hosting Cup Of Calm Ca…" at bounding box center [1145, 421] width 520 height 69
click at [998, 582] on div "[DATE] night, in addition to the morning session, we are hosting Cup Of Calm Ca…" at bounding box center [1044, 550] width 817 height 75
drag, startPoint x: 898, startPoint y: 571, endPoint x: 962, endPoint y: 542, distance: 70.3
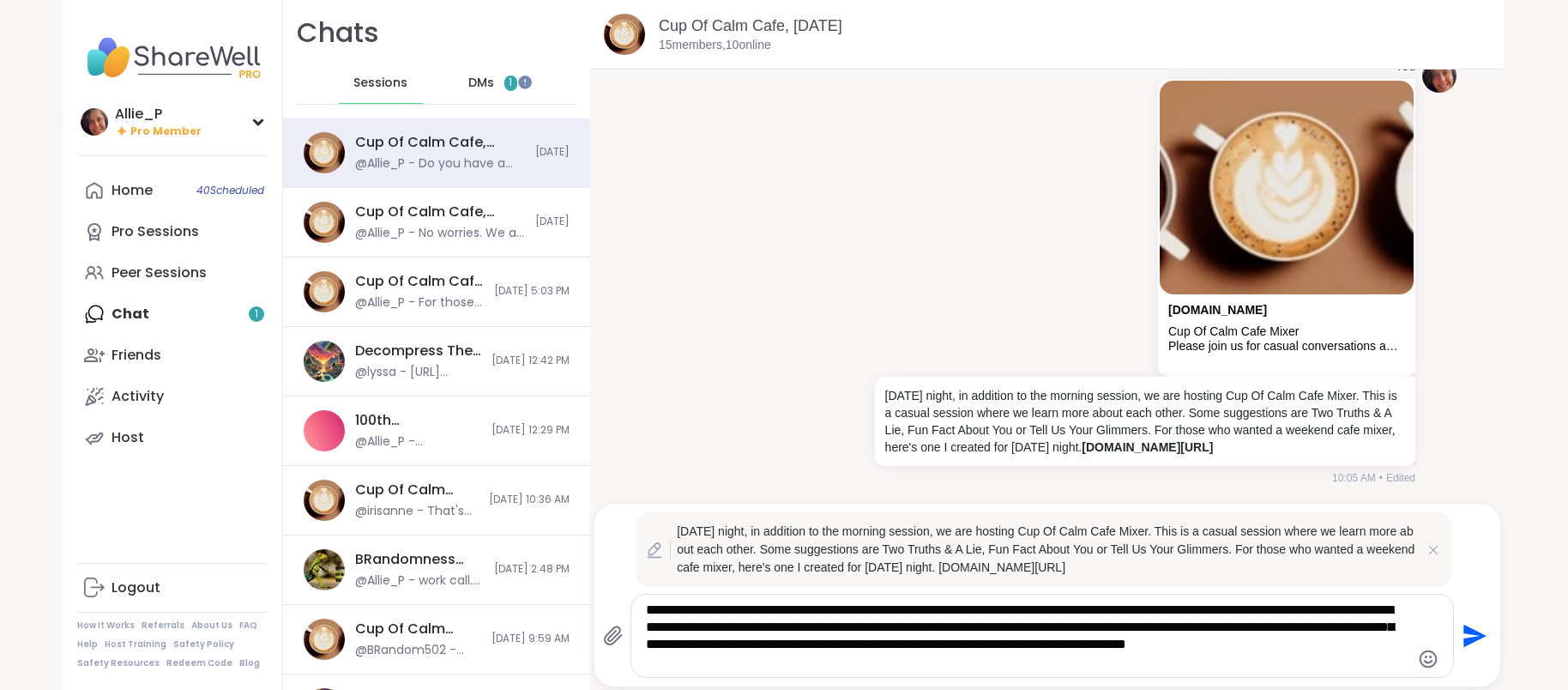
click at [919, 551] on p "[DATE] night, in addition to the morning session, we are hosting Cup Of Calm Ca…" at bounding box center [1047, 550] width 741 height 54
click at [1119, 648] on textarea "**********" at bounding box center [1026, 635] width 763 height 69
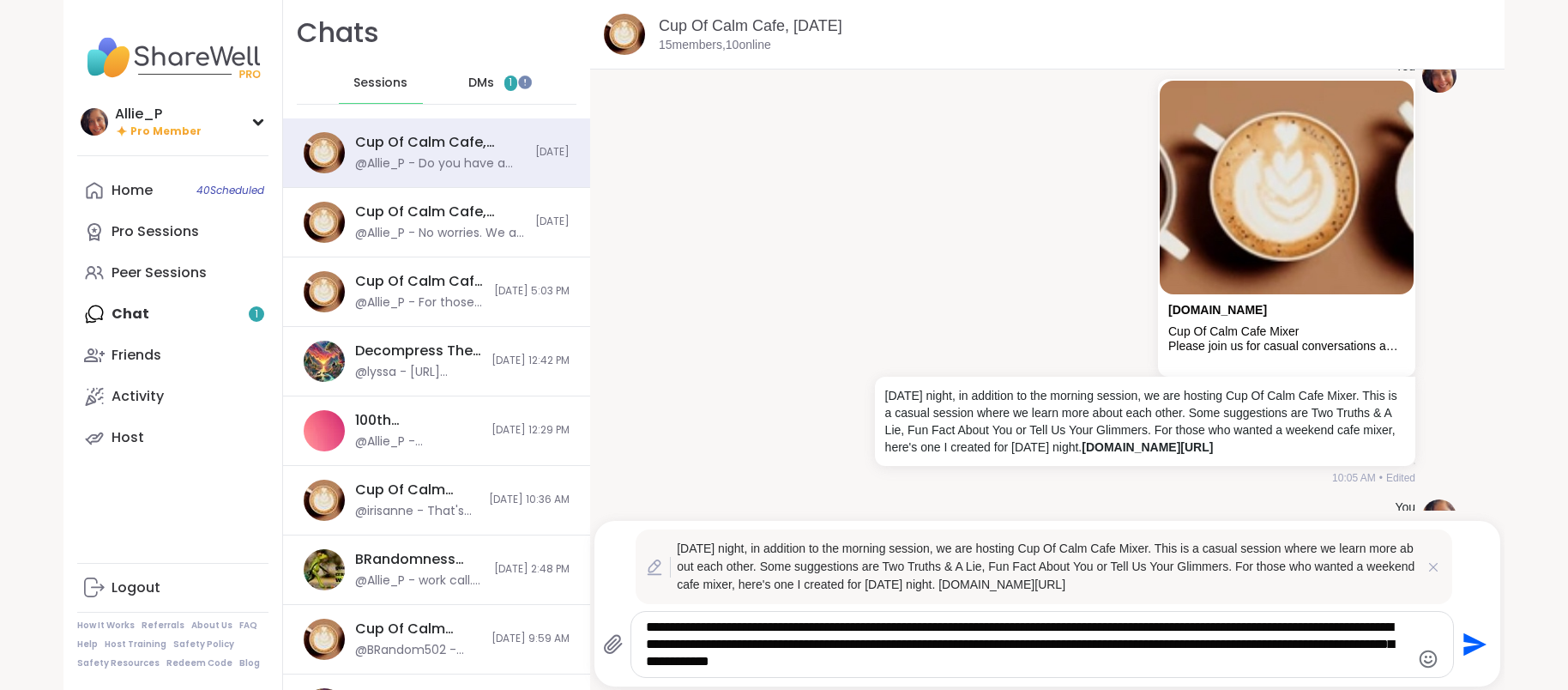
type textarea "**********"
click at [1472, 649] on icon "Send" at bounding box center [1476, 645] width 24 height 24
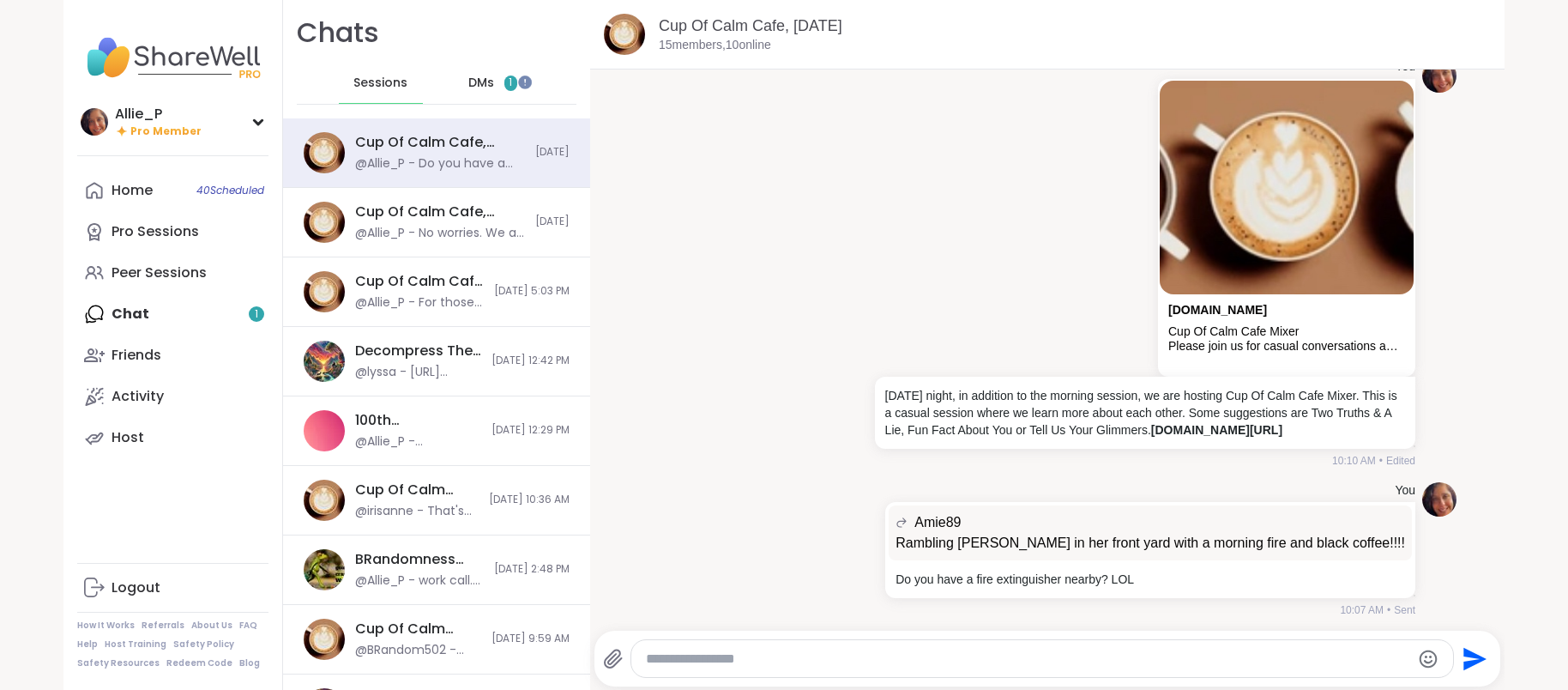
scroll to position [3481, 0]
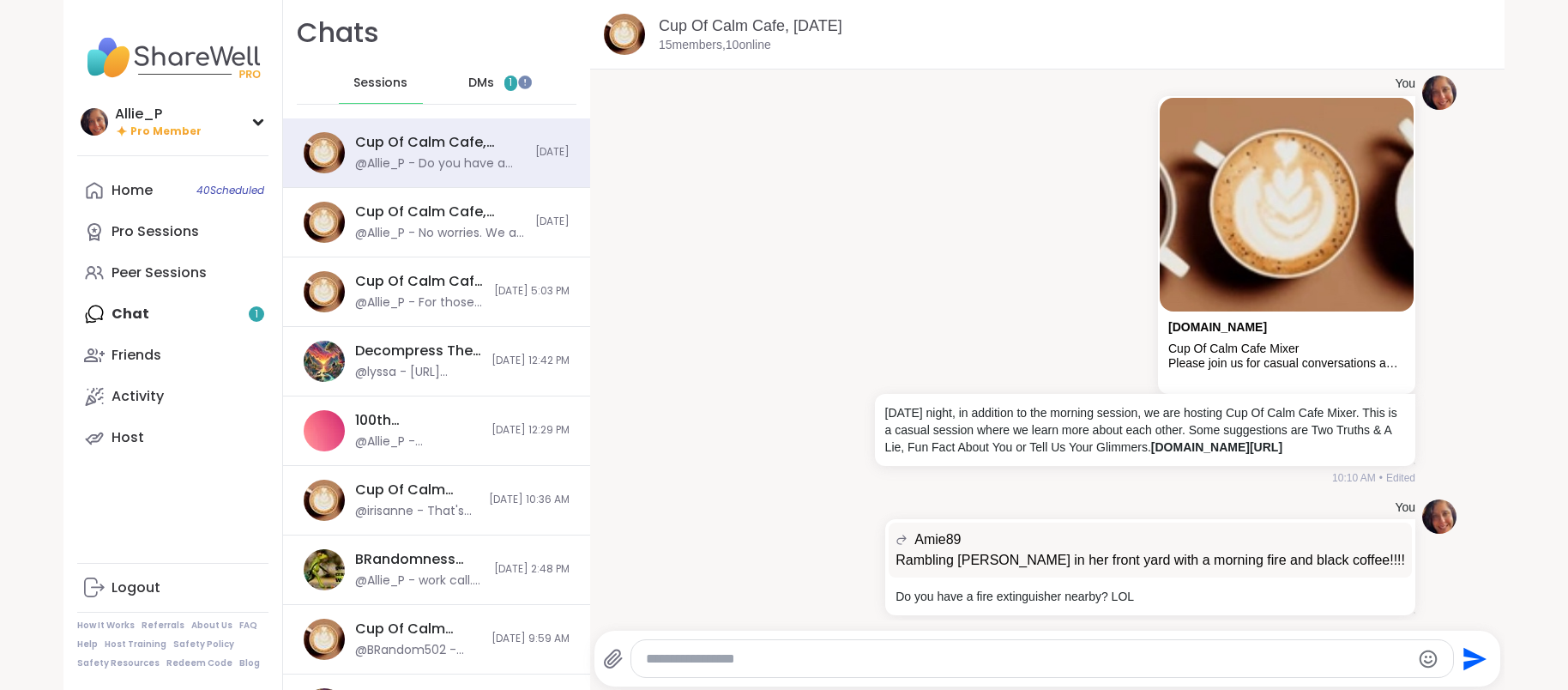
click at [487, 78] on span "DMs" at bounding box center [481, 84] width 26 height 17
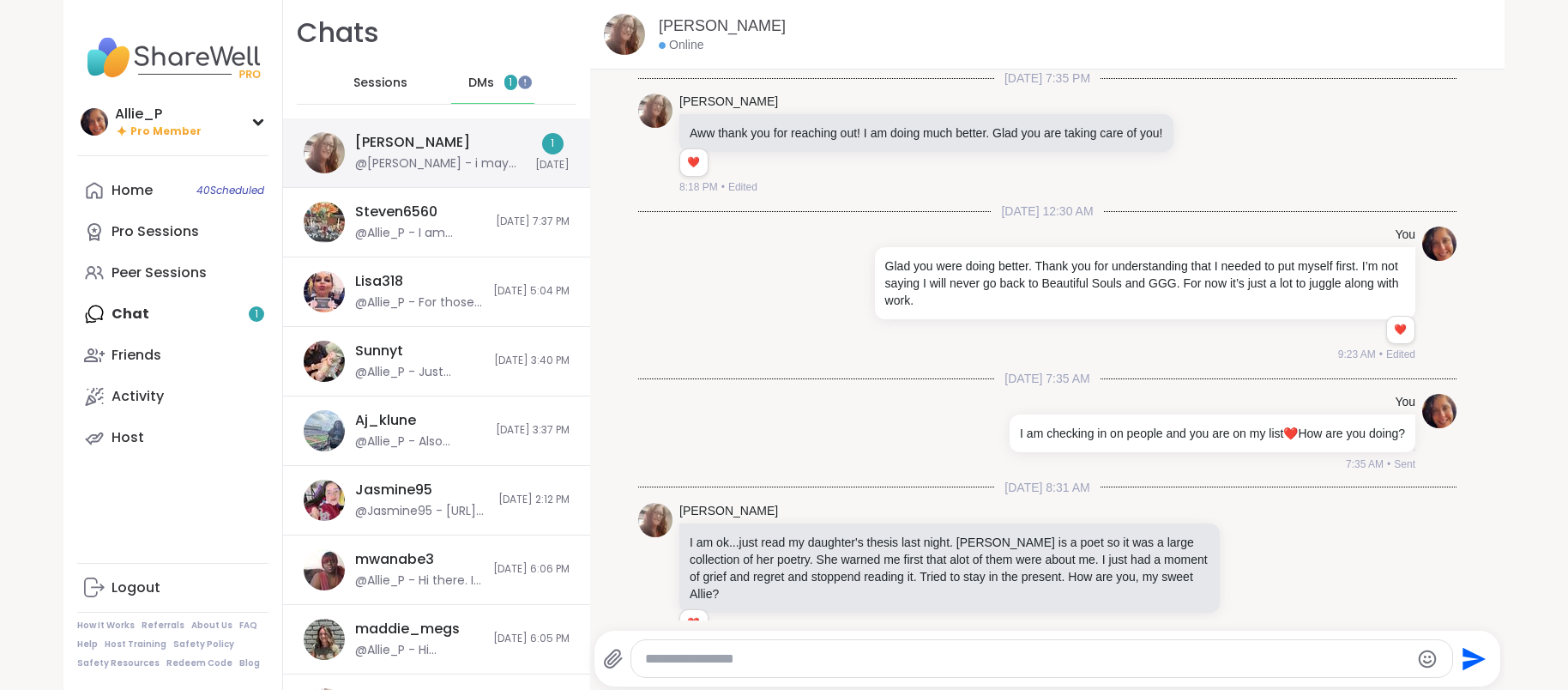
click at [420, 153] on div "[PERSON_NAME] @[PERSON_NAME] - i may still graduate but it will look different.…" at bounding box center [440, 152] width 170 height 39
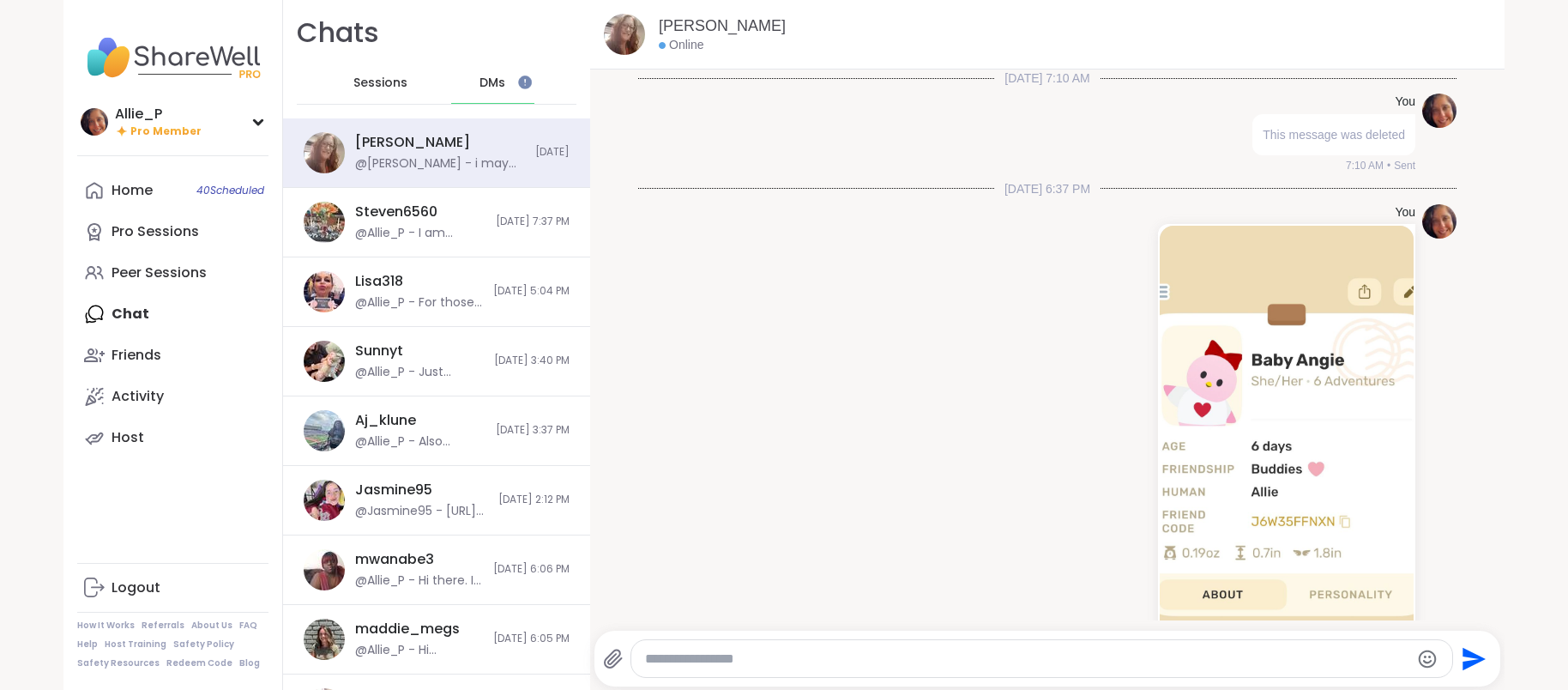
scroll to position [5507, 0]
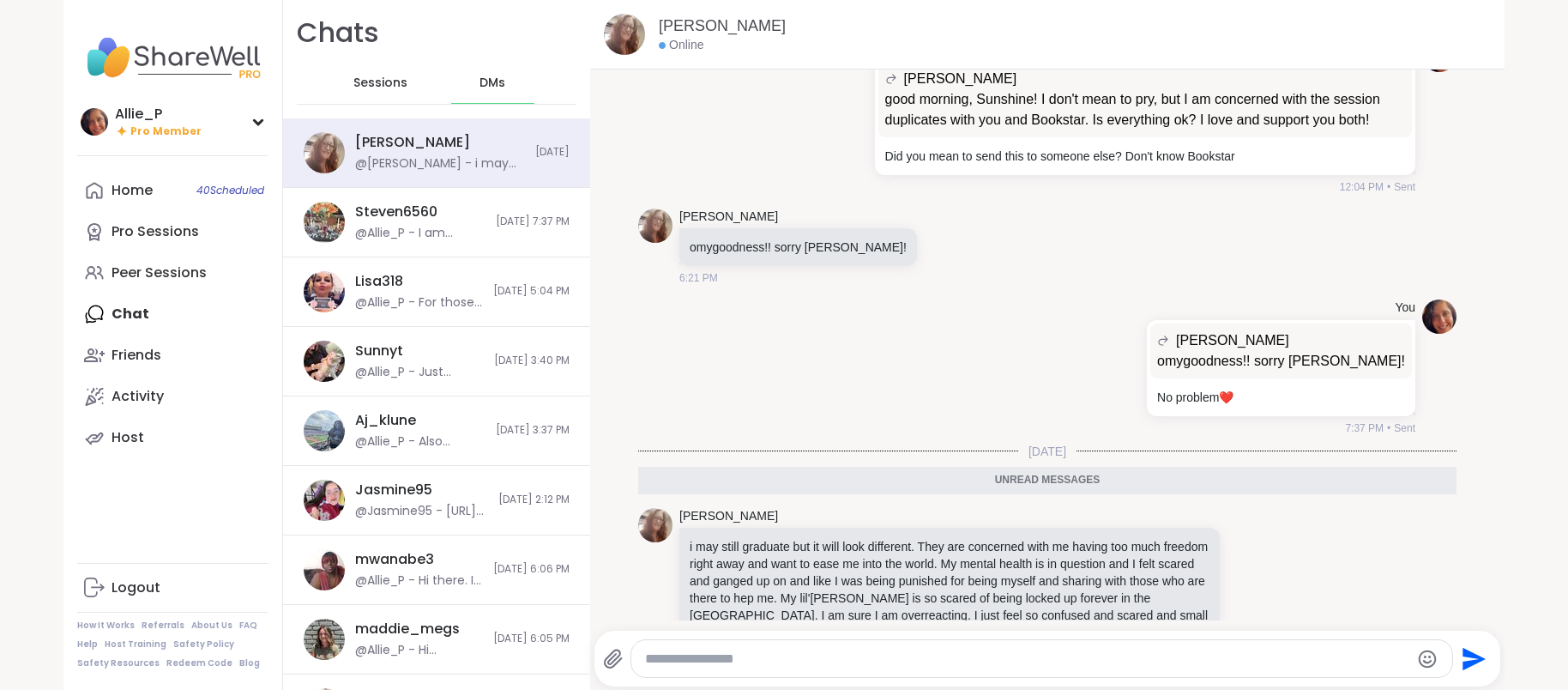
click at [1028, 656] on textarea "Type your message" at bounding box center [1026, 659] width 763 height 17
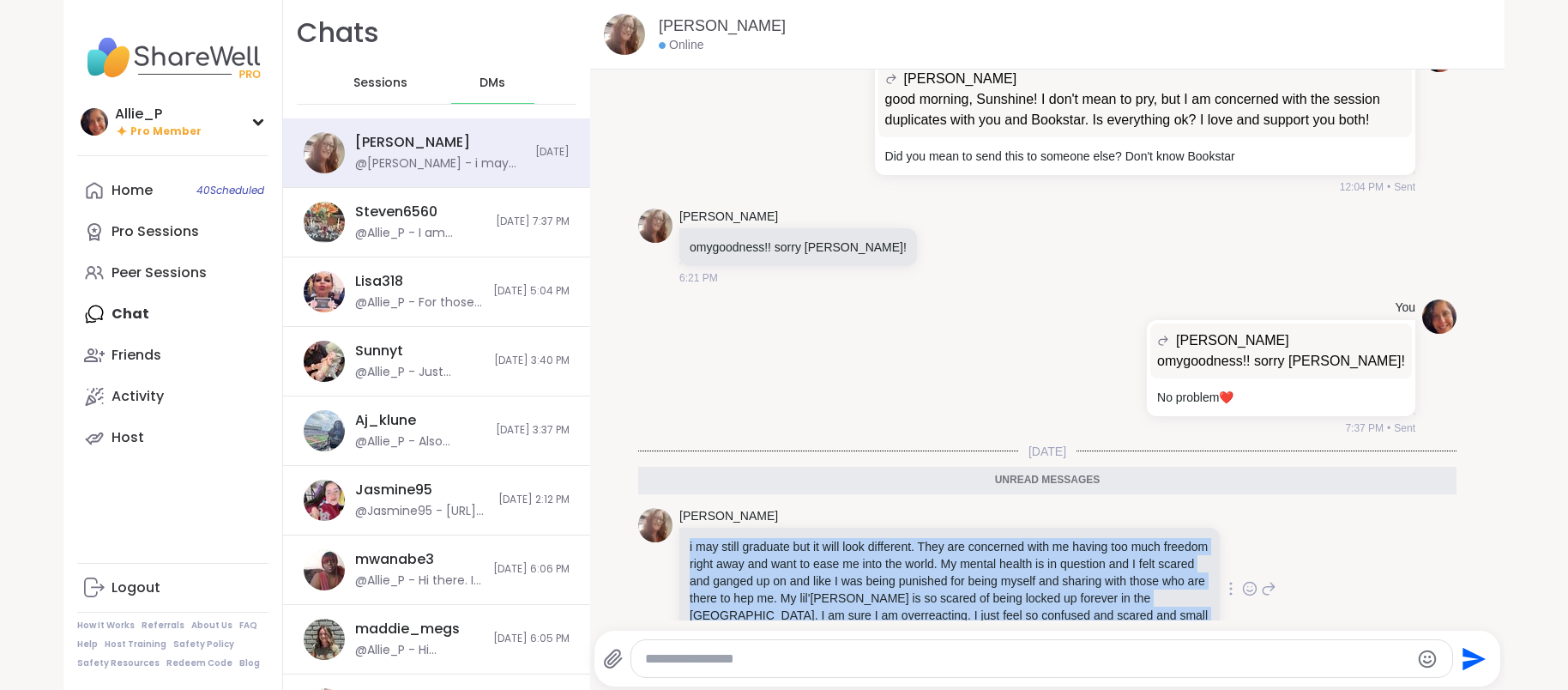
drag, startPoint x: 690, startPoint y: 490, endPoint x: 933, endPoint y: 570, distance: 255.8
click at [933, 570] on p "i may still graduate but it will look different. They are concerned with me hav…" at bounding box center [950, 590] width 520 height 103
copy p "i may still graduate but it will look different. They are concerned with me hav…"
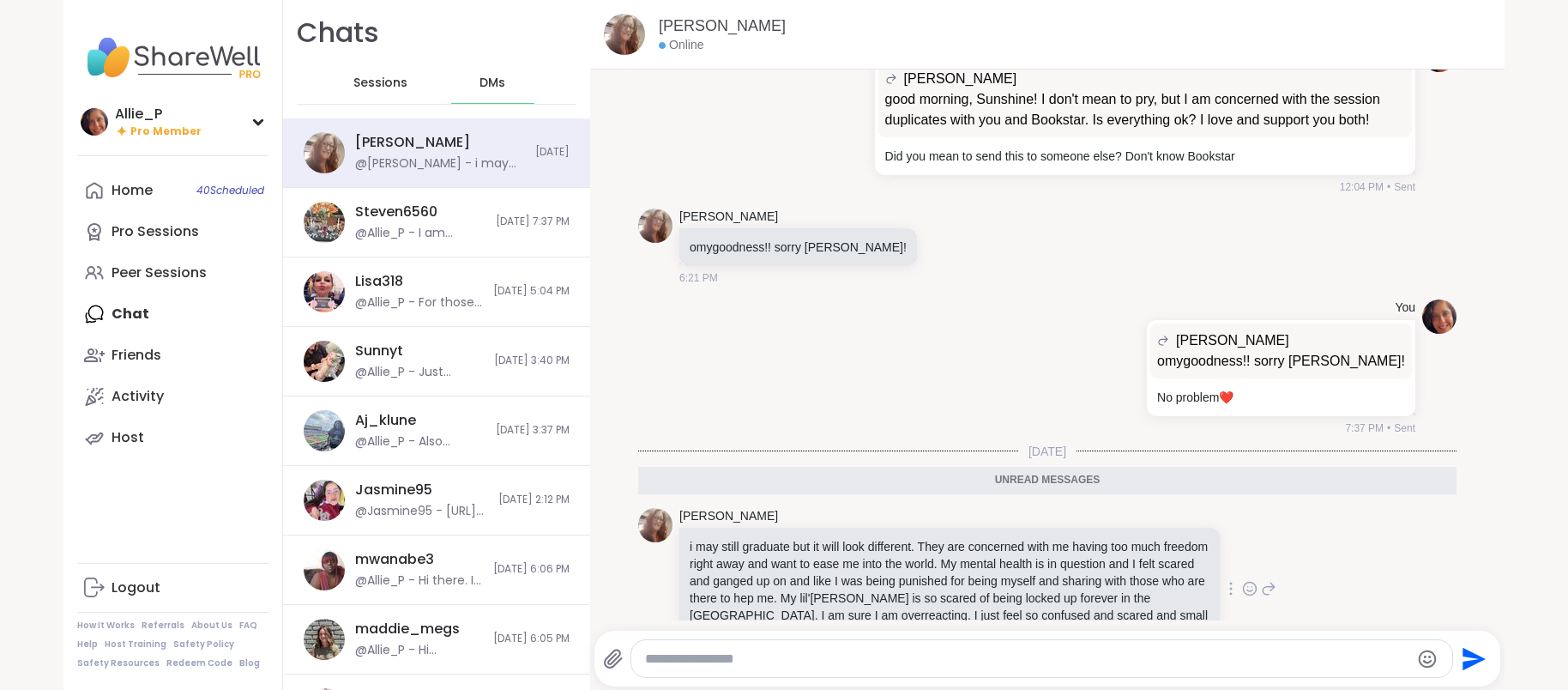
click at [794, 655] on div "9:57 AM" at bounding box center [951, 663] width 543 height 16
paste textarea "**********"
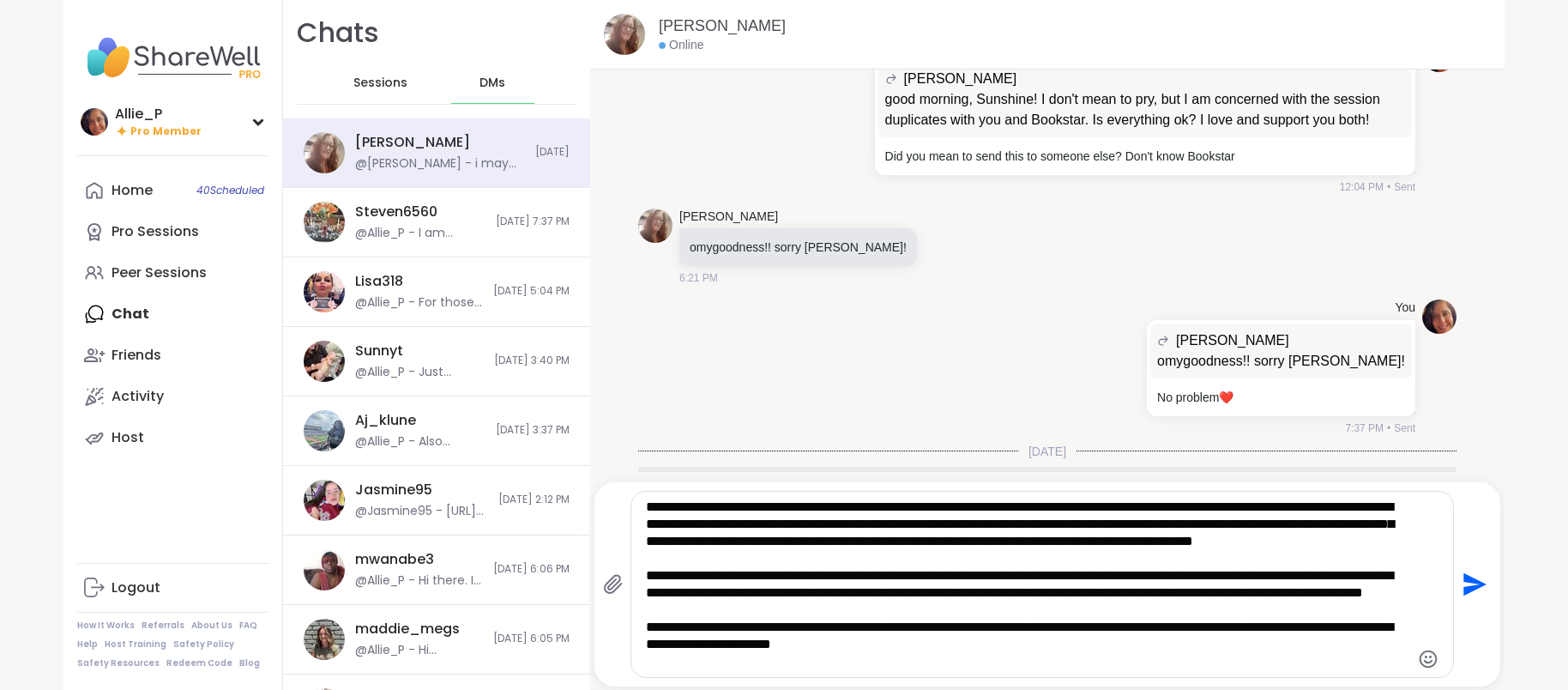
drag, startPoint x: 1114, startPoint y: 507, endPoint x: 650, endPoint y: 504, distance: 464.0
click at [650, 504] on textarea "**********" at bounding box center [1026, 584] width 763 height 172
drag, startPoint x: 1299, startPoint y: 524, endPoint x: 1367, endPoint y: 508, distance: 69.9
click at [1316, 518] on textarea "**********" at bounding box center [1026, 584] width 763 height 172
click at [889, 614] on textarea "**********" at bounding box center [1026, 584] width 763 height 172
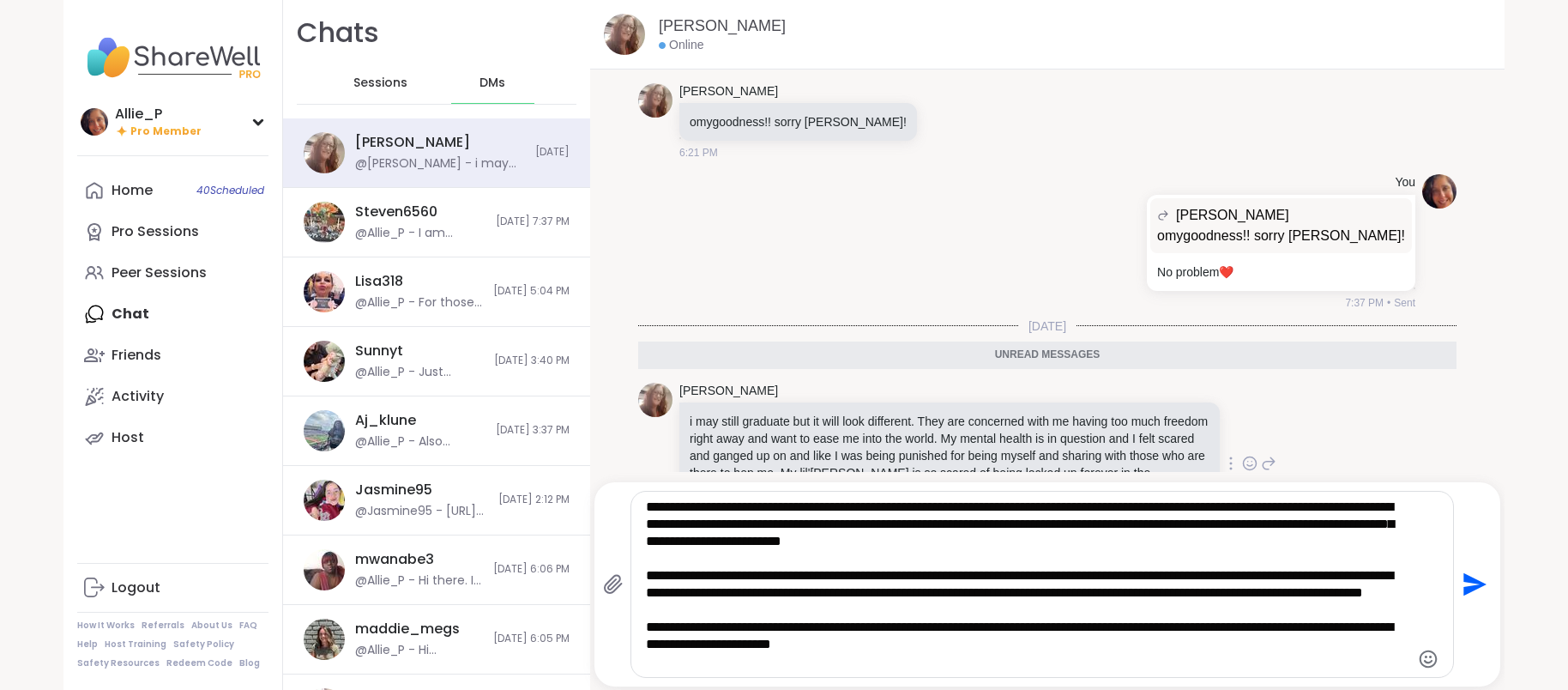
scroll to position [5656, 0]
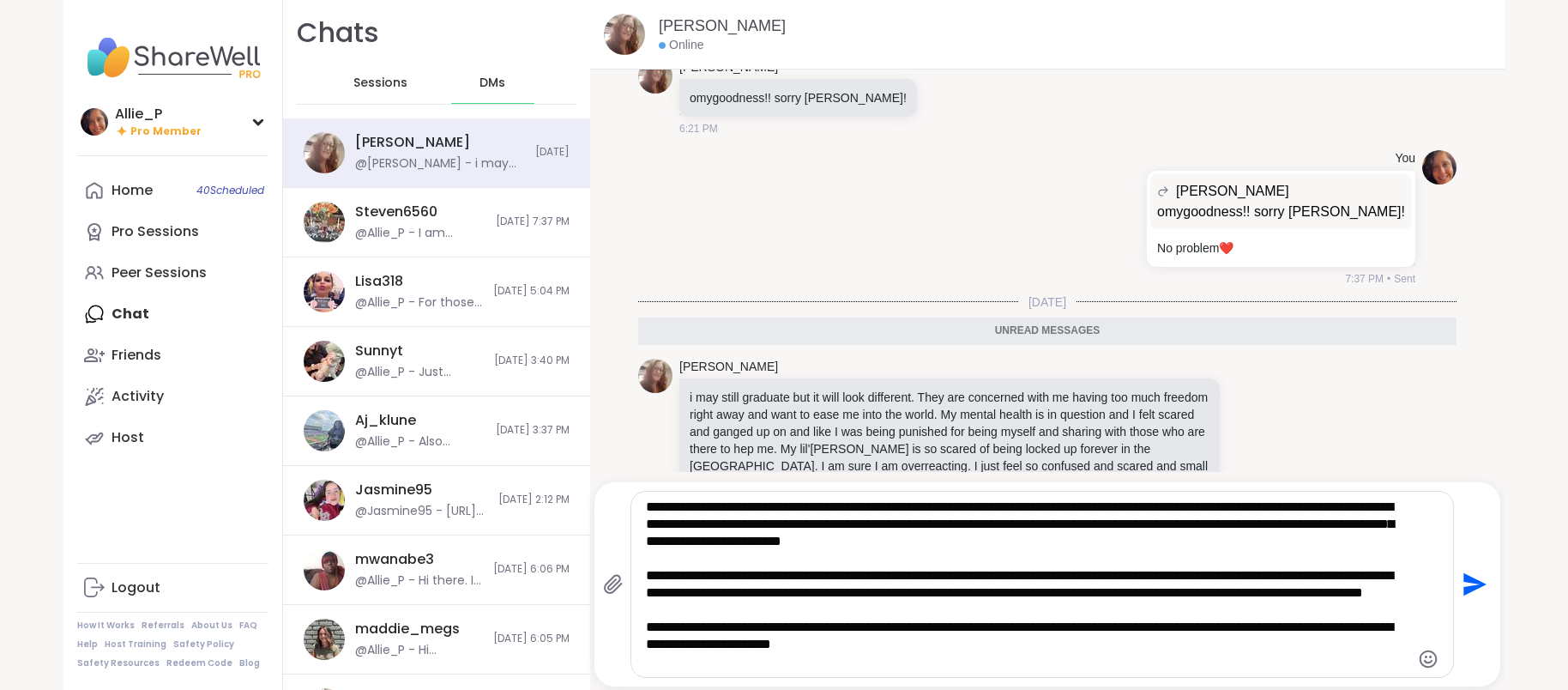
click at [1069, 592] on textarea "**********" at bounding box center [1026, 584] width 763 height 172
drag, startPoint x: 647, startPoint y: 580, endPoint x: 651, endPoint y: 532, distance: 48.2
click at [647, 564] on textarea "**********" at bounding box center [1026, 584] width 763 height 172
click at [1003, 646] on textarea "**********" at bounding box center [1026, 584] width 763 height 172
click at [859, 666] on textarea "**********" at bounding box center [1026, 584] width 763 height 172
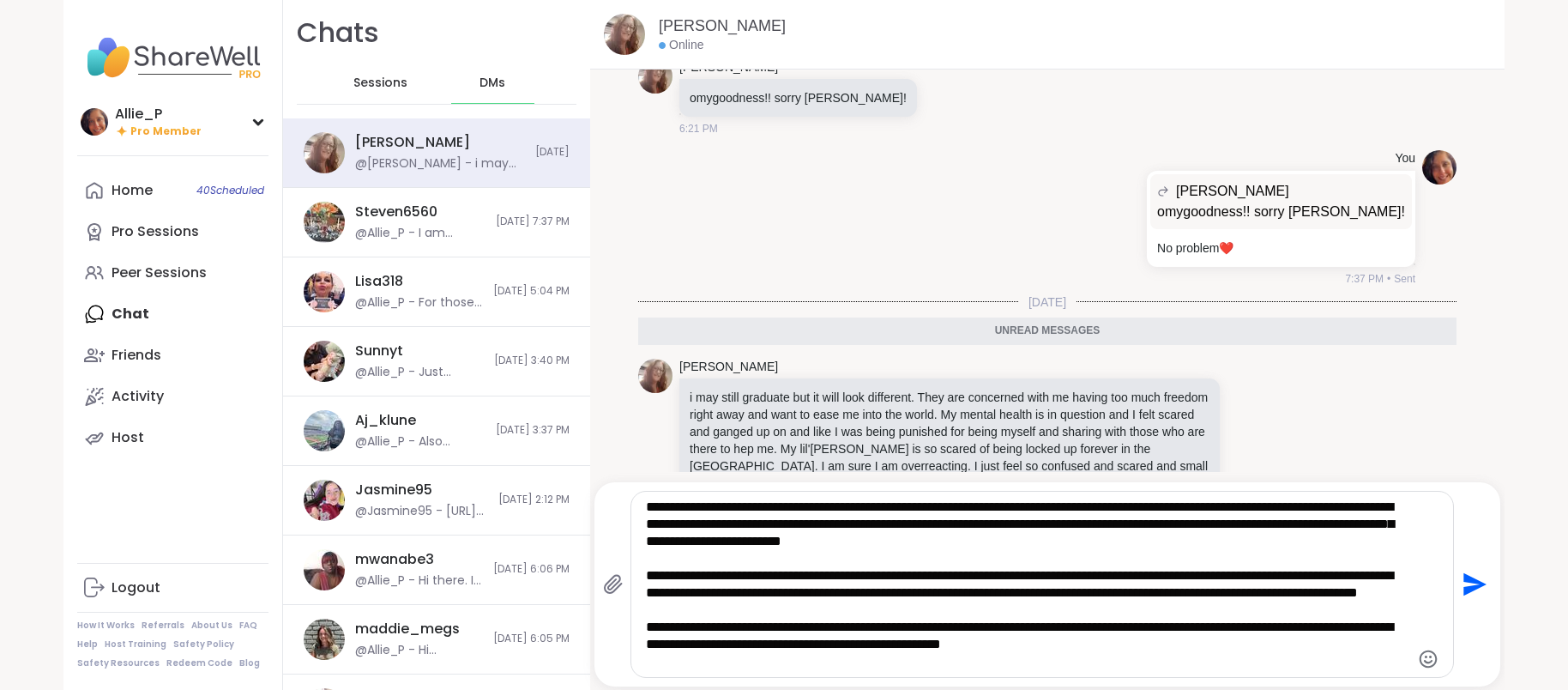
click at [1422, 659] on icon "Emoji picker" at bounding box center [1428, 658] width 18 height 18
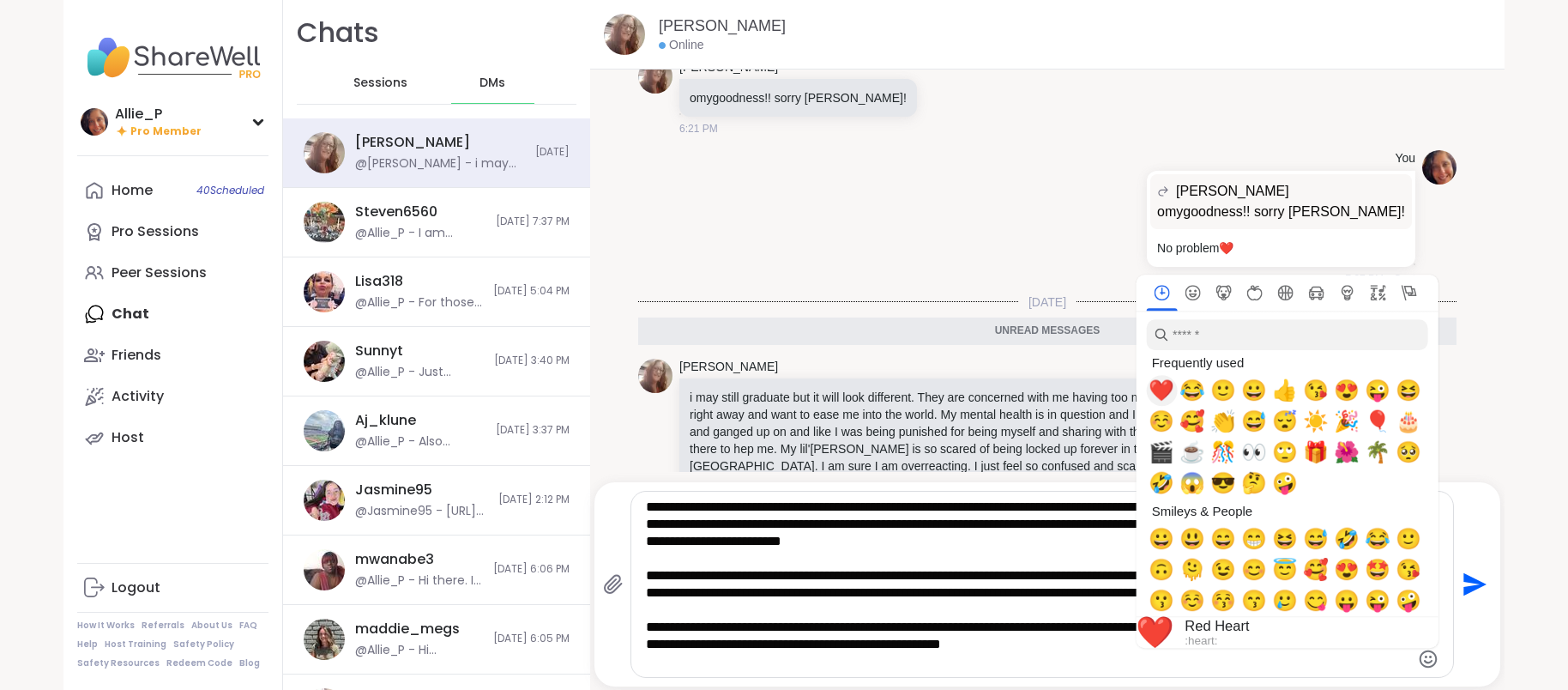
click at [1168, 384] on span "❤️" at bounding box center [1162, 391] width 26 height 24
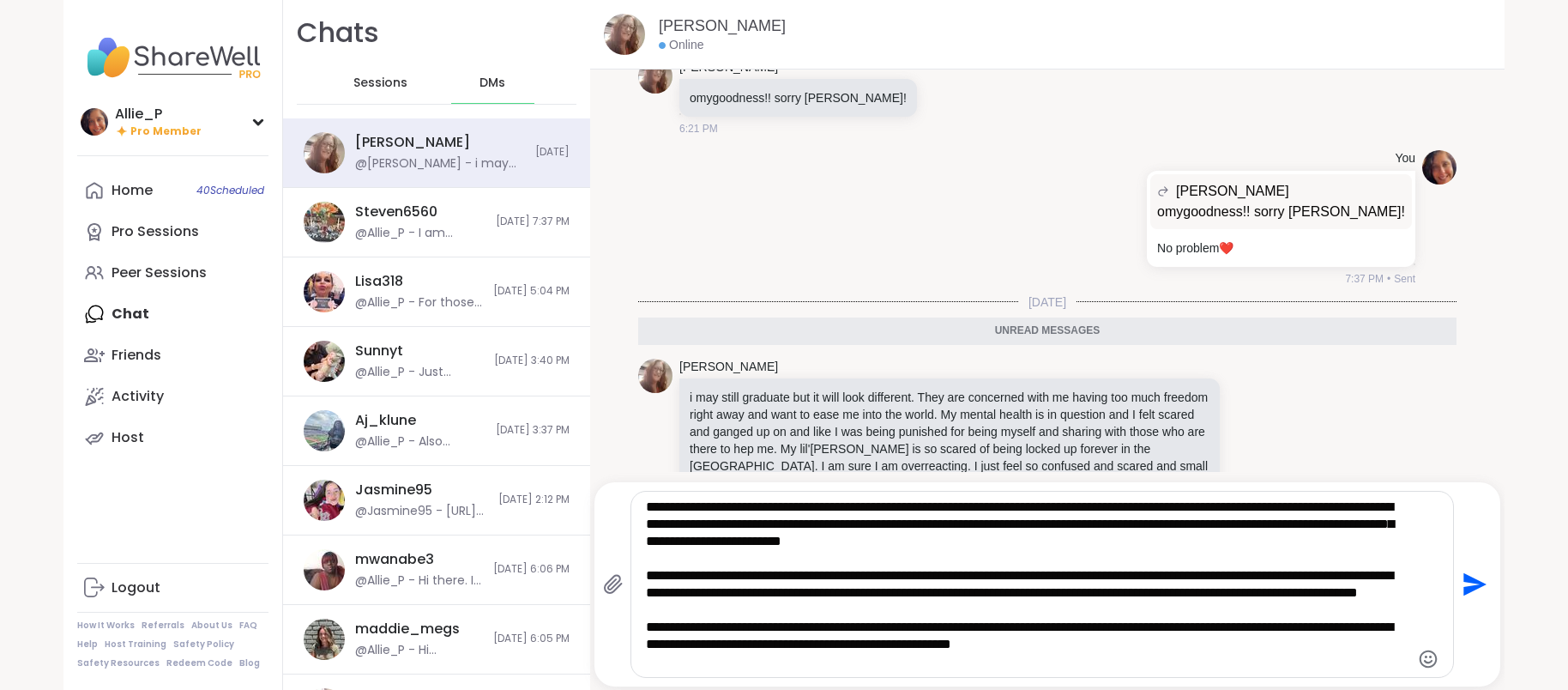
click at [1097, 664] on textarea "**********" at bounding box center [1026, 584] width 763 height 172
drag, startPoint x: 885, startPoint y: 571, endPoint x: 638, endPoint y: 570, distance: 247.0
click at [638, 570] on div "**********" at bounding box center [1041, 584] width 821 height 185
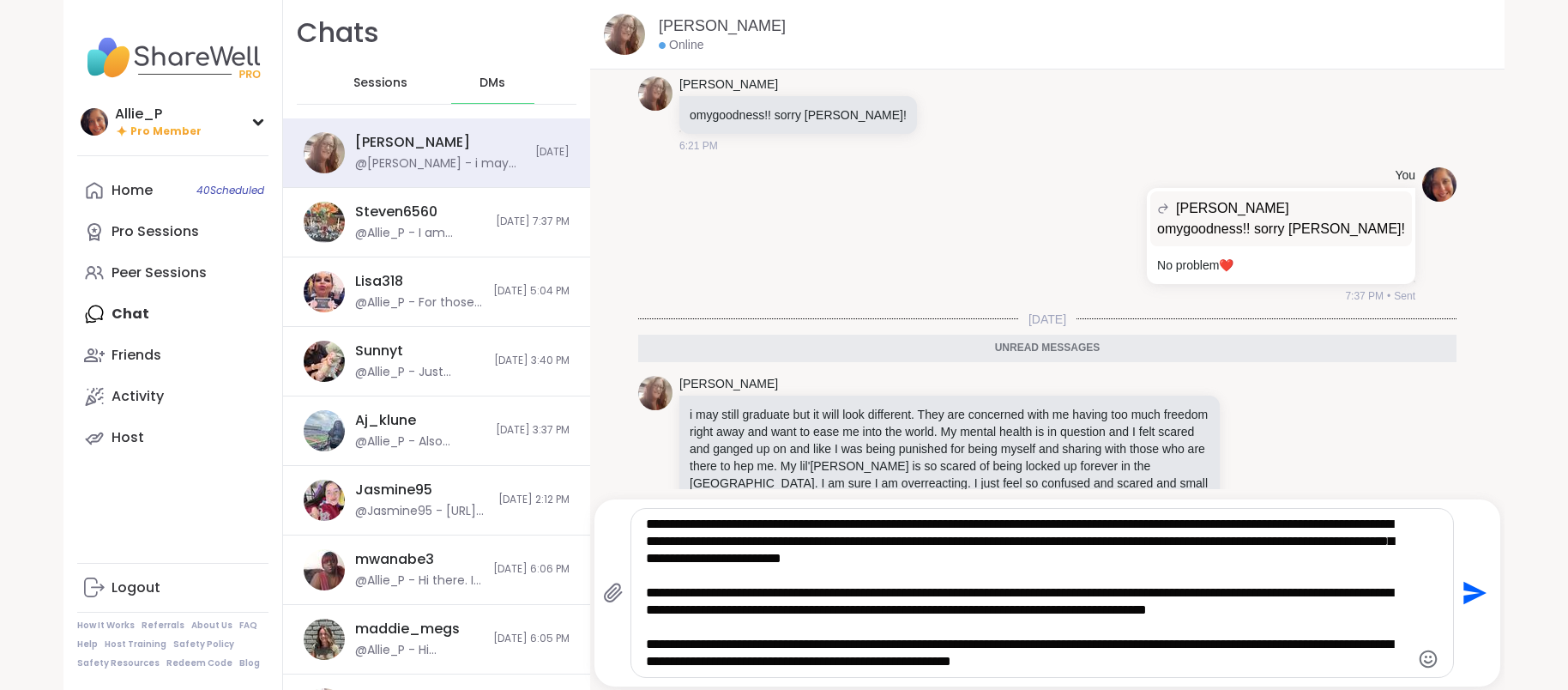
click at [748, 659] on textarea "**********" at bounding box center [1026, 592] width 763 height 154
type textarea "**********"
click at [1469, 594] on icon "Send" at bounding box center [1476, 593] width 24 height 24
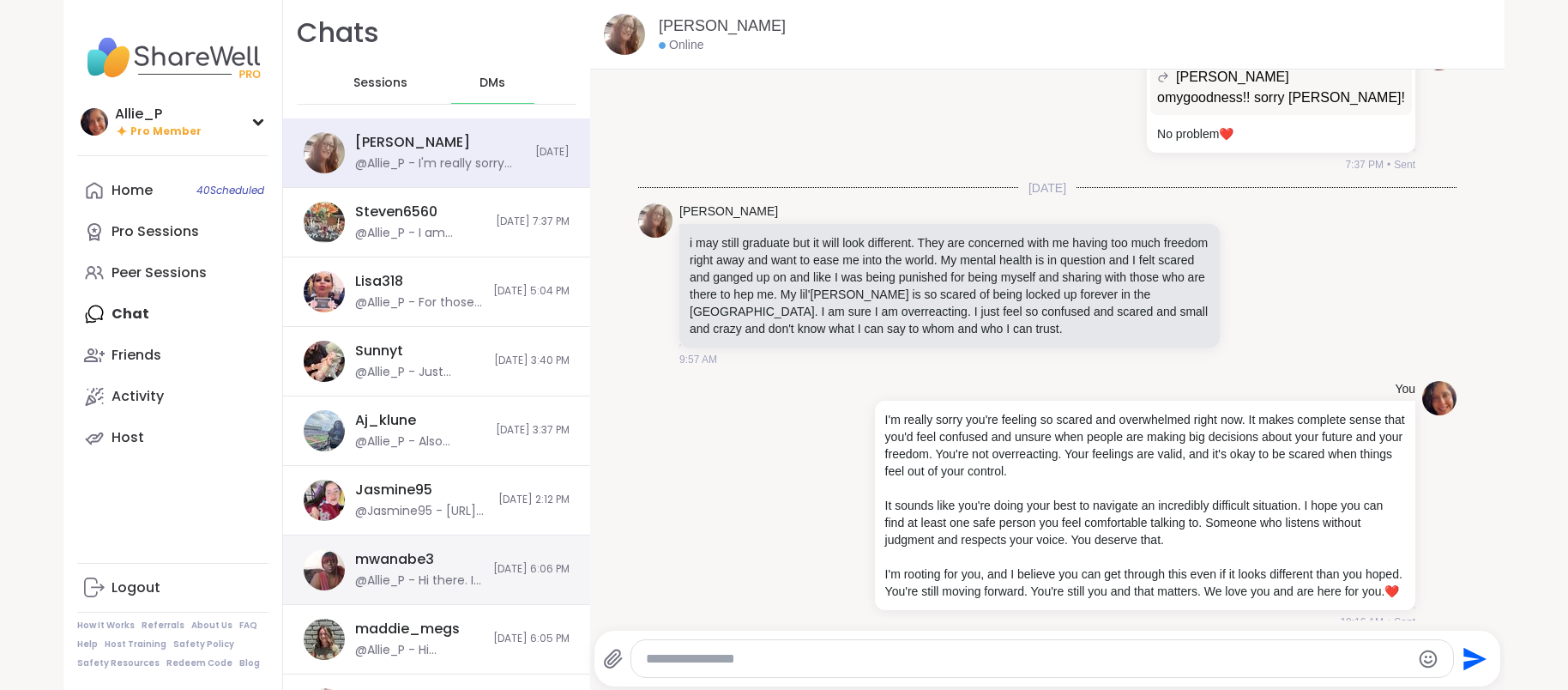
scroll to position [5729, 0]
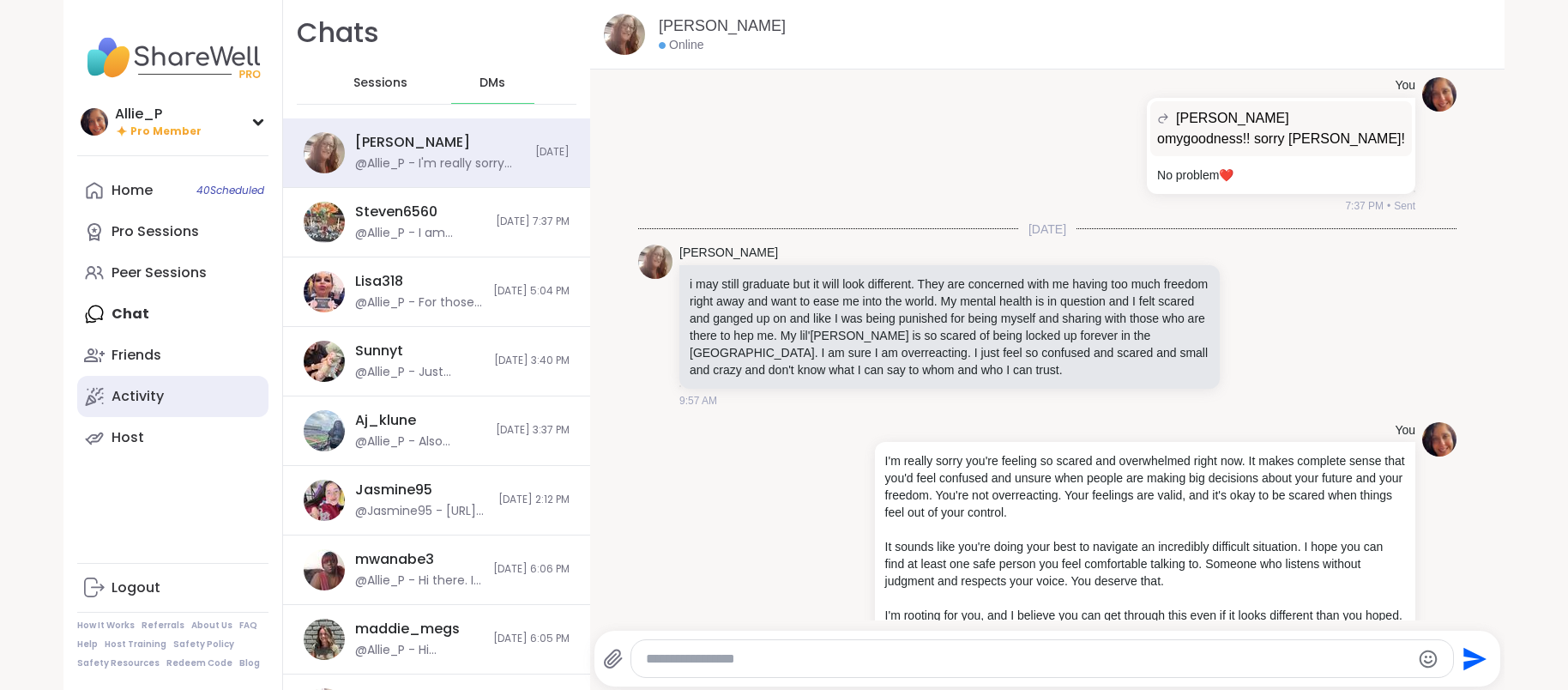
click at [126, 408] on link "Activity" at bounding box center [173, 396] width 191 height 41
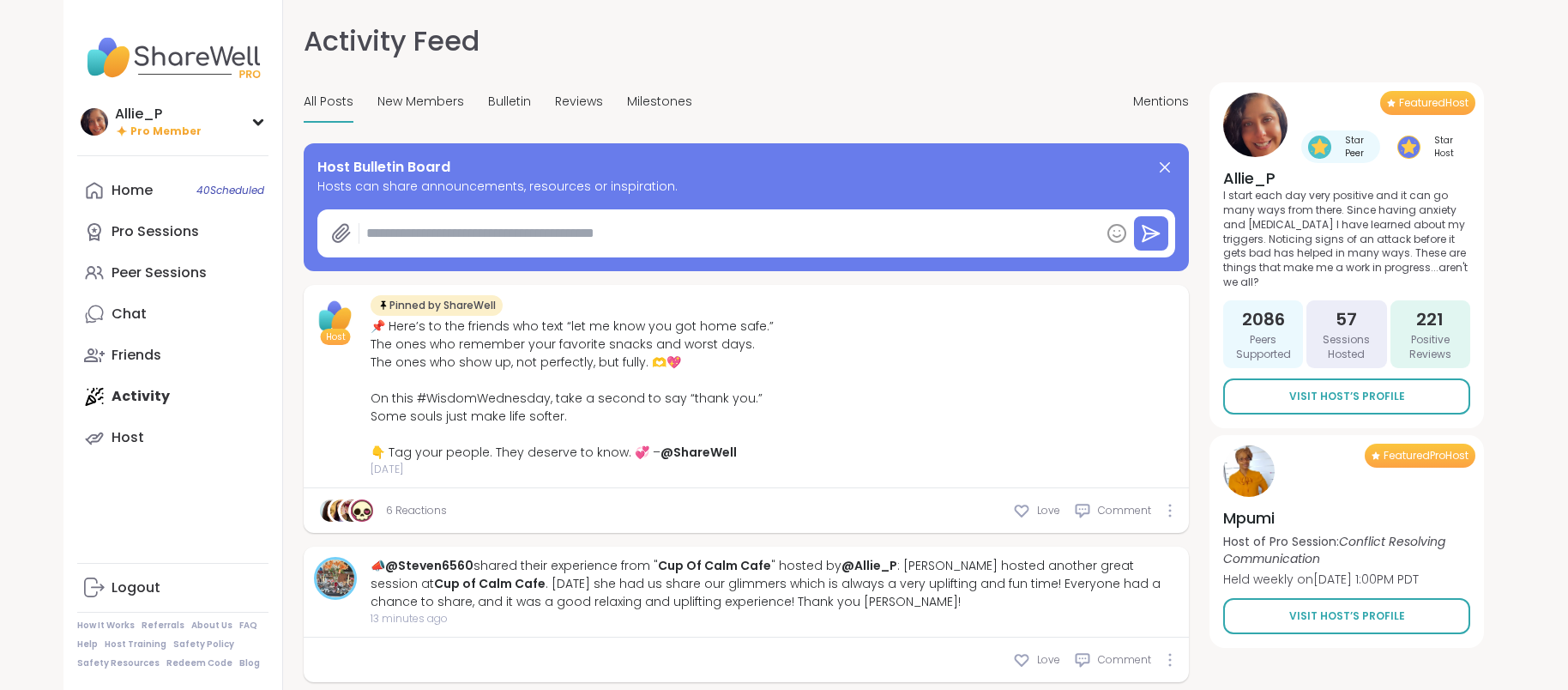
type textarea "*"
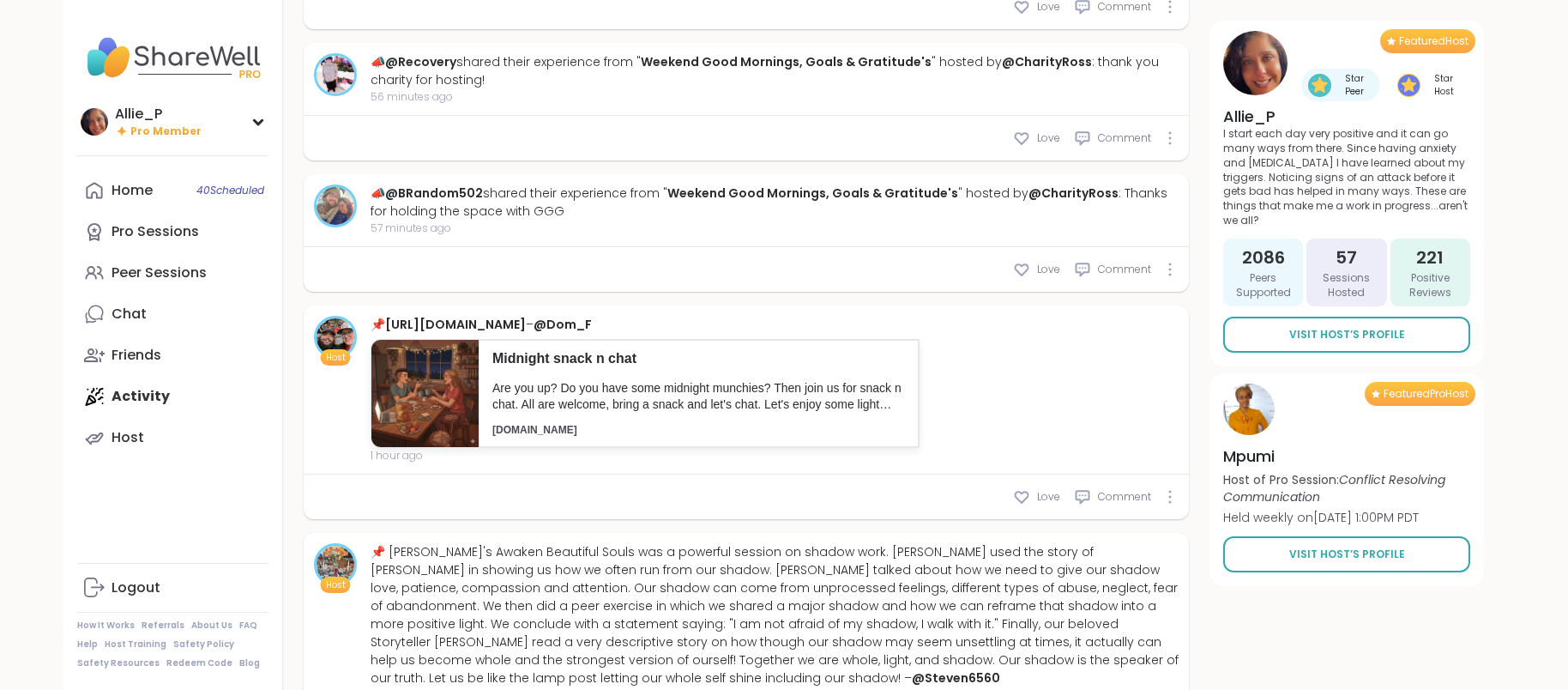
scroll to position [1057, 0]
click at [133, 318] on div "Chat" at bounding box center [129, 314] width 35 height 19
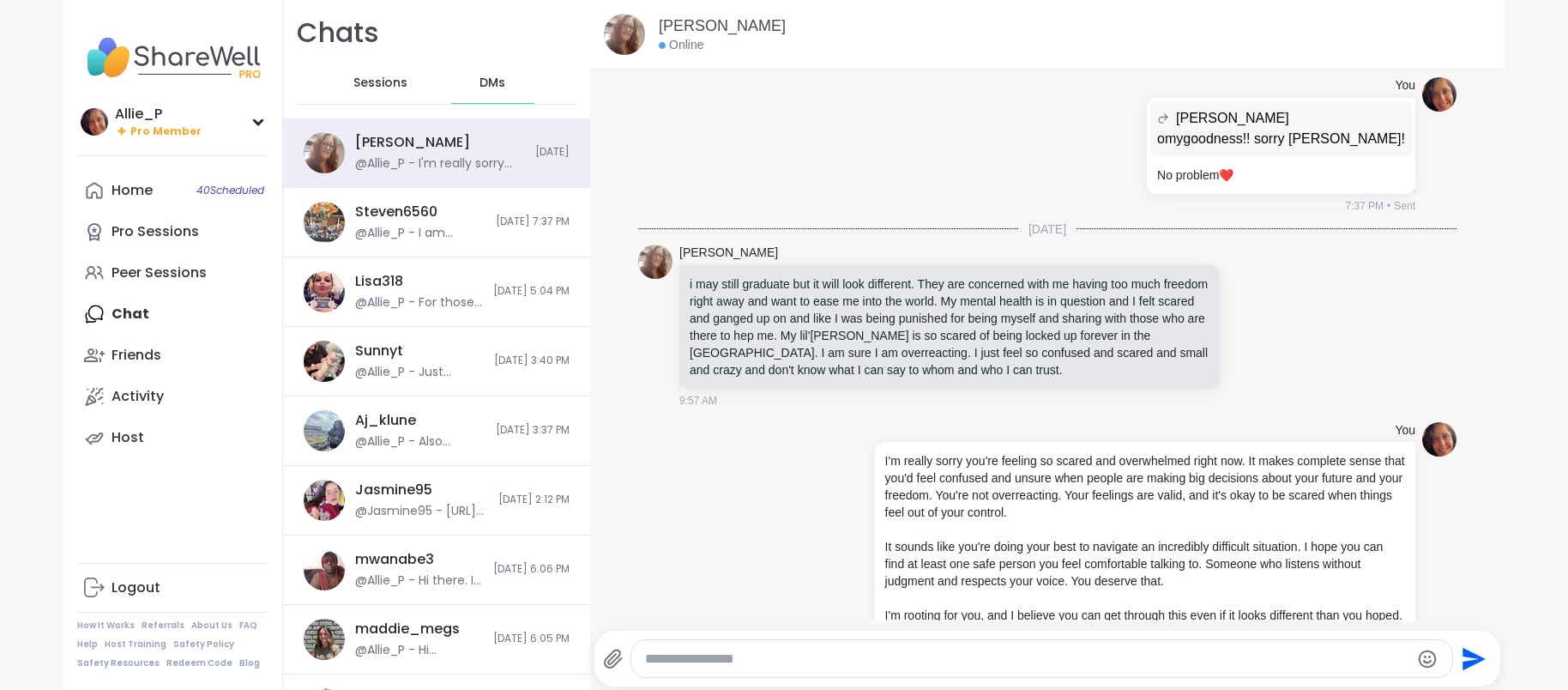
click at [377, 84] on span "Sessions" at bounding box center [380, 84] width 54 height 17
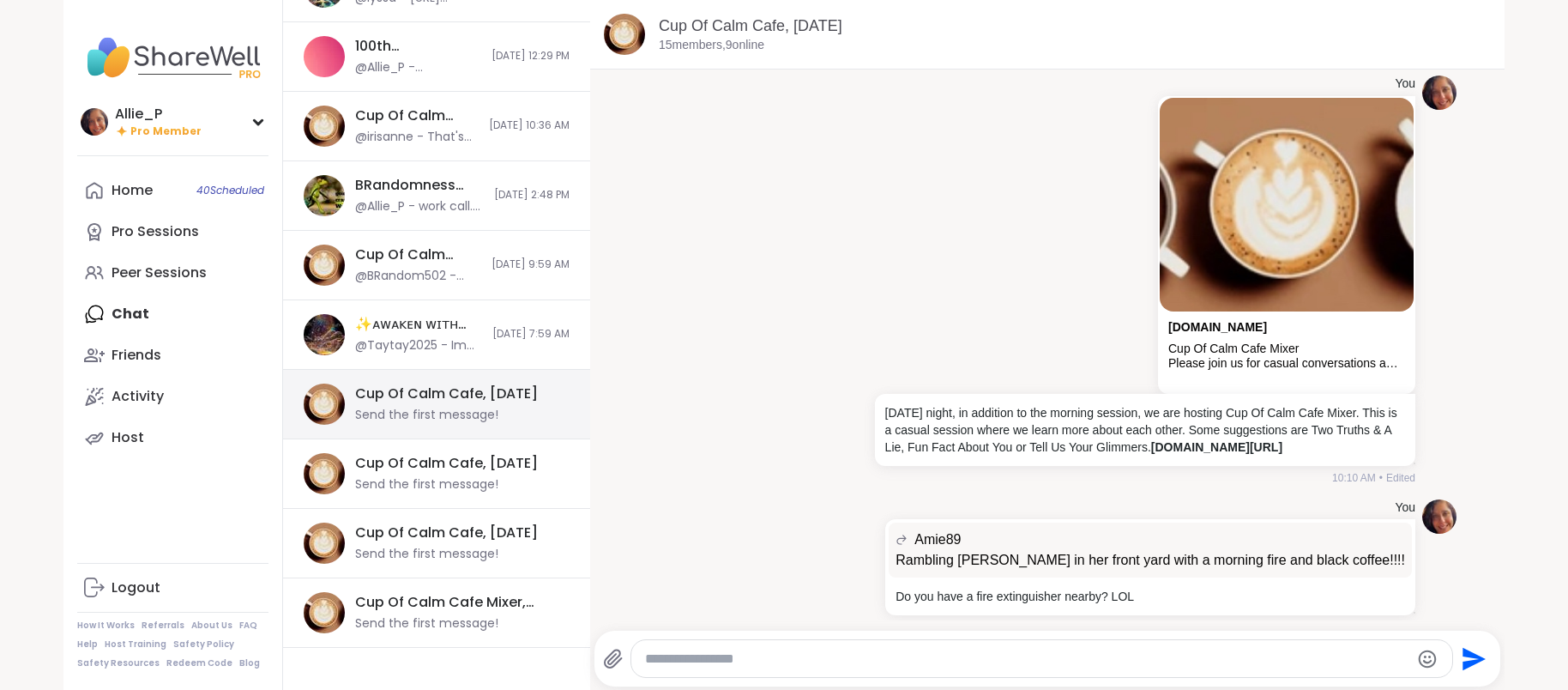
click at [439, 422] on div "Send the first message!" at bounding box center [426, 415] width 143 height 17
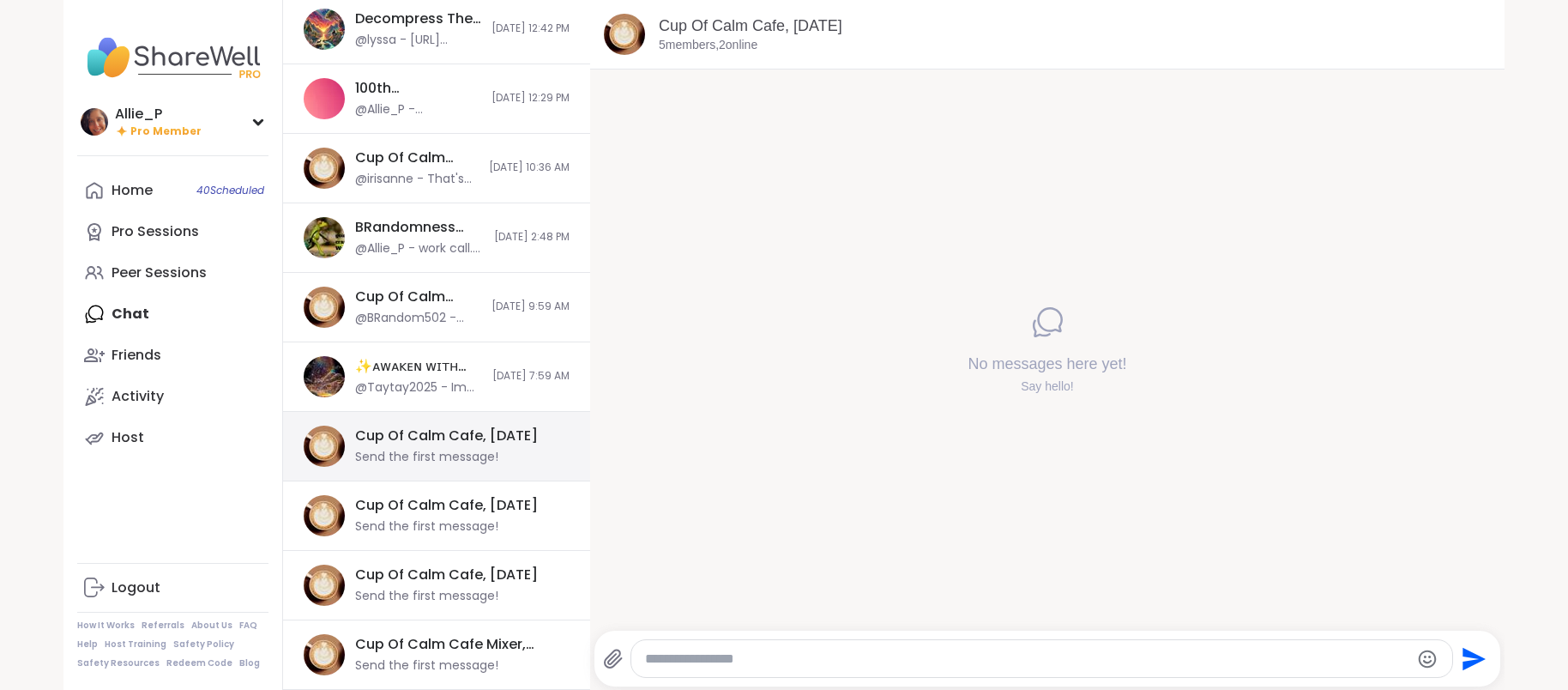
scroll to position [331, 0]
